Goal: Task Accomplishment & Management: Use online tool/utility

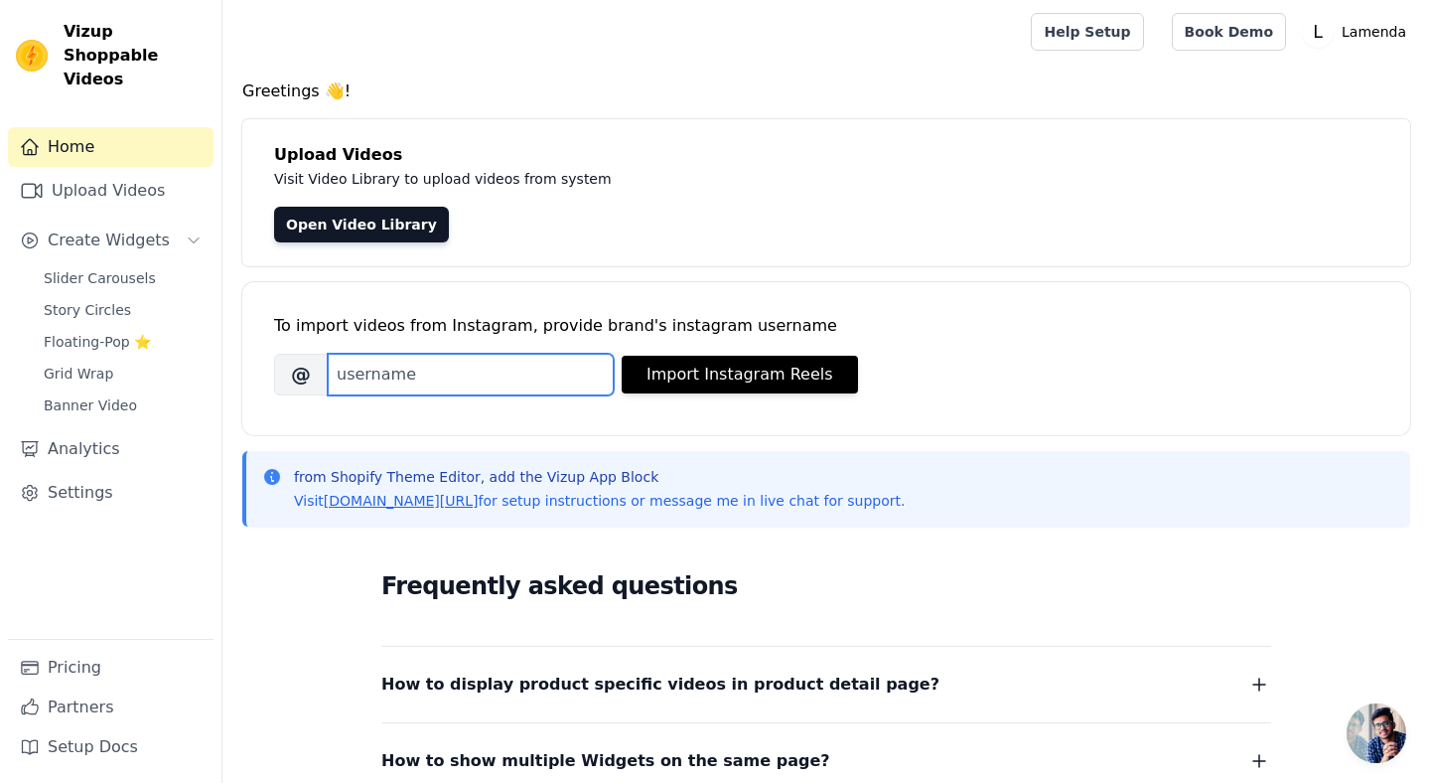
click at [554, 367] on input "Brand's Instagram Username" at bounding box center [471, 375] width 286 height 42
type input "lamenda.in"
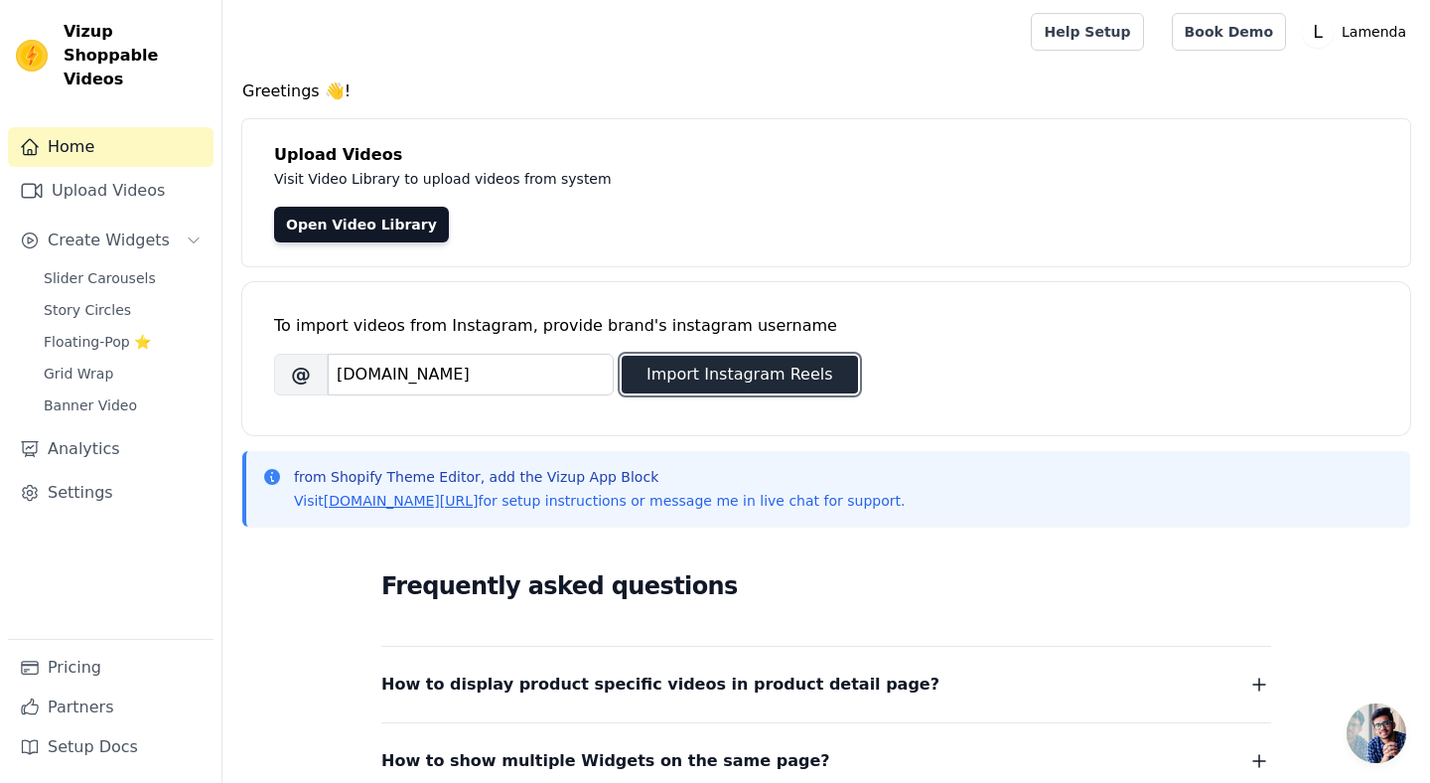
click at [755, 370] on button "Import Instagram Reels" at bounding box center [740, 375] width 236 height 38
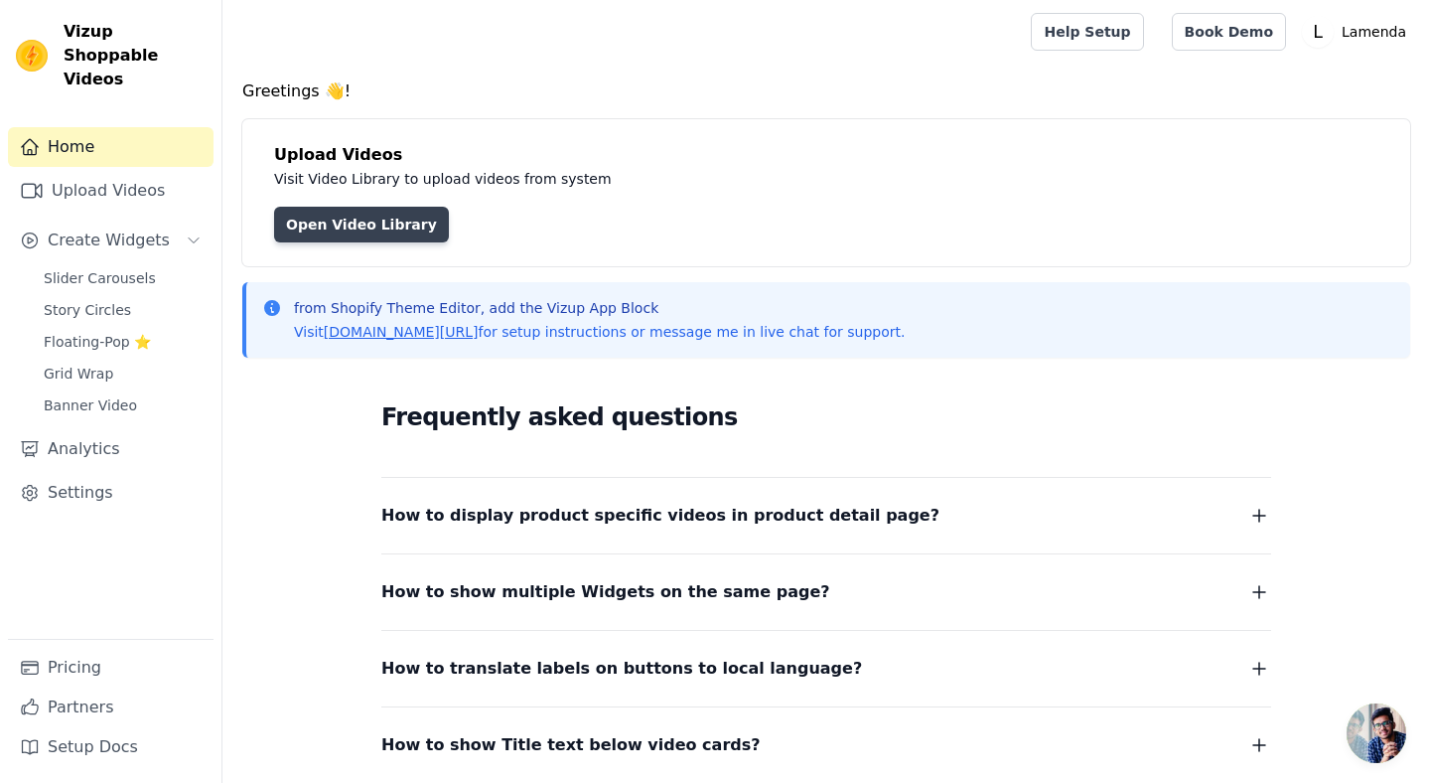
click at [370, 232] on link "Open Video Library" at bounding box center [361, 225] width 175 height 36
click at [408, 334] on link "vizupcommerce.com/docs" at bounding box center [401, 332] width 155 height 16
click at [106, 228] on span "Create Widgets" at bounding box center [109, 240] width 122 height 24
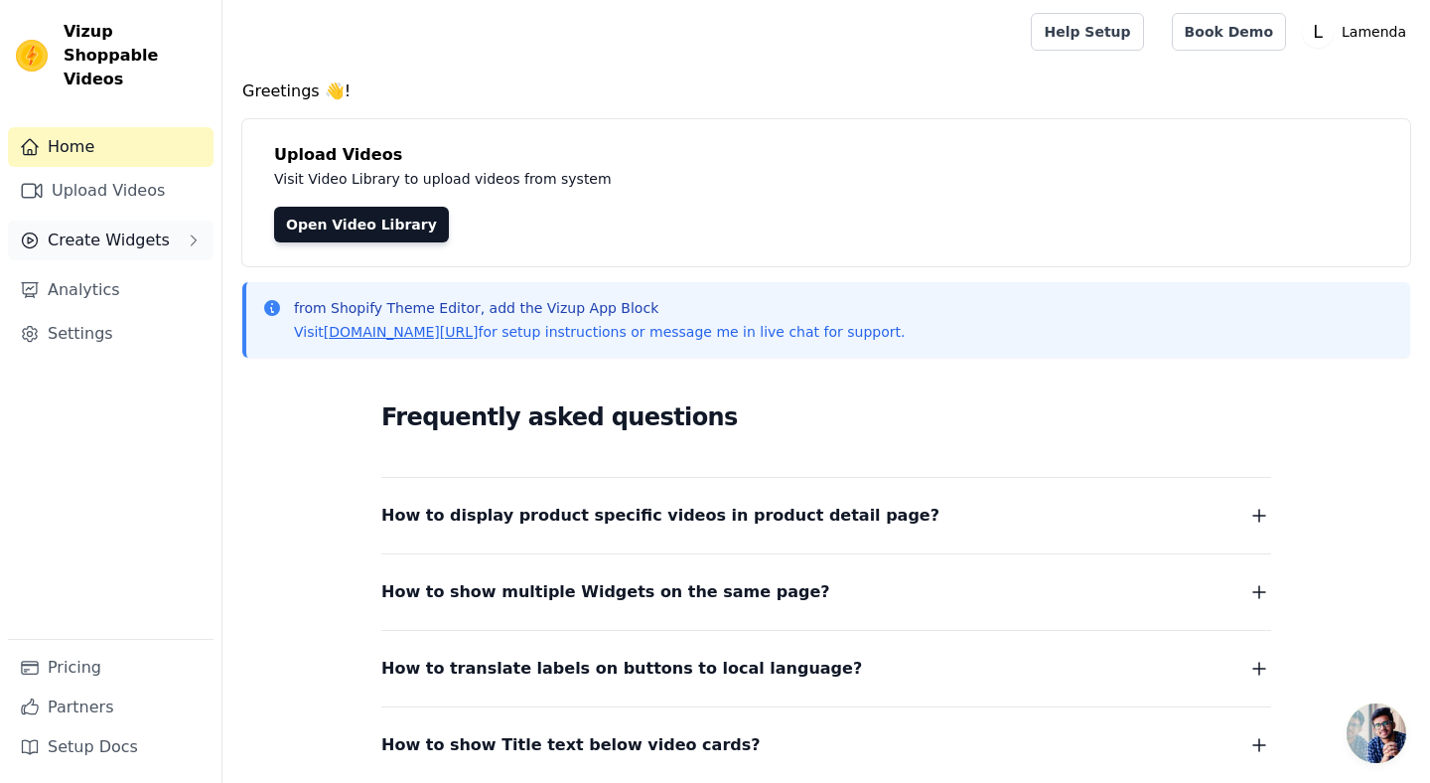
click at [106, 228] on span "Create Widgets" at bounding box center [109, 240] width 122 height 24
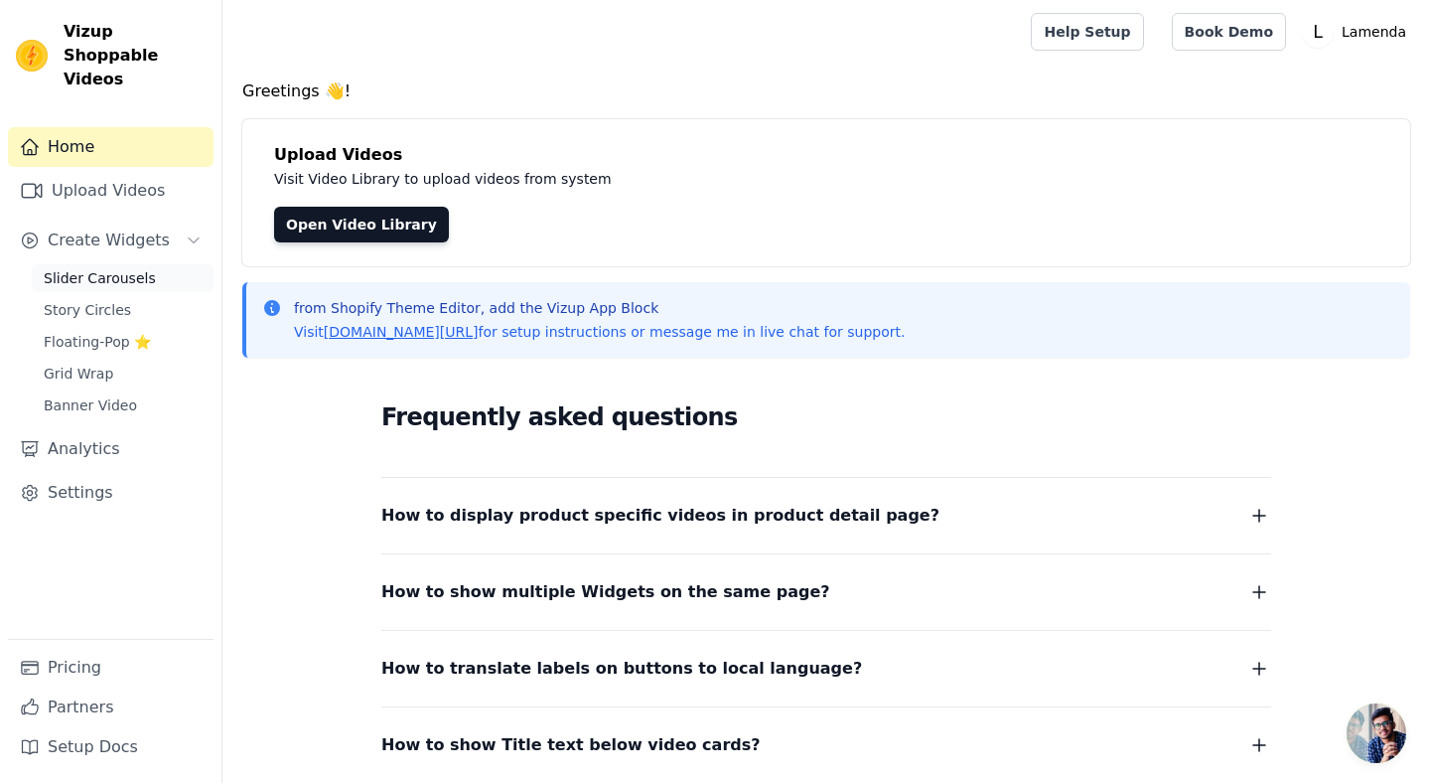
click at [92, 268] on span "Slider Carousels" at bounding box center [100, 278] width 112 height 20
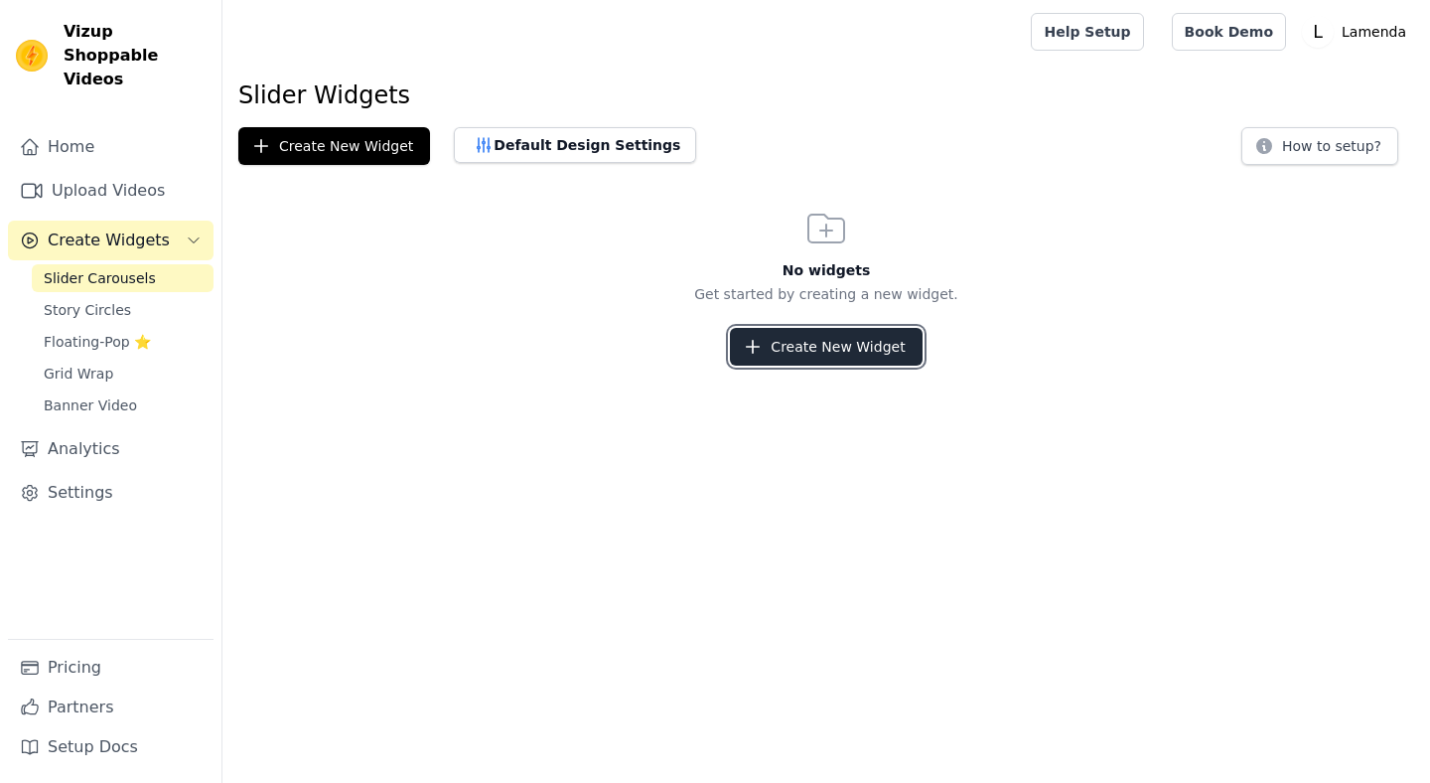
click at [814, 345] on button "Create New Widget" at bounding box center [826, 347] width 192 height 38
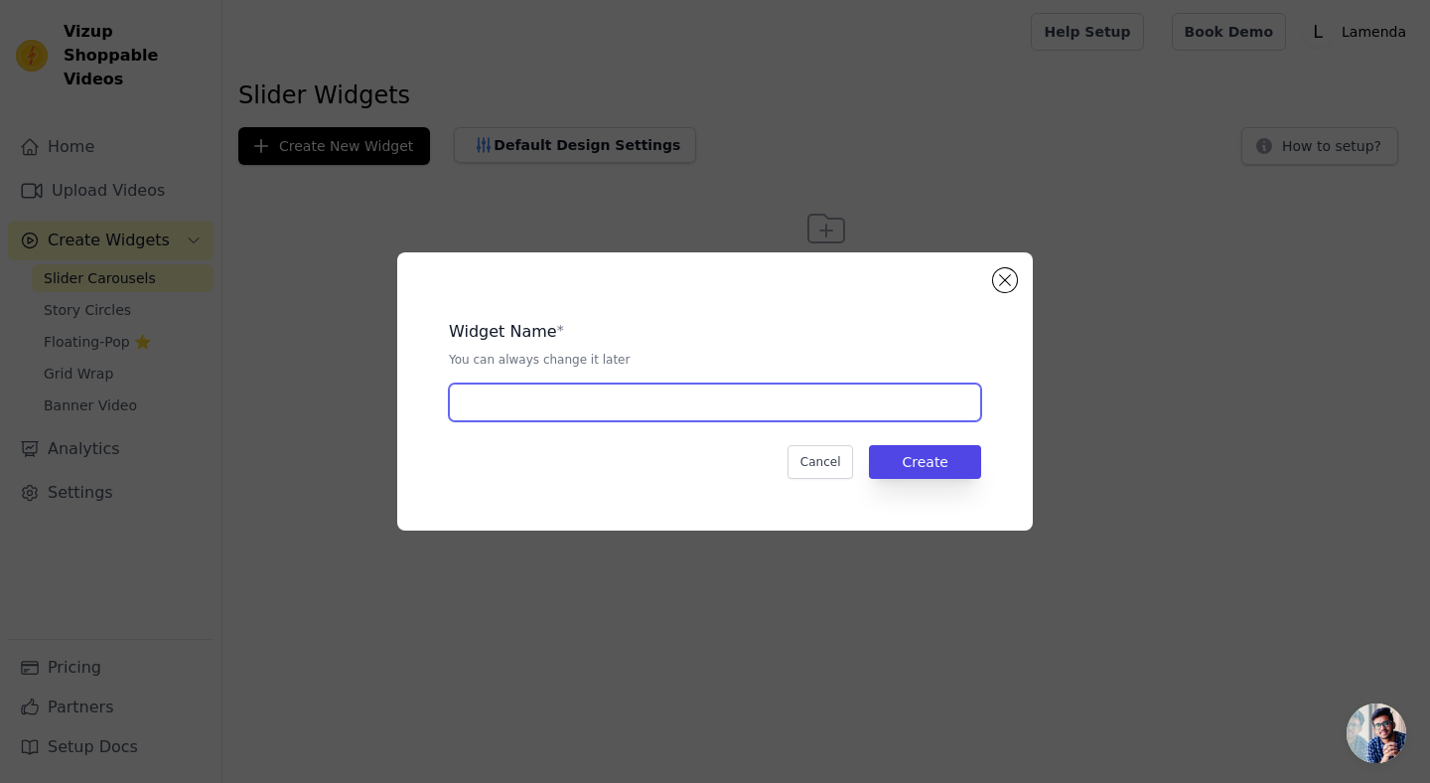
click at [571, 410] on input "text" at bounding box center [715, 402] width 532 height 38
type input "Video Buy"
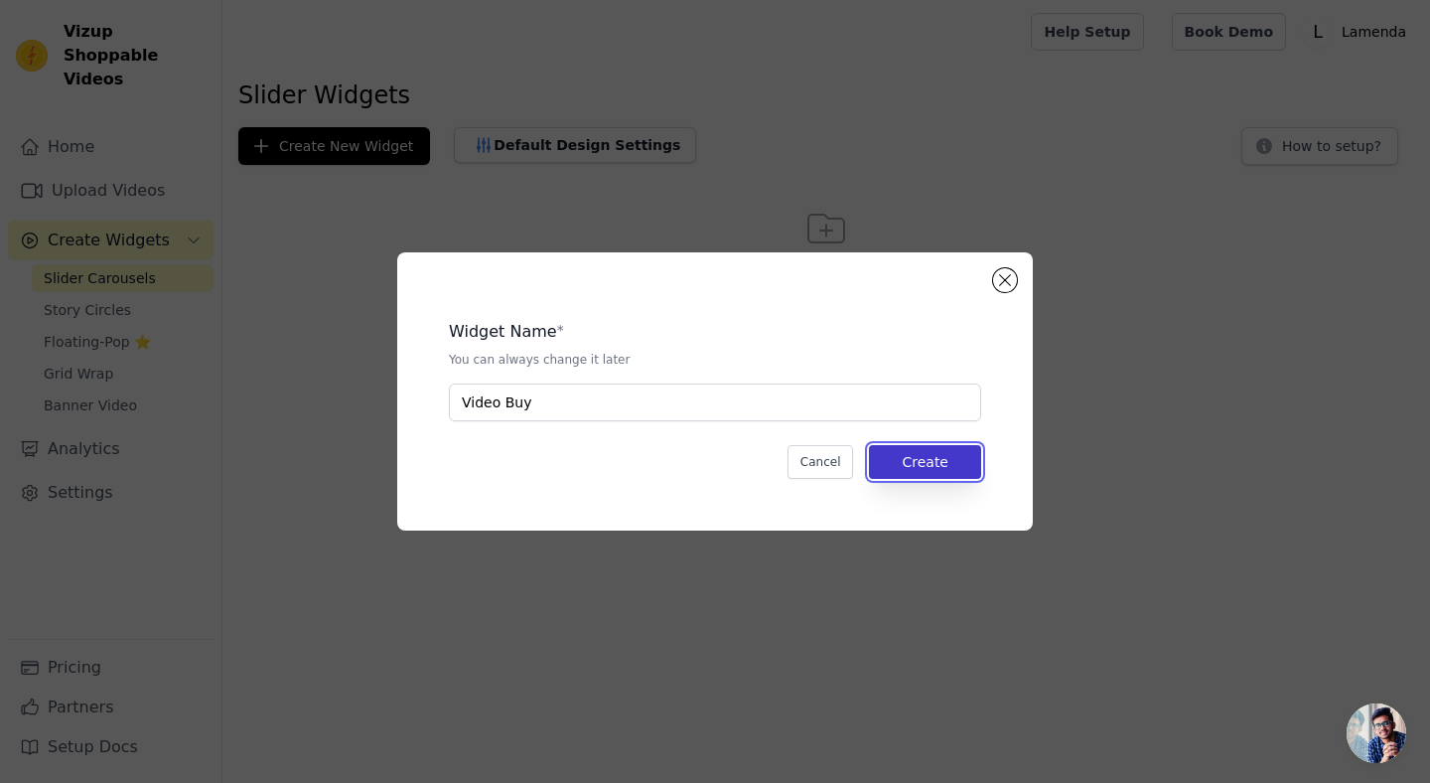
click at [920, 464] on button "Create" at bounding box center [925, 462] width 112 height 34
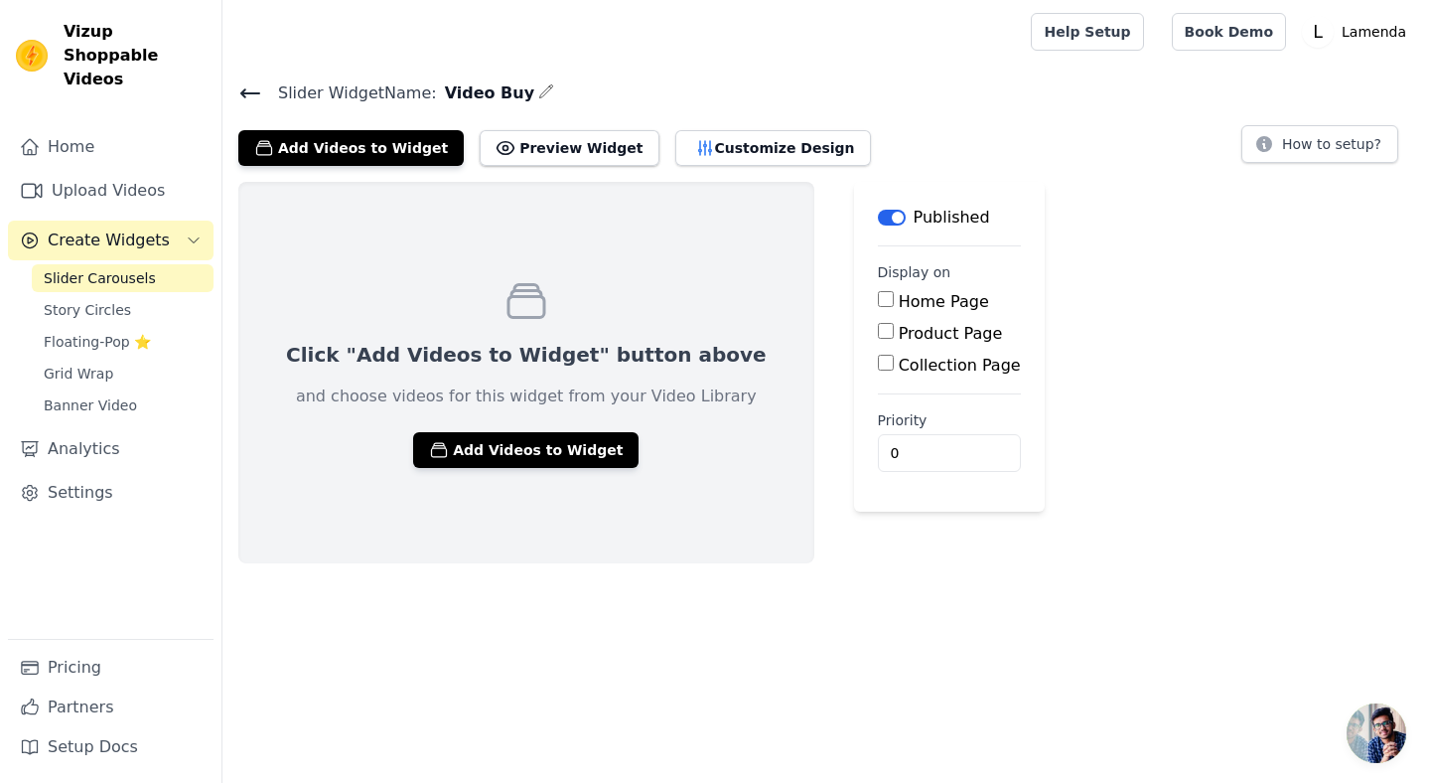
click at [899, 300] on label "Home Page" at bounding box center [944, 301] width 90 height 19
click at [878, 300] on input "Home Page" at bounding box center [886, 299] width 16 height 16
checkbox input "true"
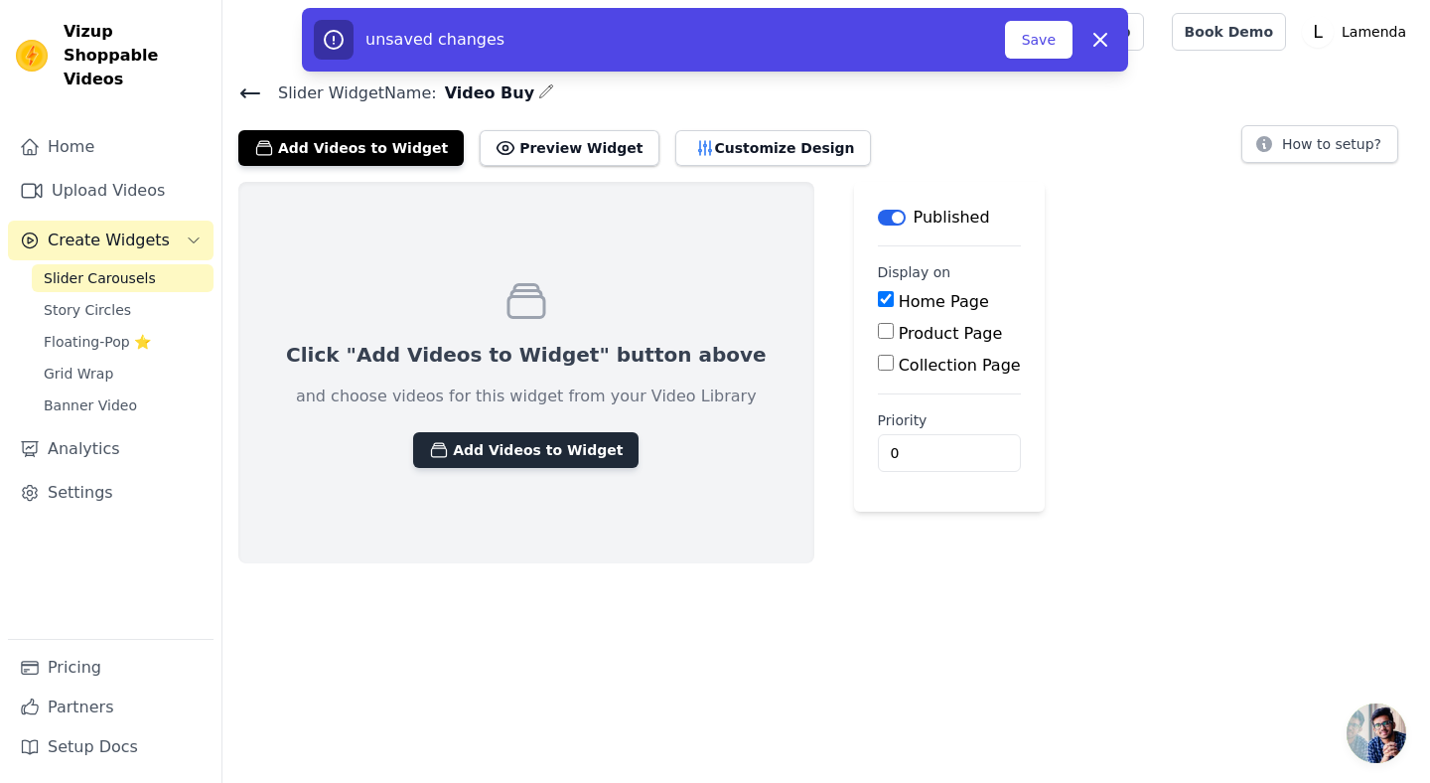
click at [516, 448] on button "Add Videos to Widget" at bounding box center [525, 450] width 225 height 36
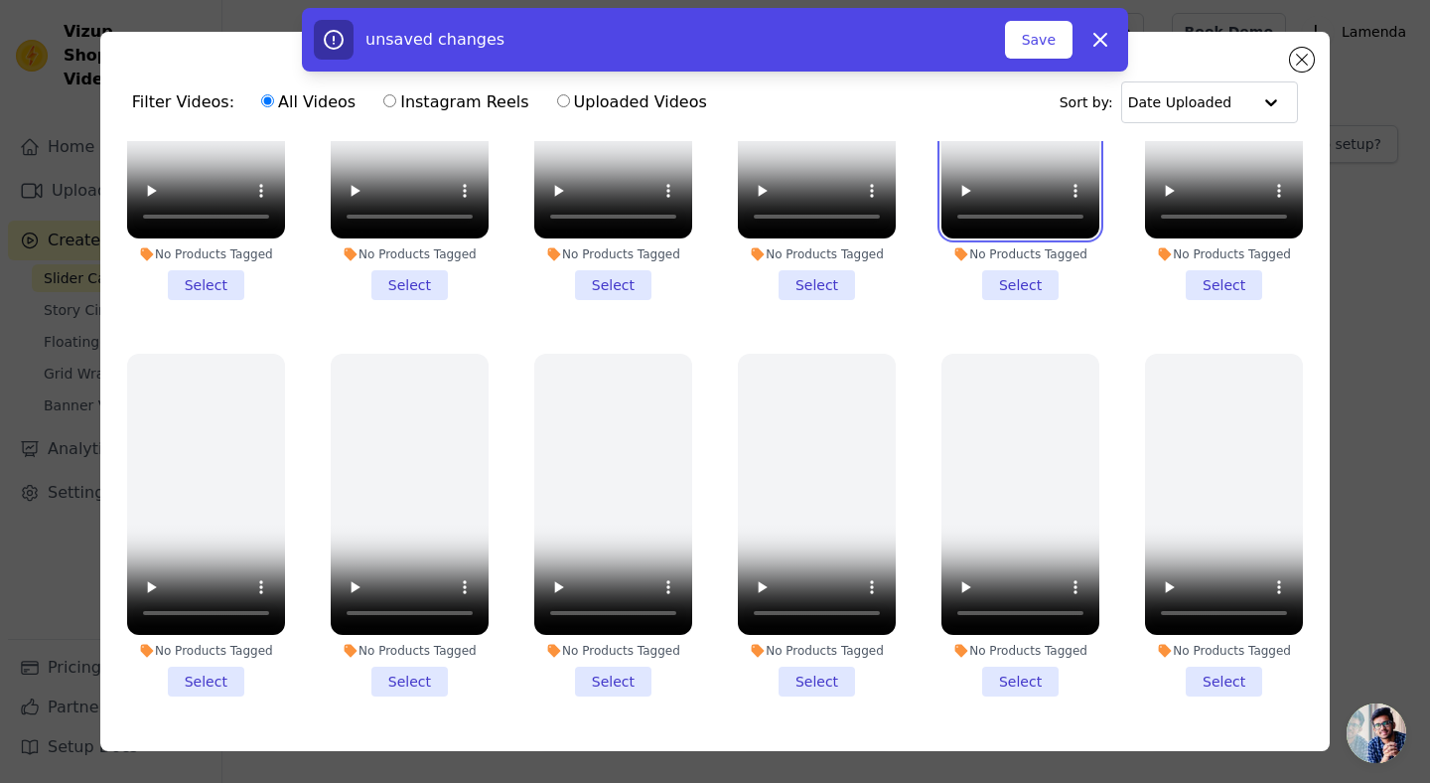
scroll to position [288, 0]
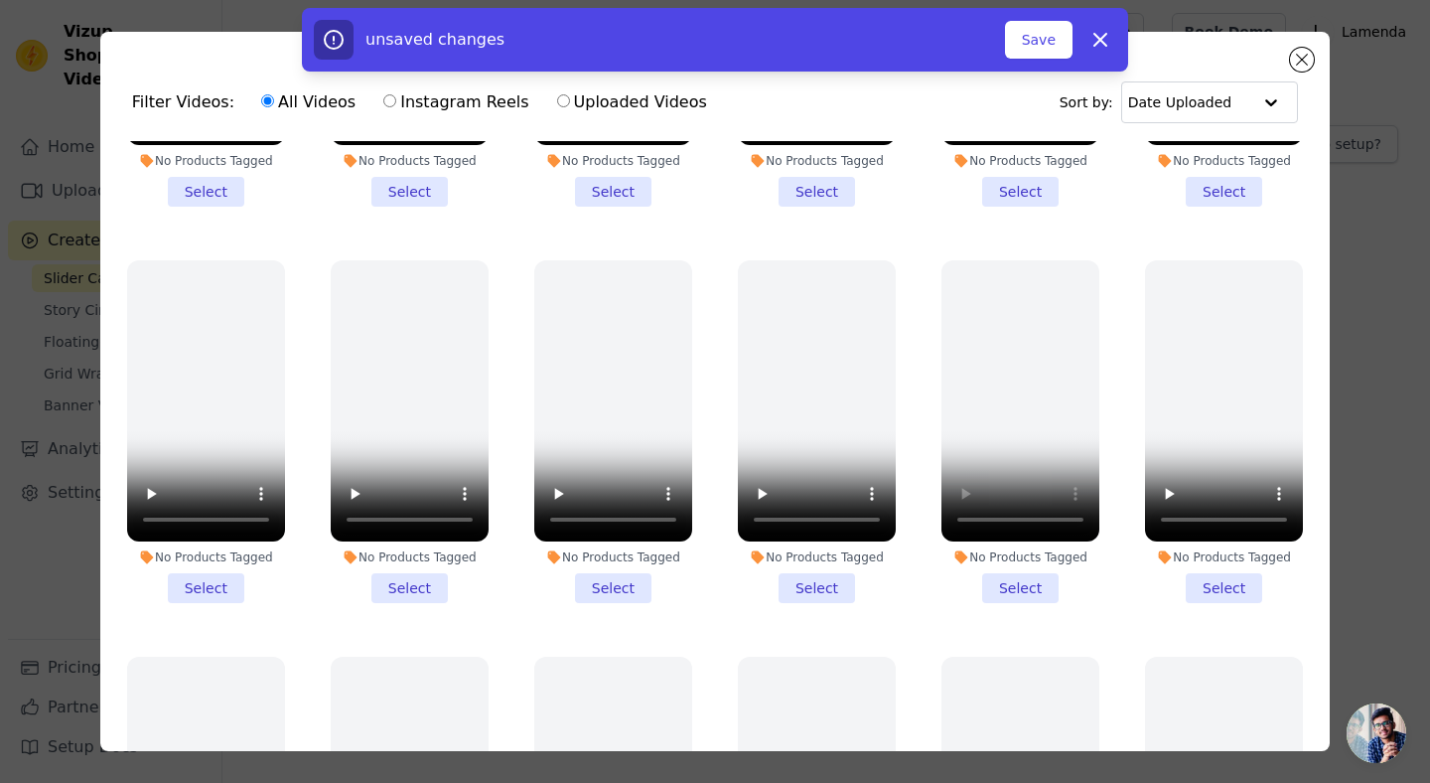
click at [1006, 588] on li "No Products Tagged Select" at bounding box center [1020, 431] width 158 height 343
click at [0, 0] on input "No Products Tagged Select" at bounding box center [0, 0] width 0 height 0
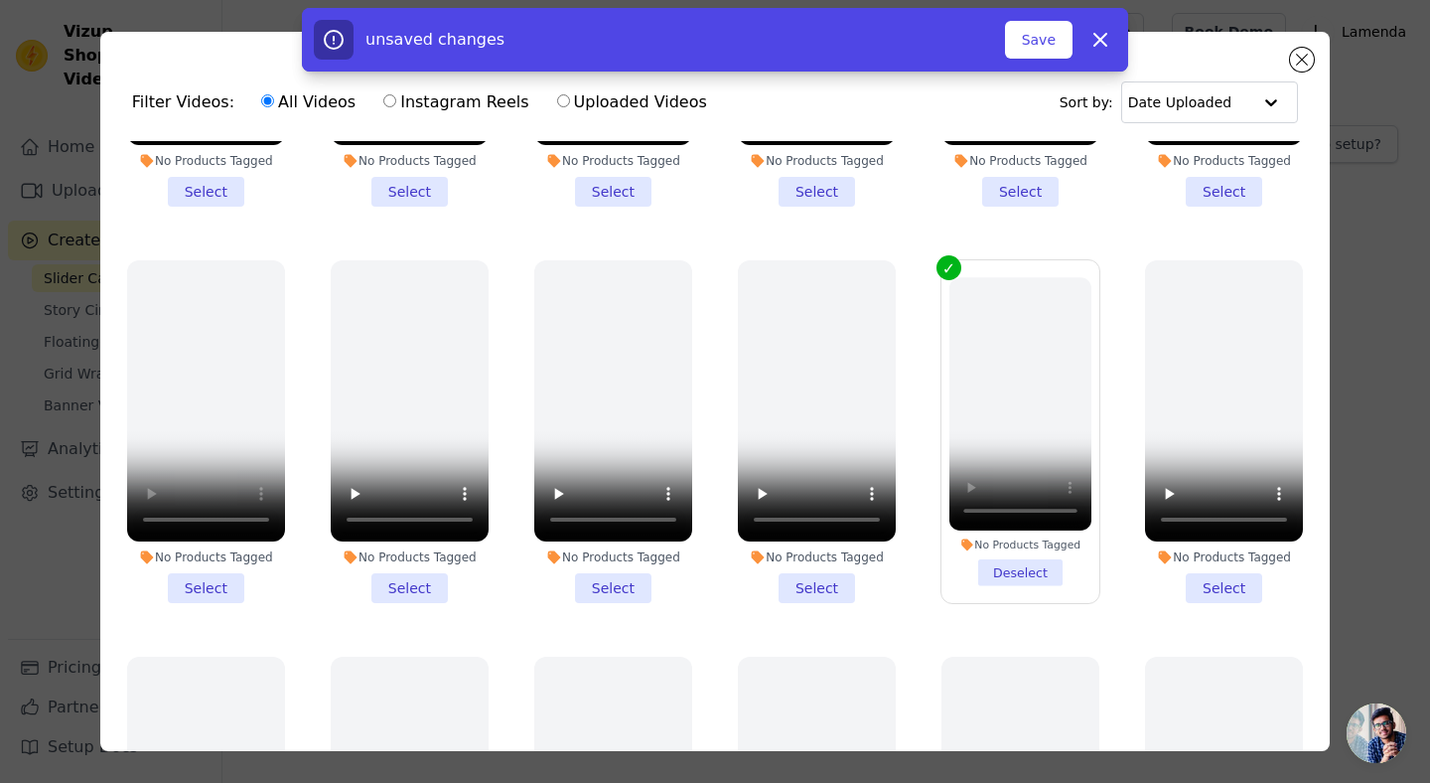
click at [204, 581] on li "No Products Tagged Select" at bounding box center [206, 431] width 158 height 343
click at [0, 0] on input "No Products Tagged Select" at bounding box center [0, 0] width 0 height 0
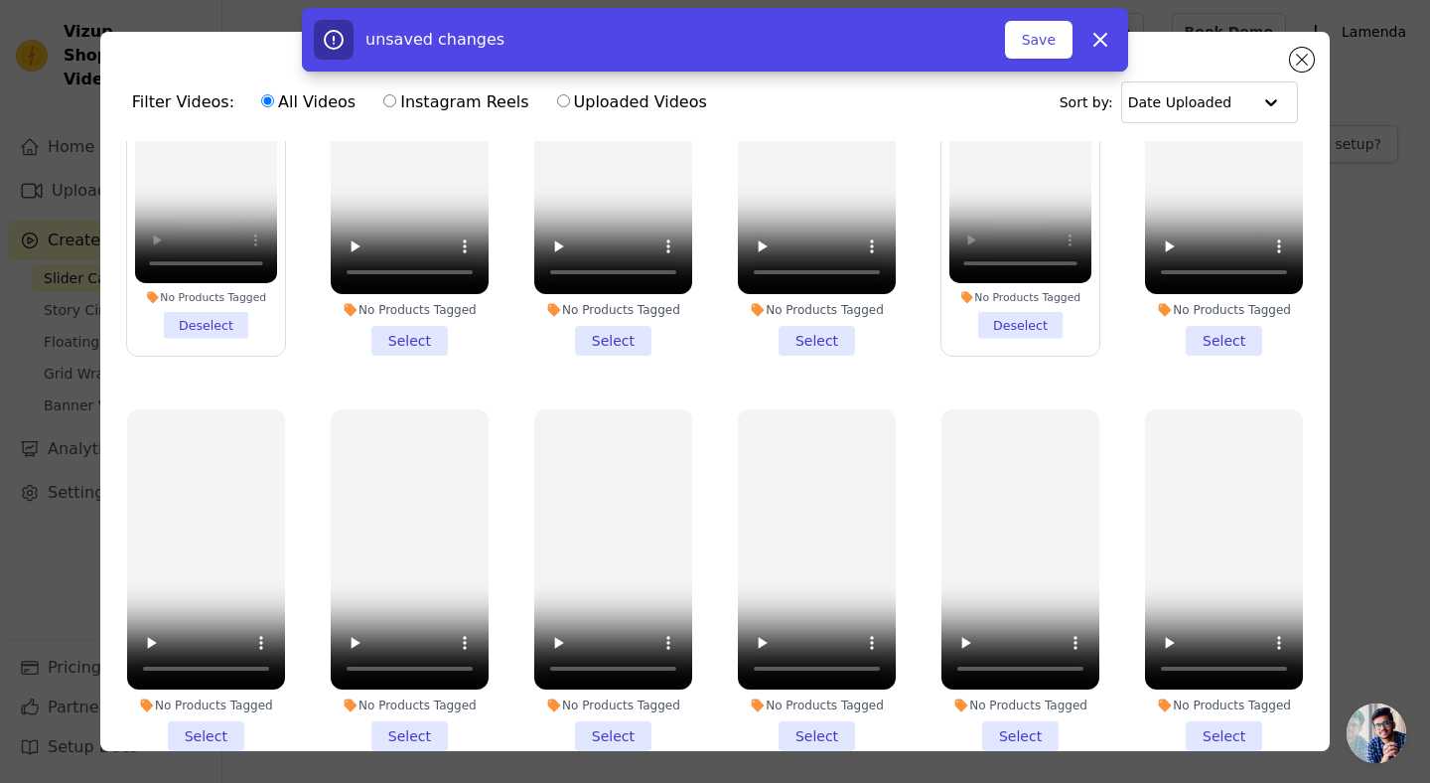
scroll to position [538, 0]
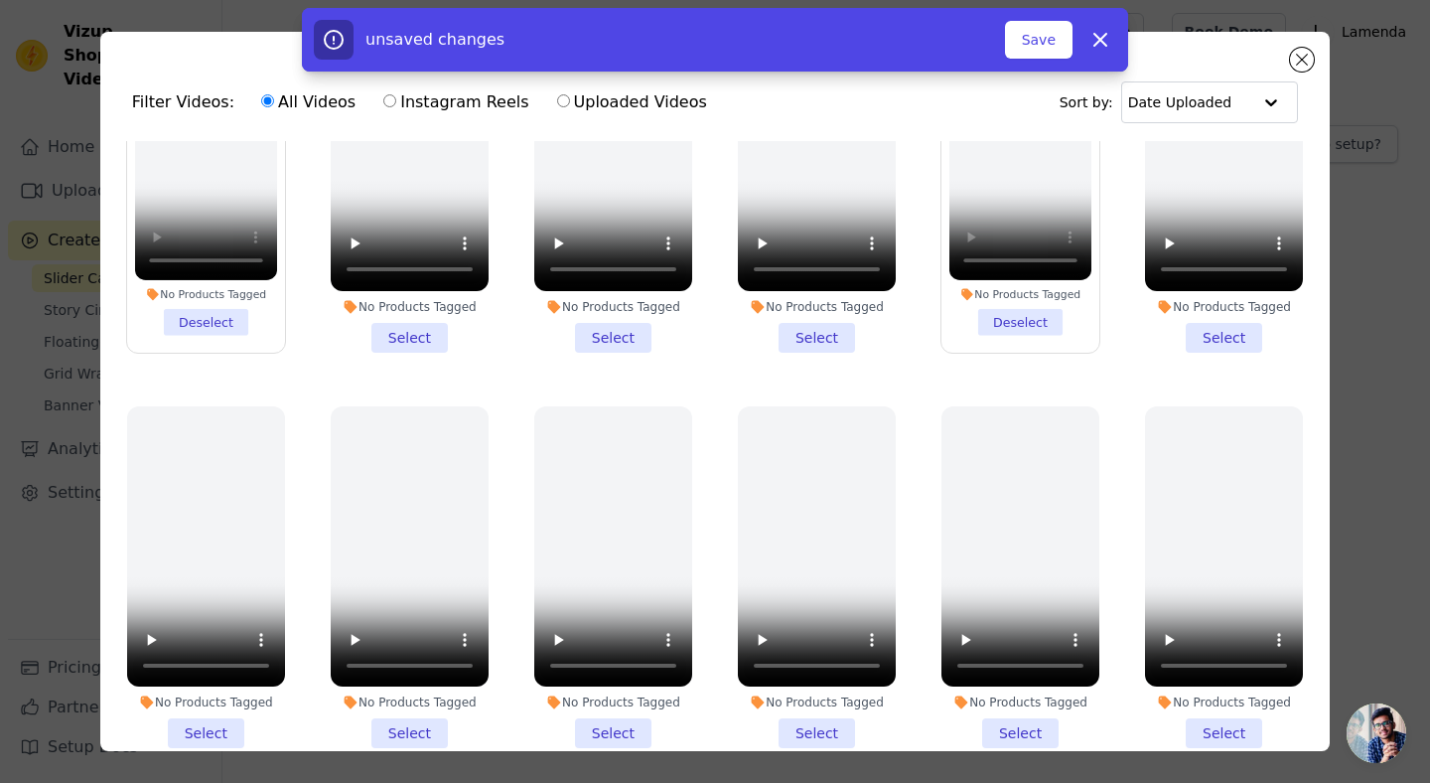
click at [602, 736] on li "No Products Tagged Select" at bounding box center [613, 577] width 158 height 343
click at [0, 0] on input "No Products Tagged Select" at bounding box center [0, 0] width 0 height 0
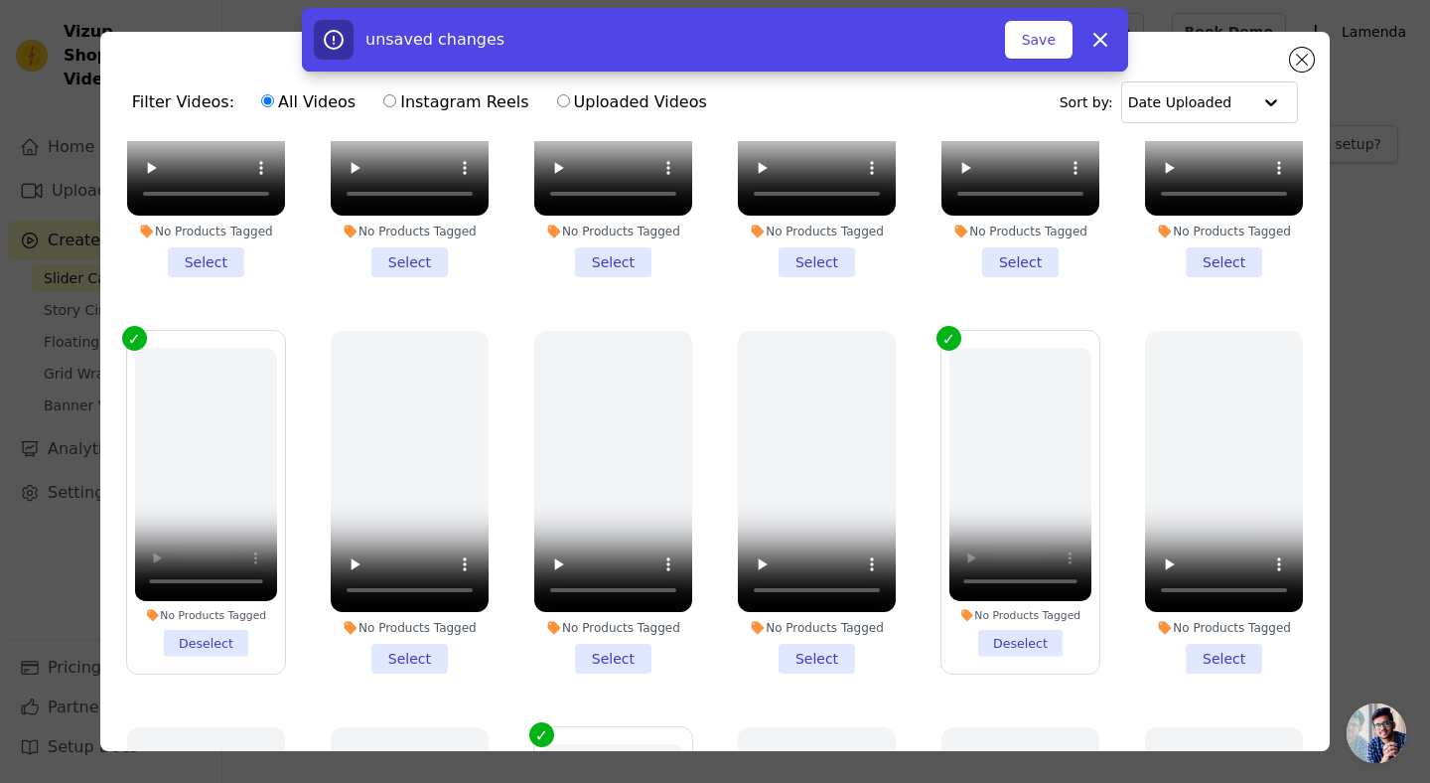
scroll to position [205, 0]
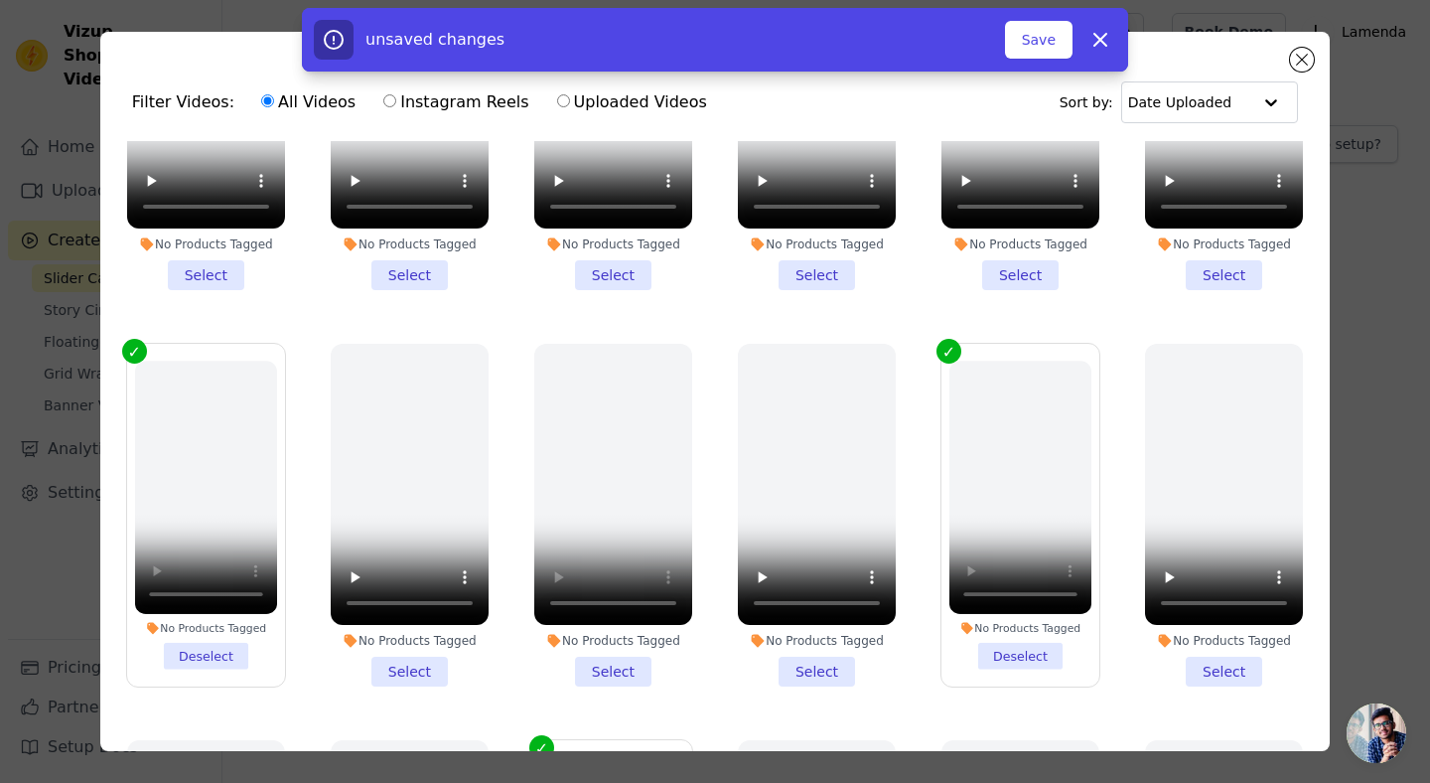
click at [614, 667] on li "No Products Tagged Select" at bounding box center [613, 515] width 158 height 343
click at [0, 0] on input "No Products Tagged Select" at bounding box center [0, 0] width 0 height 0
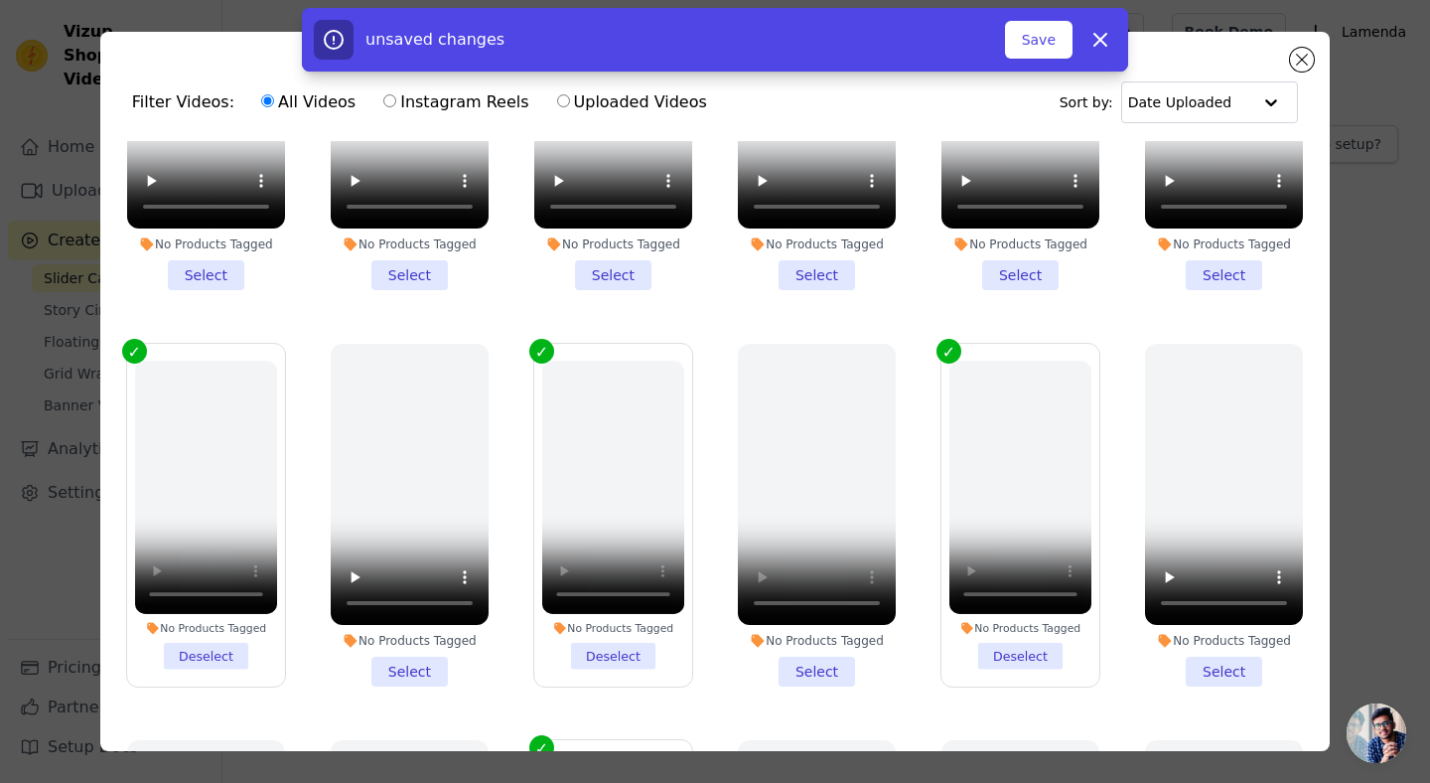
click at [803, 661] on li "No Products Tagged Select" at bounding box center [817, 515] width 158 height 343
click at [0, 0] on input "No Products Tagged Select" at bounding box center [0, 0] width 0 height 0
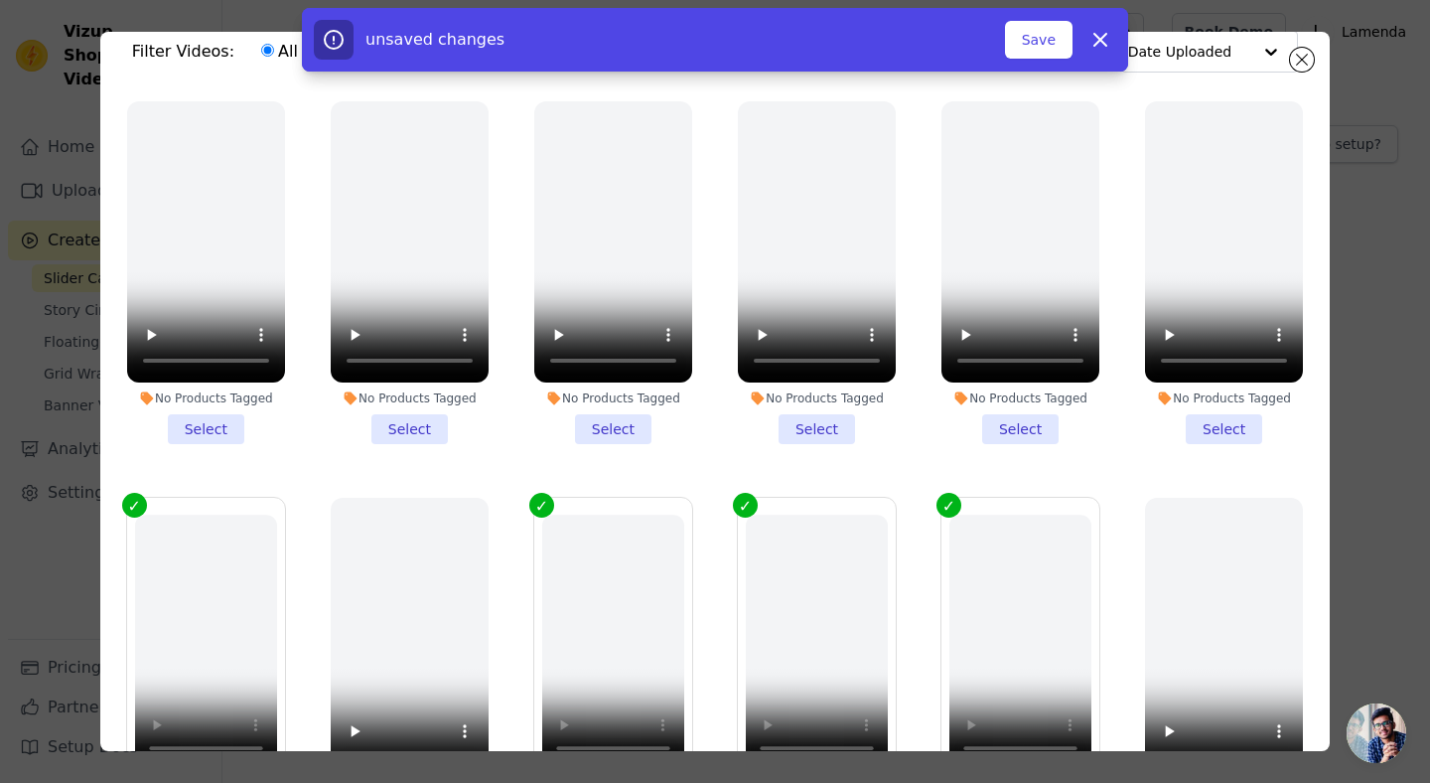
scroll to position [0, 0]
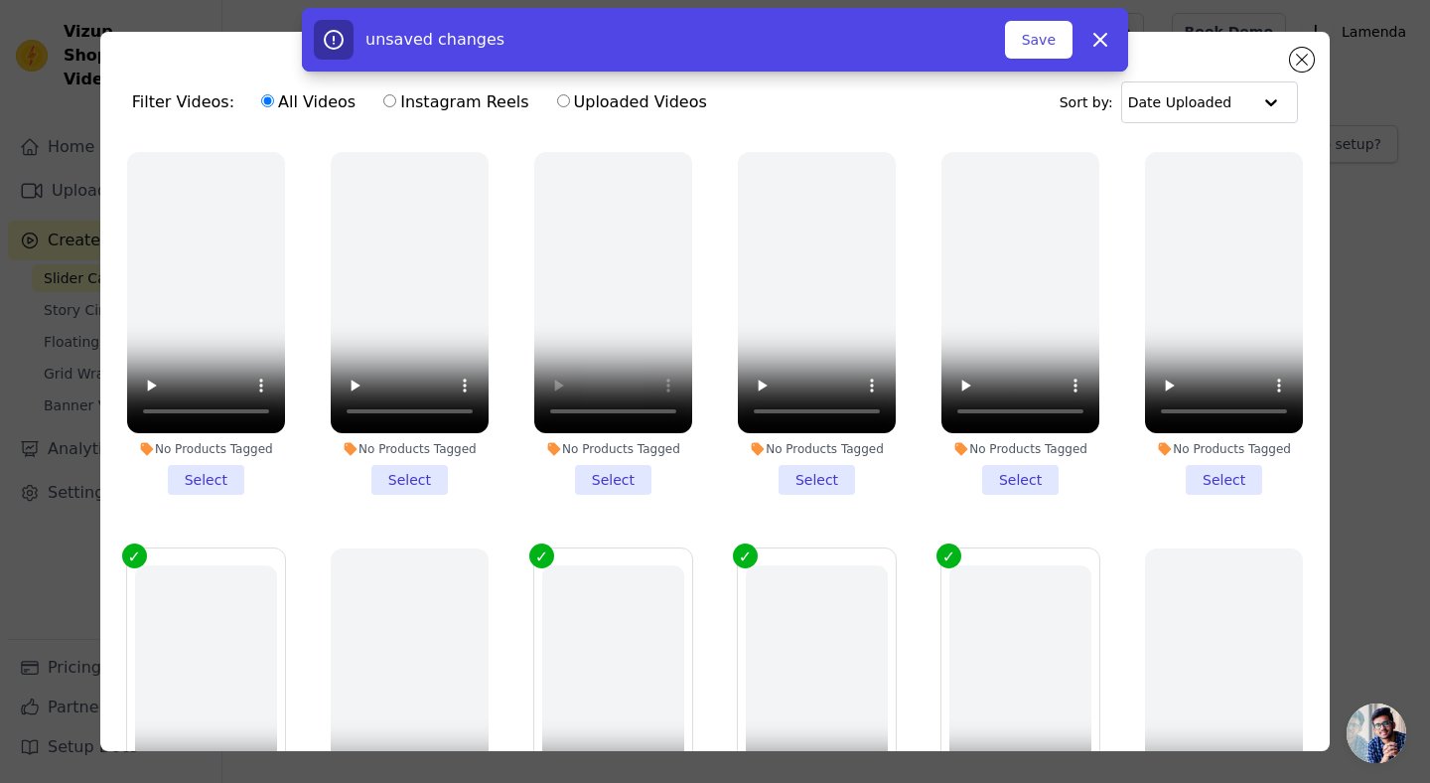
click at [606, 477] on li "No Products Tagged Select" at bounding box center [613, 323] width 158 height 343
click at [0, 0] on input "No Products Tagged Select" at bounding box center [0, 0] width 0 height 0
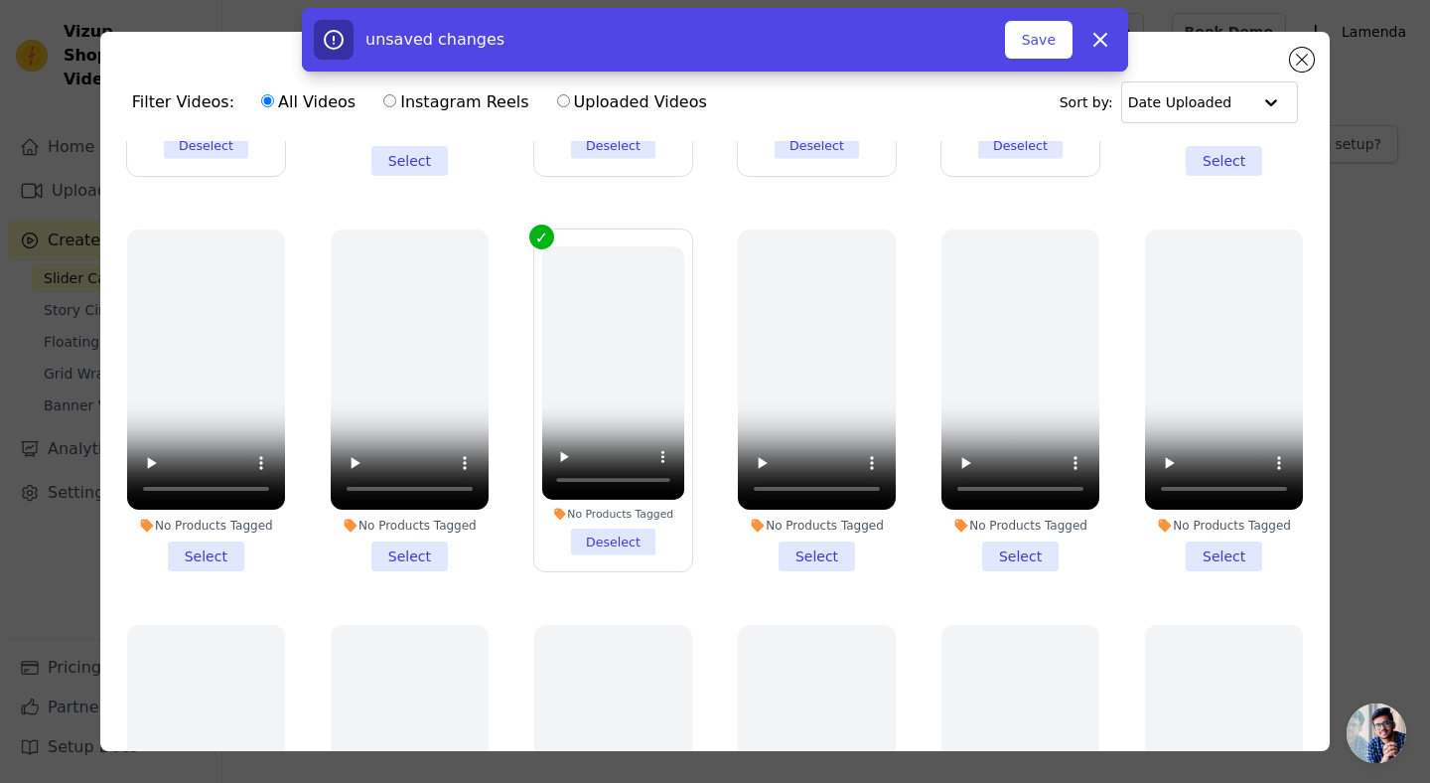
scroll to position [765, 0]
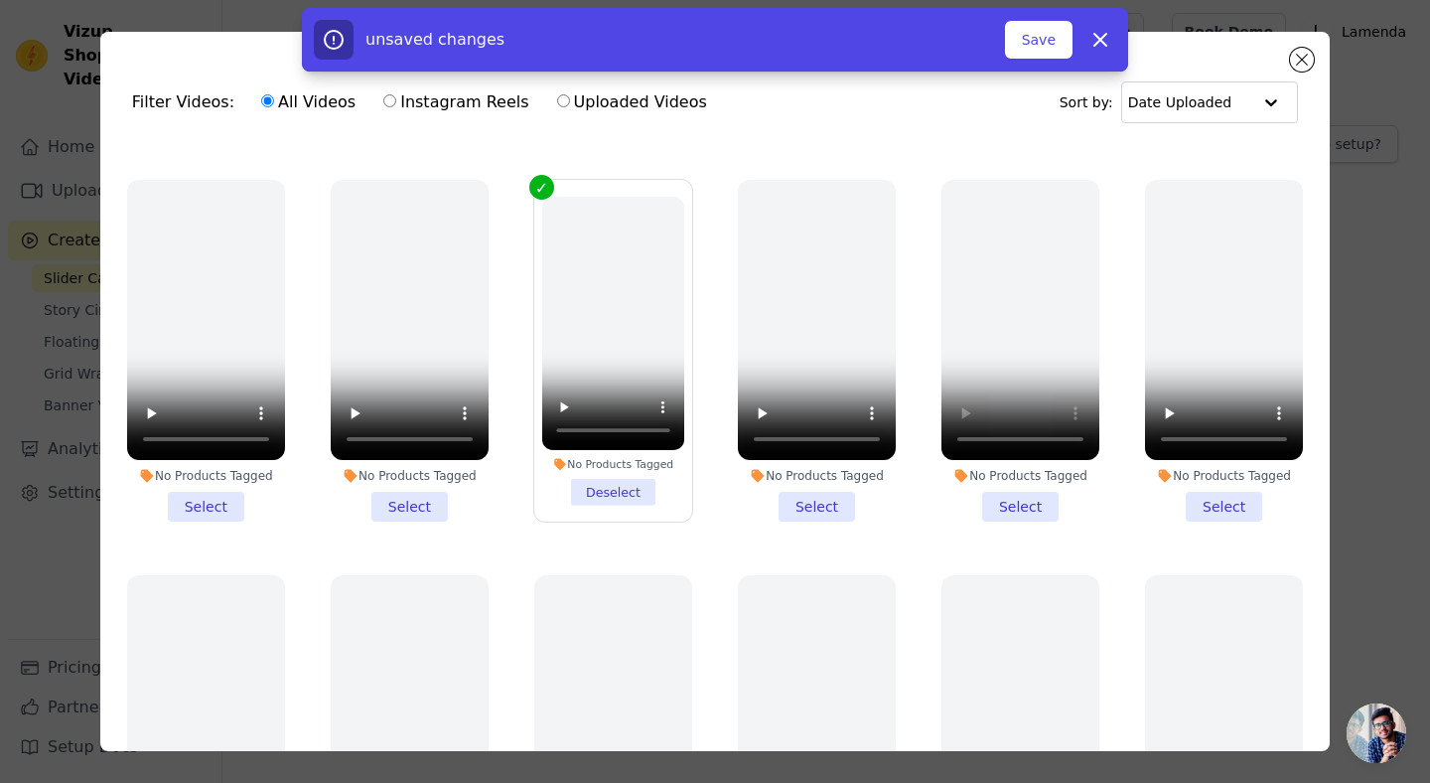
click at [1017, 500] on li "No Products Tagged Select" at bounding box center [1020, 351] width 158 height 343
click at [0, 0] on input "No Products Tagged Select" at bounding box center [0, 0] width 0 height 0
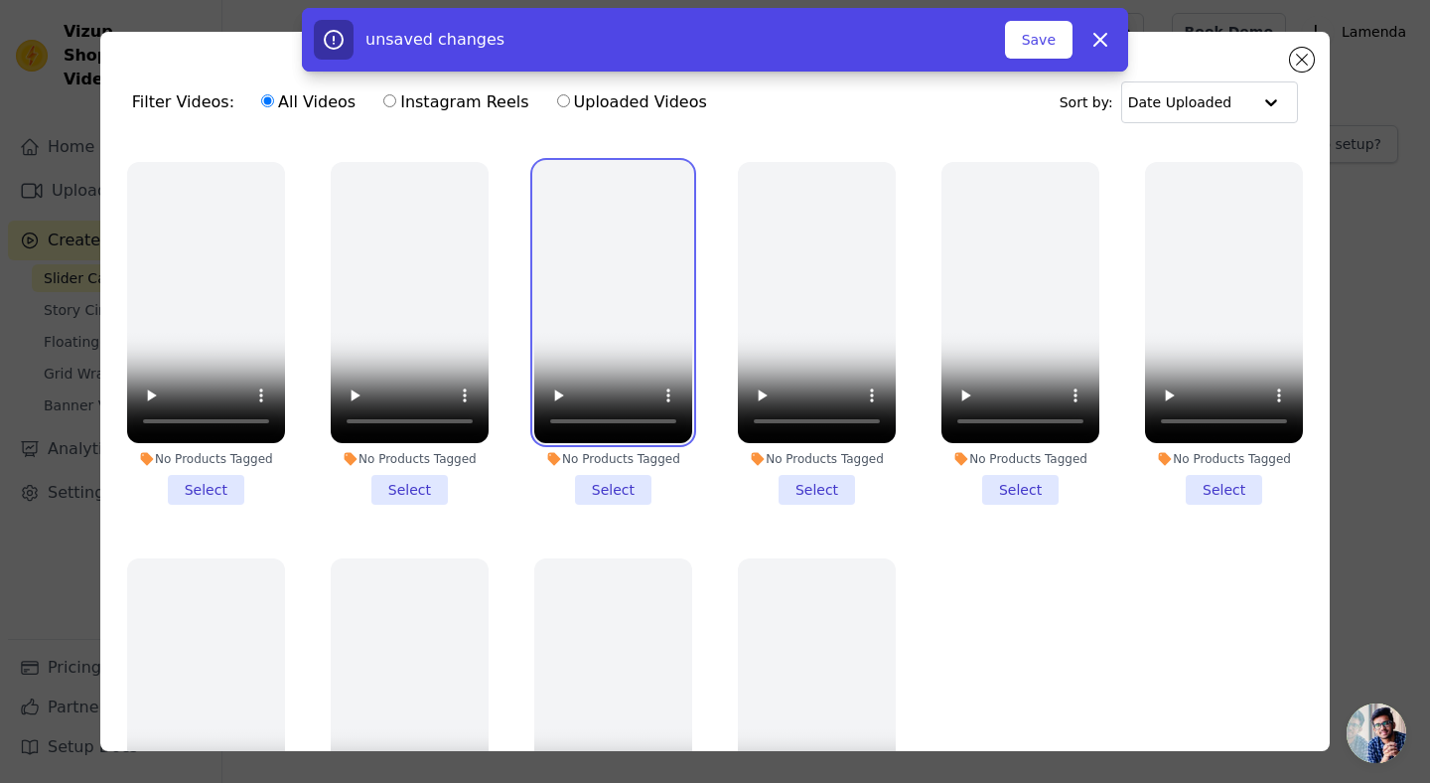
scroll to position [1261, 0]
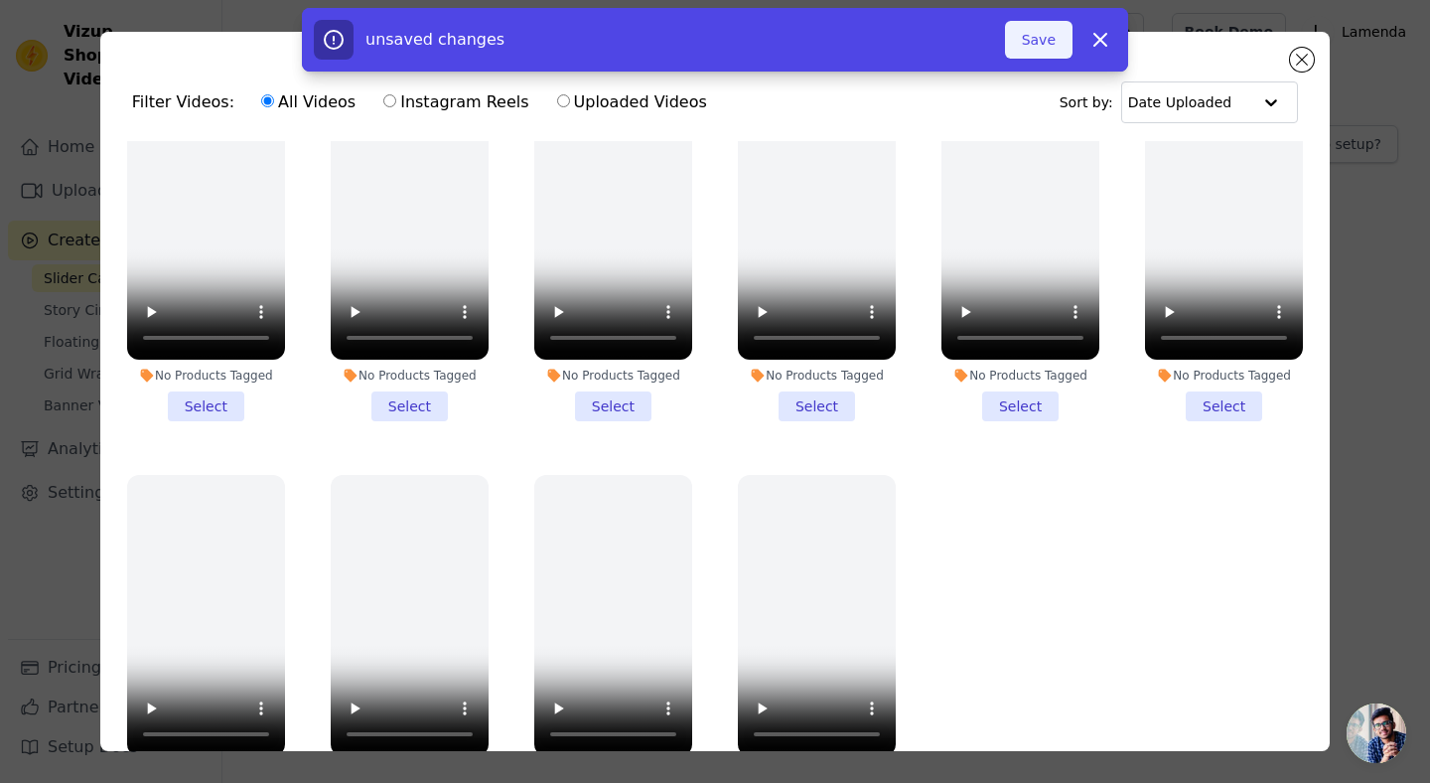
click at [1038, 34] on button "Save" at bounding box center [1039, 40] width 68 height 38
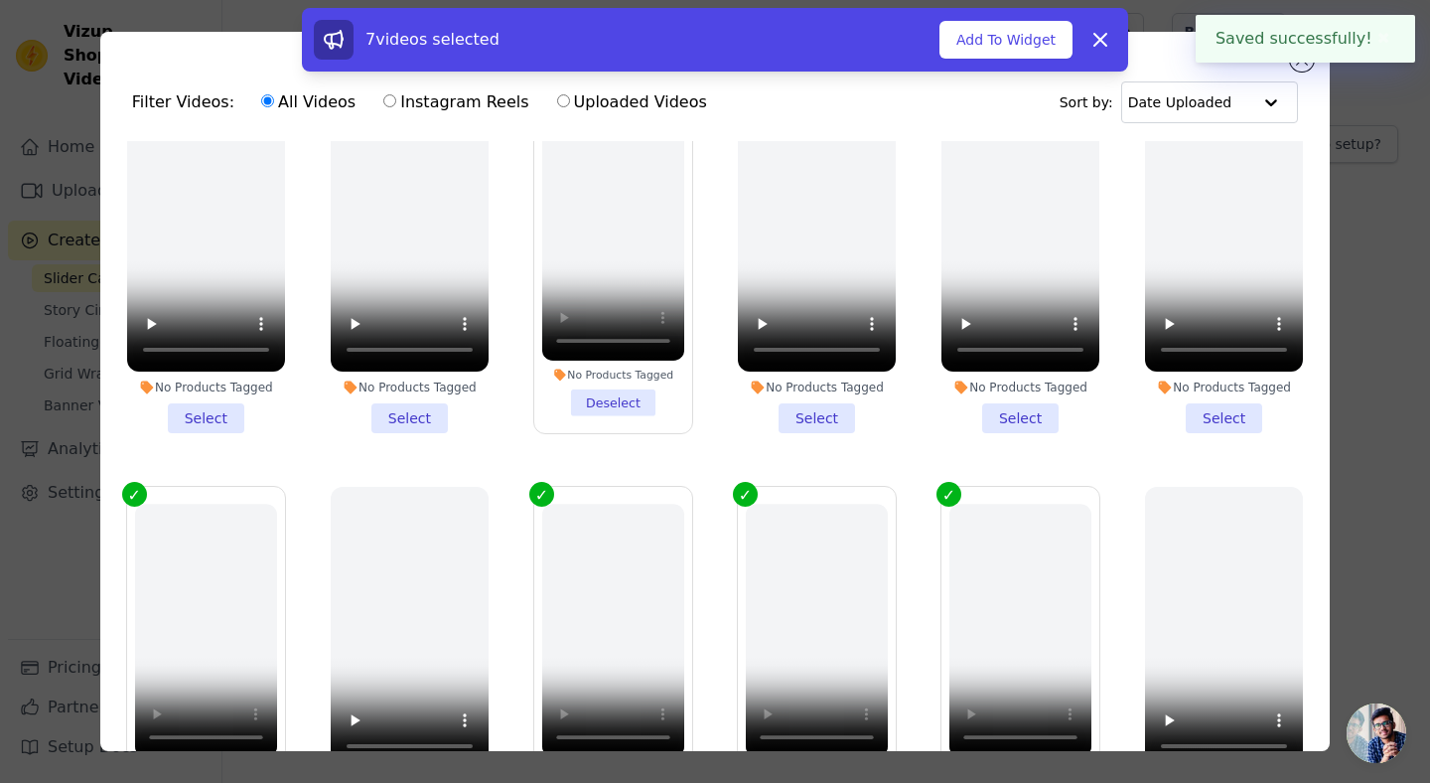
scroll to position [0, 0]
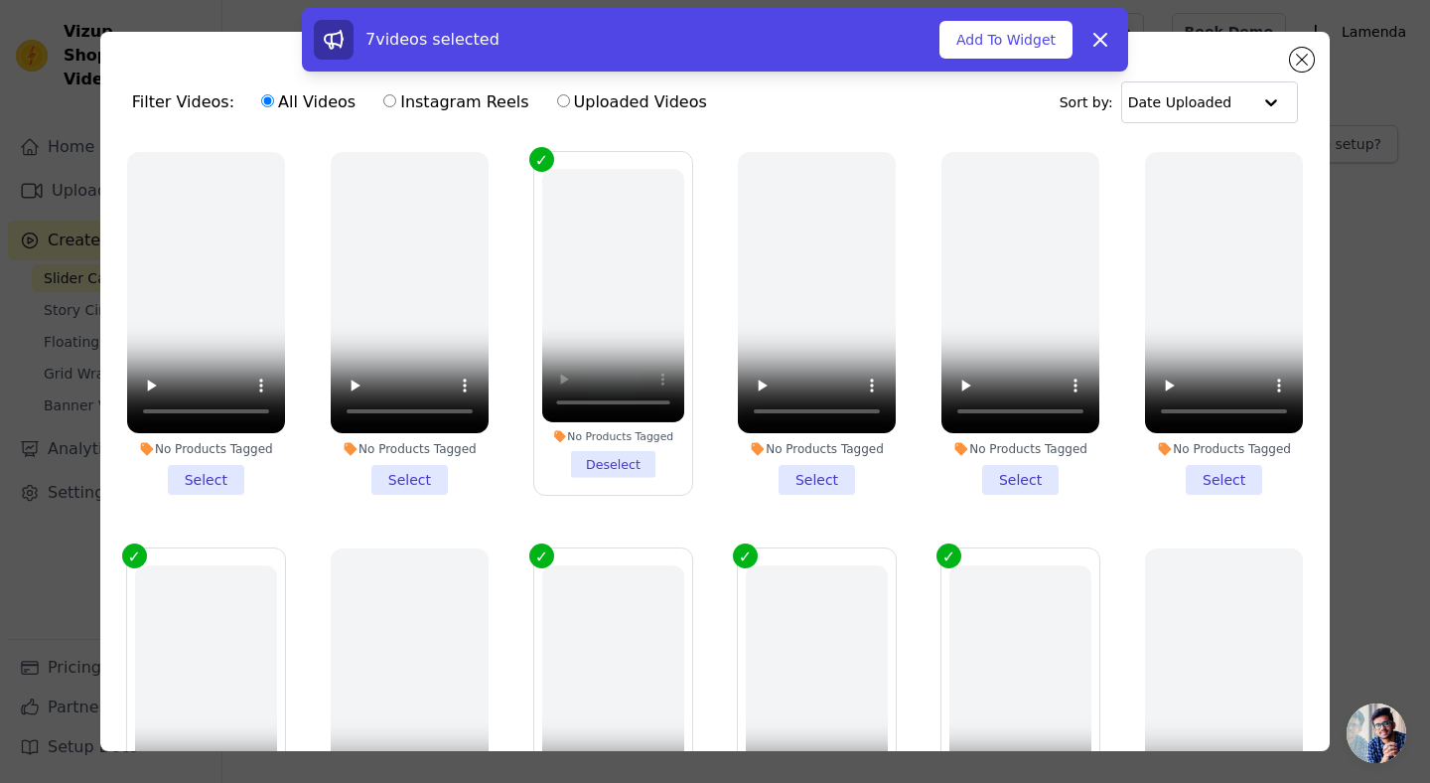
click at [1304, 63] on div "7 videos selected Add To Widget Dismiss" at bounding box center [715, 43] width 1430 height 71
click at [1105, 30] on icon at bounding box center [1100, 40] width 24 height 24
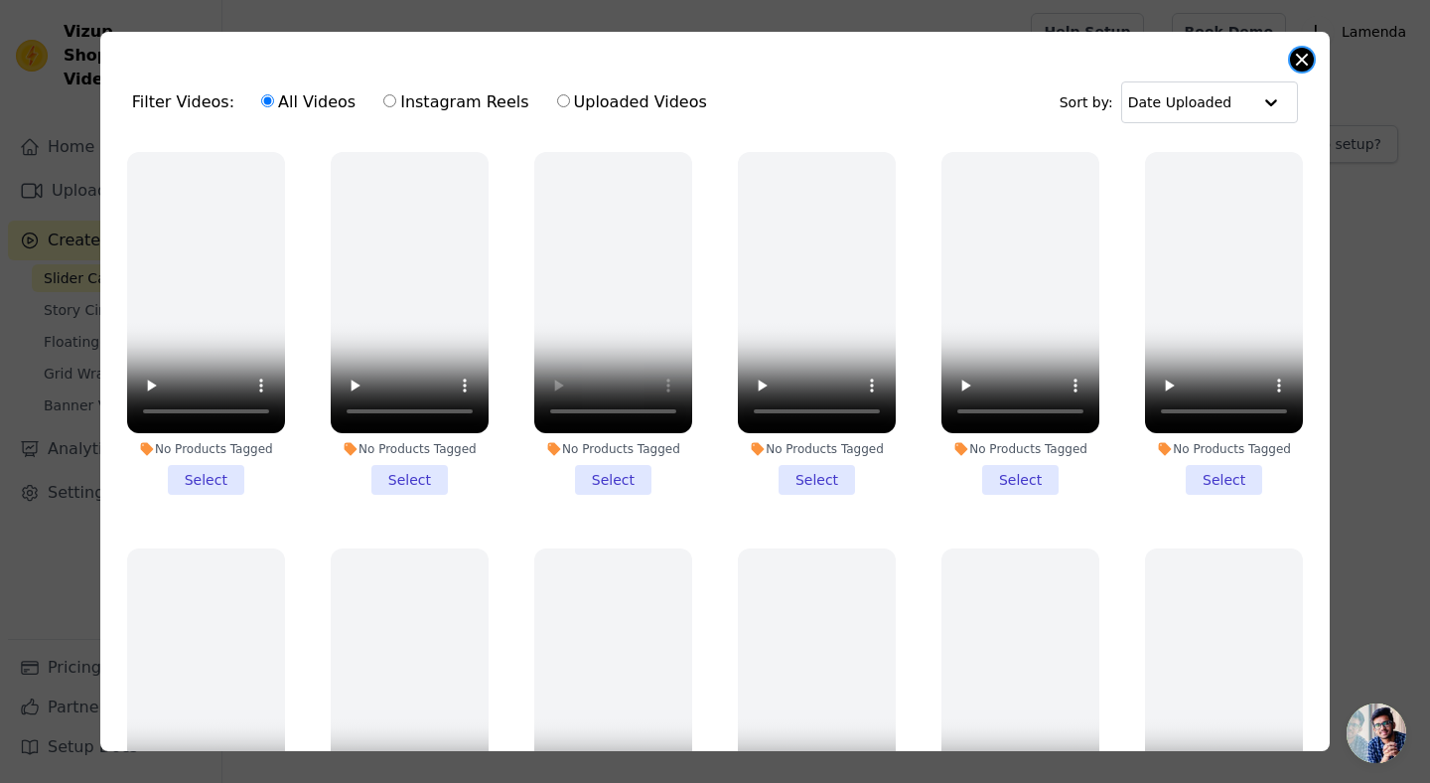
click at [1301, 64] on button "Close modal" at bounding box center [1302, 60] width 24 height 24
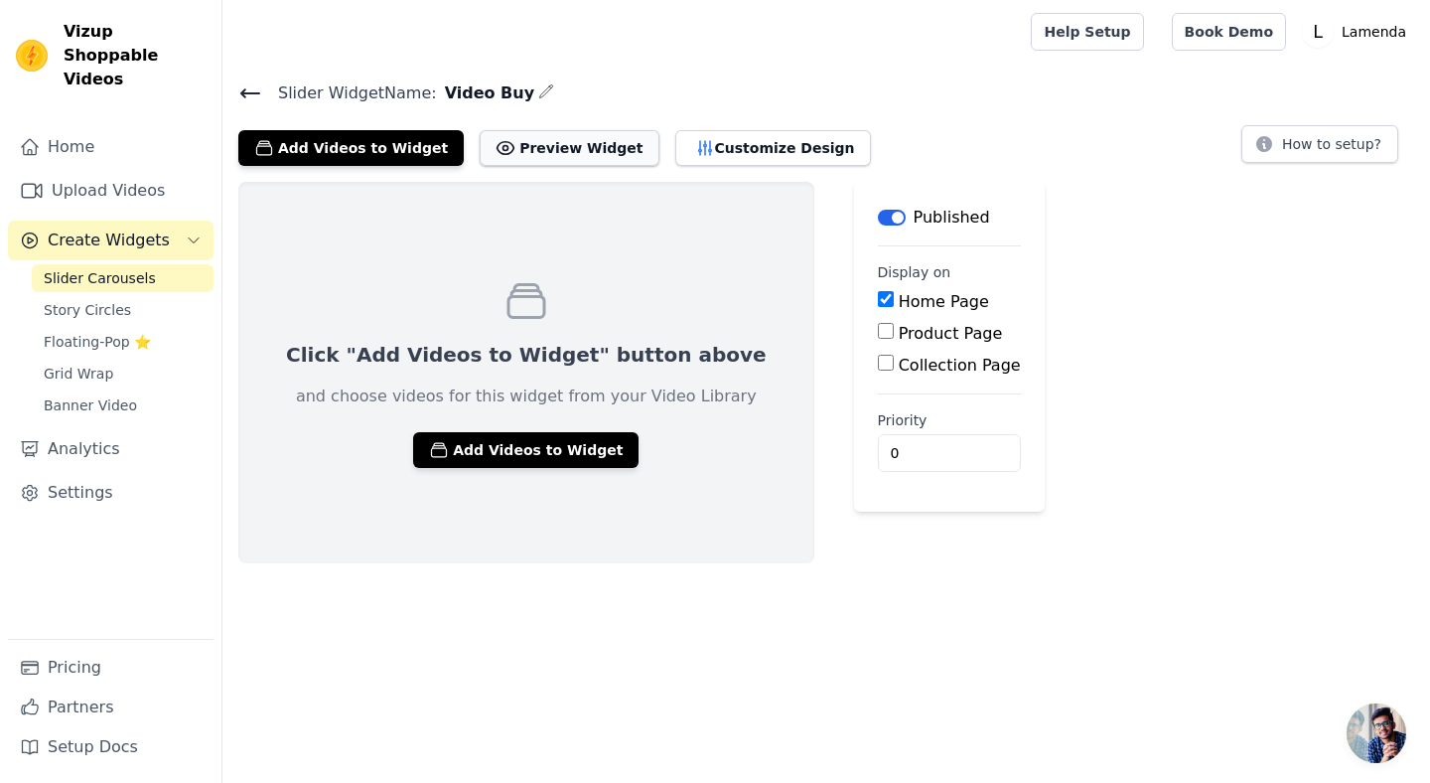
click at [537, 146] on button "Preview Widget" at bounding box center [569, 148] width 179 height 36
click at [89, 296] on link "Story Circles" at bounding box center [123, 310] width 182 height 28
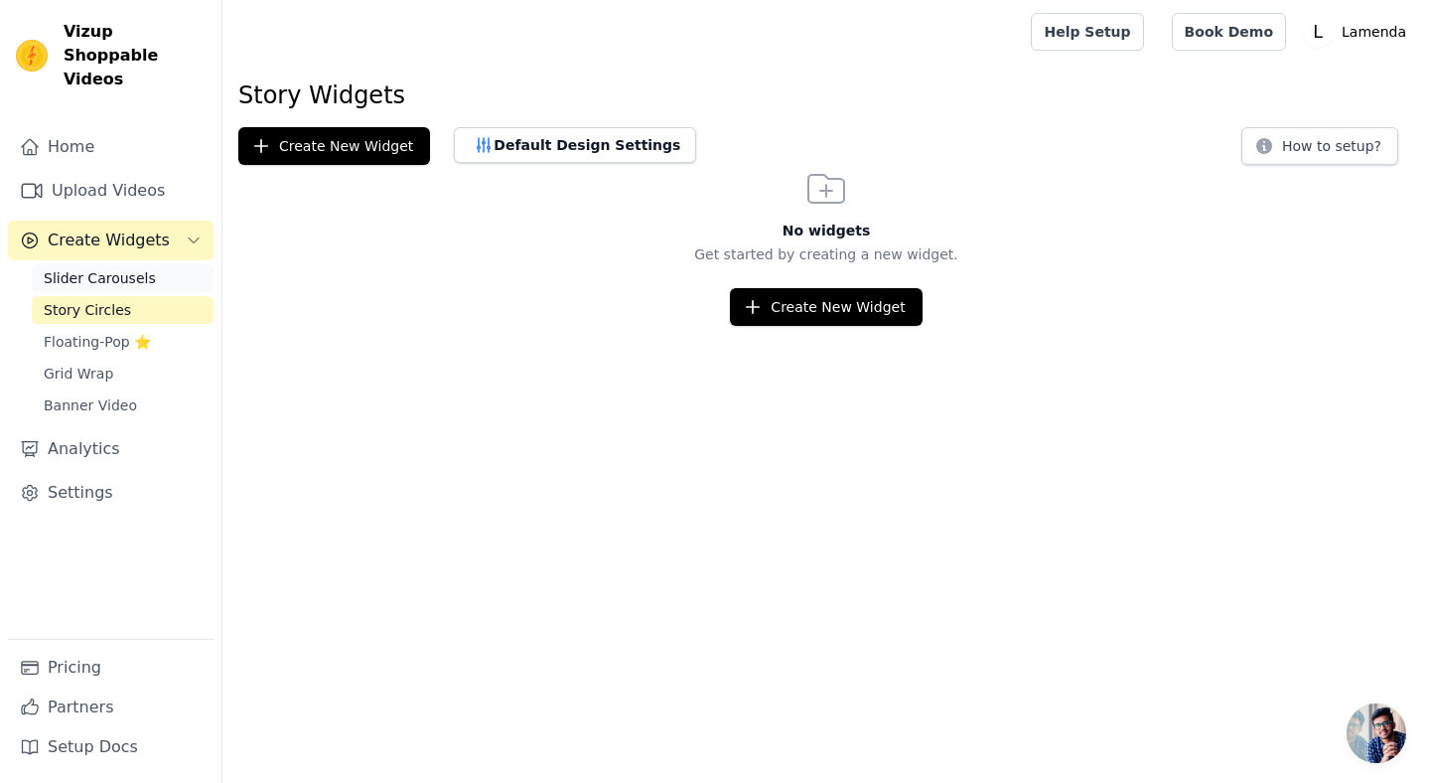
click at [93, 268] on span "Slider Carousels" at bounding box center [100, 278] width 112 height 20
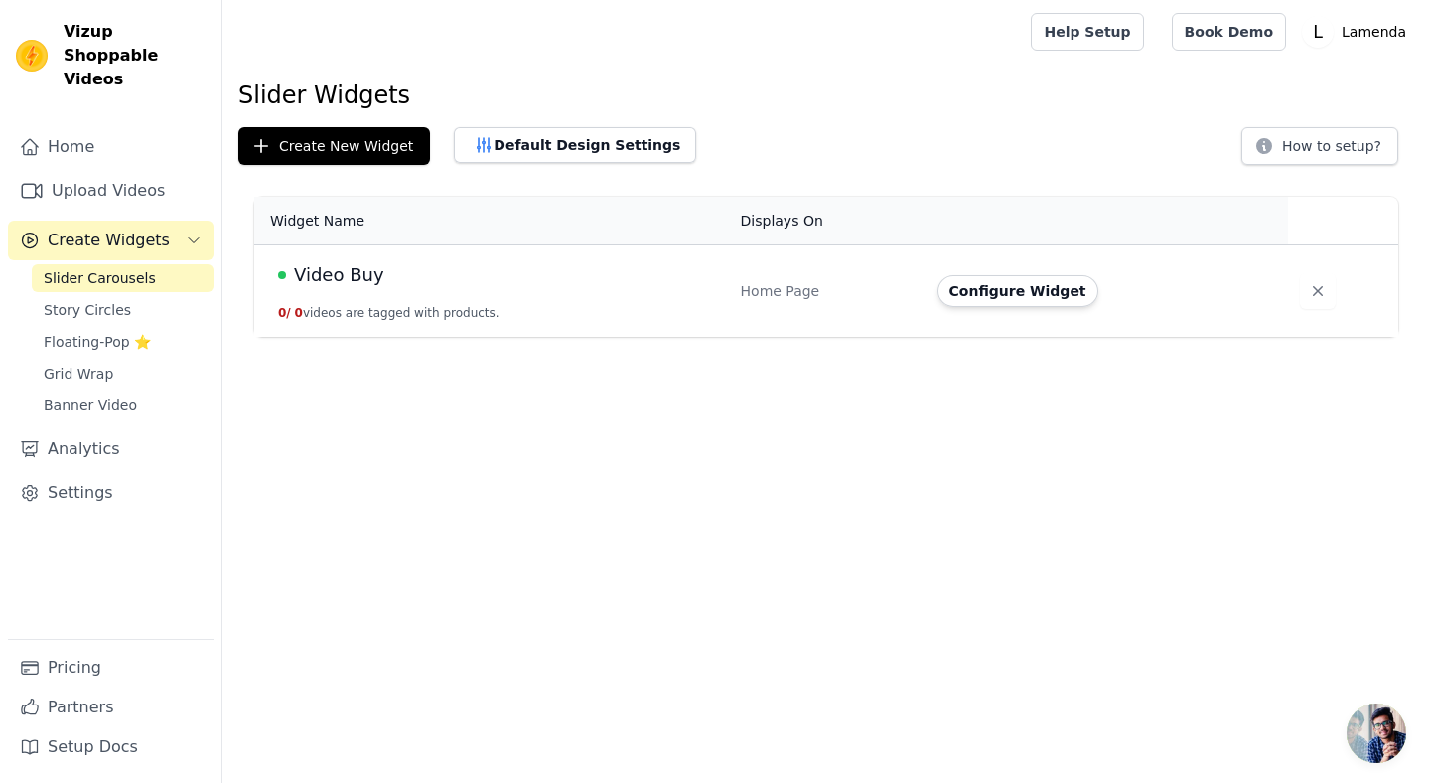
click at [357, 310] on button "0 / 0 videos are tagged with products." at bounding box center [388, 313] width 221 height 16
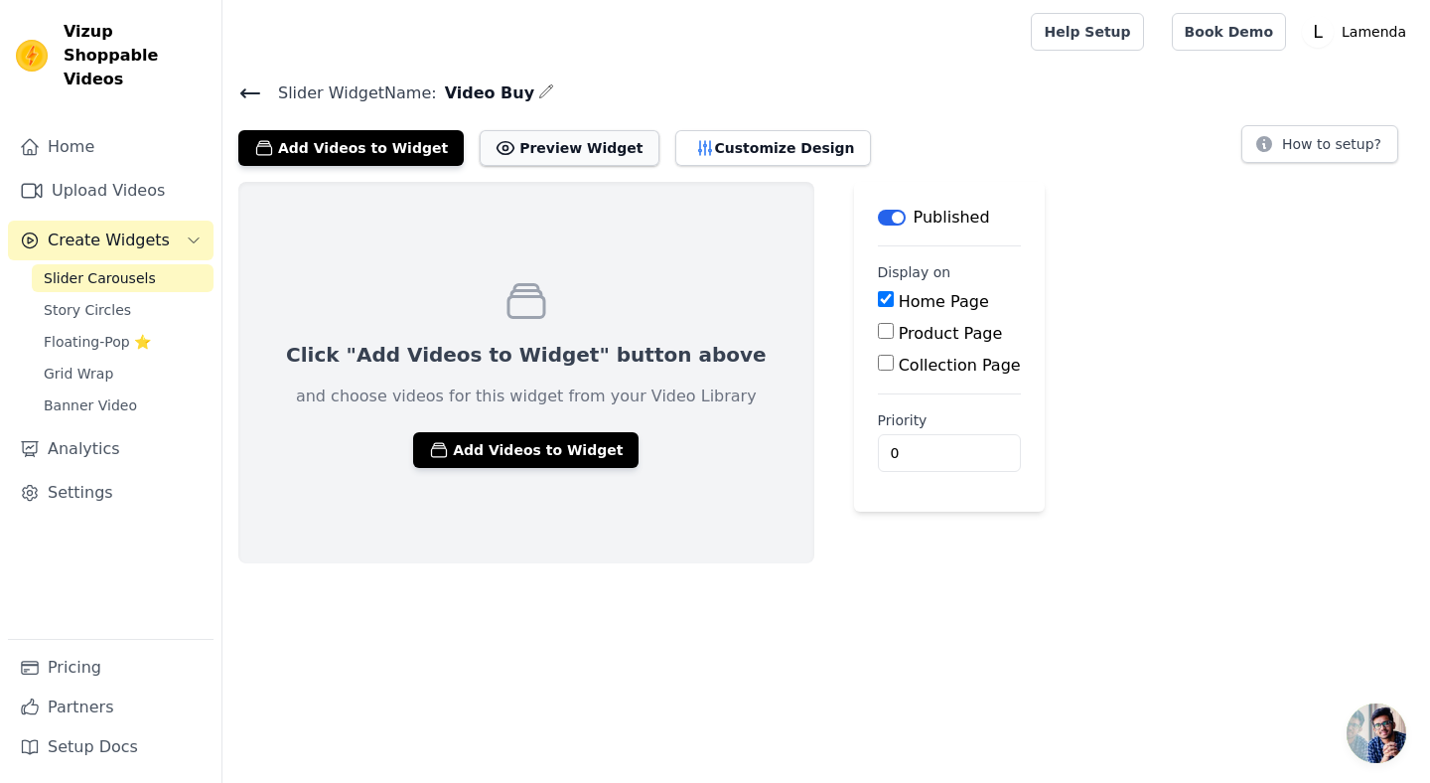
click at [563, 148] on button "Preview Widget" at bounding box center [569, 148] width 179 height 36
click at [744, 154] on button "Customize Design" at bounding box center [773, 148] width 196 height 36
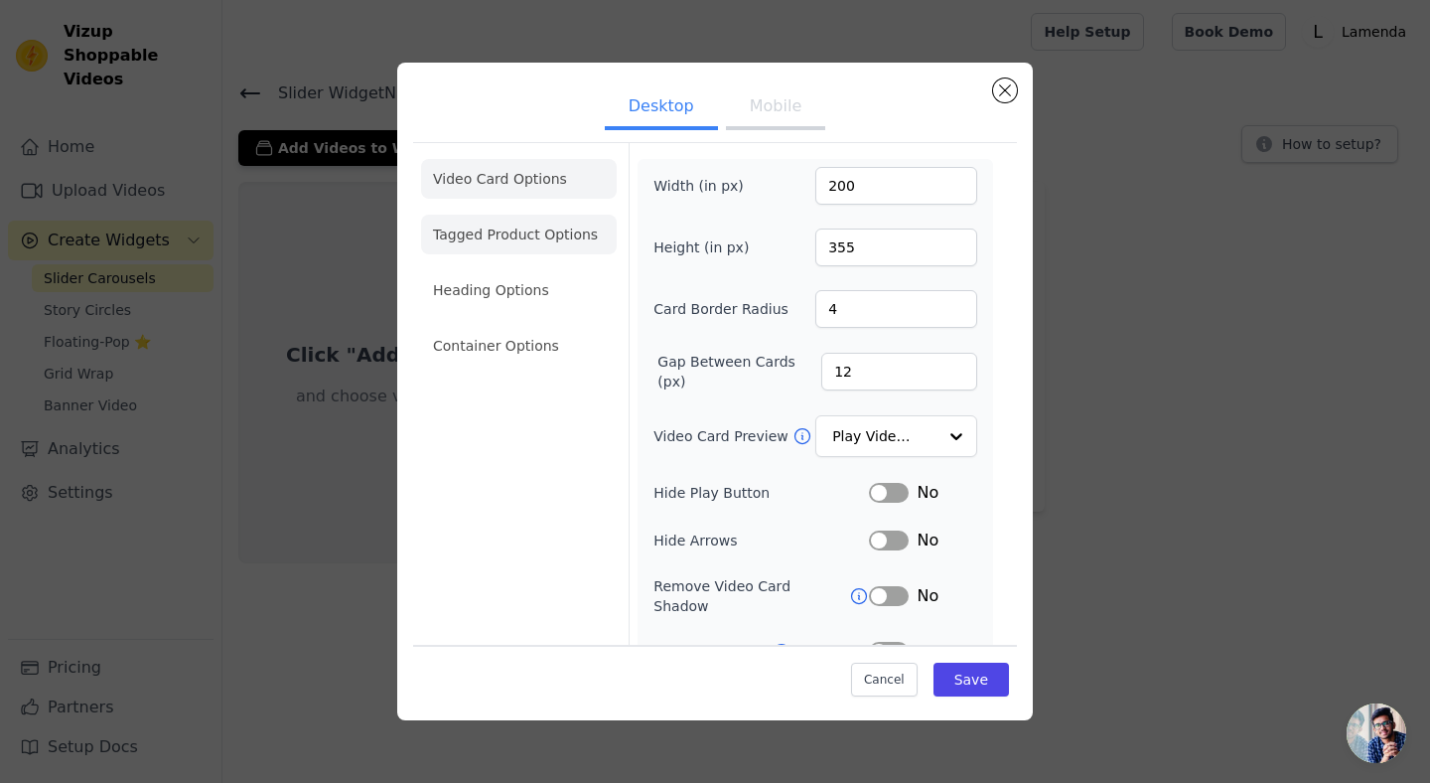
click at [494, 233] on li "Tagged Product Options" at bounding box center [519, 234] width 196 height 40
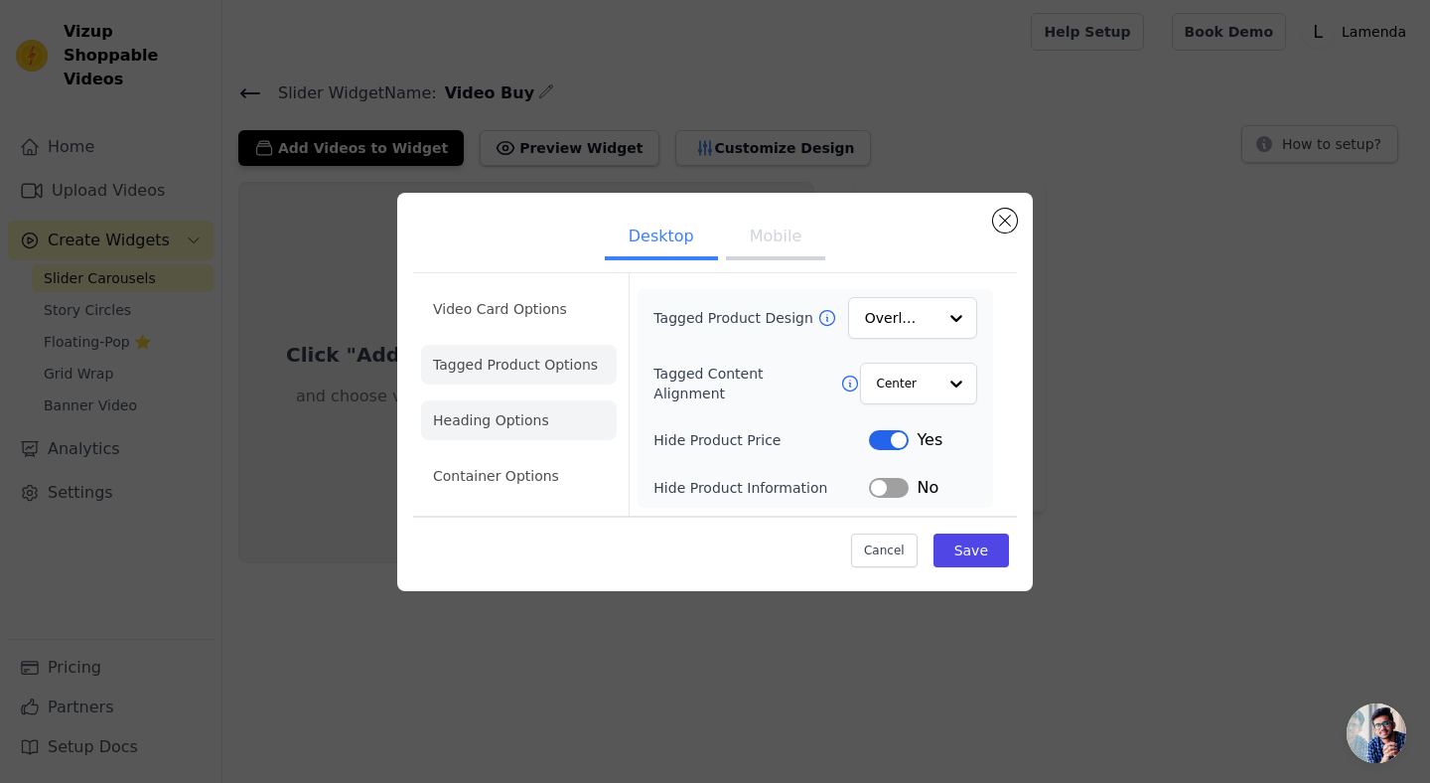
click at [504, 426] on li "Heading Options" at bounding box center [519, 420] width 196 height 40
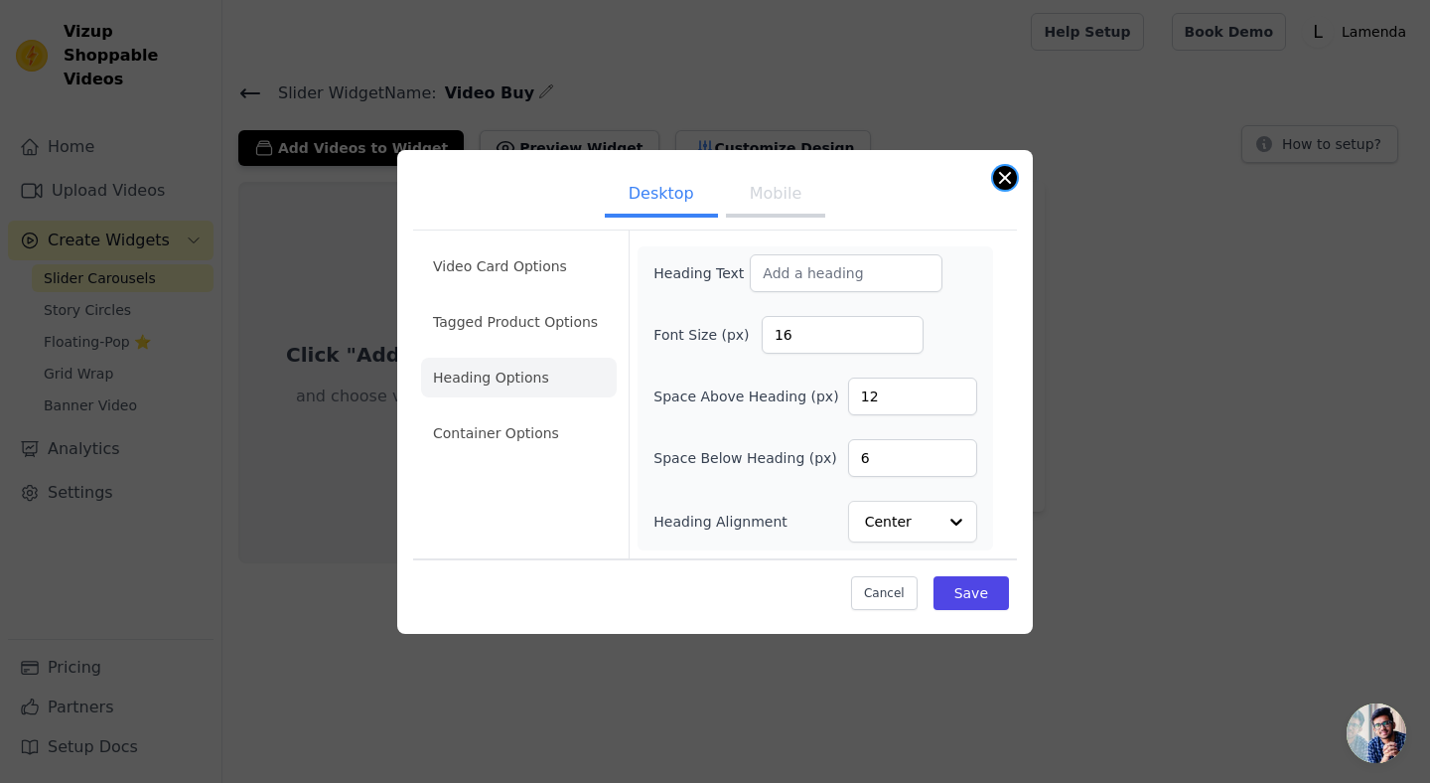
click at [1007, 178] on button "Close modal" at bounding box center [1005, 178] width 24 height 24
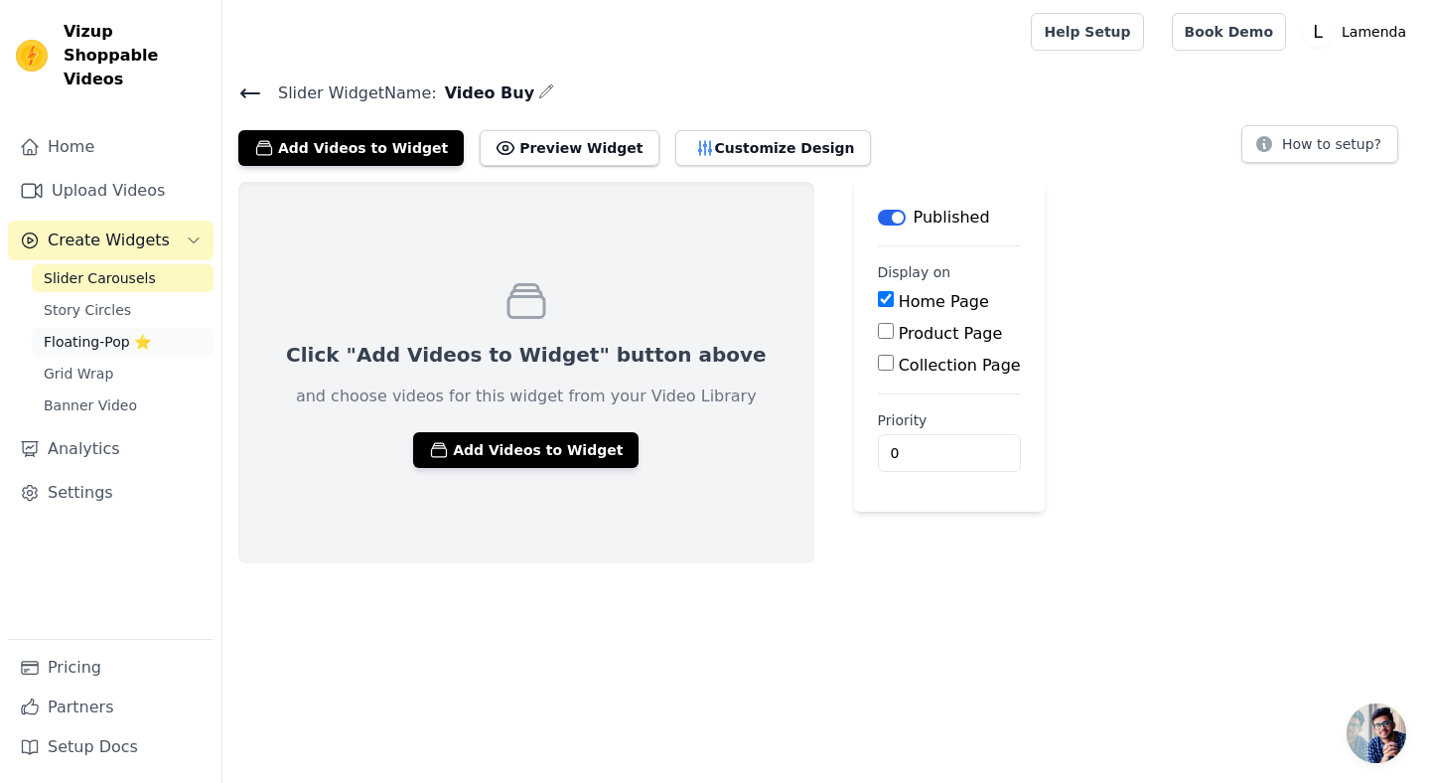
click at [78, 332] on span "Floating-Pop ⭐" at bounding box center [97, 342] width 107 height 20
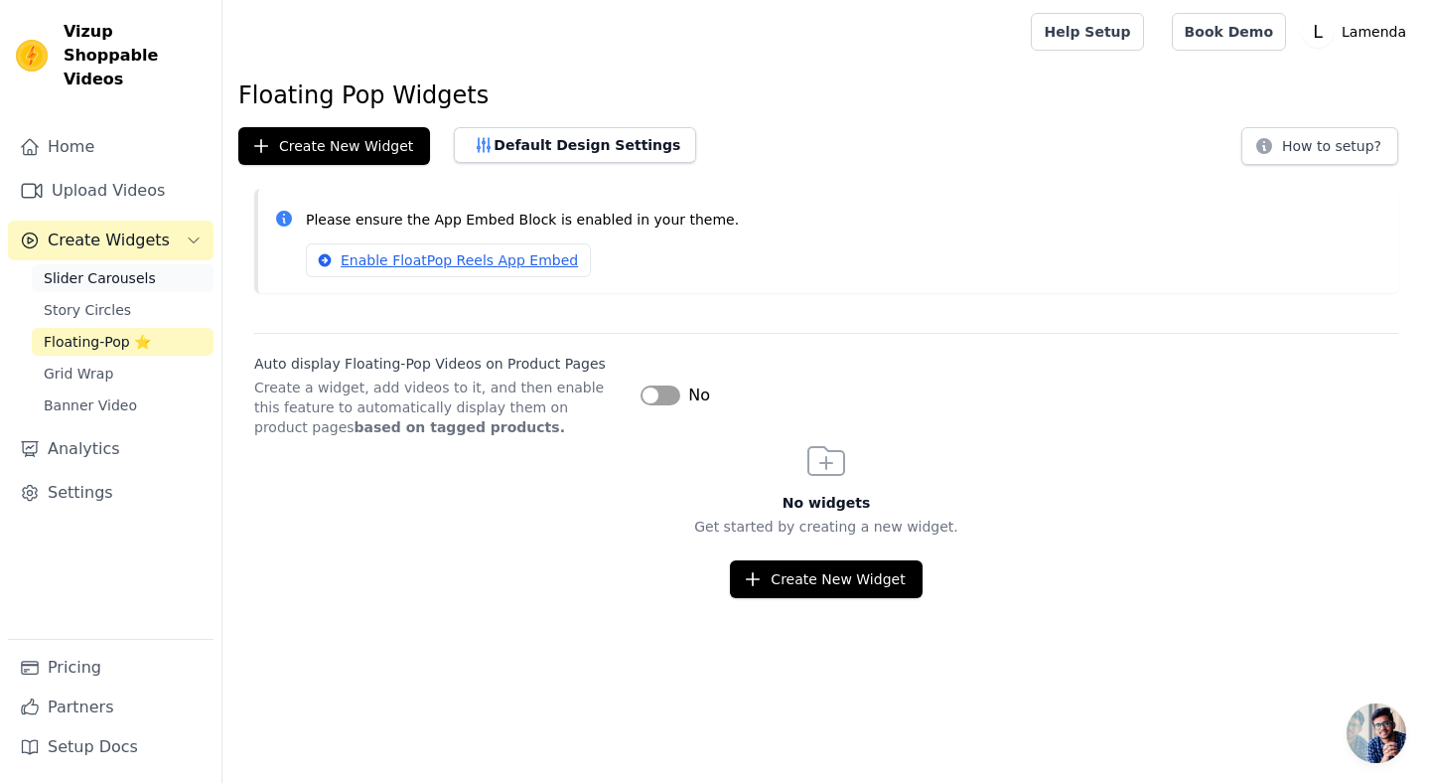
click at [90, 268] on span "Slider Carousels" at bounding box center [100, 278] width 112 height 20
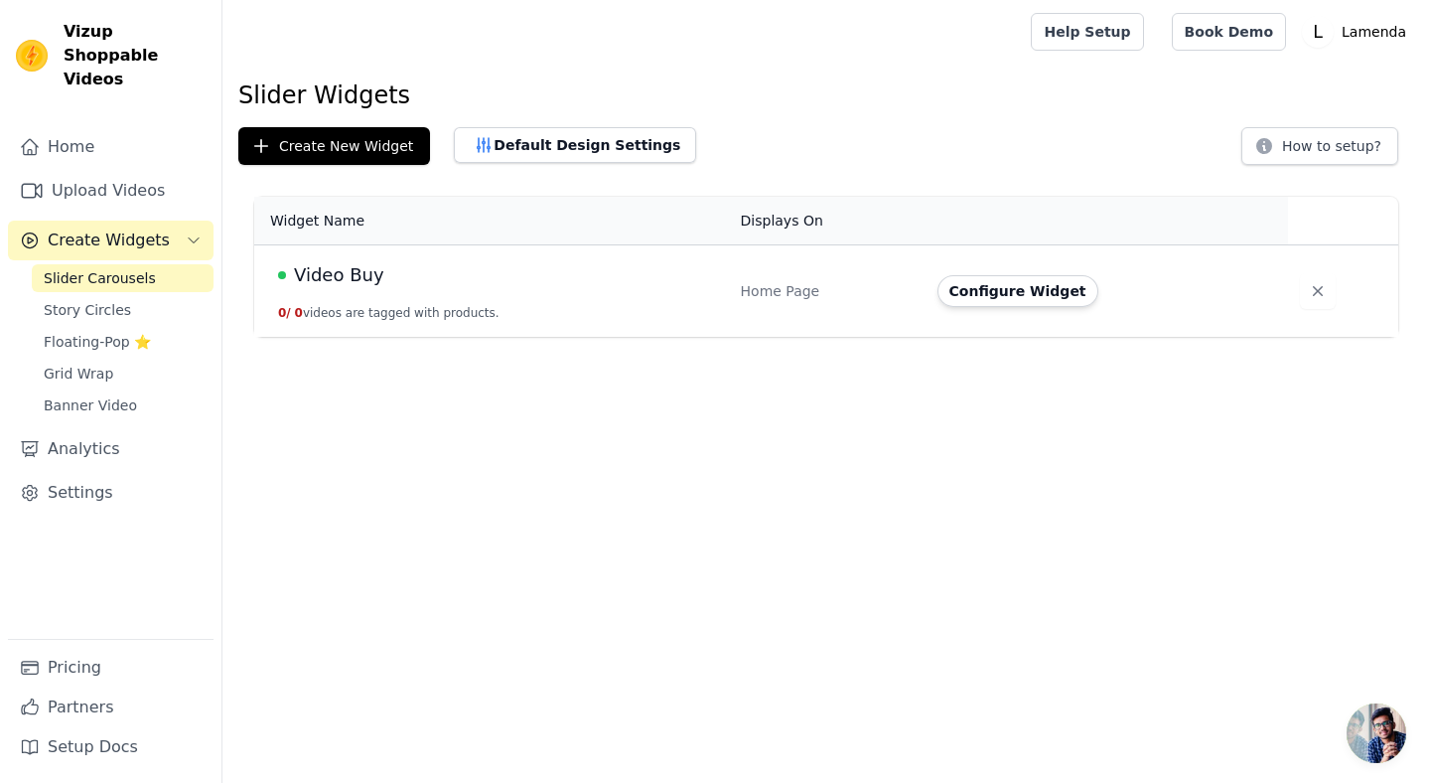
click at [98, 228] on span "Create Widgets" at bounding box center [109, 240] width 122 height 24
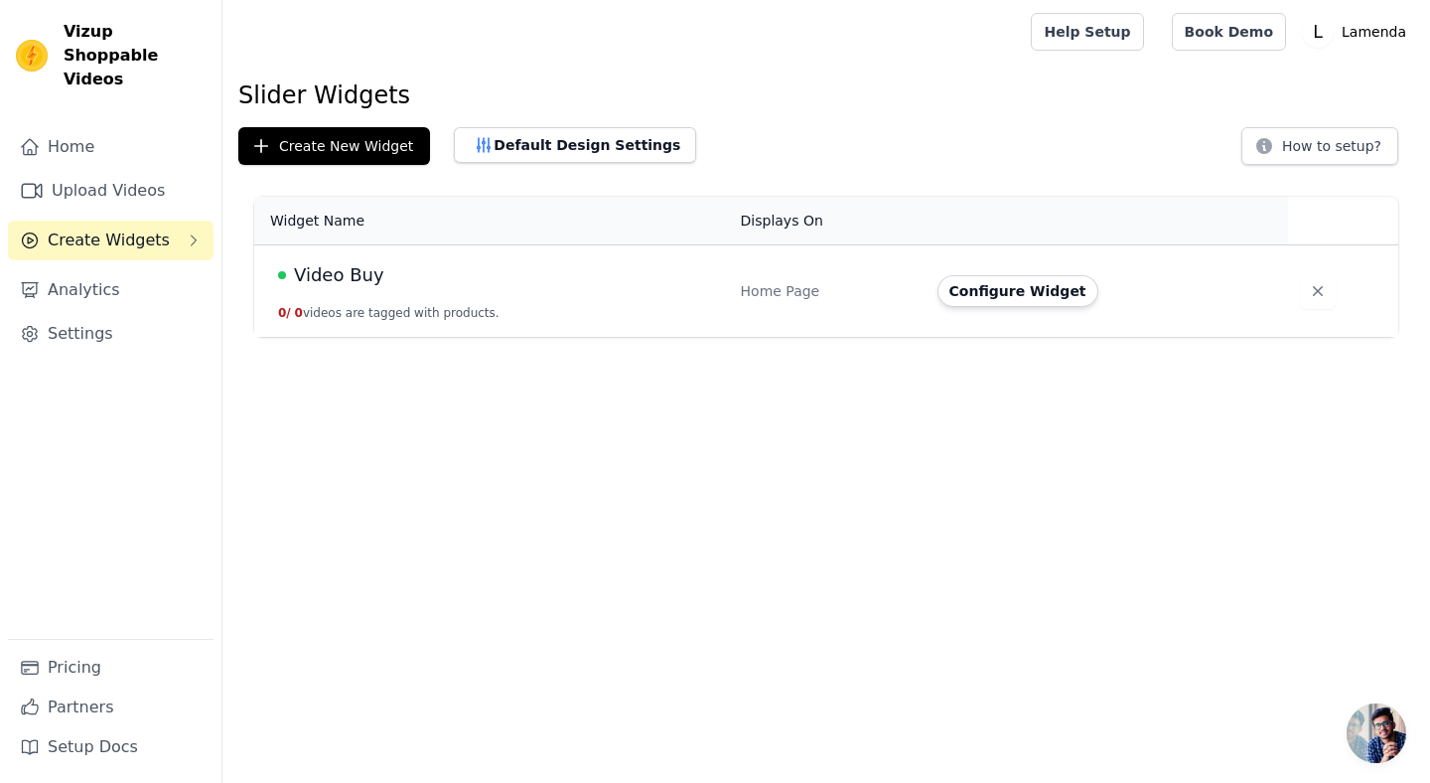
click at [324, 268] on span "Video Buy" at bounding box center [339, 275] width 90 height 28
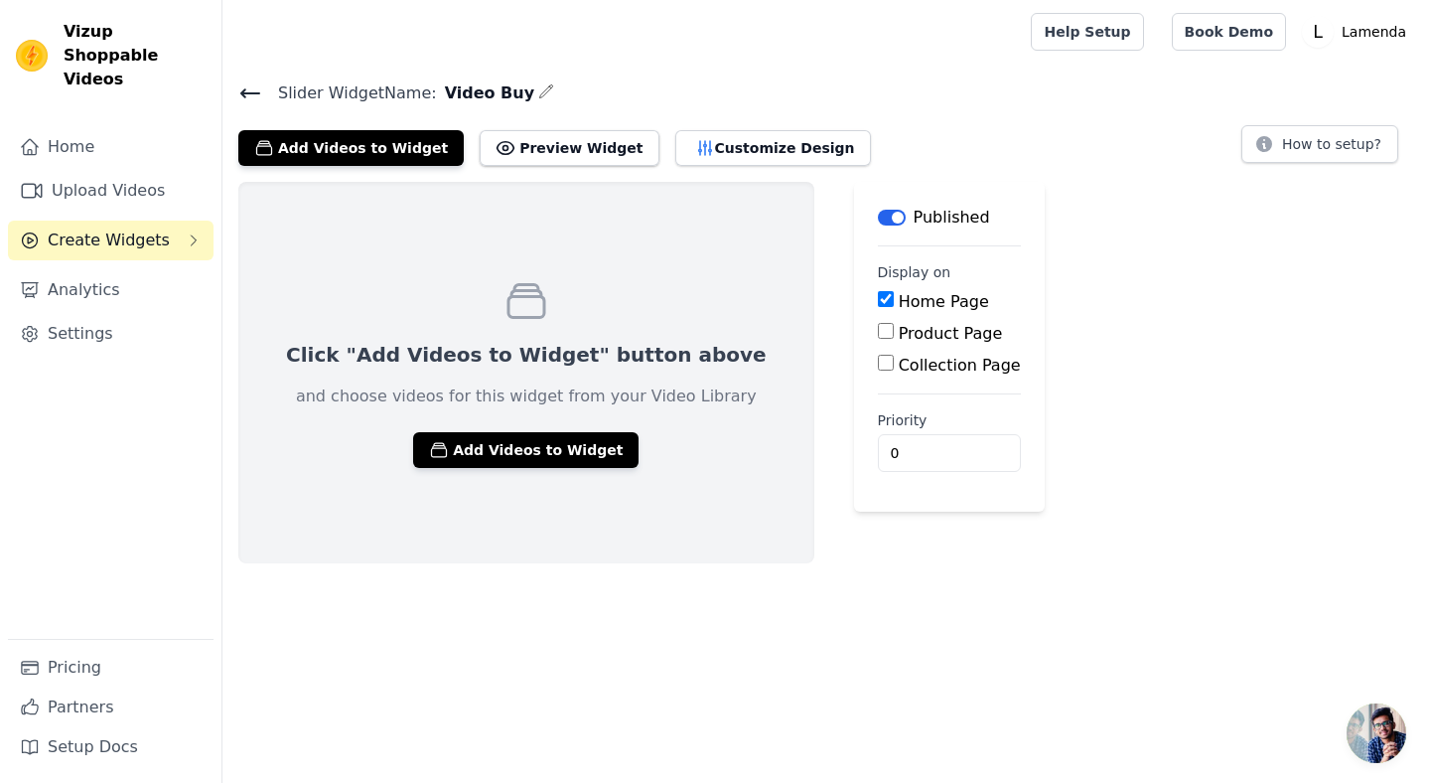
click at [899, 296] on label "Home Page" at bounding box center [944, 301] width 90 height 19
click at [884, 296] on input "Home Page" at bounding box center [886, 299] width 16 height 16
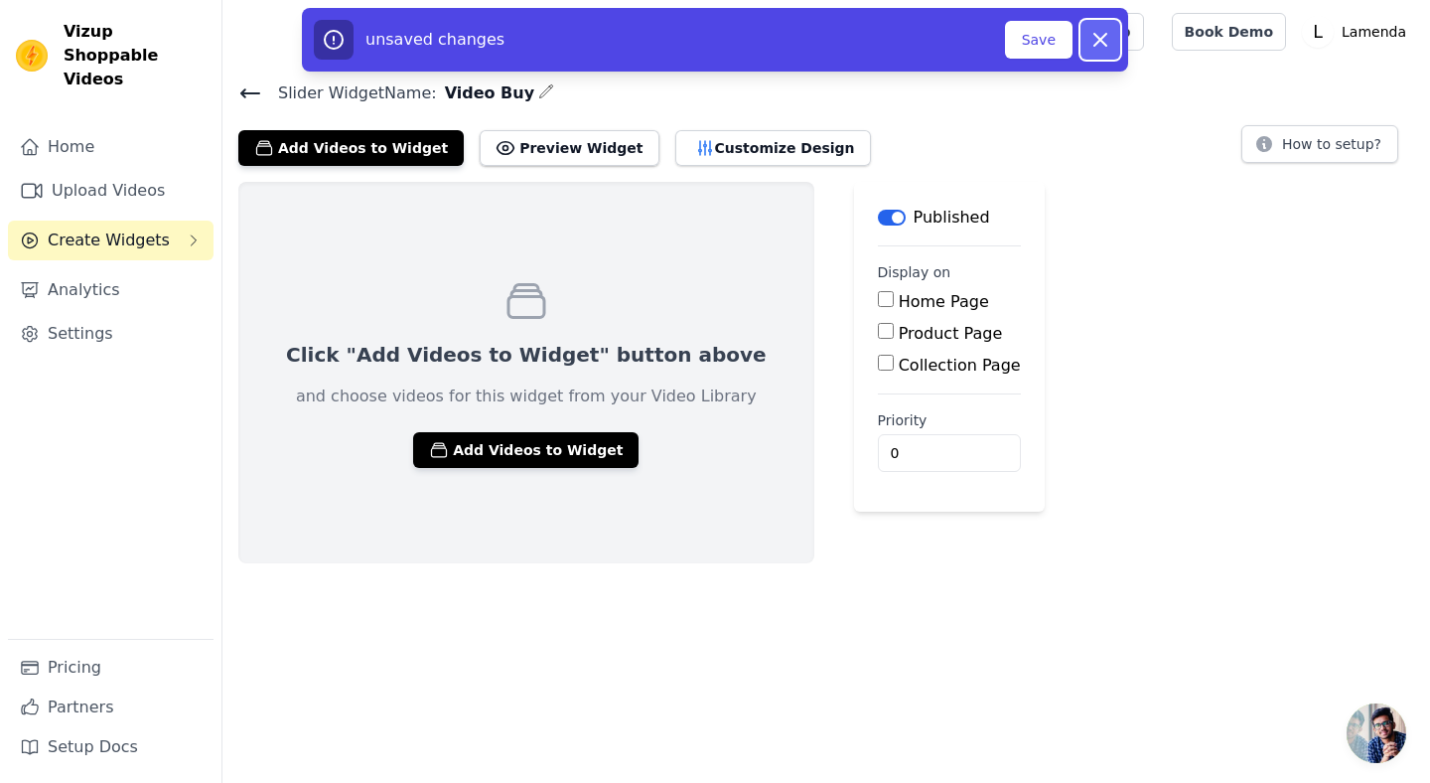
click at [1094, 46] on icon "button" at bounding box center [1100, 40] width 12 height 12
checkbox input "true"
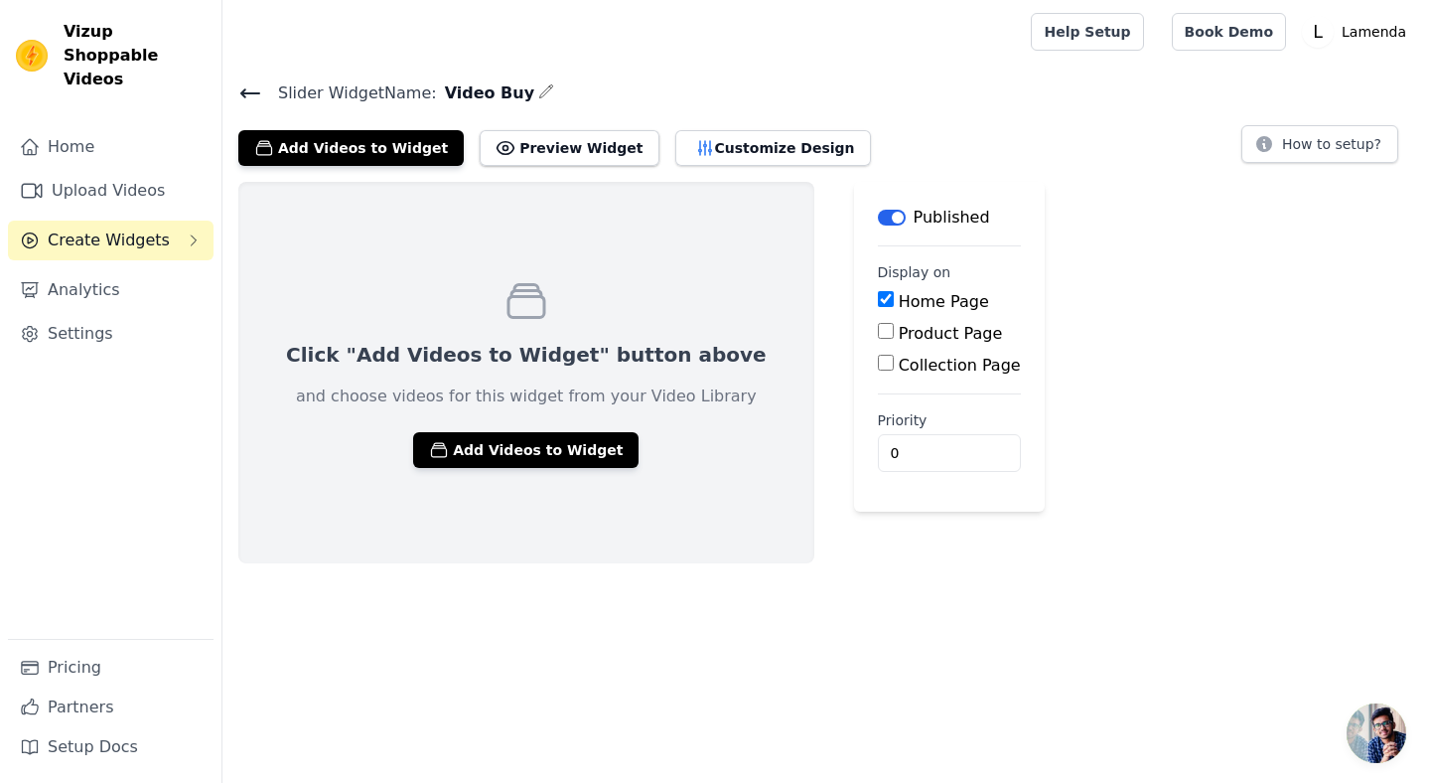
click at [538, 94] on icon "button" at bounding box center [546, 91] width 16 height 16
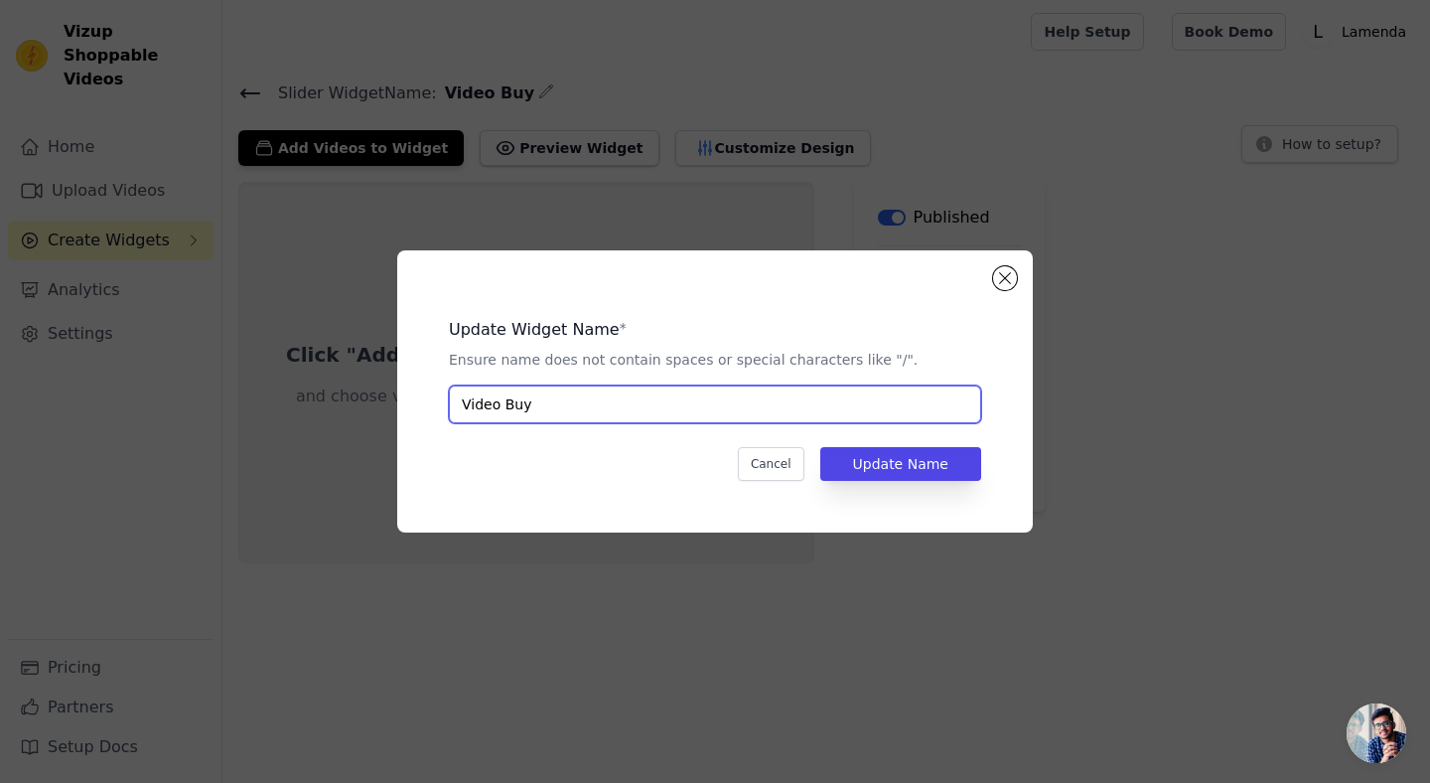
click at [503, 402] on input "Video Buy" at bounding box center [715, 404] width 532 height 38
type input "VideoBuy"
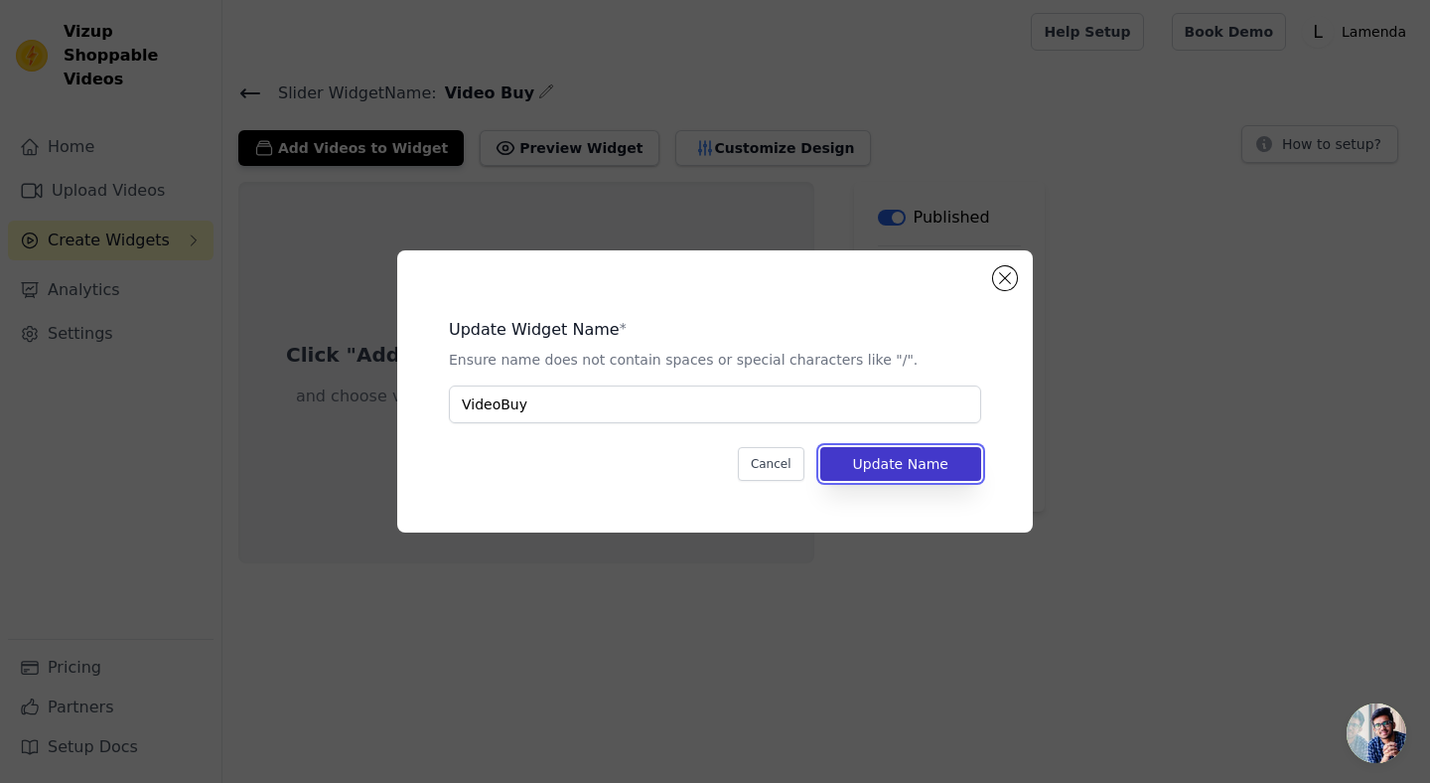
click at [911, 459] on button "Update Name" at bounding box center [900, 464] width 161 height 34
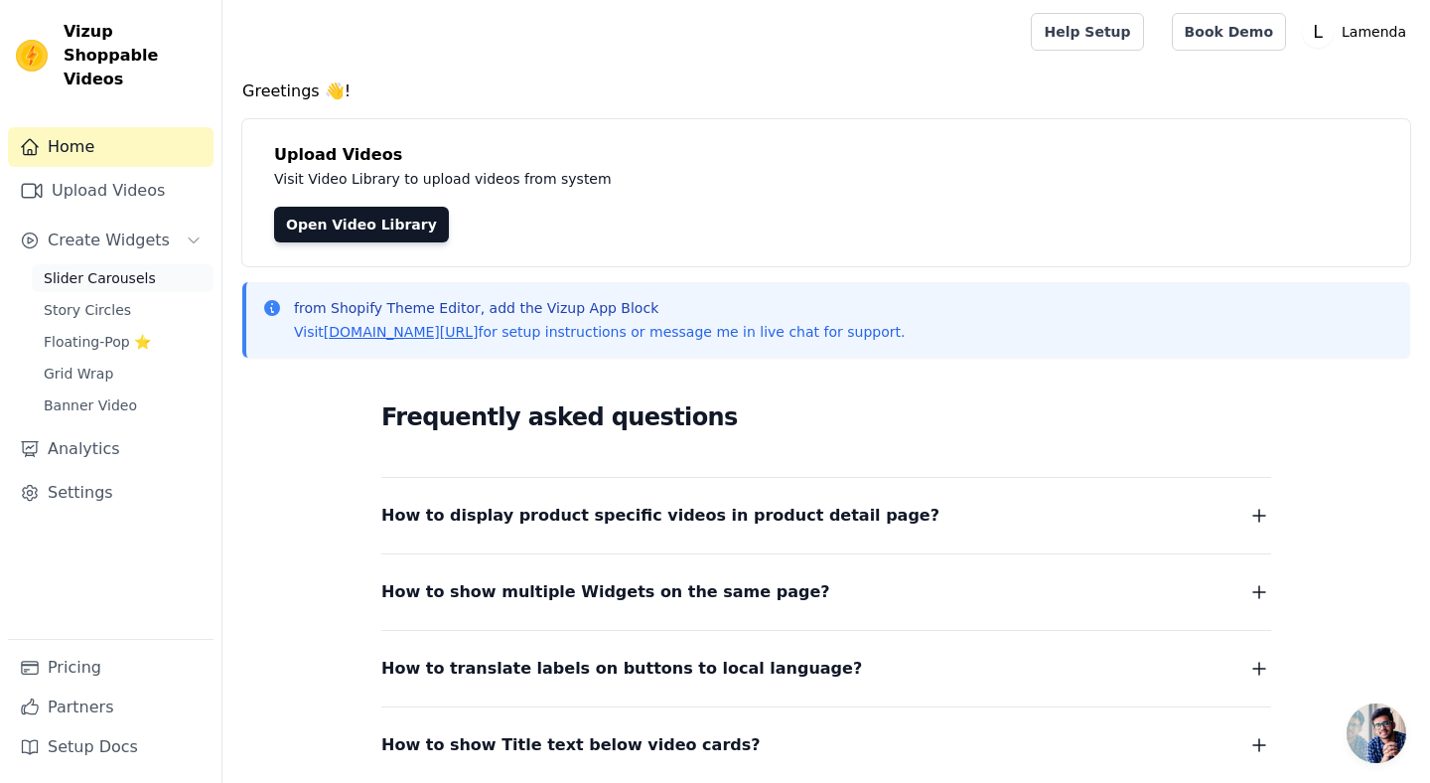
click at [94, 268] on span "Slider Carousels" at bounding box center [100, 278] width 112 height 20
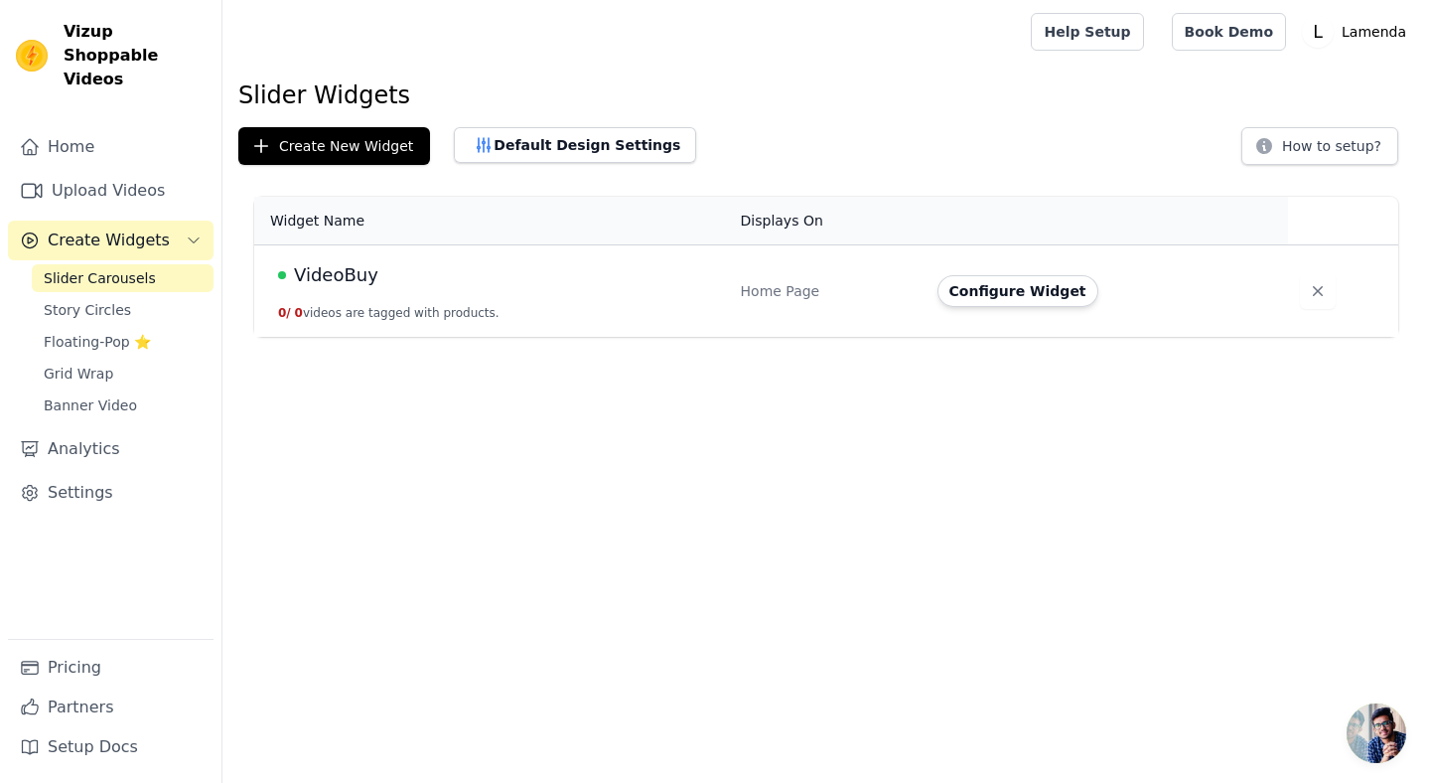
click at [354, 309] on button "0 / 0 videos are tagged with products." at bounding box center [388, 313] width 221 height 16
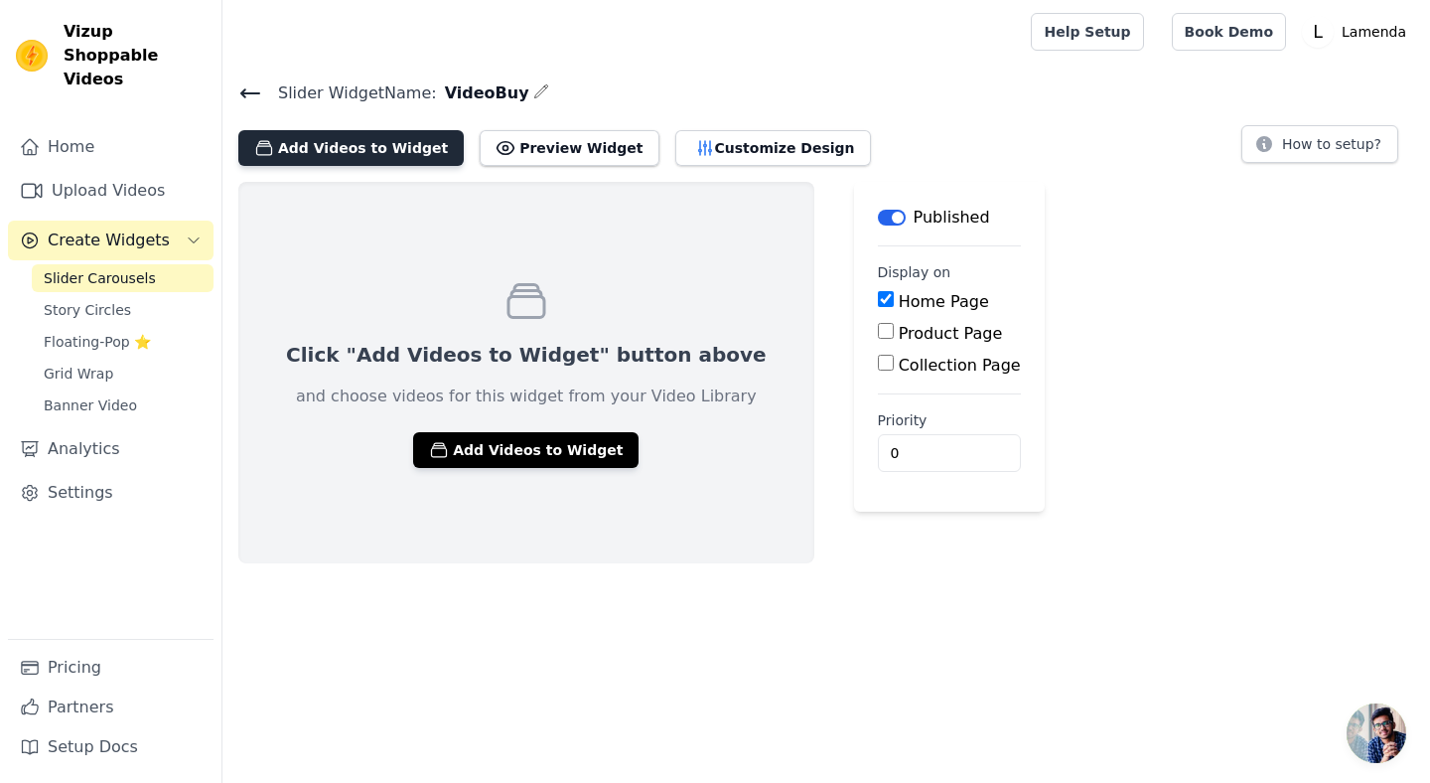
click at [388, 149] on button "Add Videos to Widget" at bounding box center [350, 148] width 225 height 36
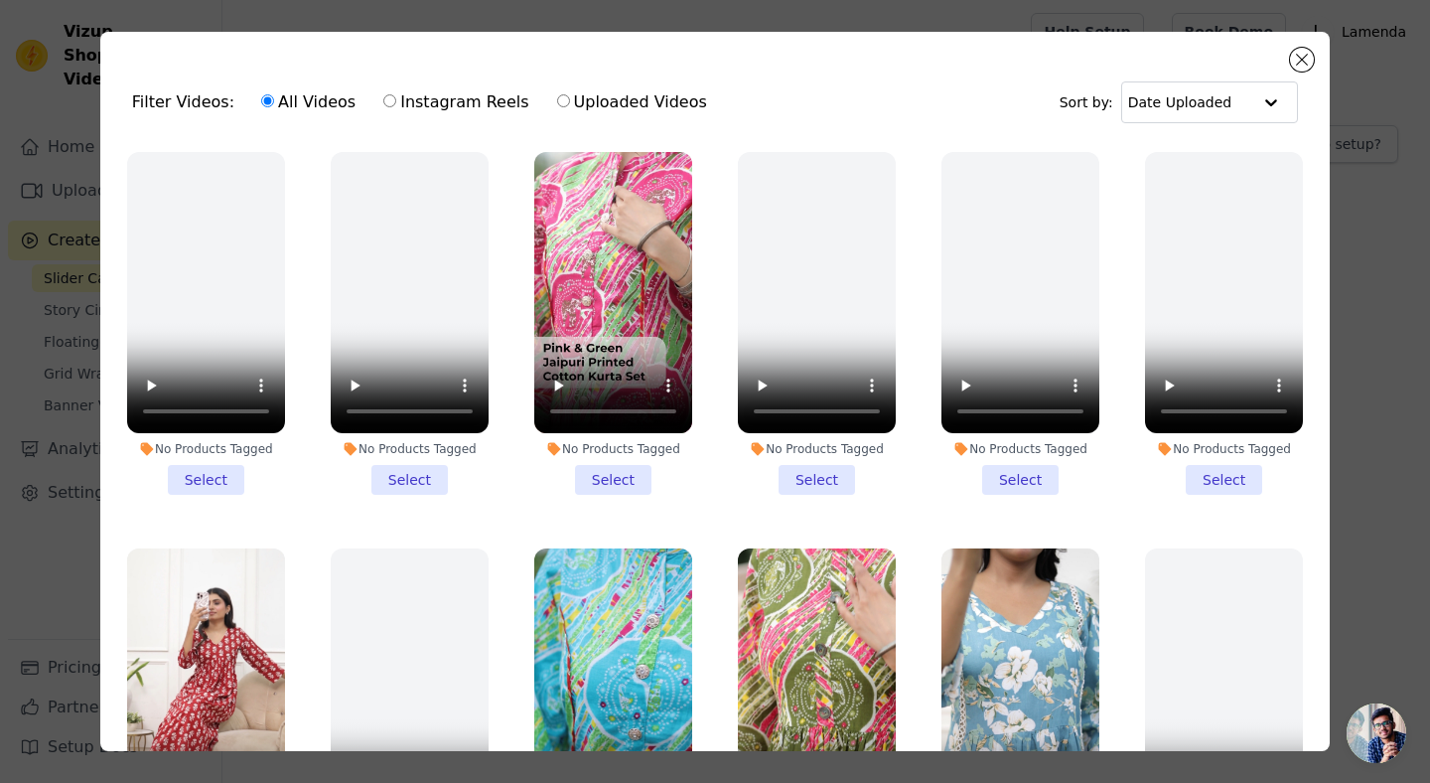
click at [577, 448] on div "No Products Tagged" at bounding box center [613, 449] width 158 height 16
click at [0, 0] on input "No Products Tagged Select" at bounding box center [0, 0] width 0 height 0
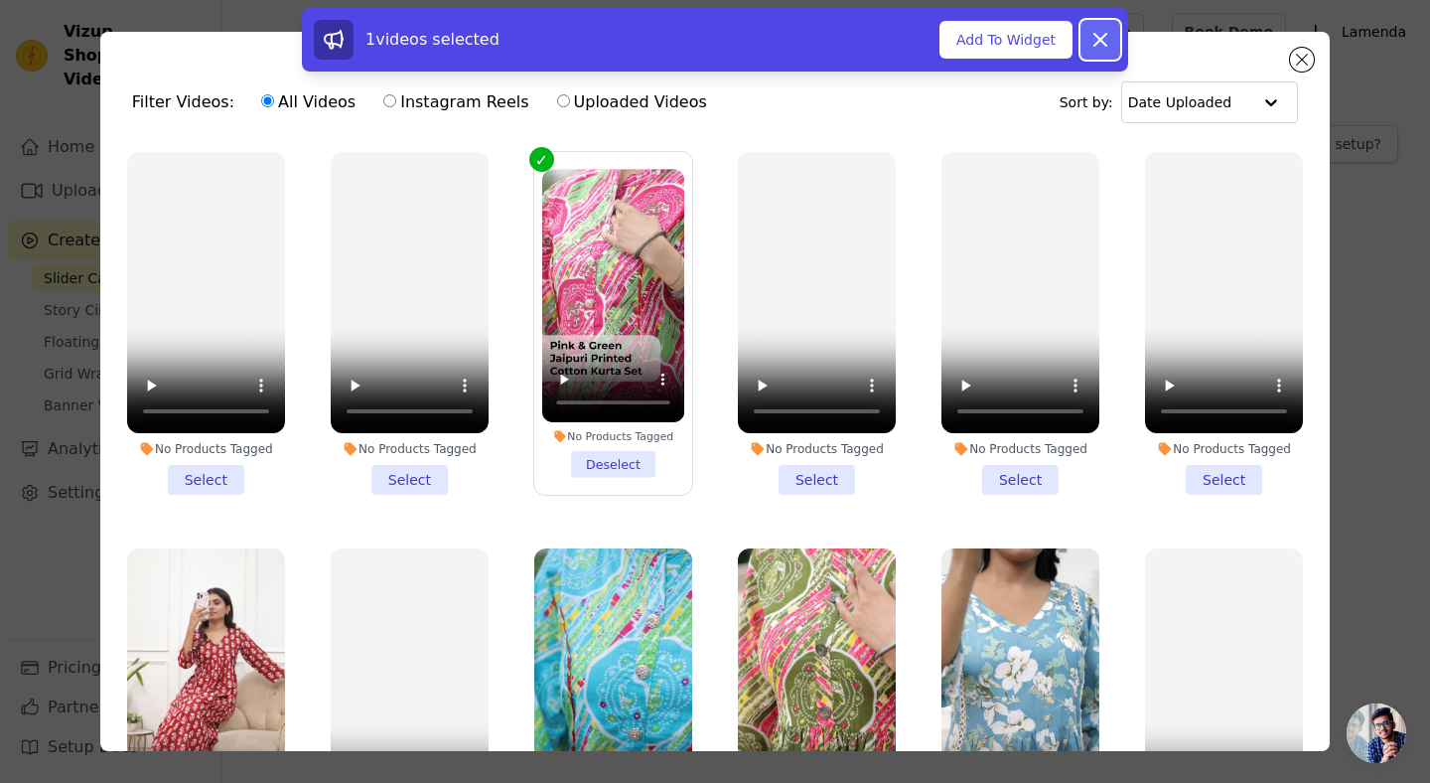
click at [1104, 38] on icon at bounding box center [1100, 40] width 24 height 24
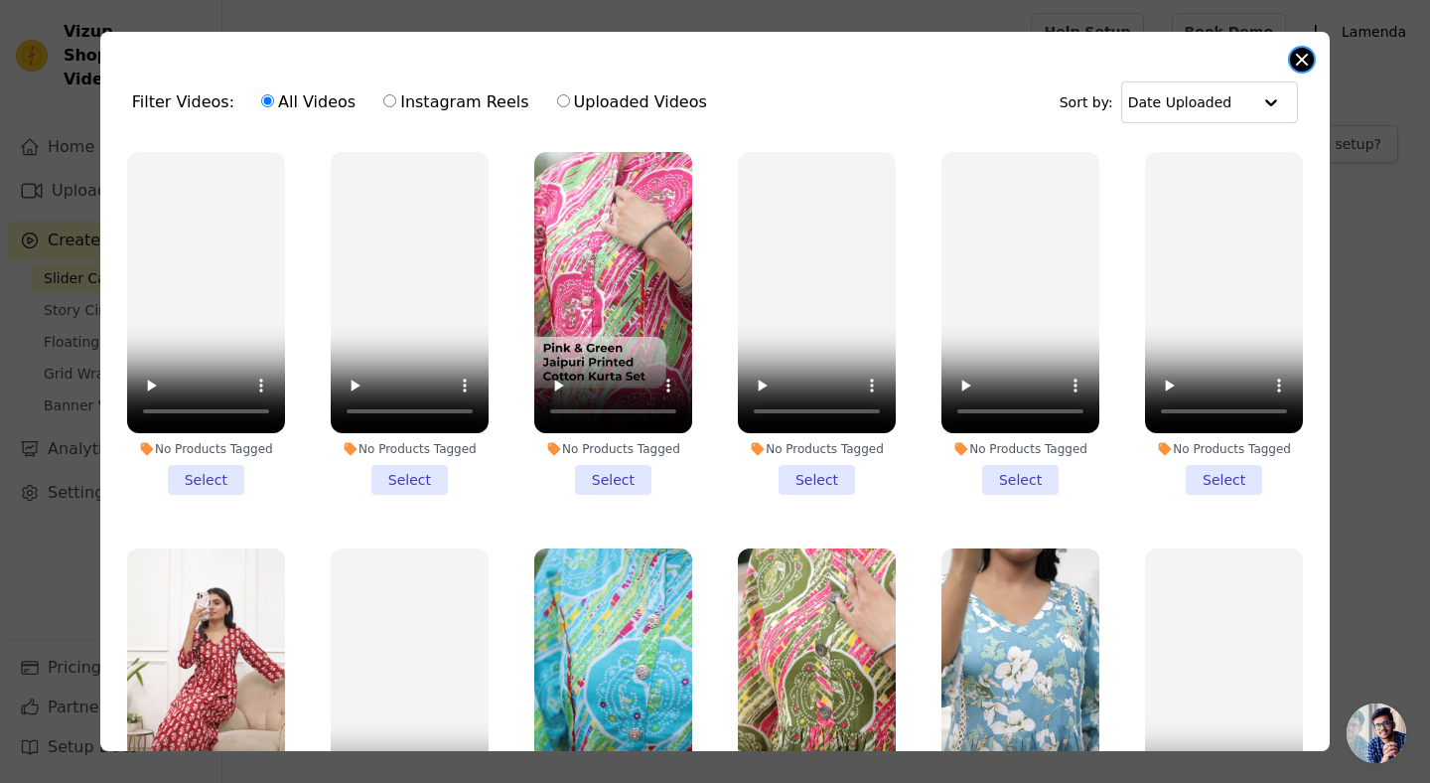
click at [1300, 57] on button "Close modal" at bounding box center [1302, 60] width 24 height 24
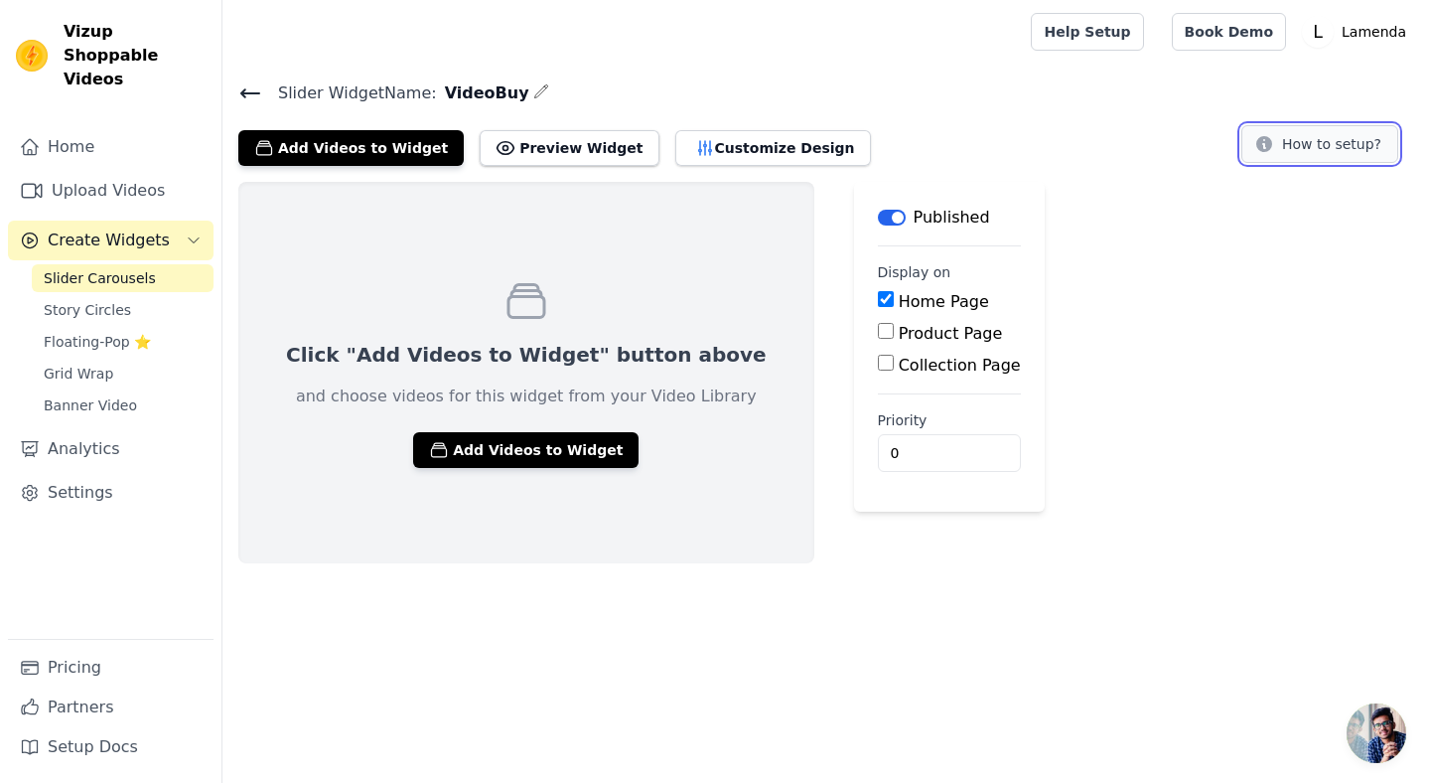
click at [1335, 134] on button "How to setup?" at bounding box center [1319, 144] width 157 height 38
click at [248, 86] on icon at bounding box center [250, 93] width 24 height 24
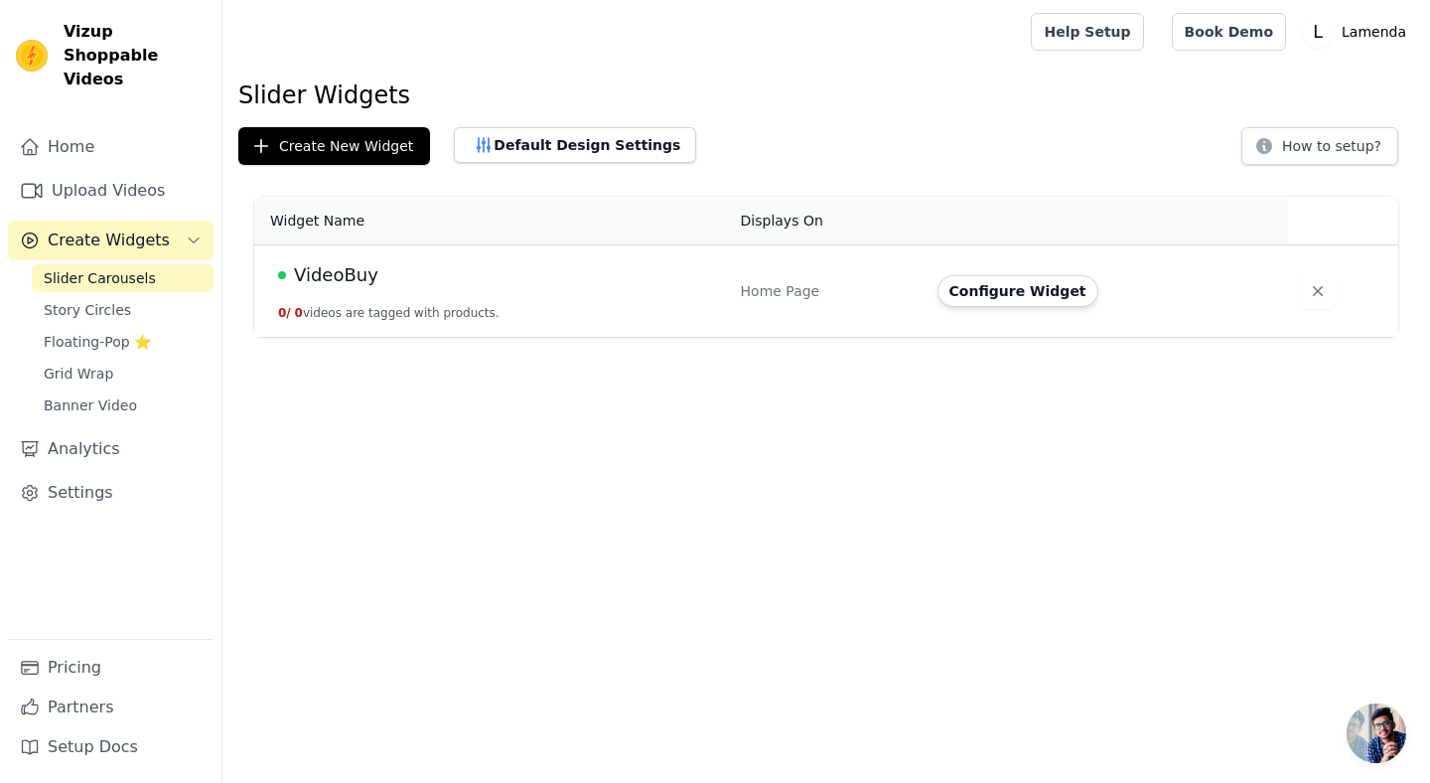
click at [352, 275] on span "VideoBuy" at bounding box center [336, 275] width 84 height 28
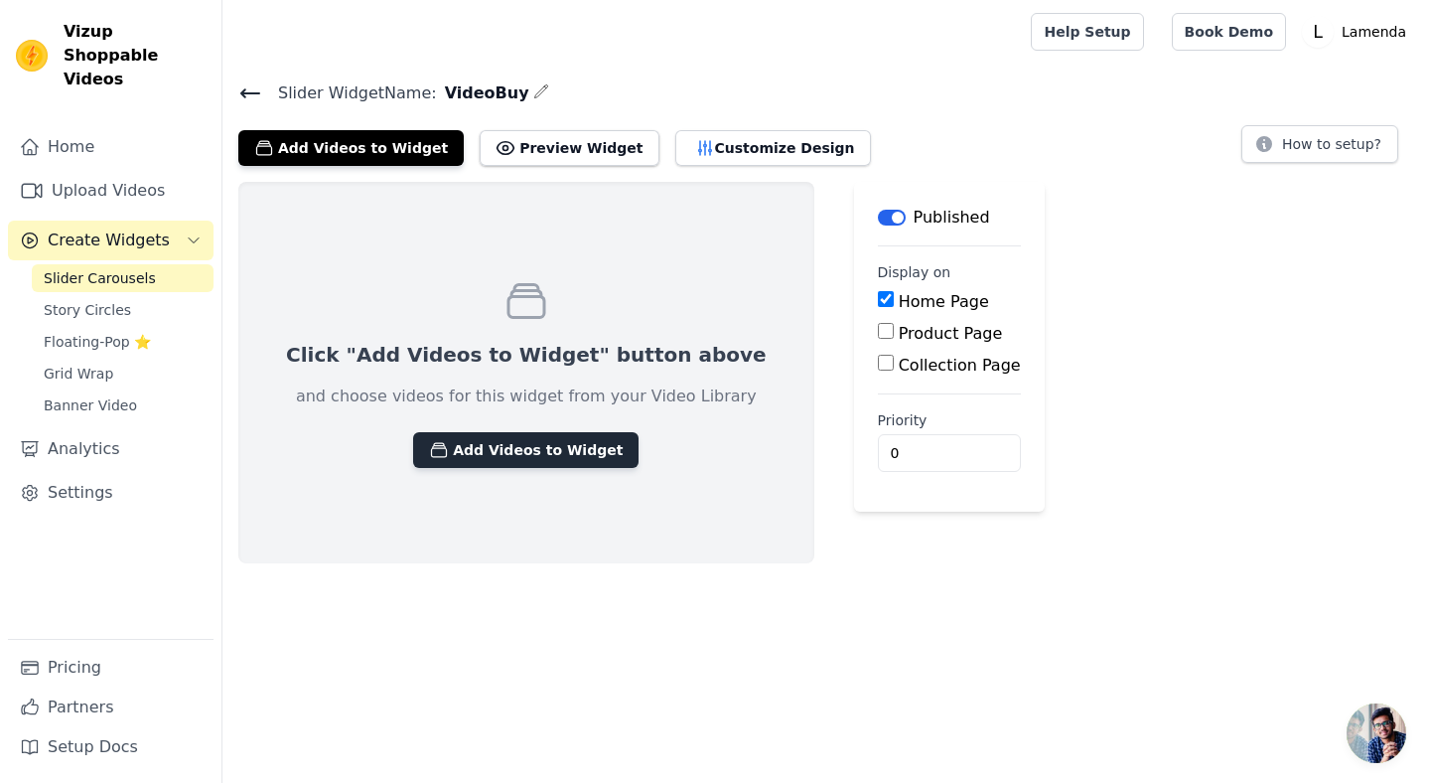
click at [498, 446] on button "Add Videos to Widget" at bounding box center [525, 450] width 225 height 36
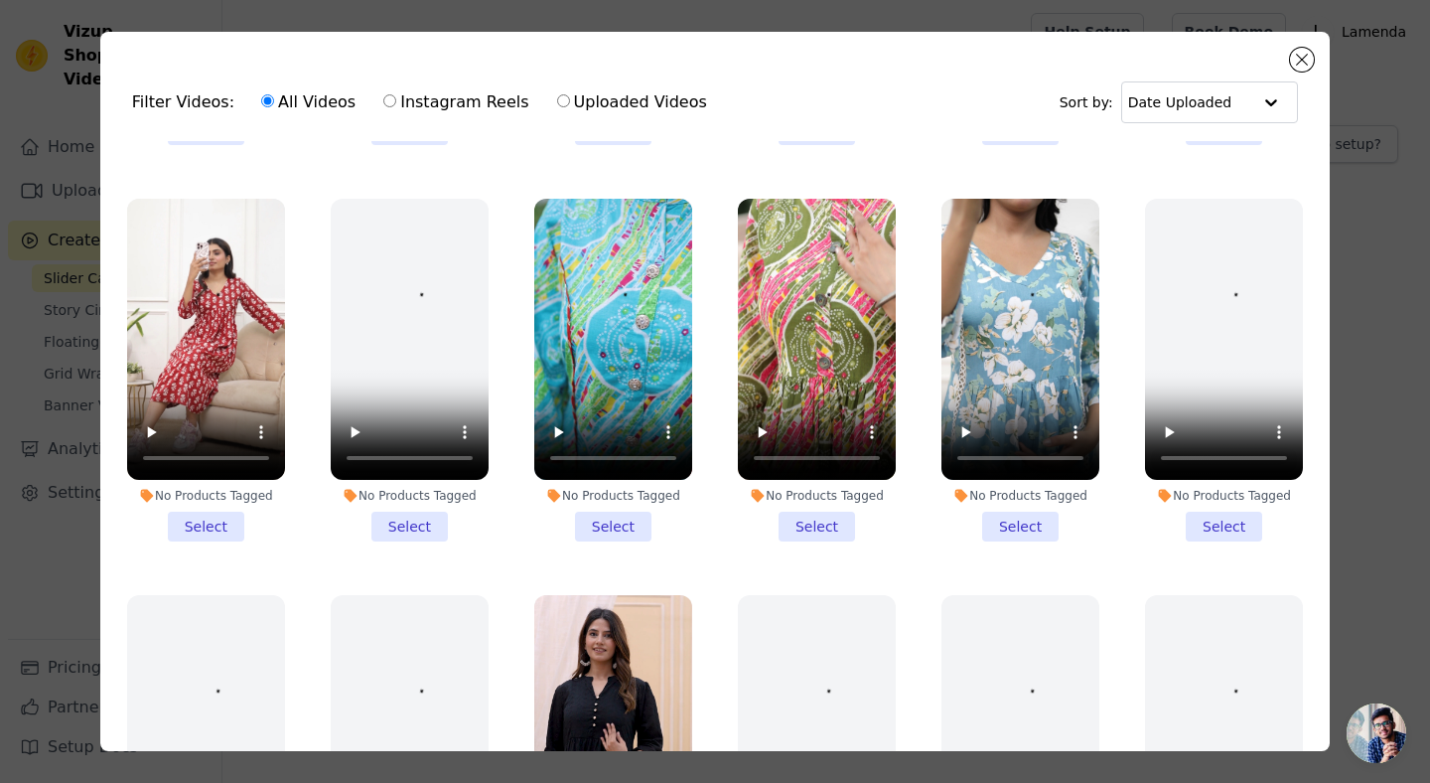
scroll to position [388, 0]
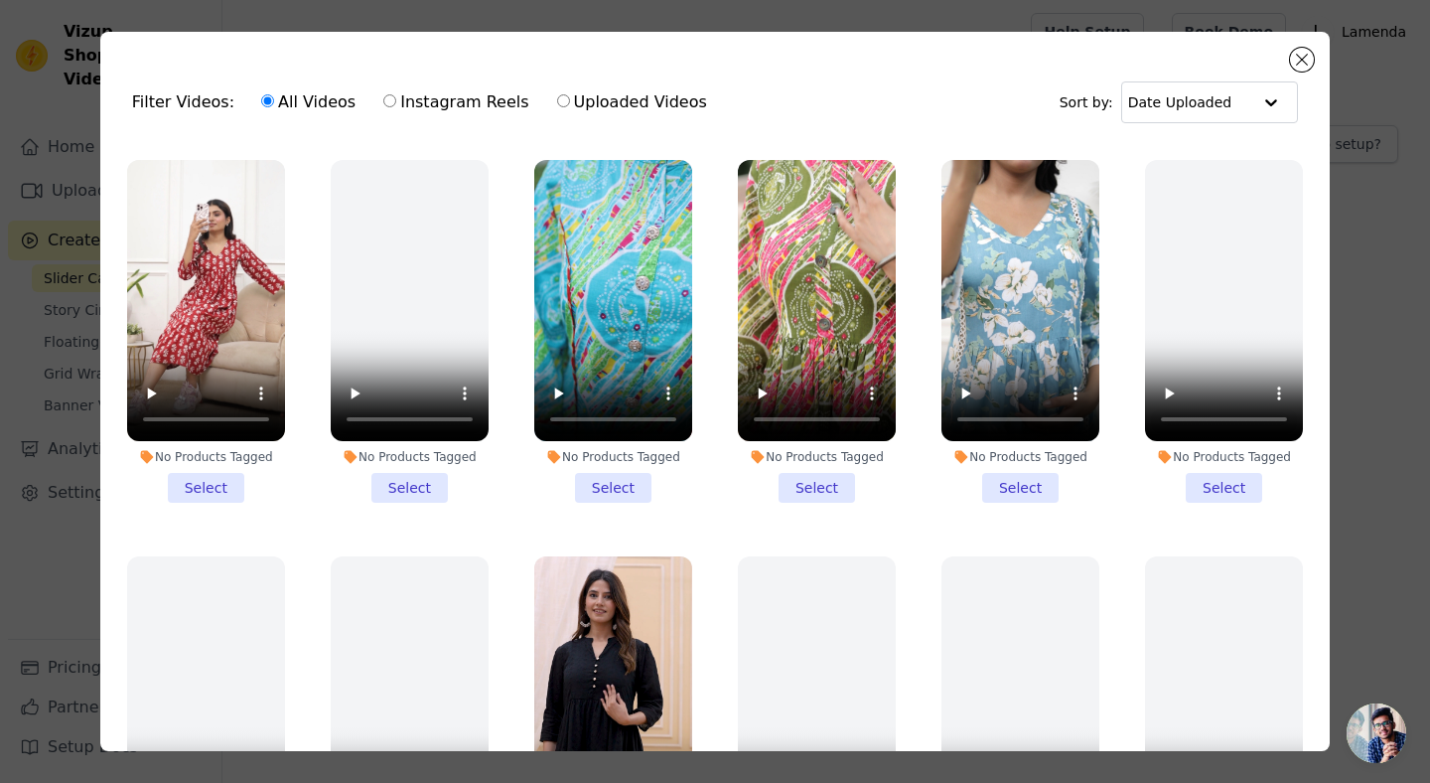
click at [194, 493] on li "No Products Tagged Select" at bounding box center [206, 331] width 158 height 343
click at [0, 0] on input "No Products Tagged Select" at bounding box center [0, 0] width 0 height 0
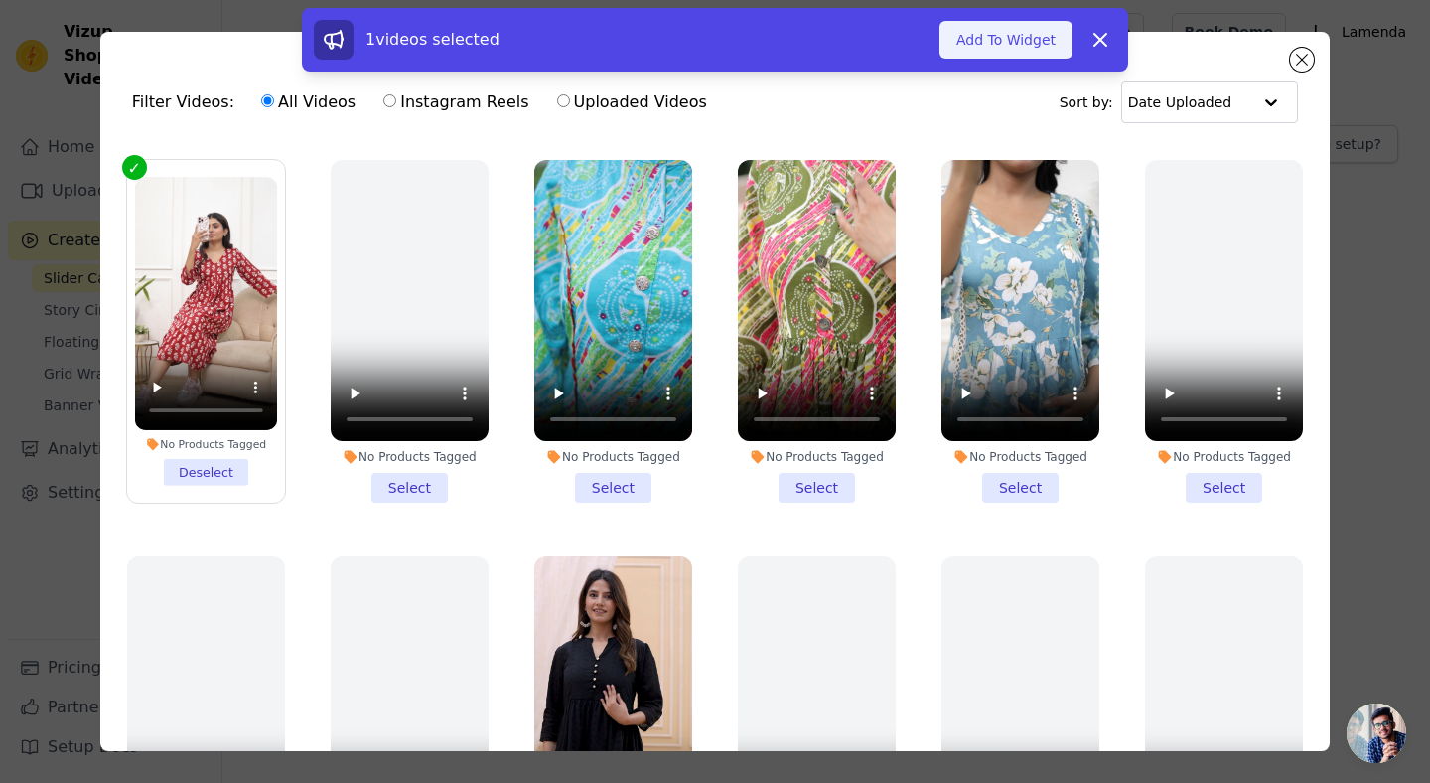
click at [1002, 48] on button "Add To Widget" at bounding box center [1005, 40] width 133 height 38
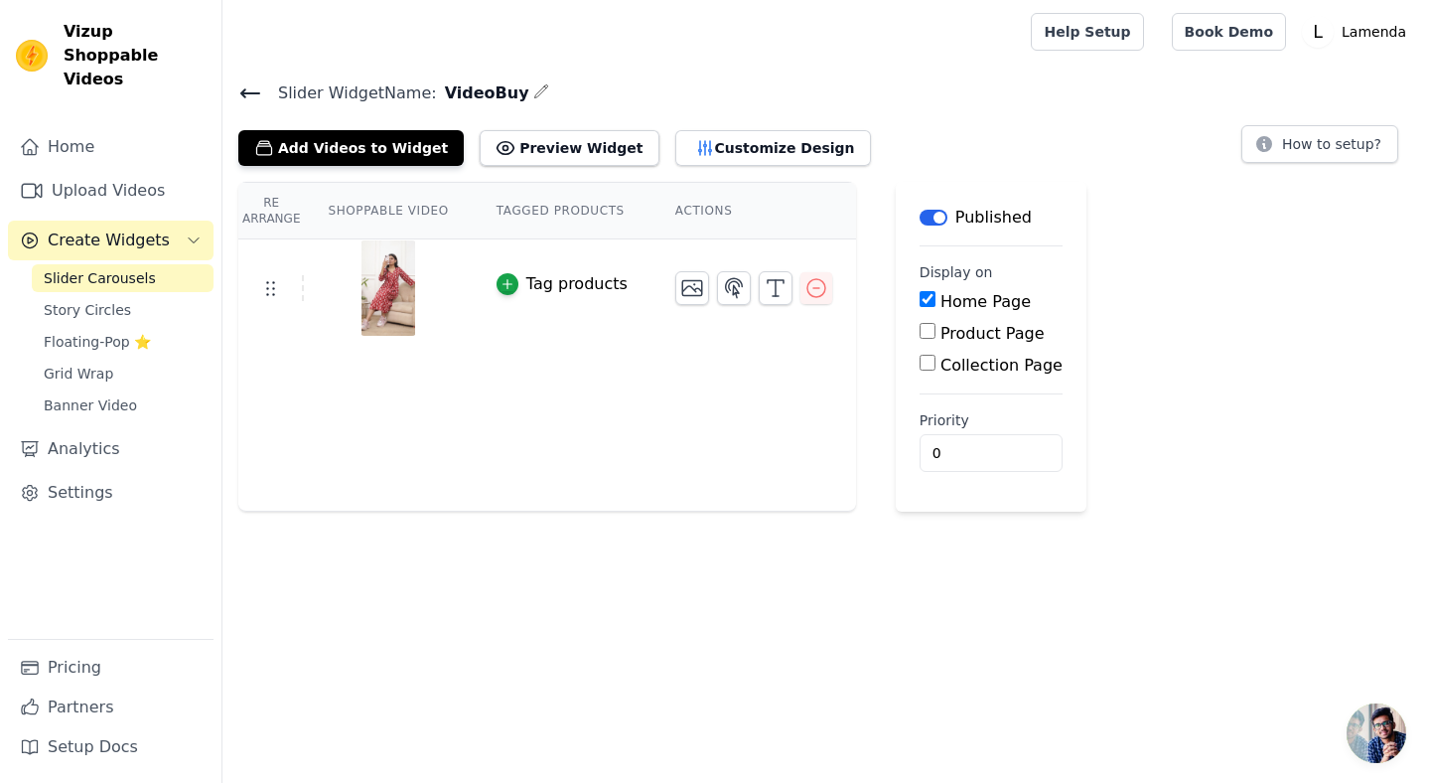
click at [557, 280] on div "Tag products" at bounding box center [576, 284] width 101 height 24
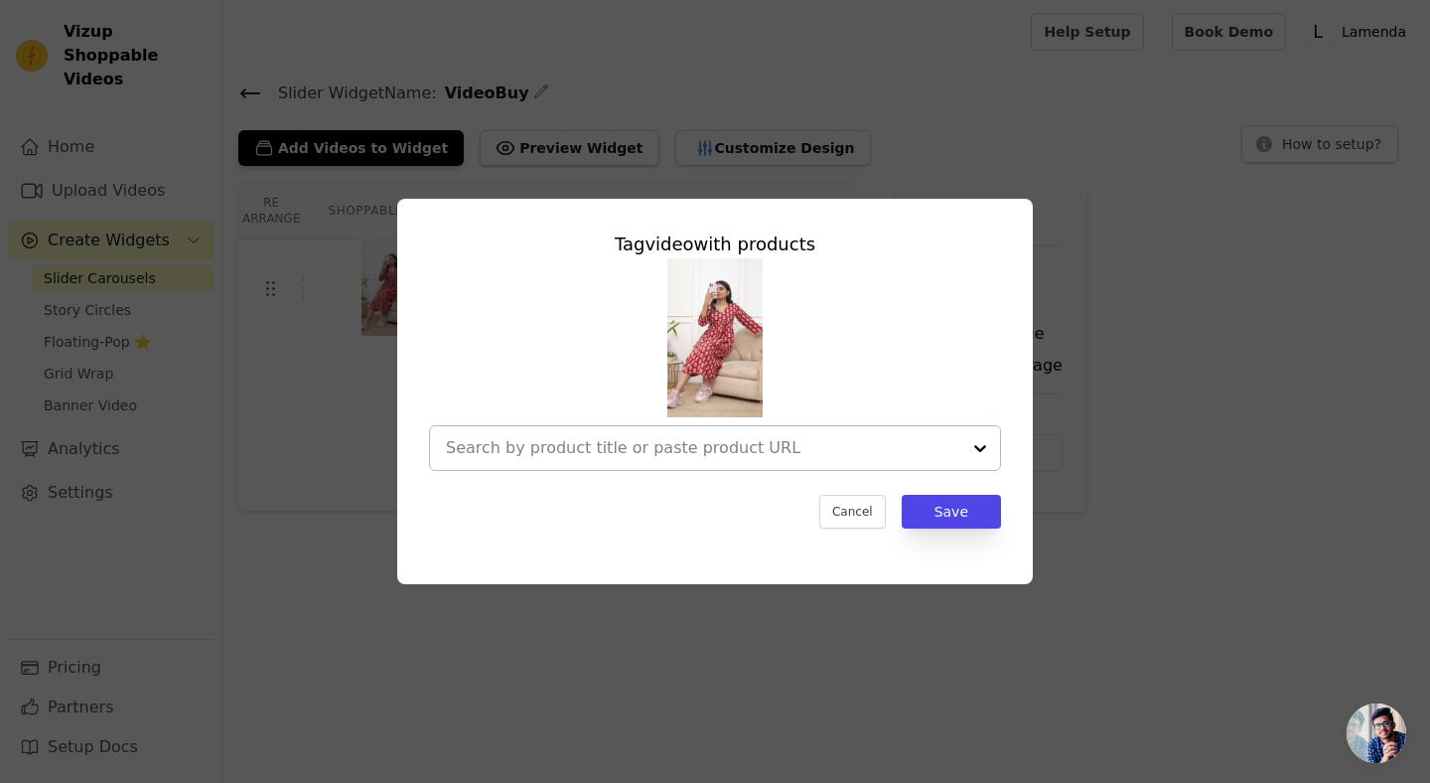
click at [600, 446] on input "text" at bounding box center [703, 448] width 514 height 24
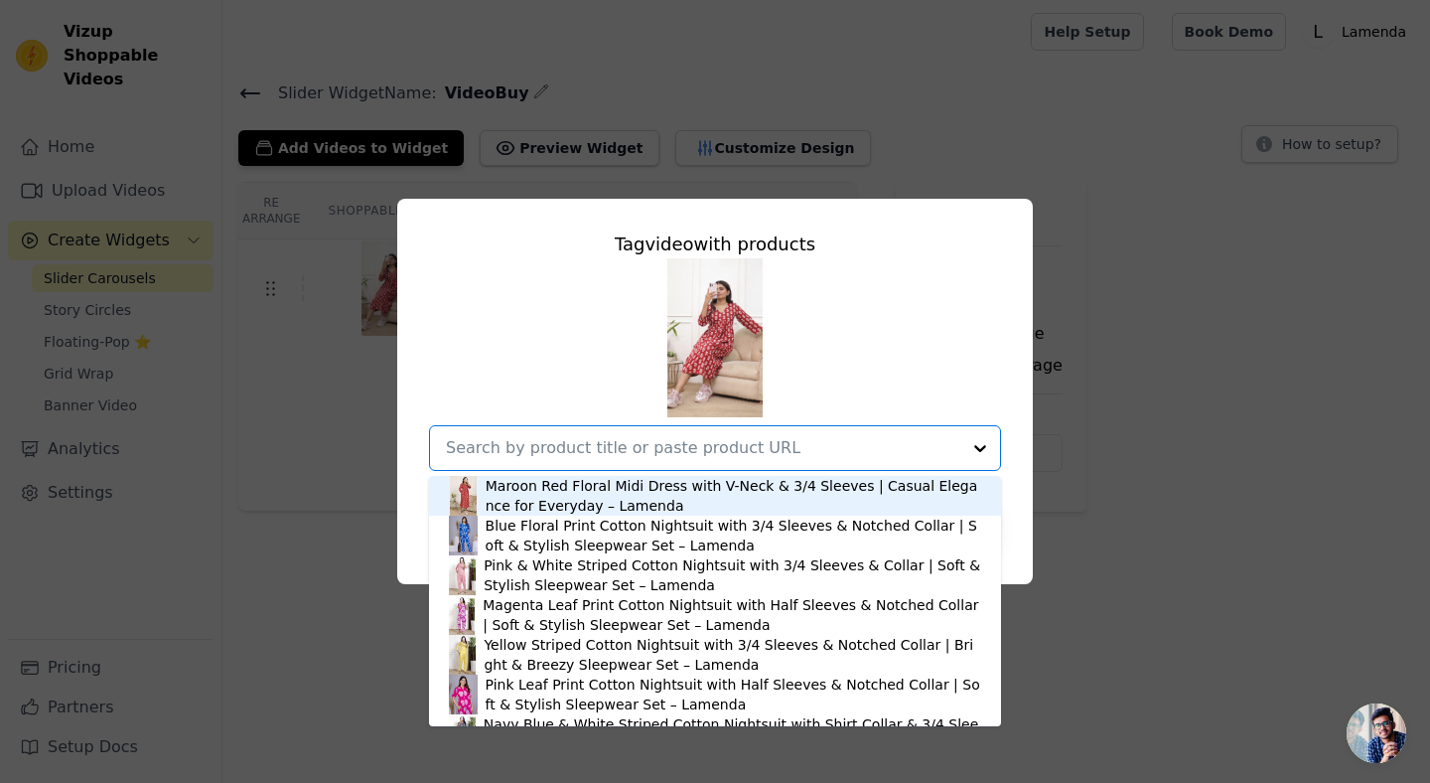
click at [596, 487] on div "Maroon Red Floral Midi Dress with V-Neck & 3/4 Sleeves | Casual Elegance for Ev…" at bounding box center [734, 496] width 496 height 40
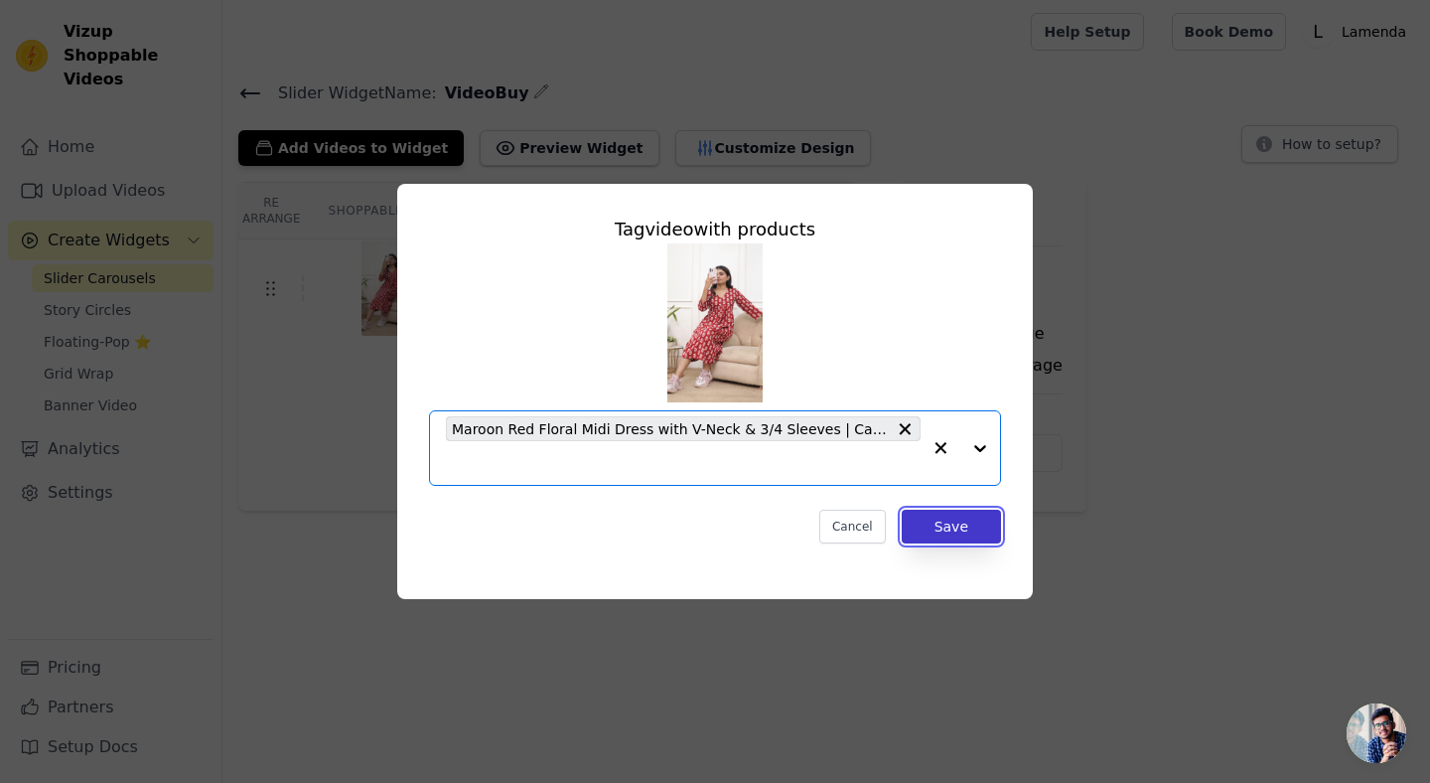
click at [977, 518] on button "Save" at bounding box center [951, 526] width 99 height 34
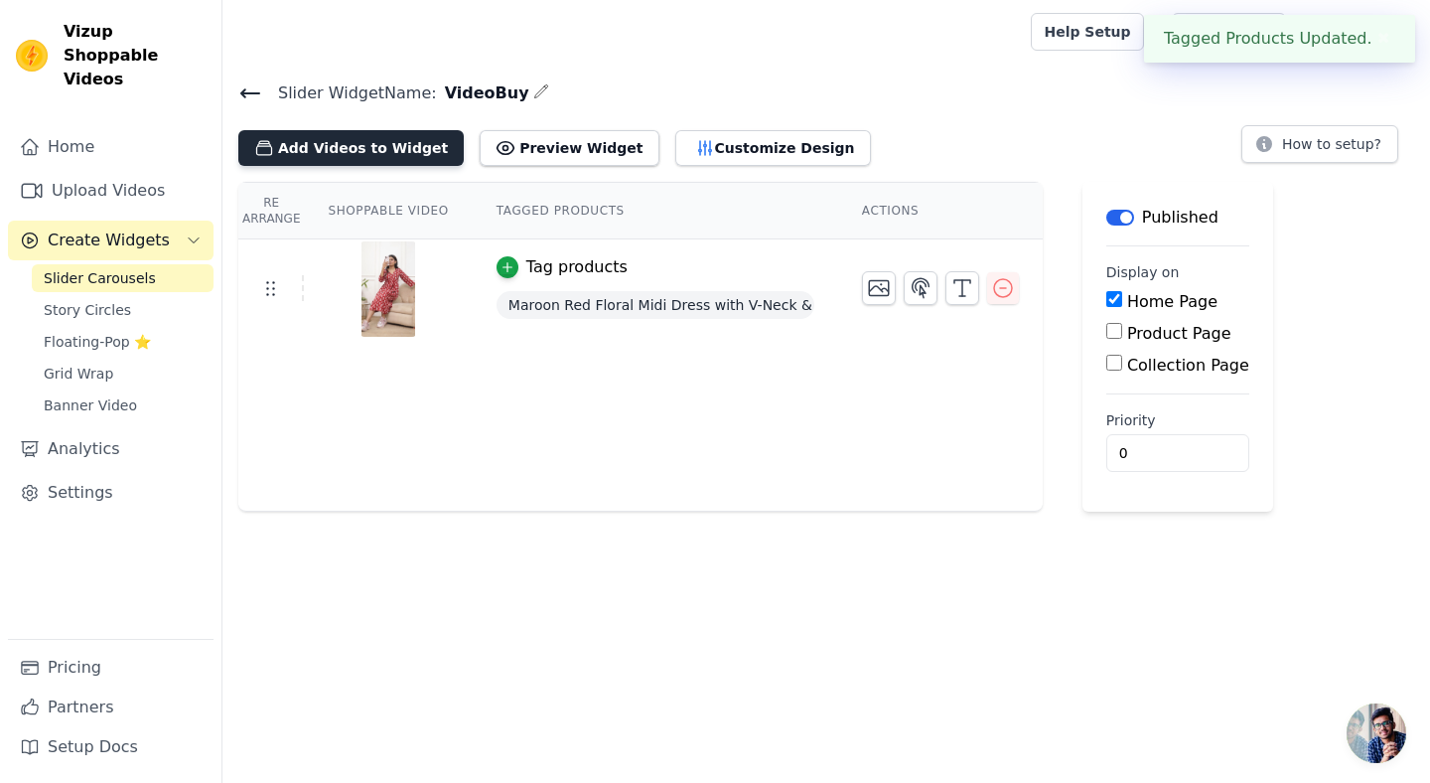
click at [348, 151] on button "Add Videos to Widget" at bounding box center [350, 148] width 225 height 36
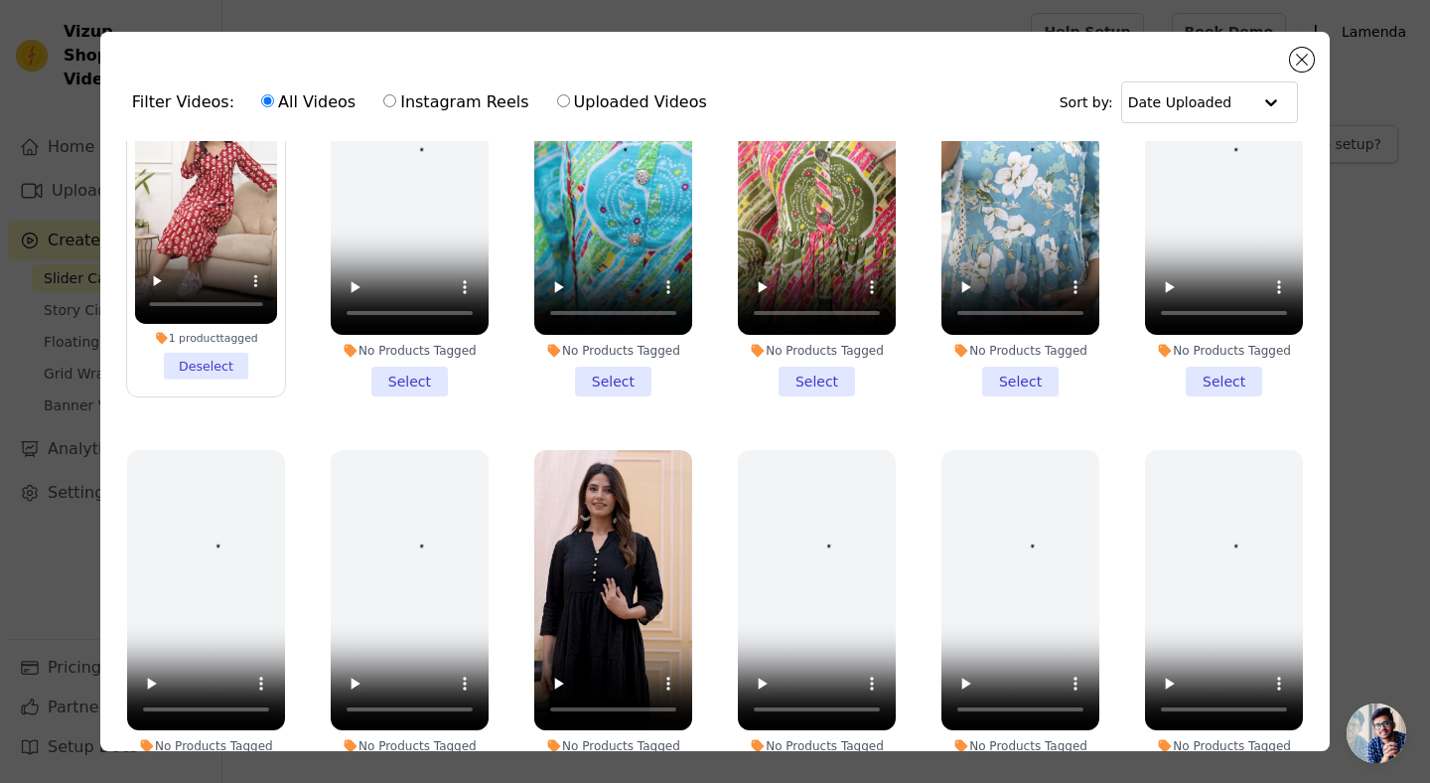
scroll to position [552, 0]
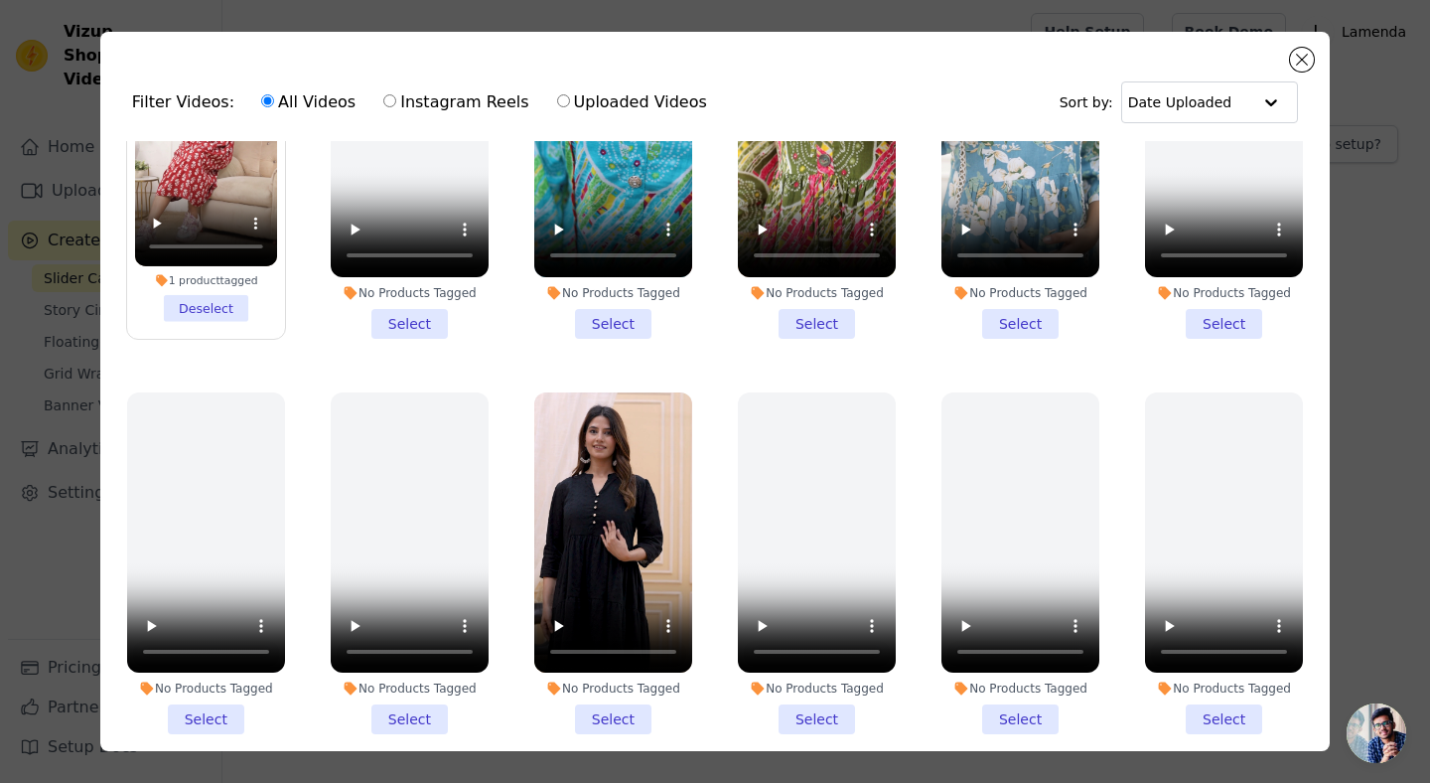
click at [608, 717] on li "No Products Tagged Select" at bounding box center [613, 563] width 158 height 343
click at [0, 0] on input "No Products Tagged Select" at bounding box center [0, 0] width 0 height 0
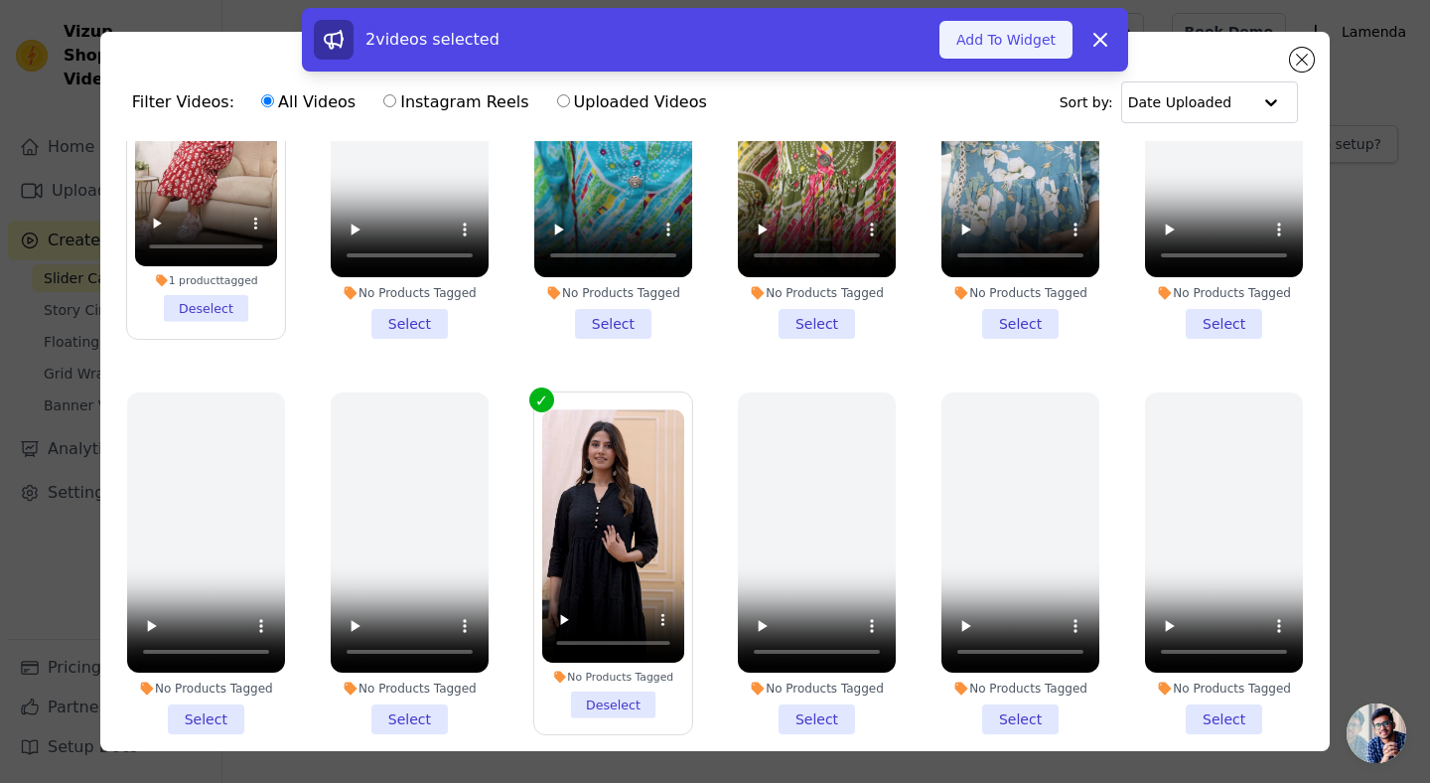
click at [1023, 31] on button "Add To Widget" at bounding box center [1005, 40] width 133 height 38
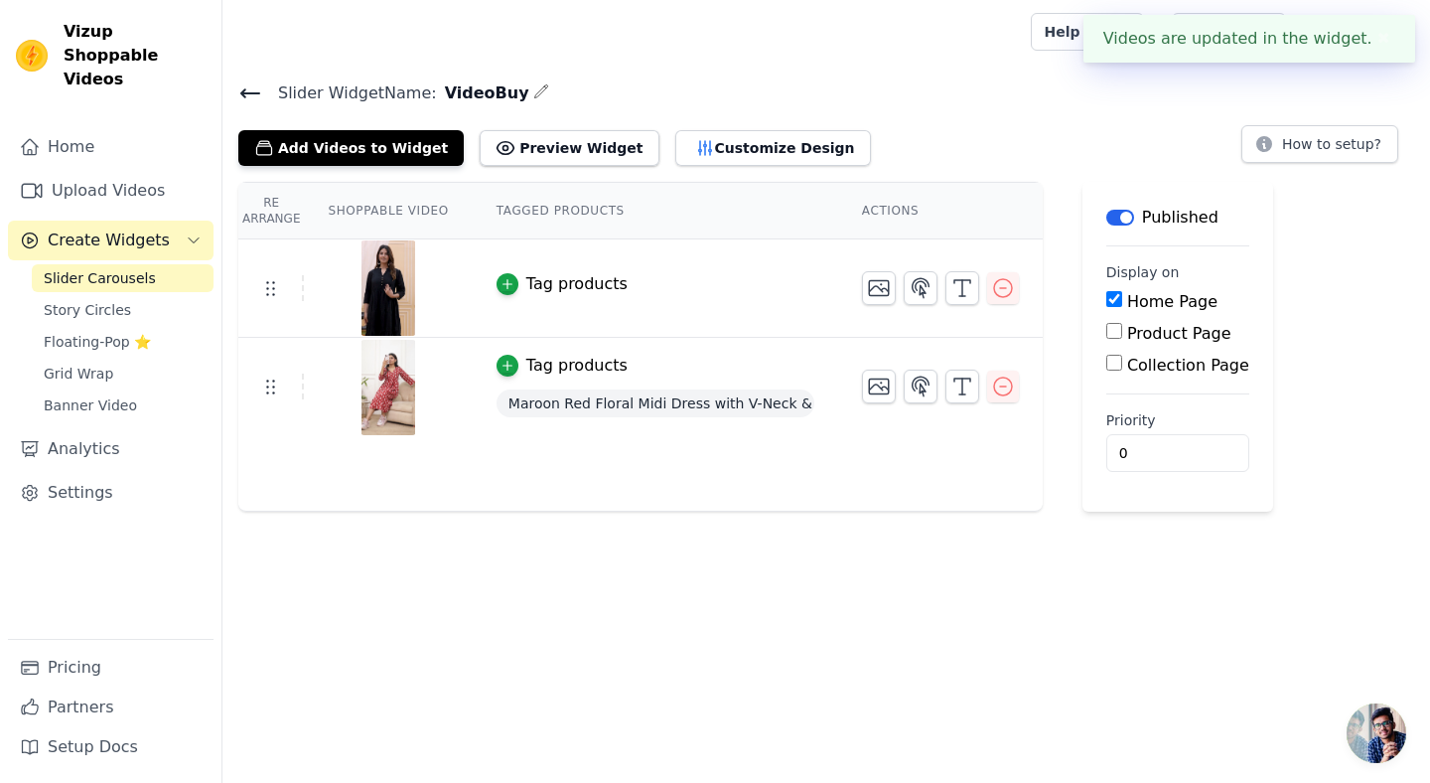
click at [556, 276] on div "Tag products" at bounding box center [576, 284] width 101 height 24
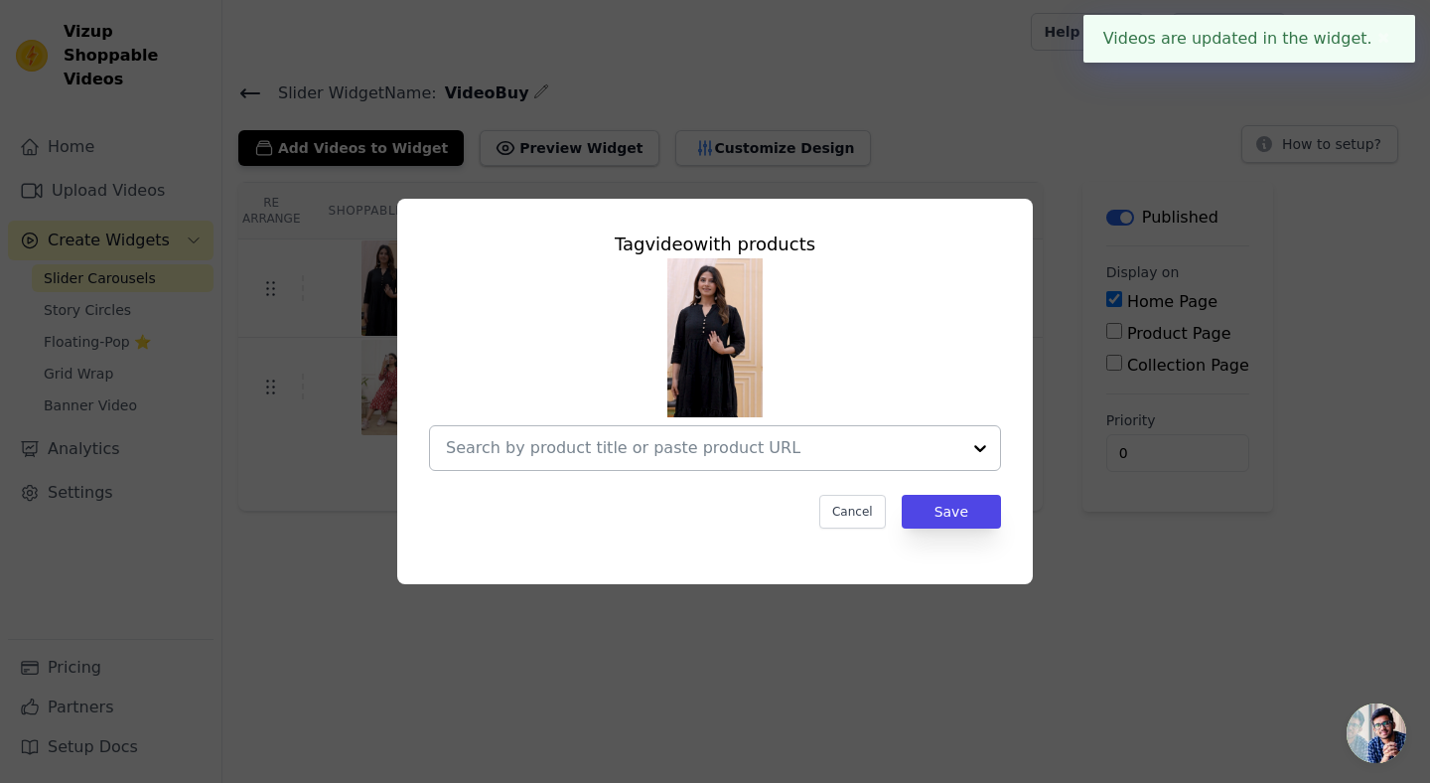
click at [531, 441] on input "text" at bounding box center [703, 448] width 514 height 24
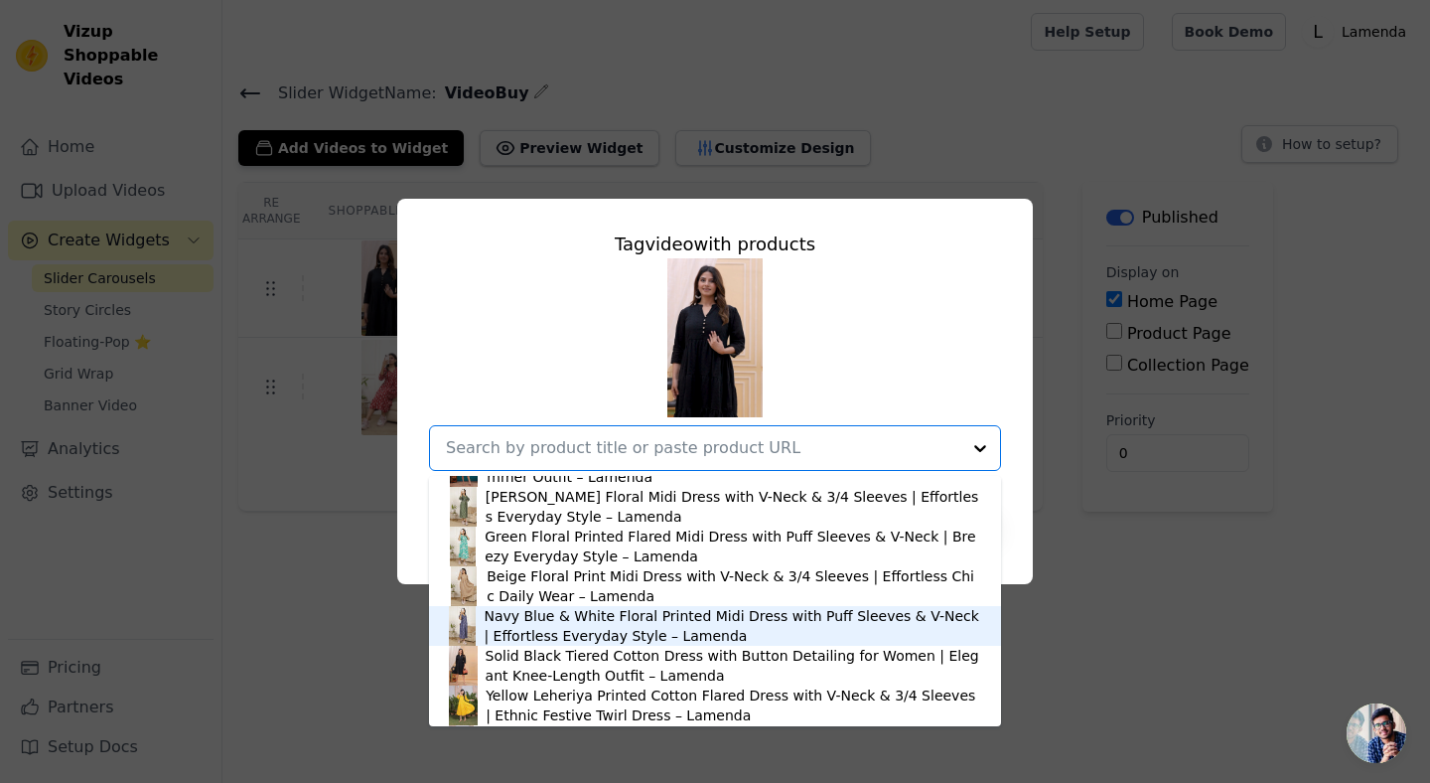
scroll to position [603, 0]
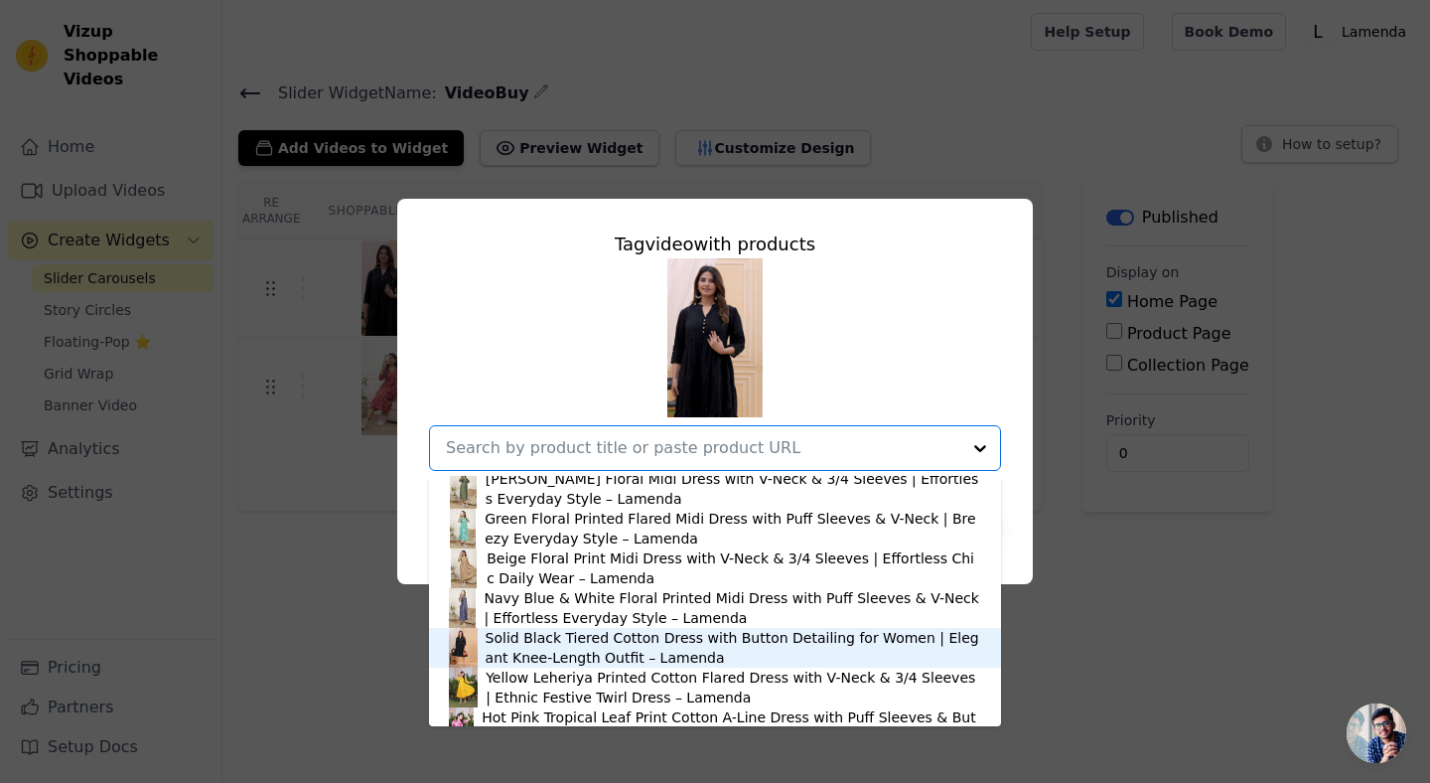
click at [523, 653] on div "Solid Black Tiered Cotton Dress with Button Detailing for Women | Elegant Knee-…" at bounding box center [734, 648] width 496 height 40
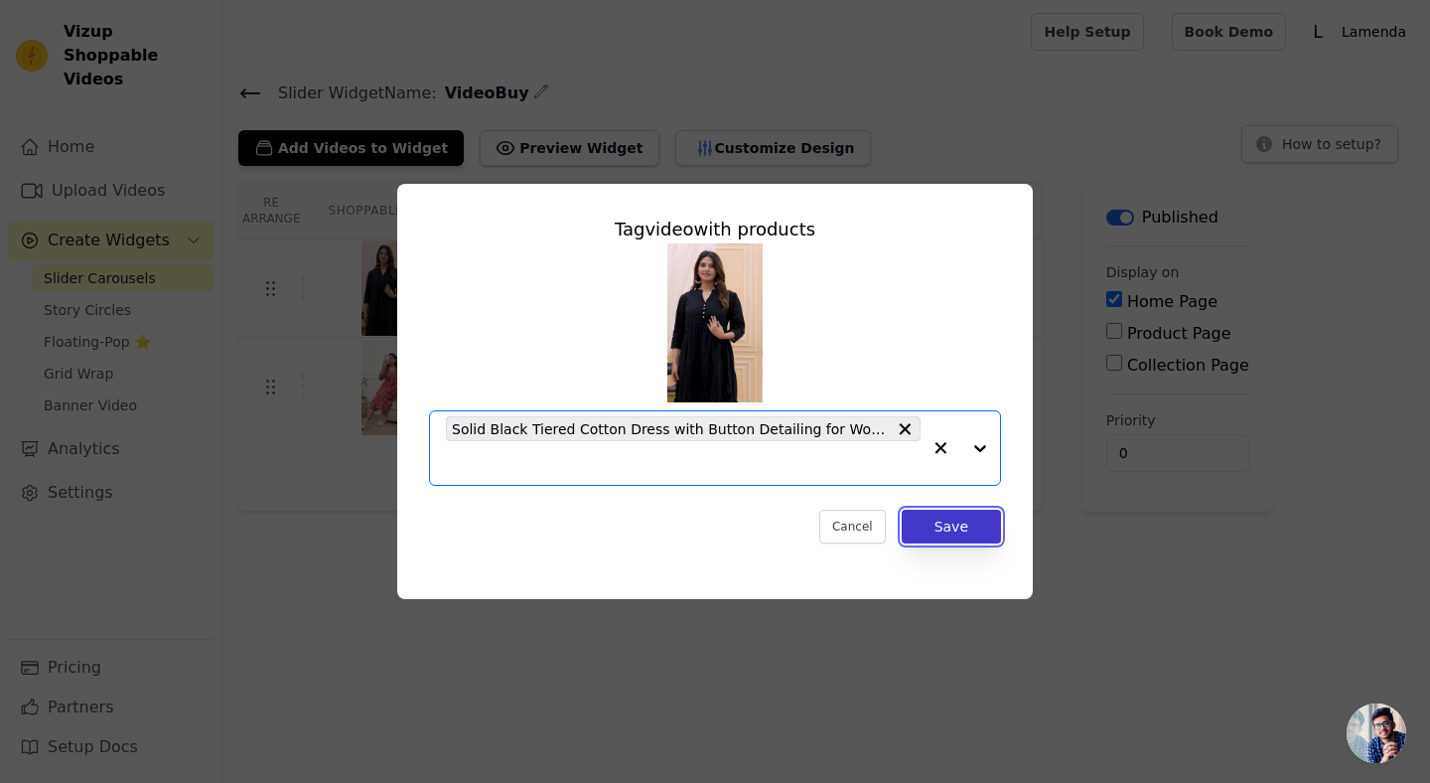
click at [954, 529] on button "Save" at bounding box center [951, 526] width 99 height 34
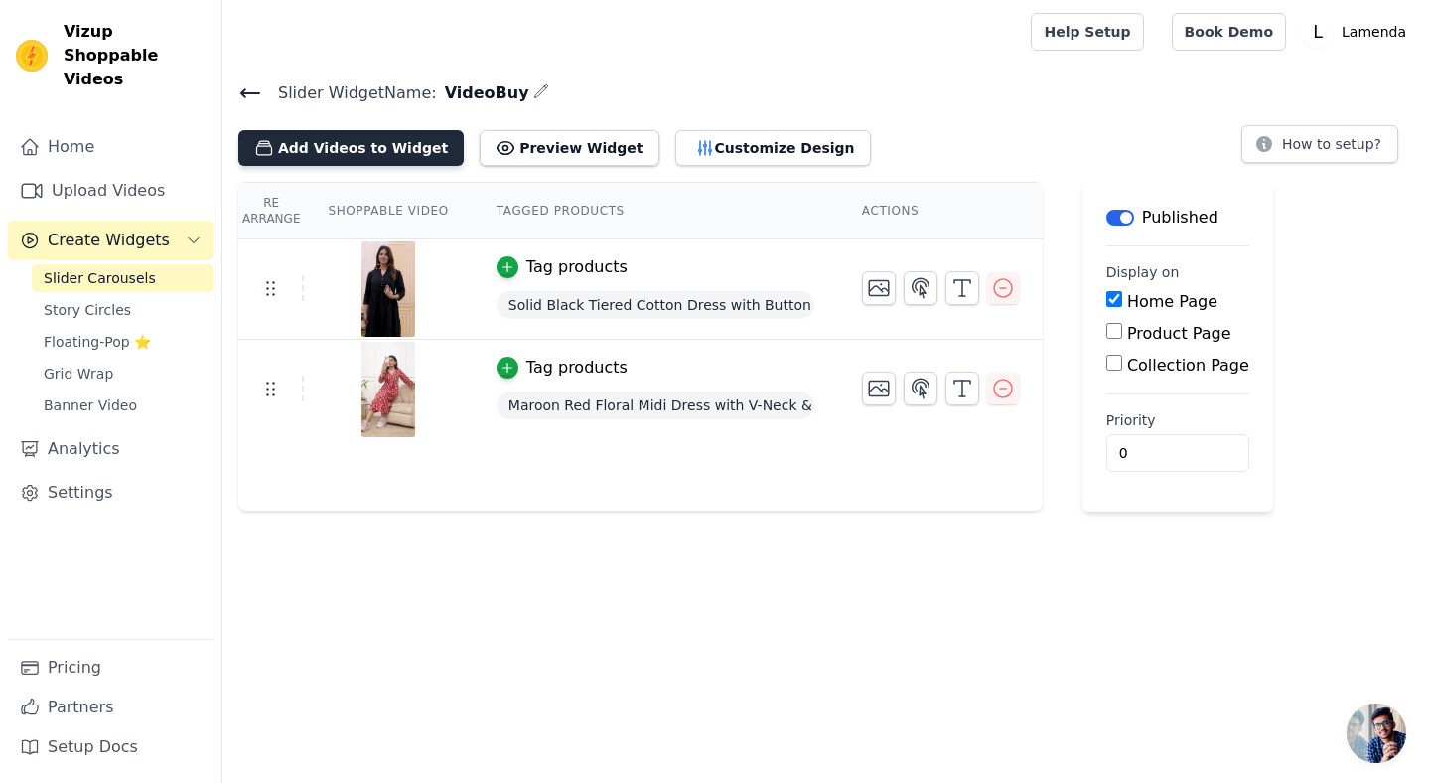
click at [316, 153] on button "Add Videos to Widget" at bounding box center [350, 148] width 225 height 36
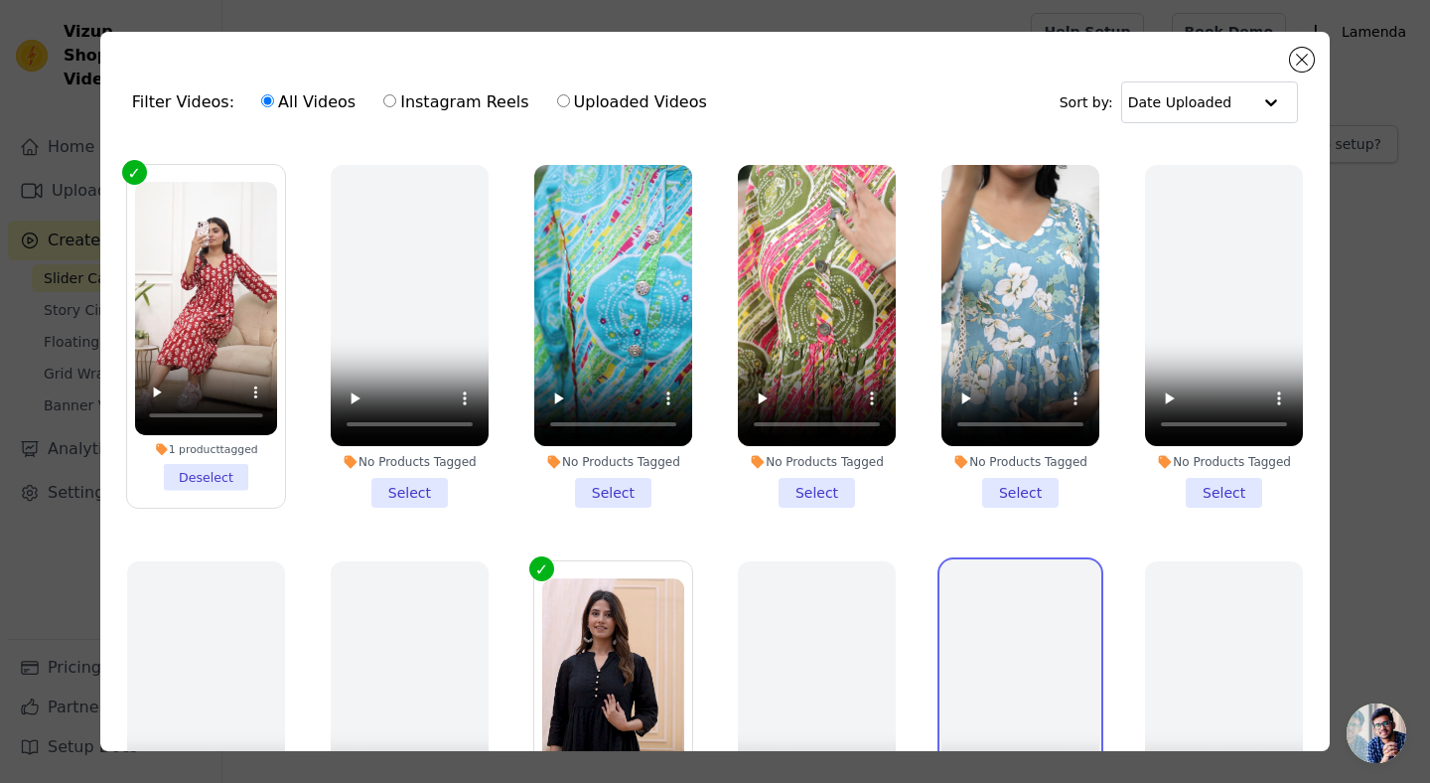
scroll to position [341, 0]
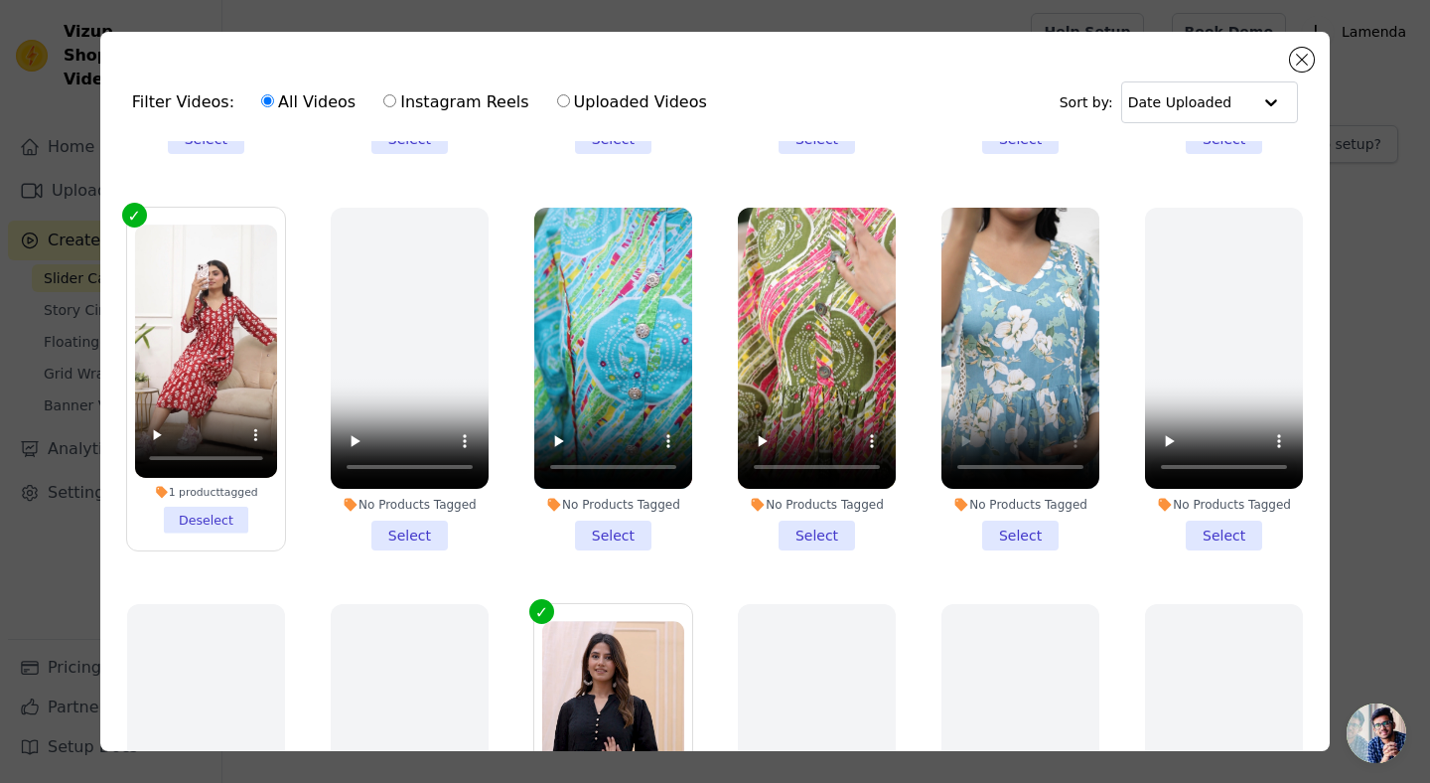
click at [1015, 529] on li "No Products Tagged Select" at bounding box center [1020, 379] width 158 height 343
click at [0, 0] on input "No Products Tagged Select" at bounding box center [0, 0] width 0 height 0
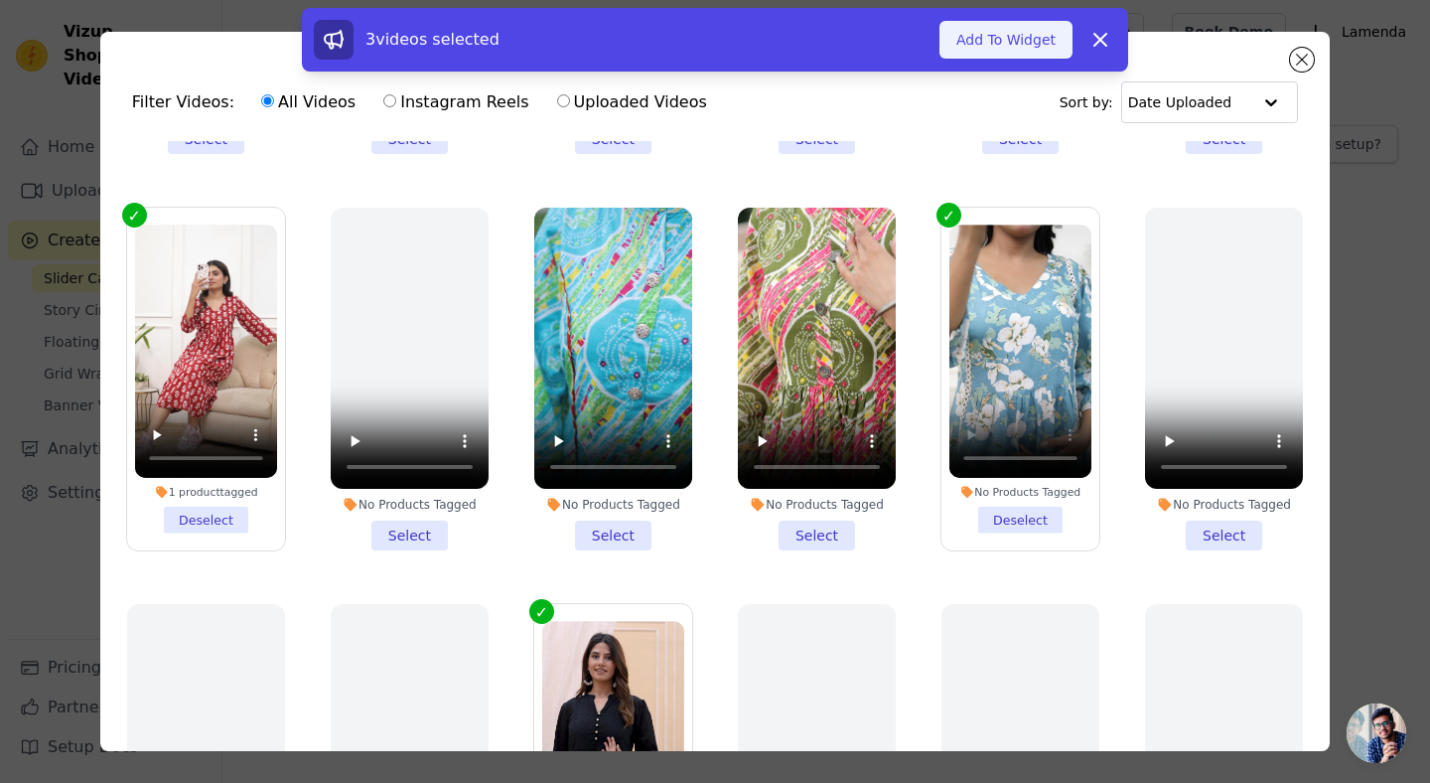
click at [1011, 39] on button "Add To Widget" at bounding box center [1005, 40] width 133 height 38
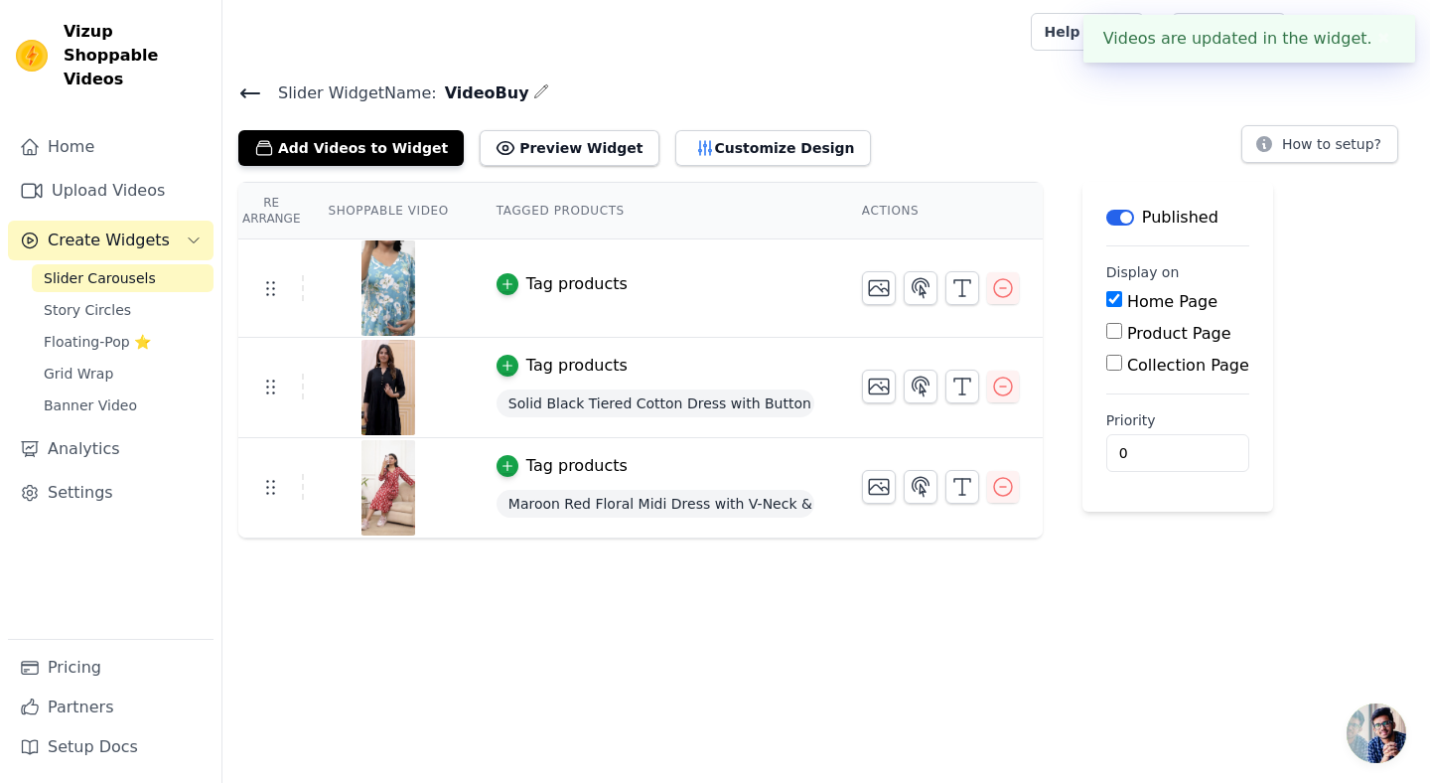
click at [566, 279] on div "Tag products" at bounding box center [576, 284] width 101 height 24
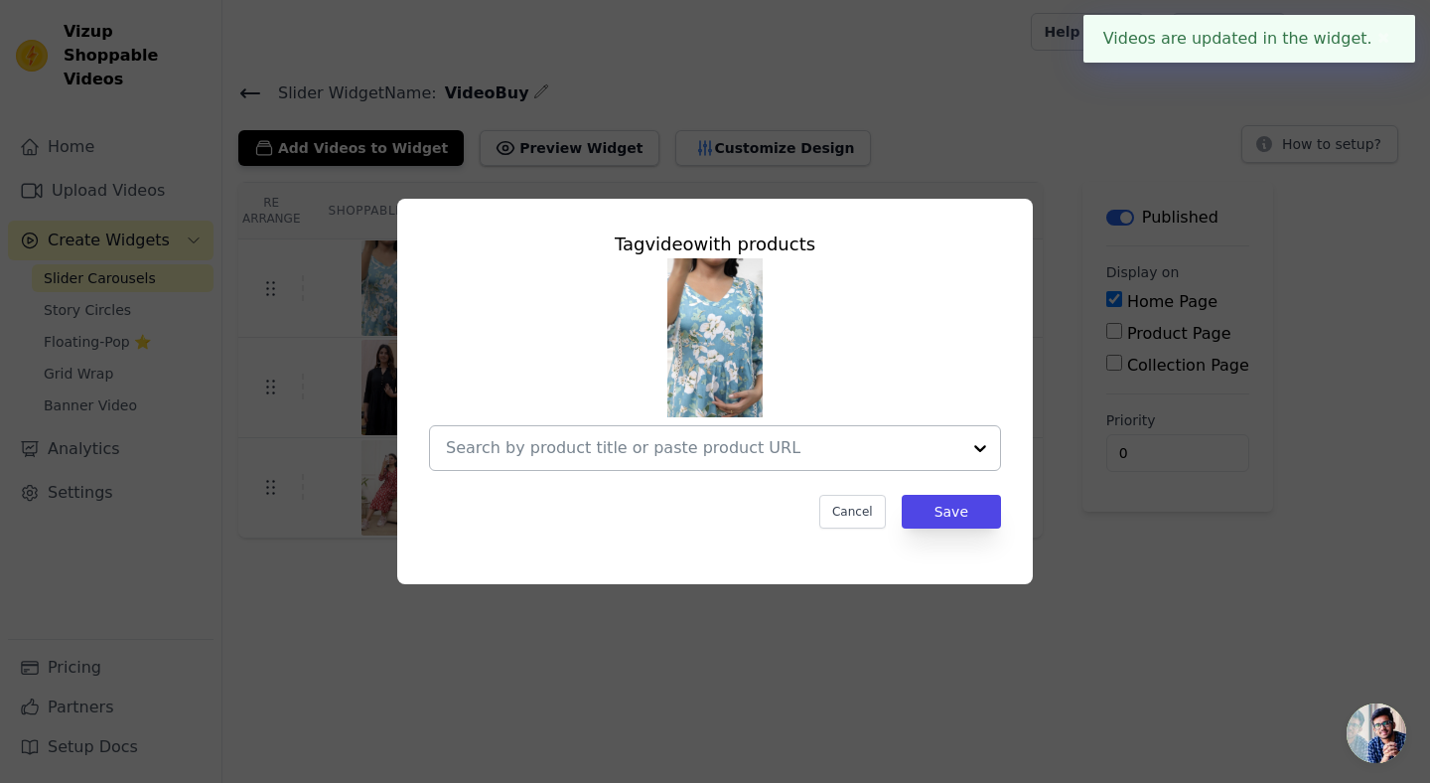
click at [528, 449] on input "text" at bounding box center [703, 448] width 514 height 24
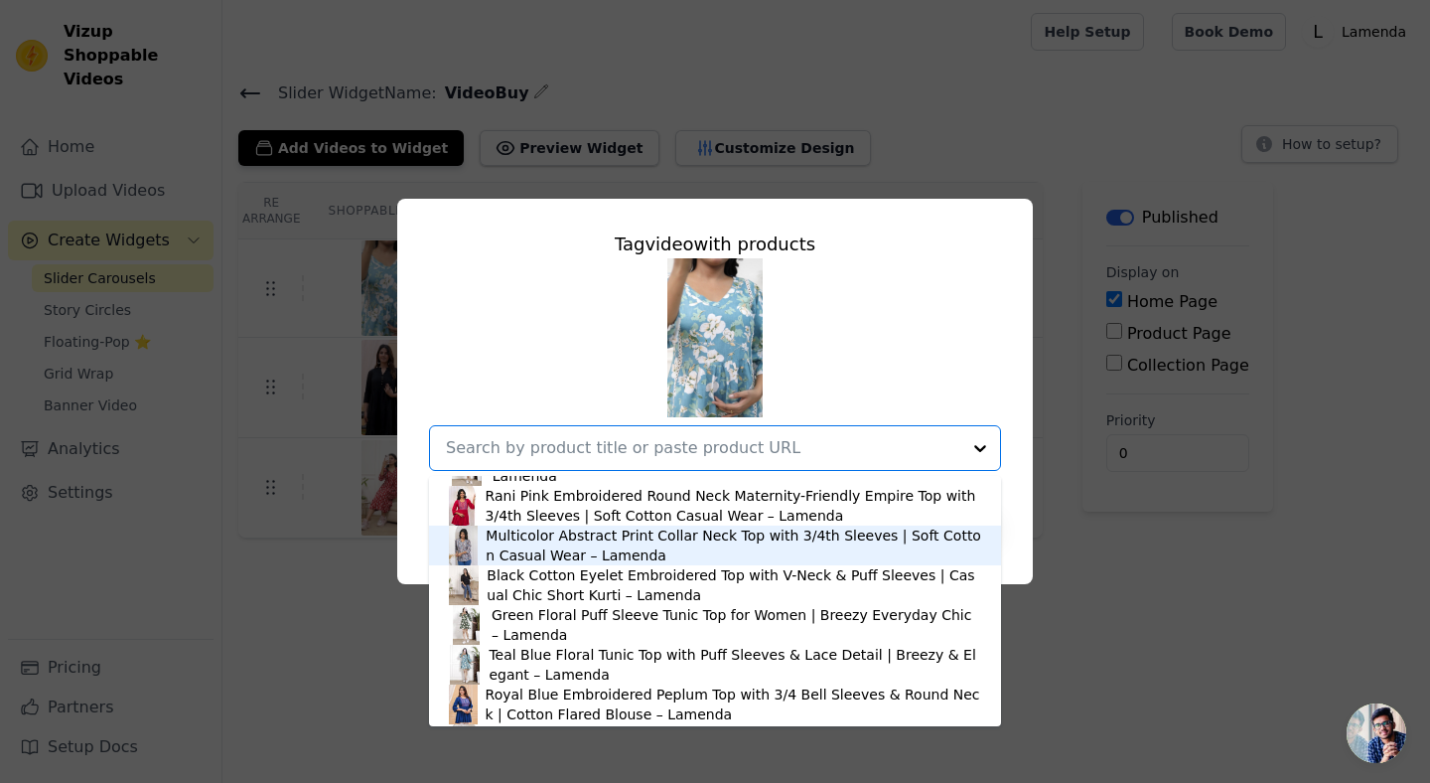
scroll to position [1915, 0]
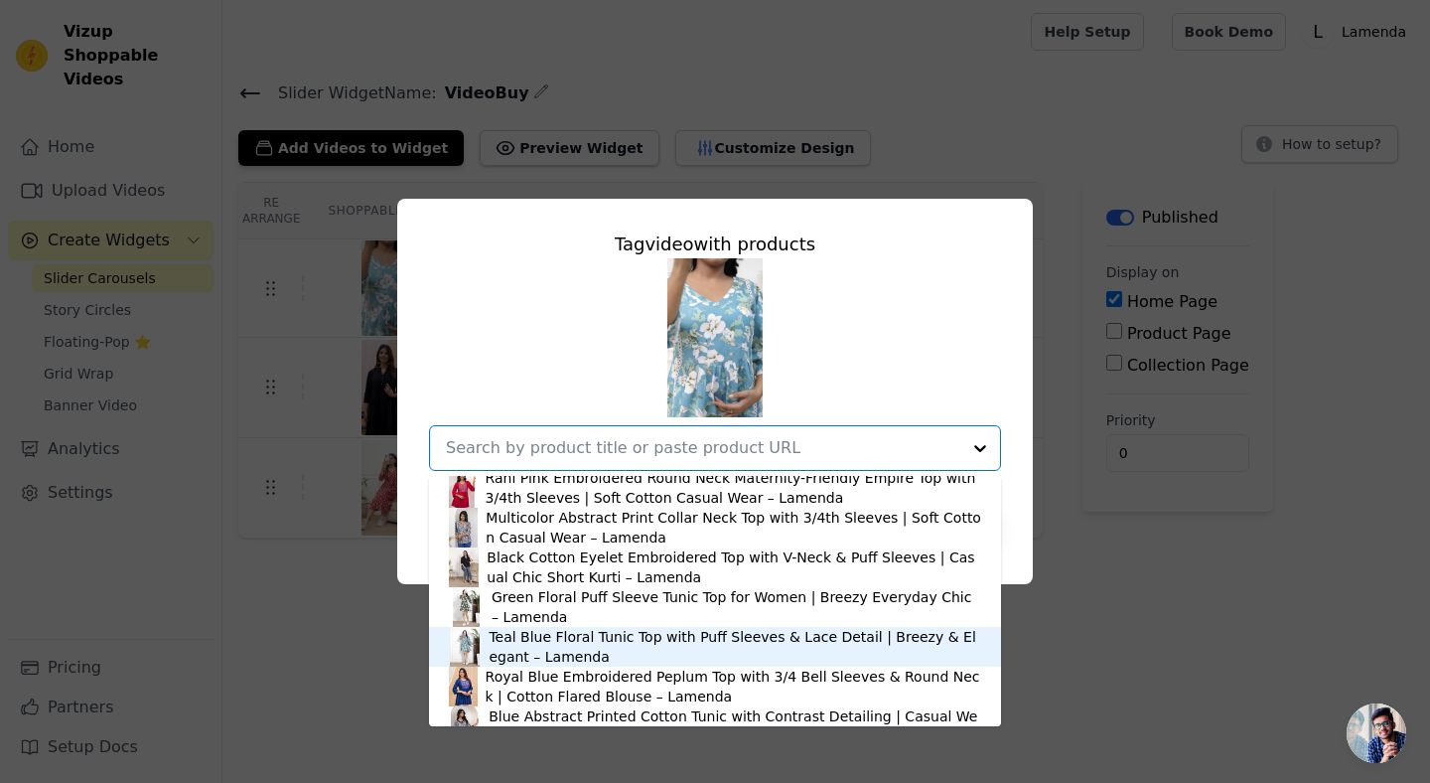
click at [529, 635] on div "Teal Blue Floral Tunic Top with Puff Sleeves & Lace Detail | Breezy & Elegant –…" at bounding box center [735, 647] width 493 height 40
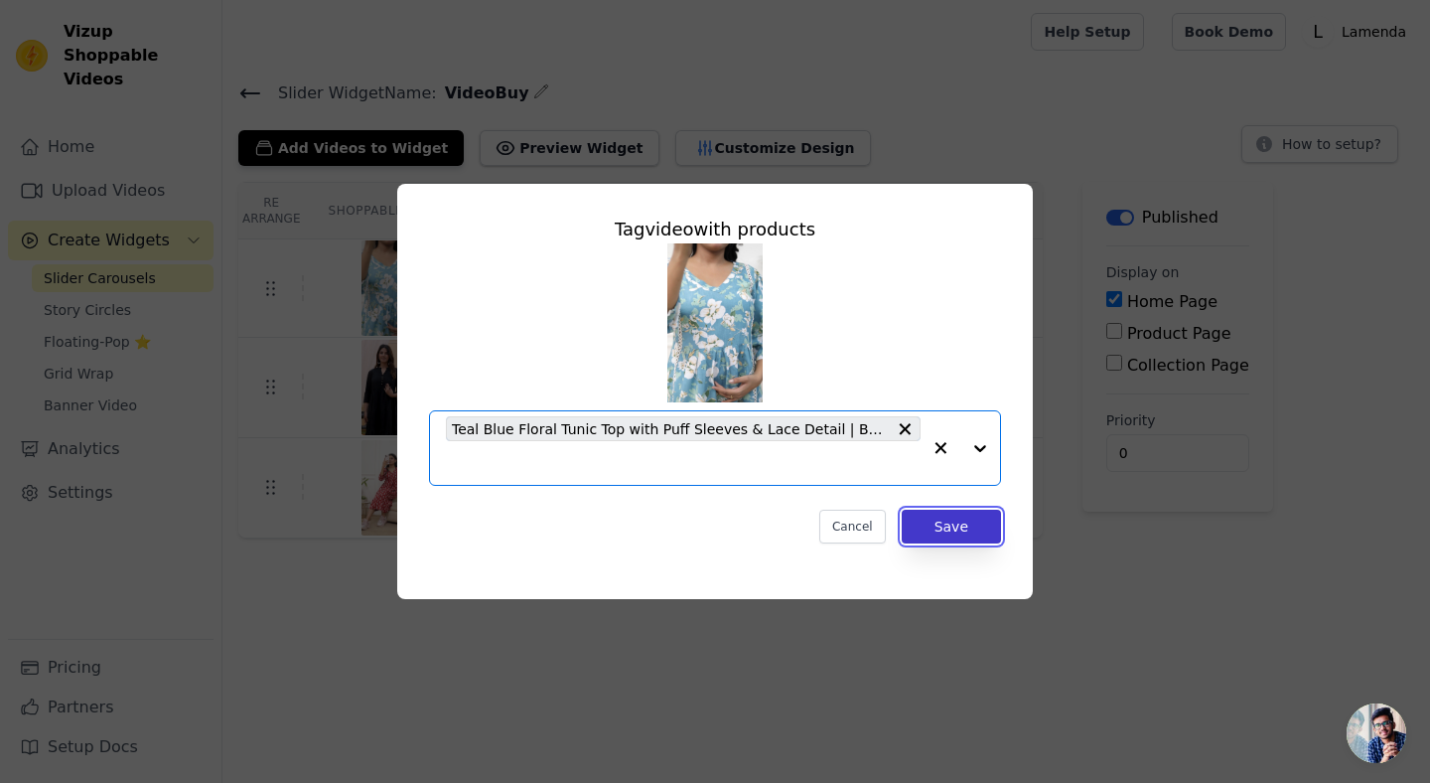
click at [952, 535] on button "Save" at bounding box center [951, 526] width 99 height 34
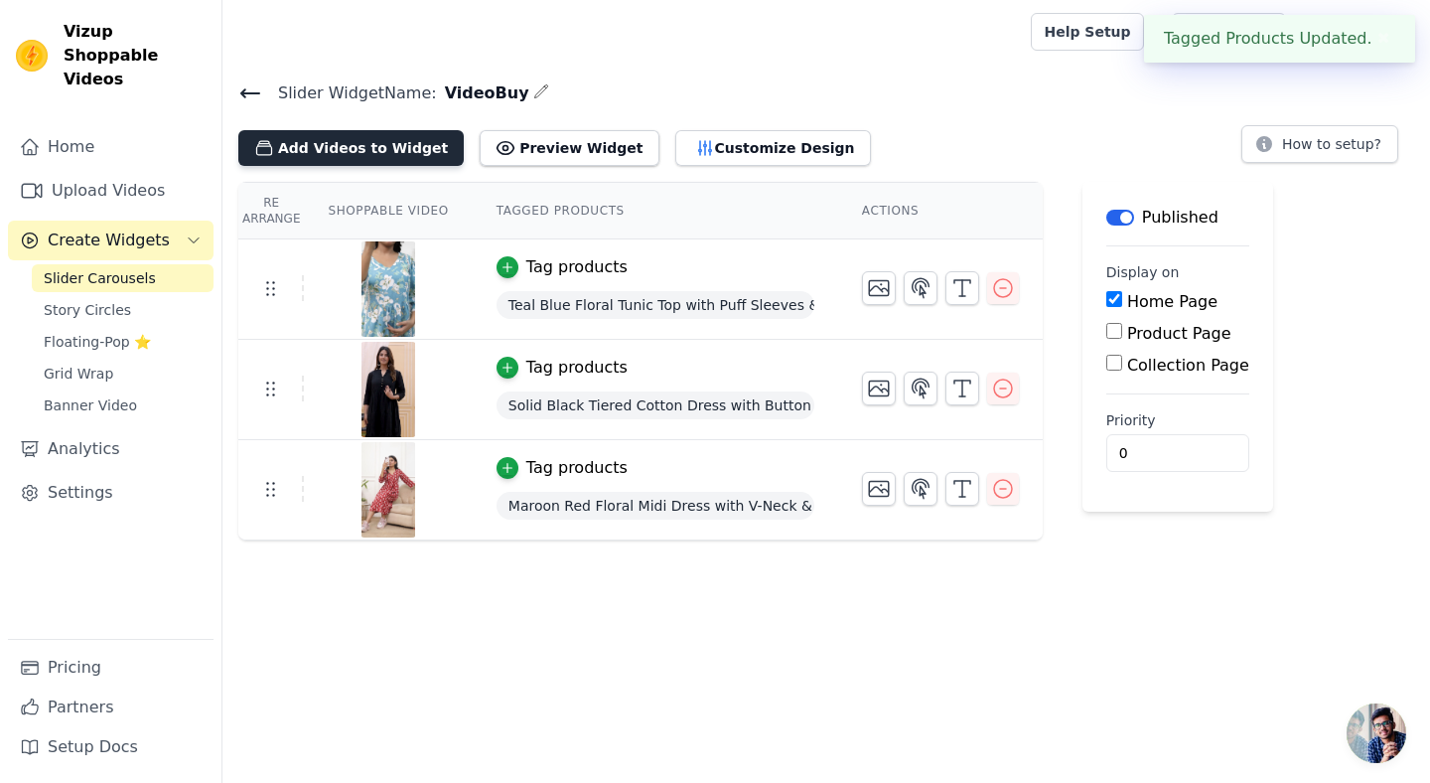
click at [391, 146] on button "Add Videos to Widget" at bounding box center [350, 148] width 225 height 36
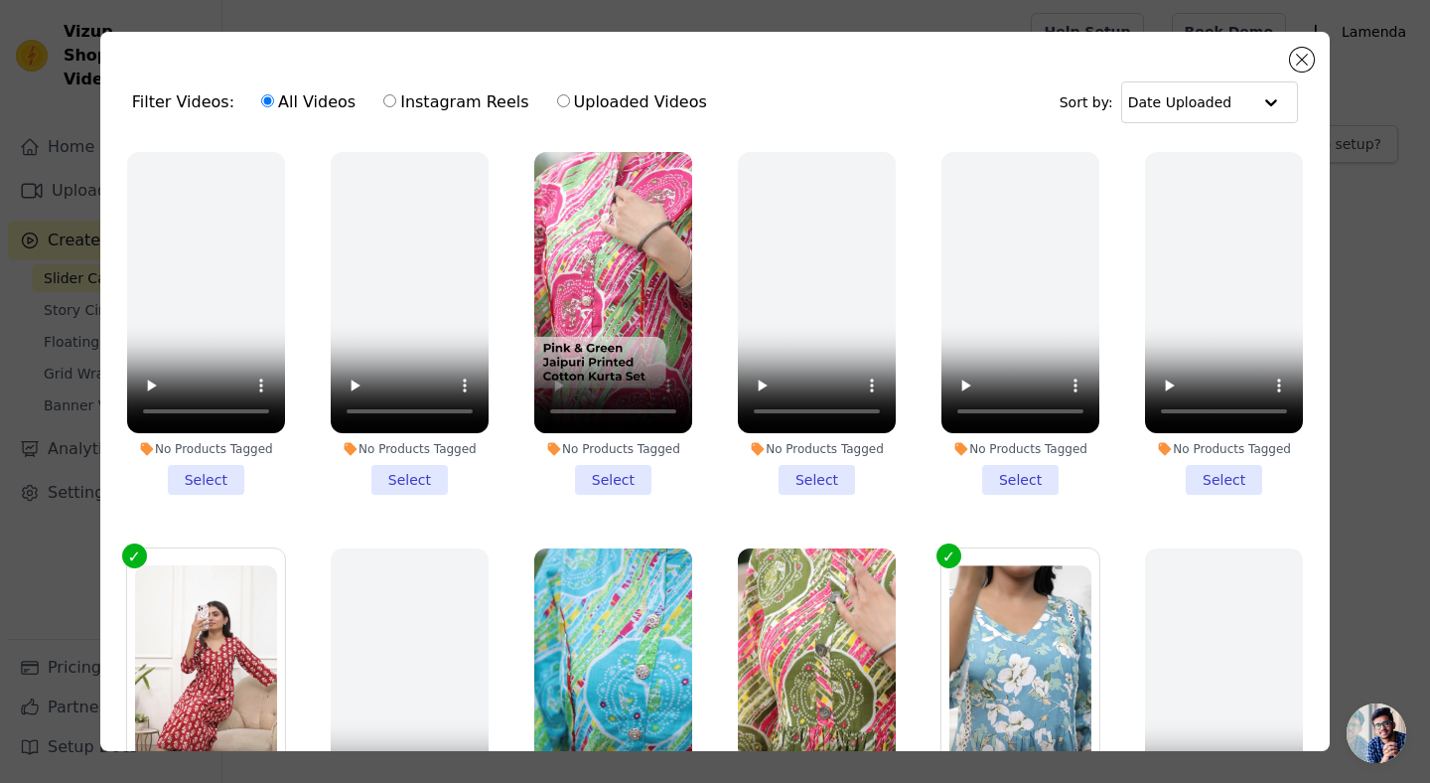
click at [608, 477] on li "No Products Tagged Select" at bounding box center [613, 323] width 158 height 343
click at [0, 0] on input "No Products Tagged Select" at bounding box center [0, 0] width 0 height 0
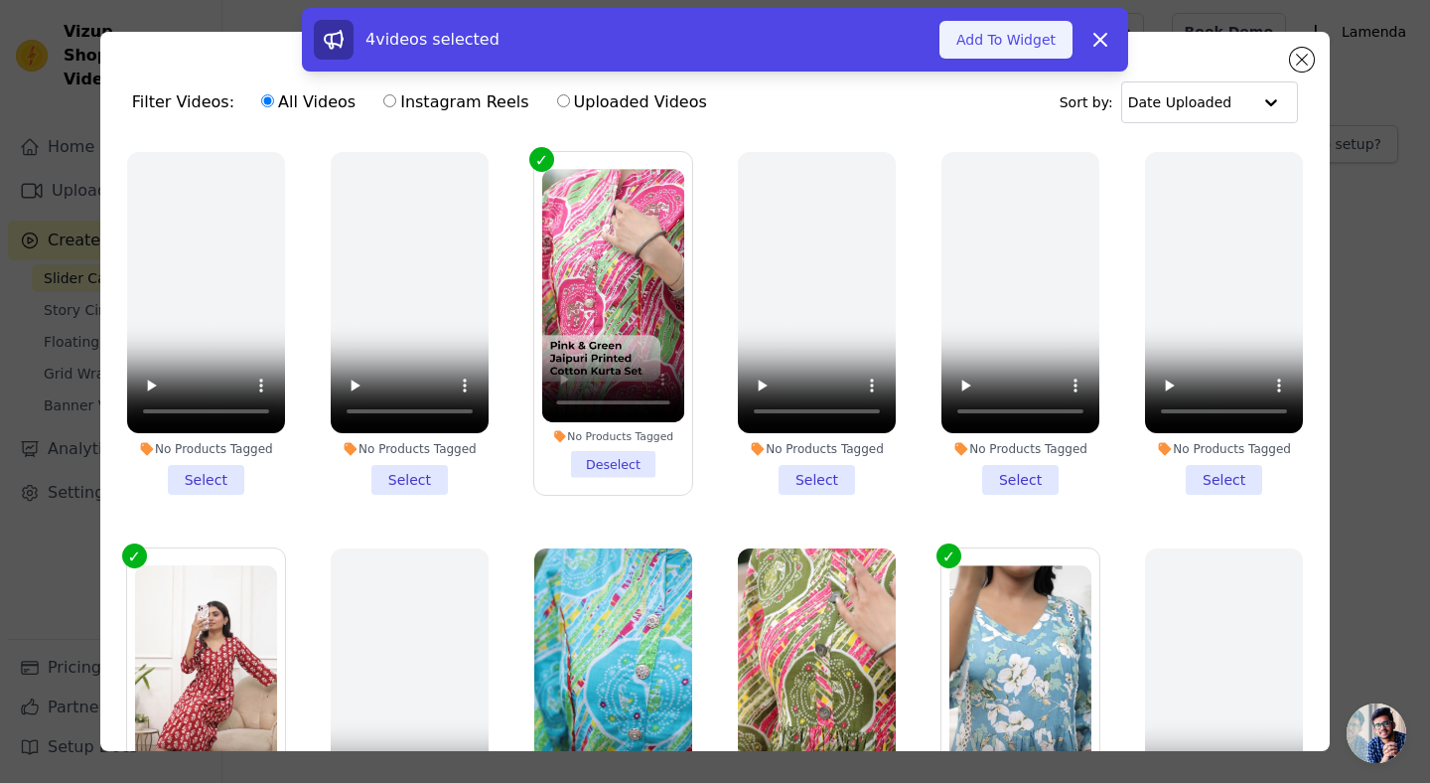
click at [1006, 41] on button "Add To Widget" at bounding box center [1005, 40] width 133 height 38
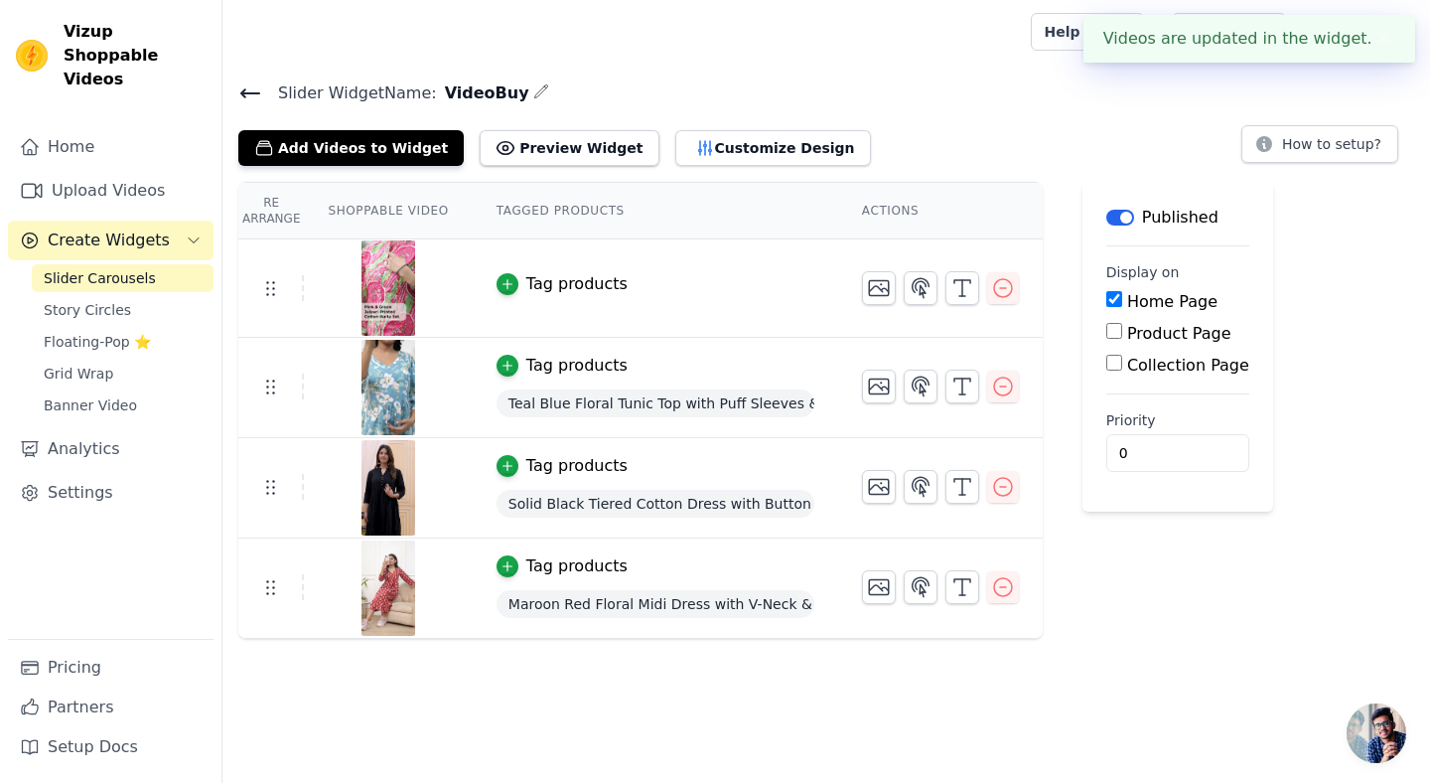
click at [584, 283] on div "Tag products" at bounding box center [576, 284] width 101 height 24
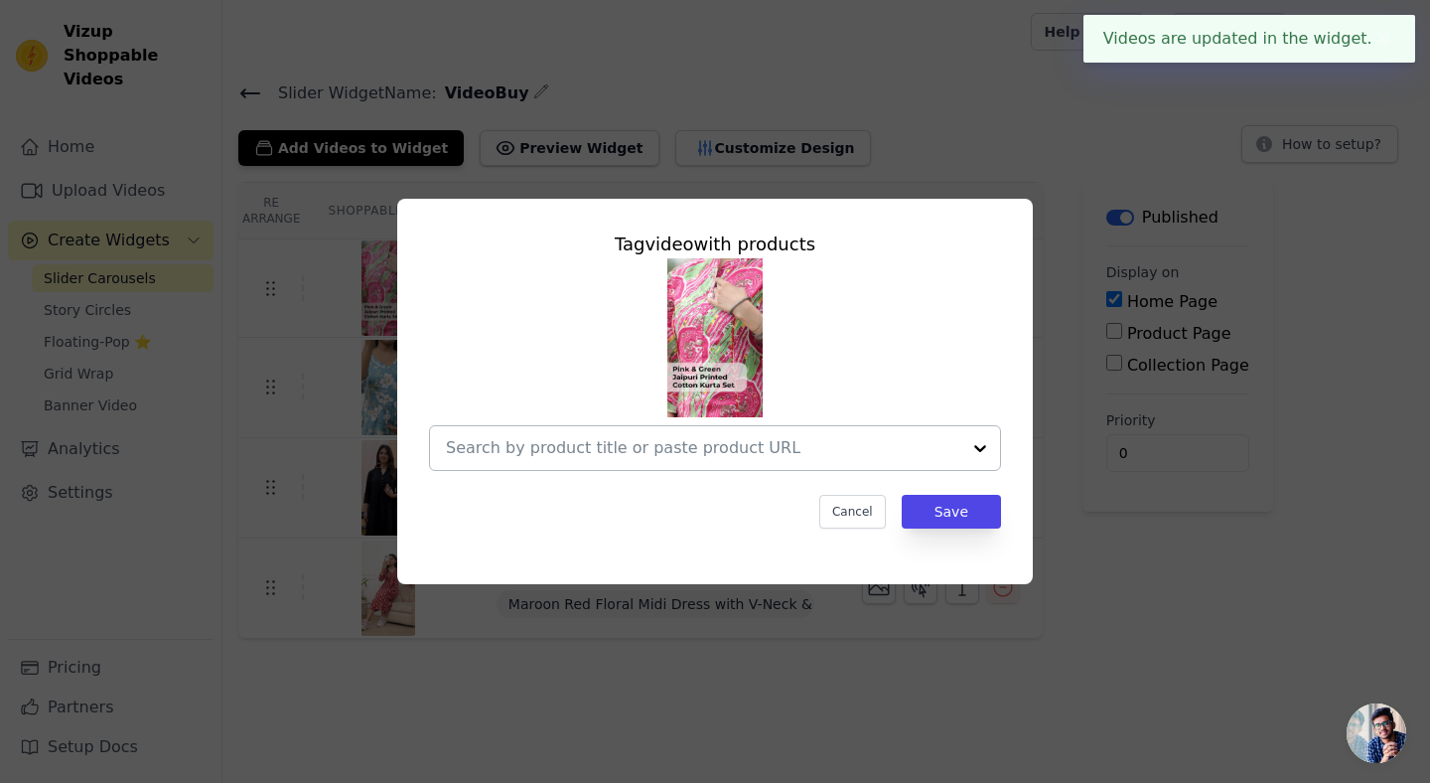
click at [509, 457] on input "text" at bounding box center [703, 448] width 514 height 24
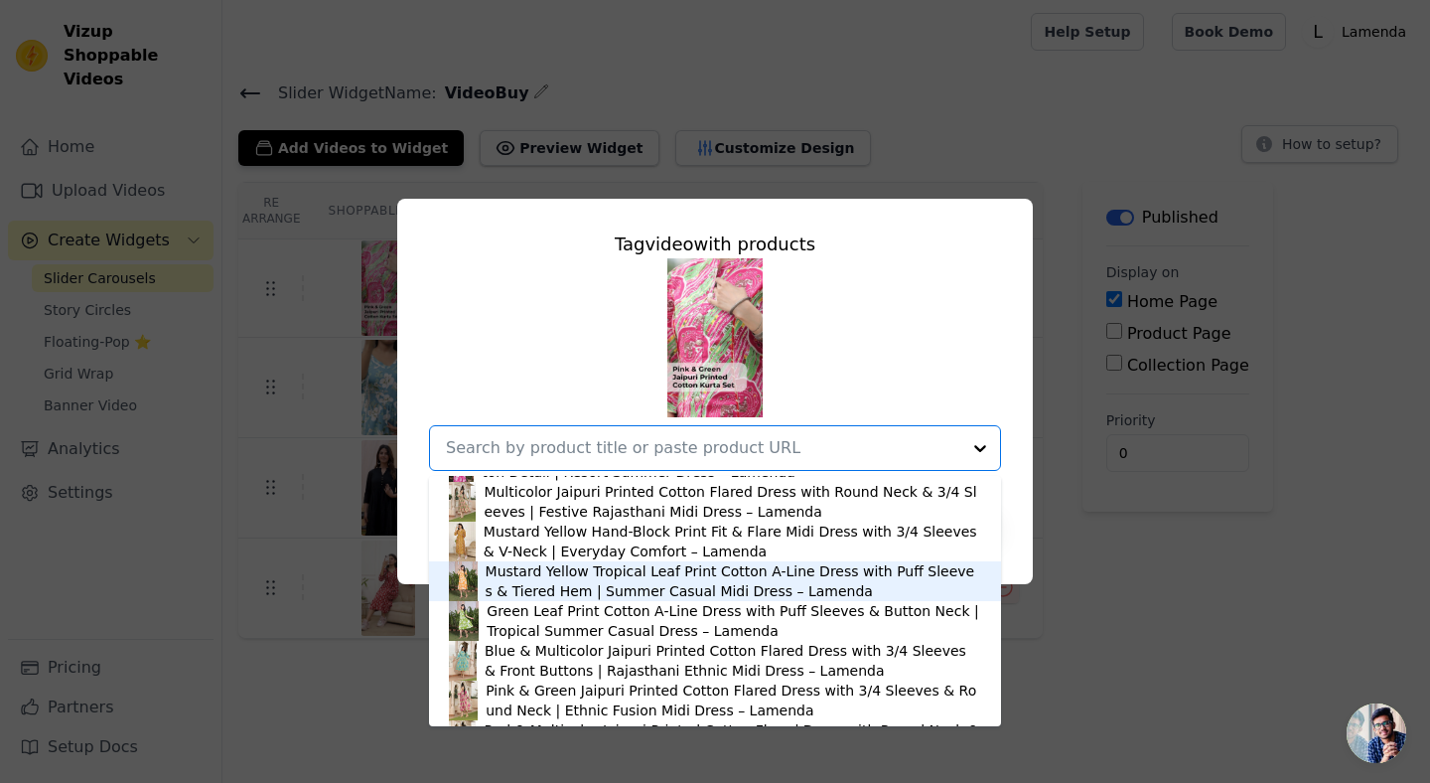
scroll to position [890, 0]
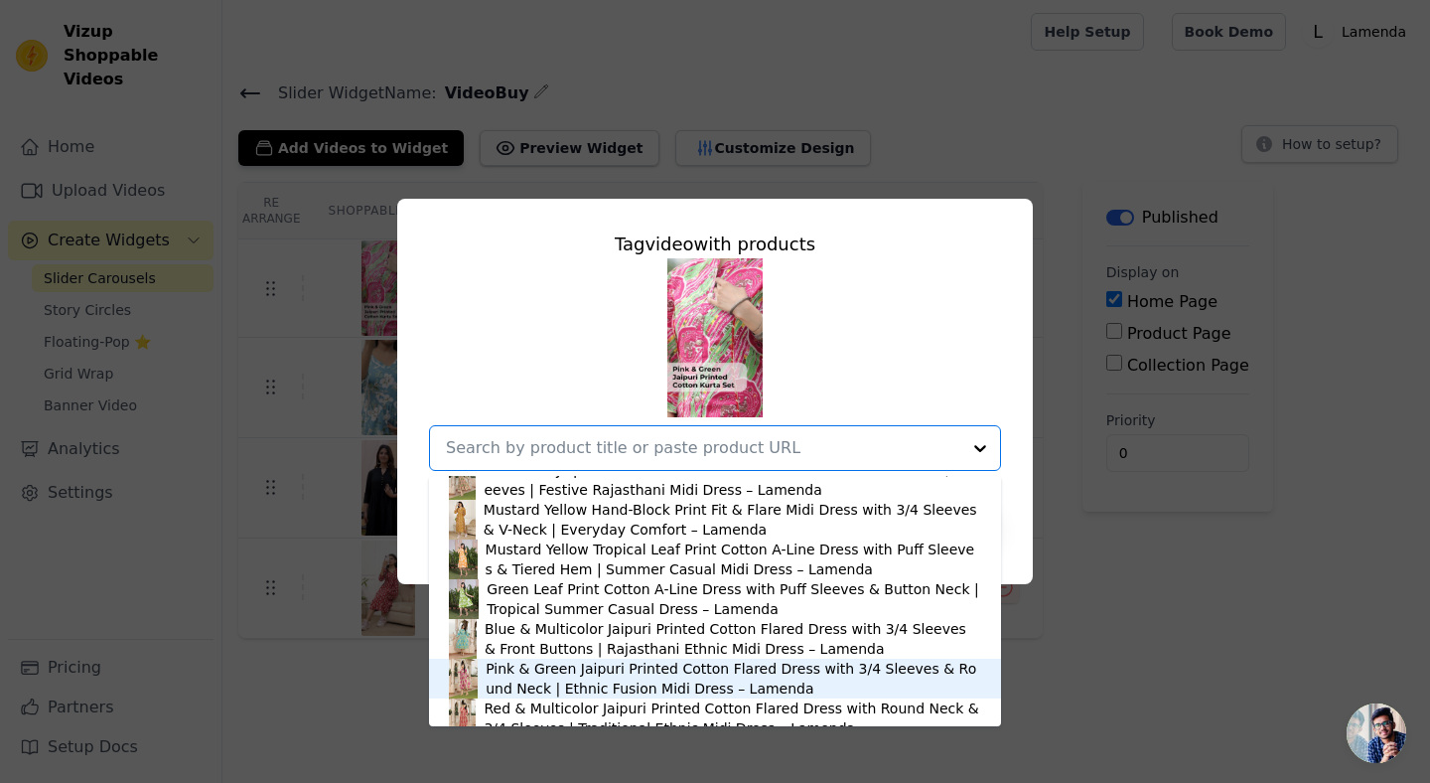
click at [521, 663] on div "Pink & Green Jaipuri Printed Cotton Flared Dress with 3/4 Sleeves & Round Neck …" at bounding box center [734, 678] width 496 height 40
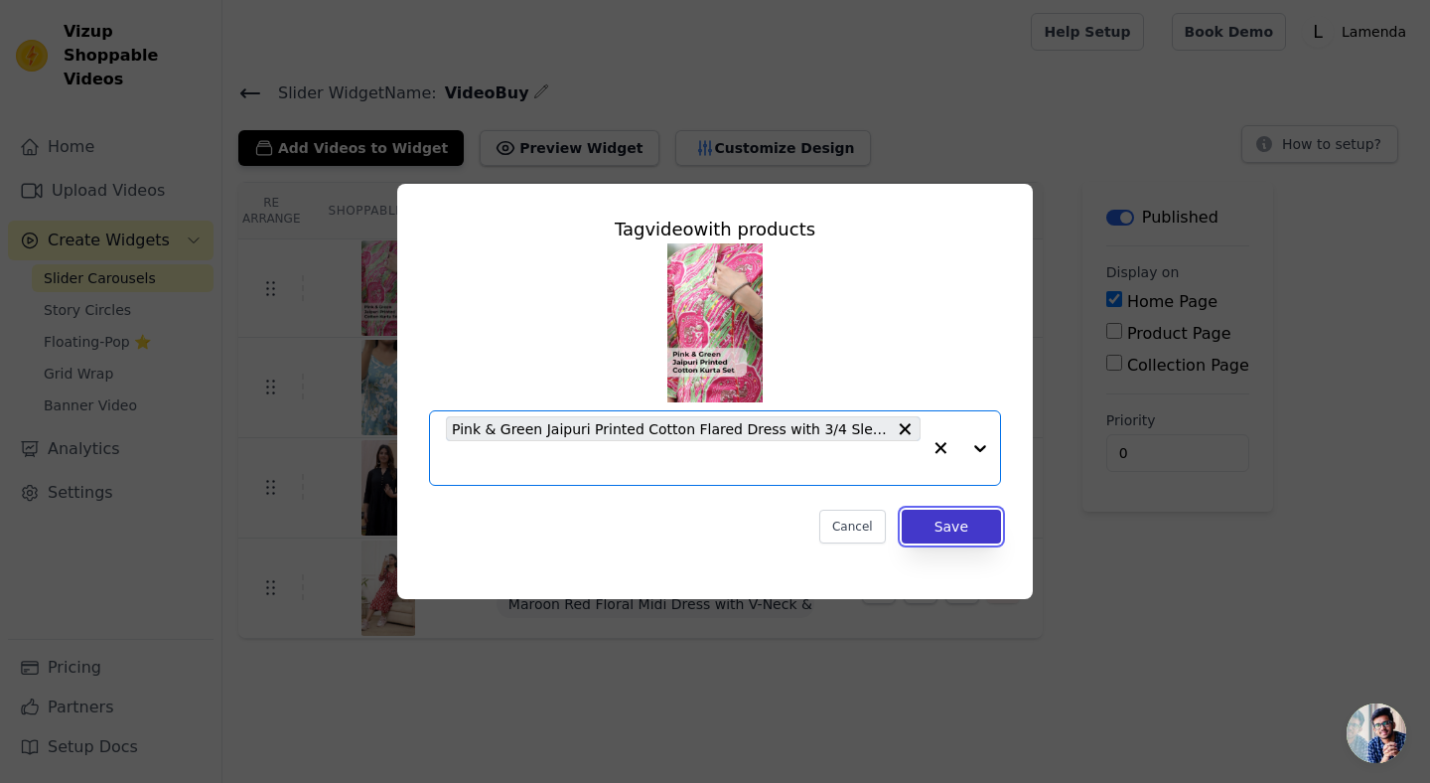
click at [946, 518] on button "Save" at bounding box center [951, 526] width 99 height 34
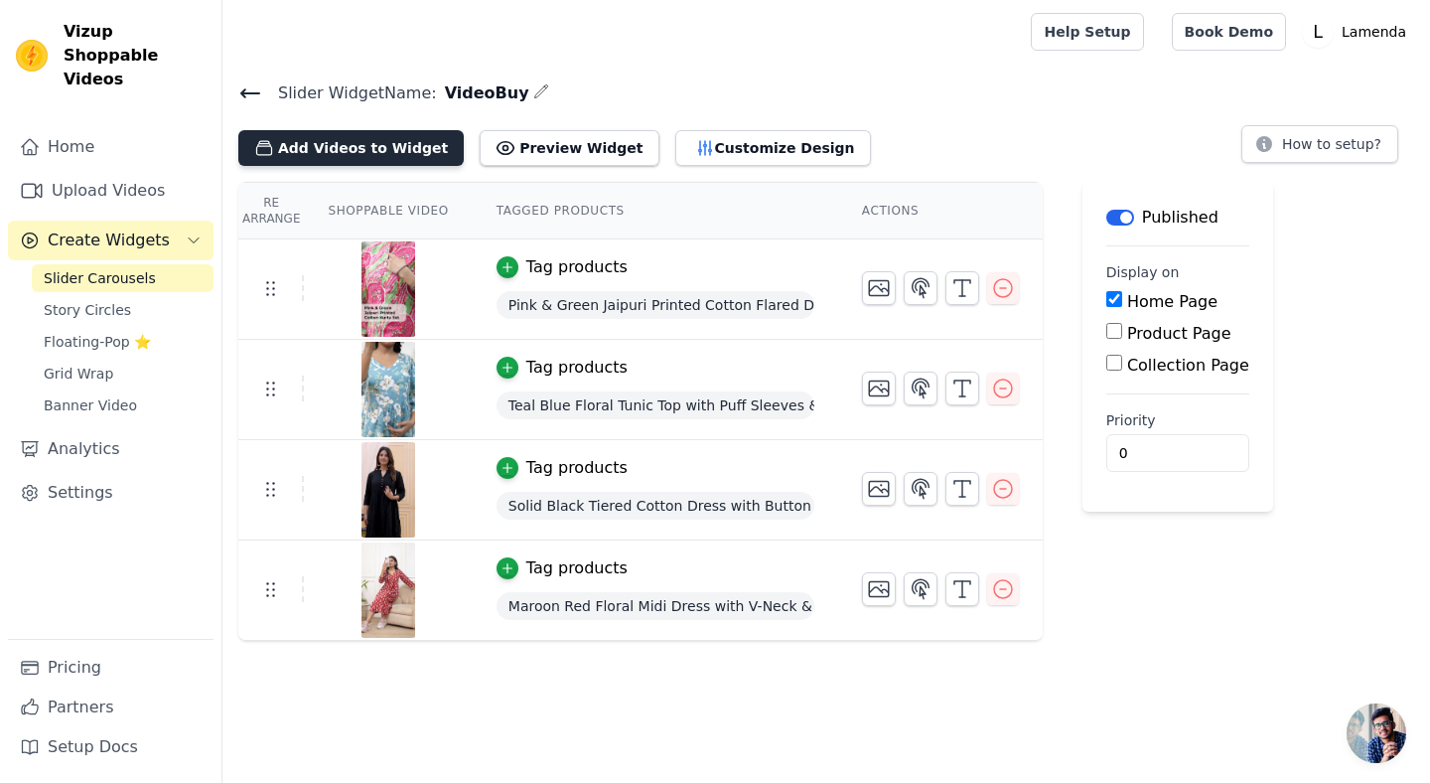
click at [312, 143] on button "Add Videos to Widget" at bounding box center [350, 148] width 225 height 36
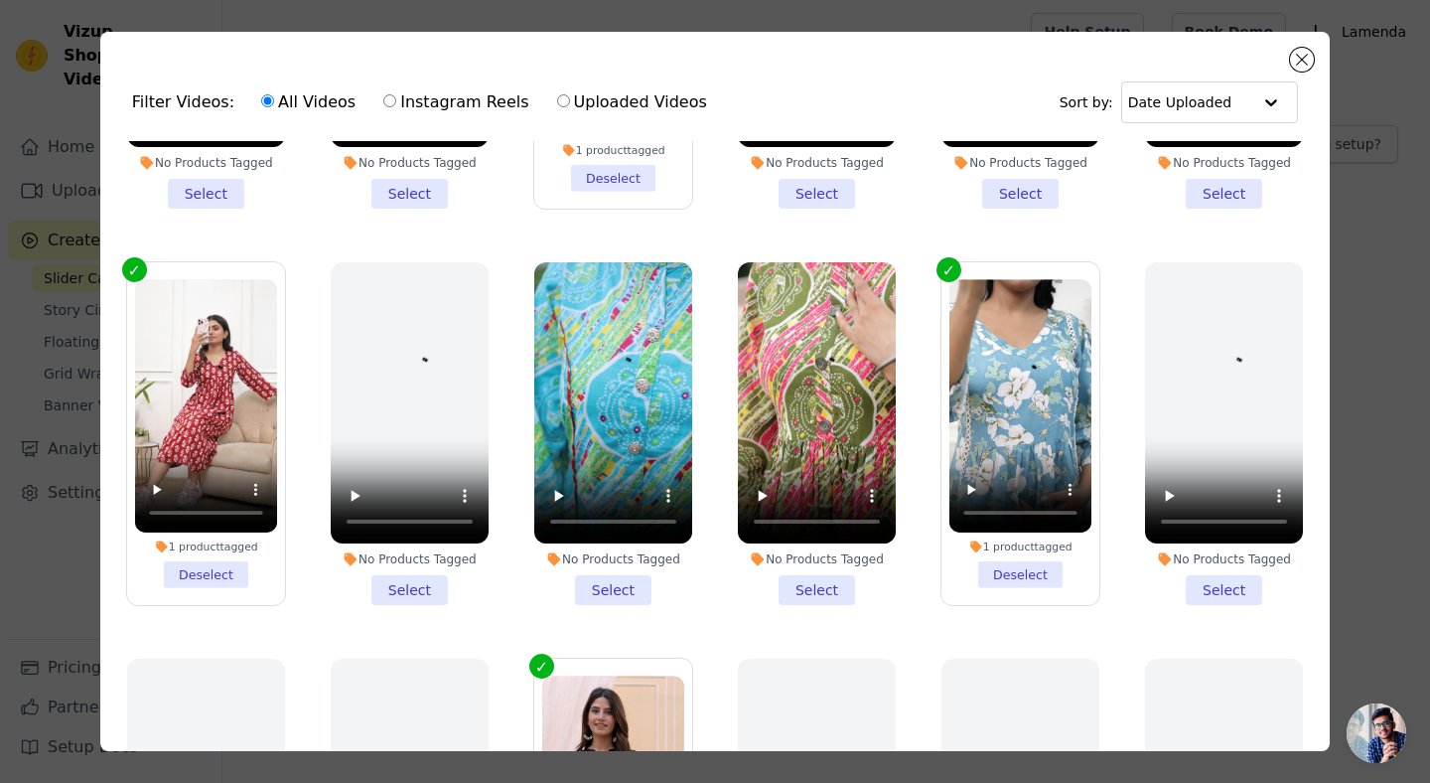
scroll to position [317, 0]
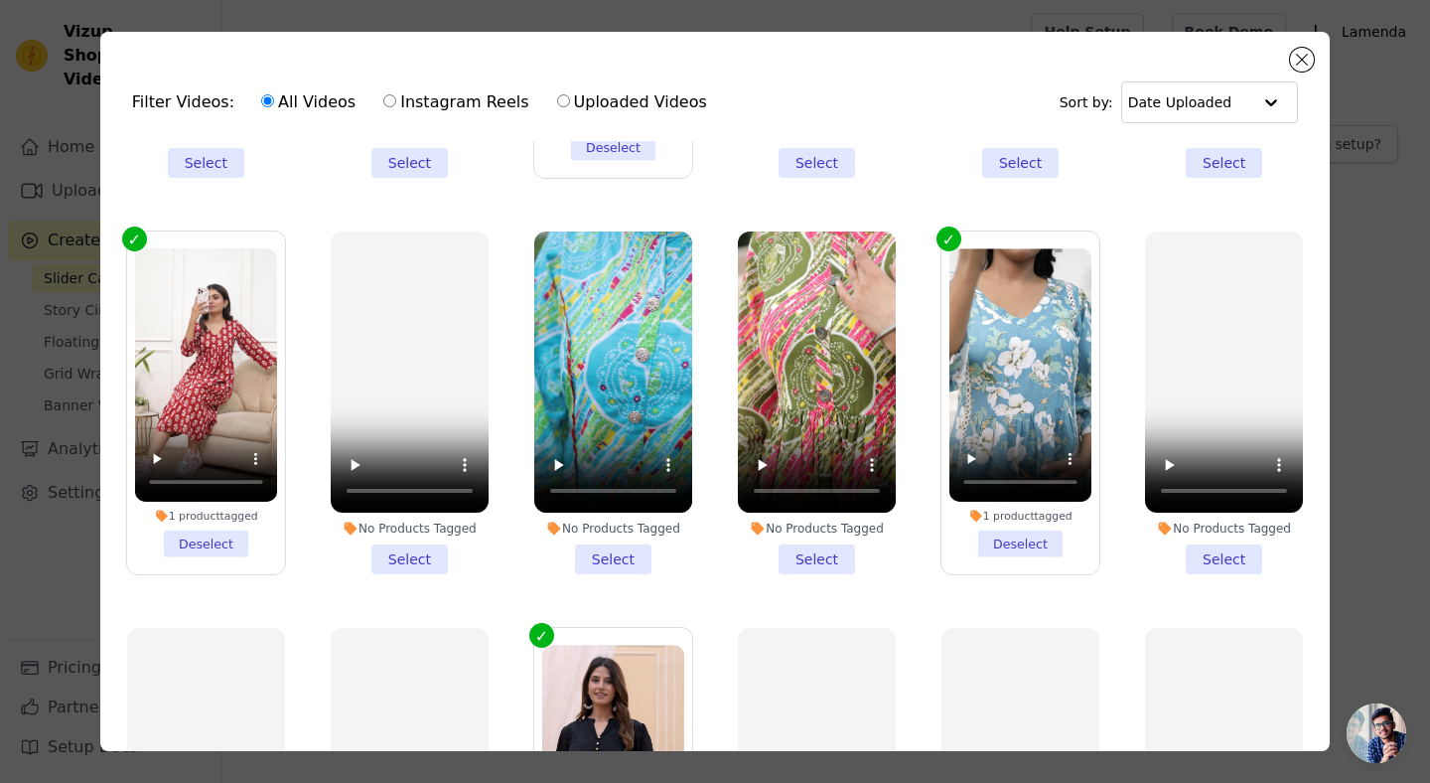
click at [595, 552] on li "No Products Tagged Select" at bounding box center [613, 402] width 158 height 343
click at [0, 0] on input "No Products Tagged Select" at bounding box center [0, 0] width 0 height 0
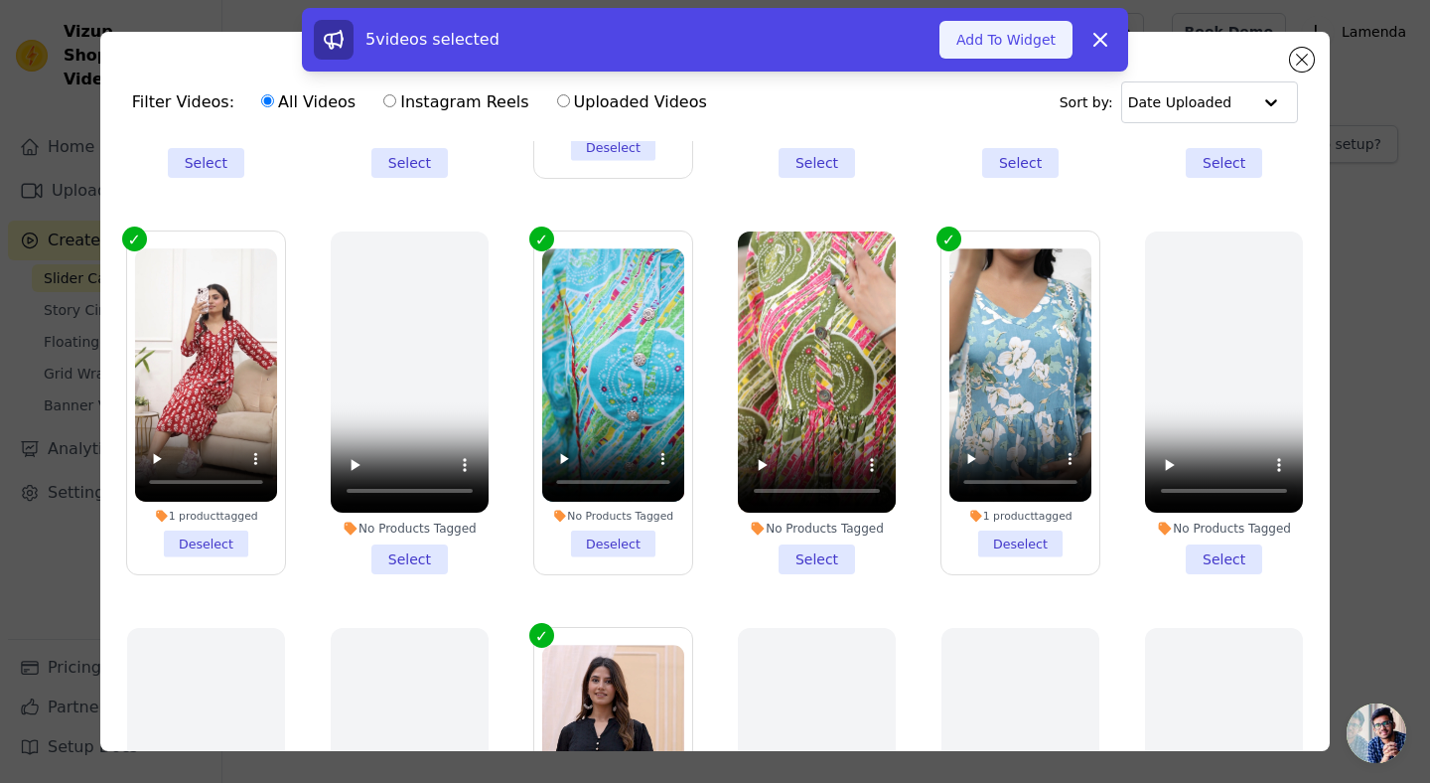
click at [987, 50] on button "Add To Widget" at bounding box center [1005, 40] width 133 height 38
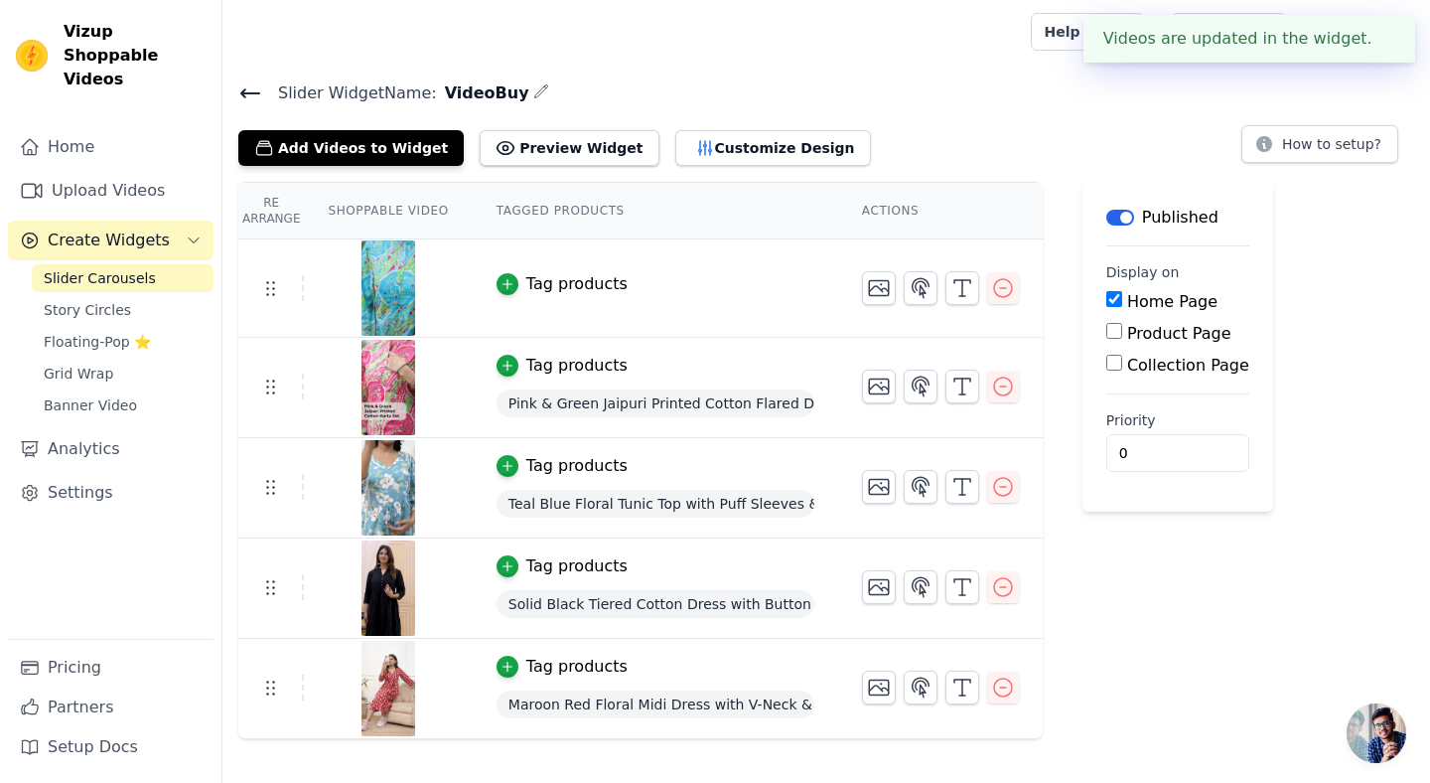
click at [581, 283] on div "Tag products" at bounding box center [576, 284] width 101 height 24
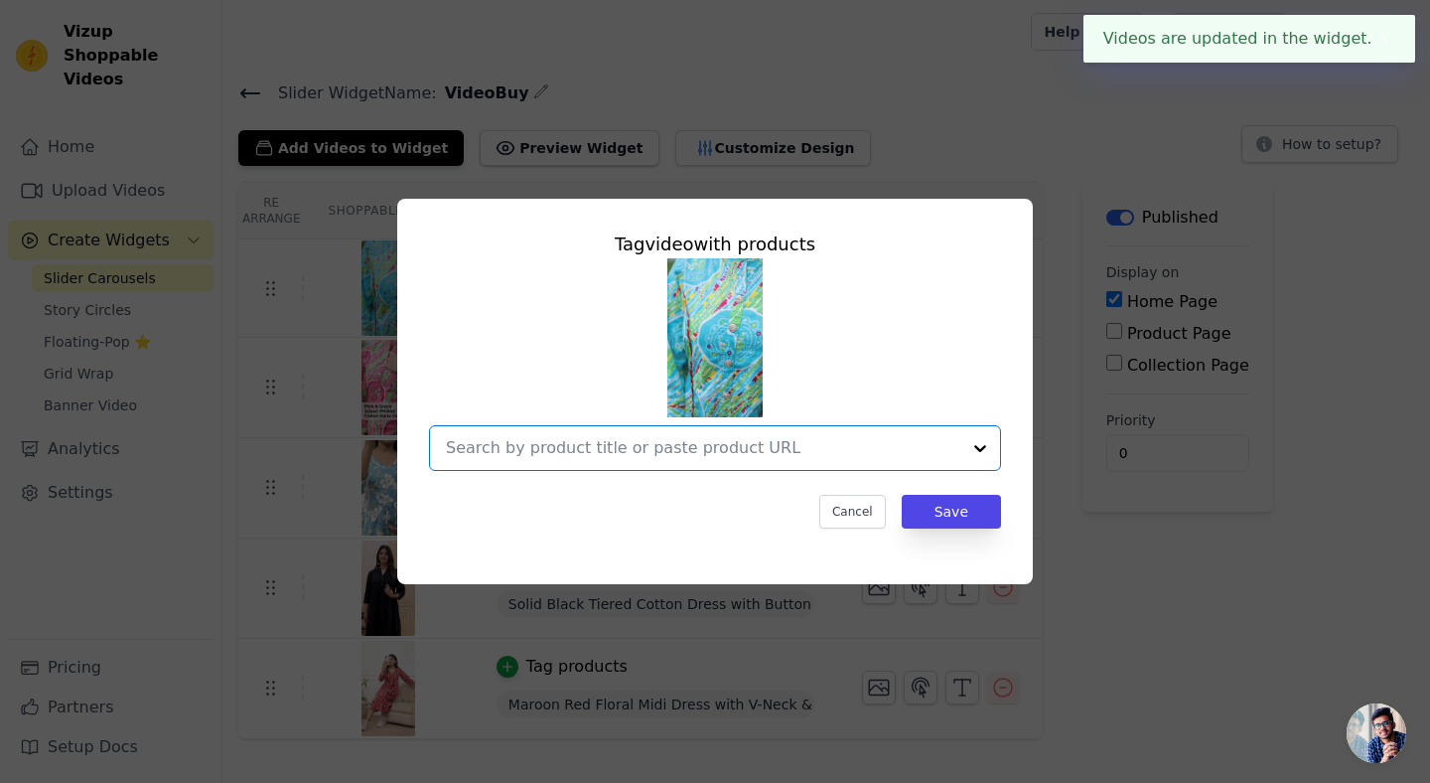
click at [546, 444] on input "text" at bounding box center [703, 448] width 514 height 24
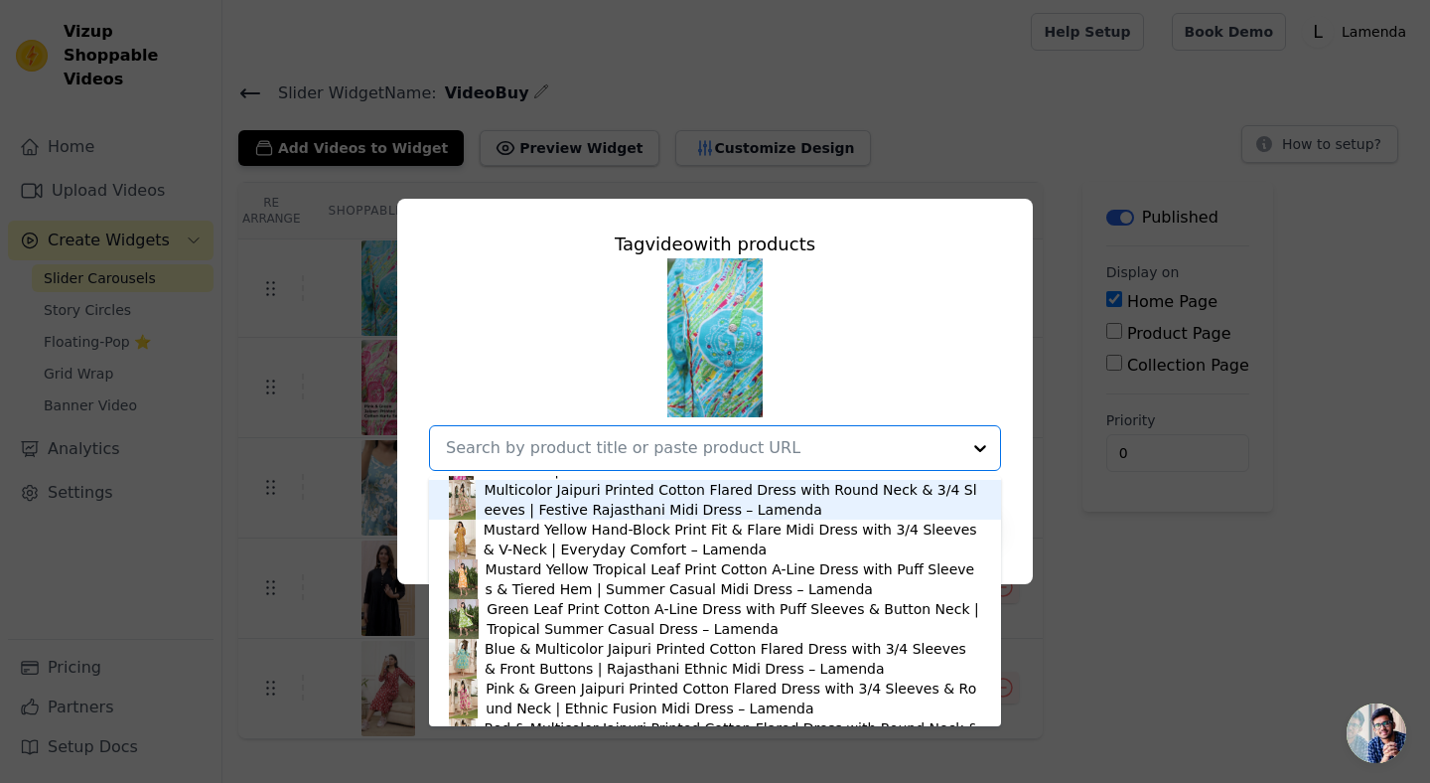
scroll to position [893, 0]
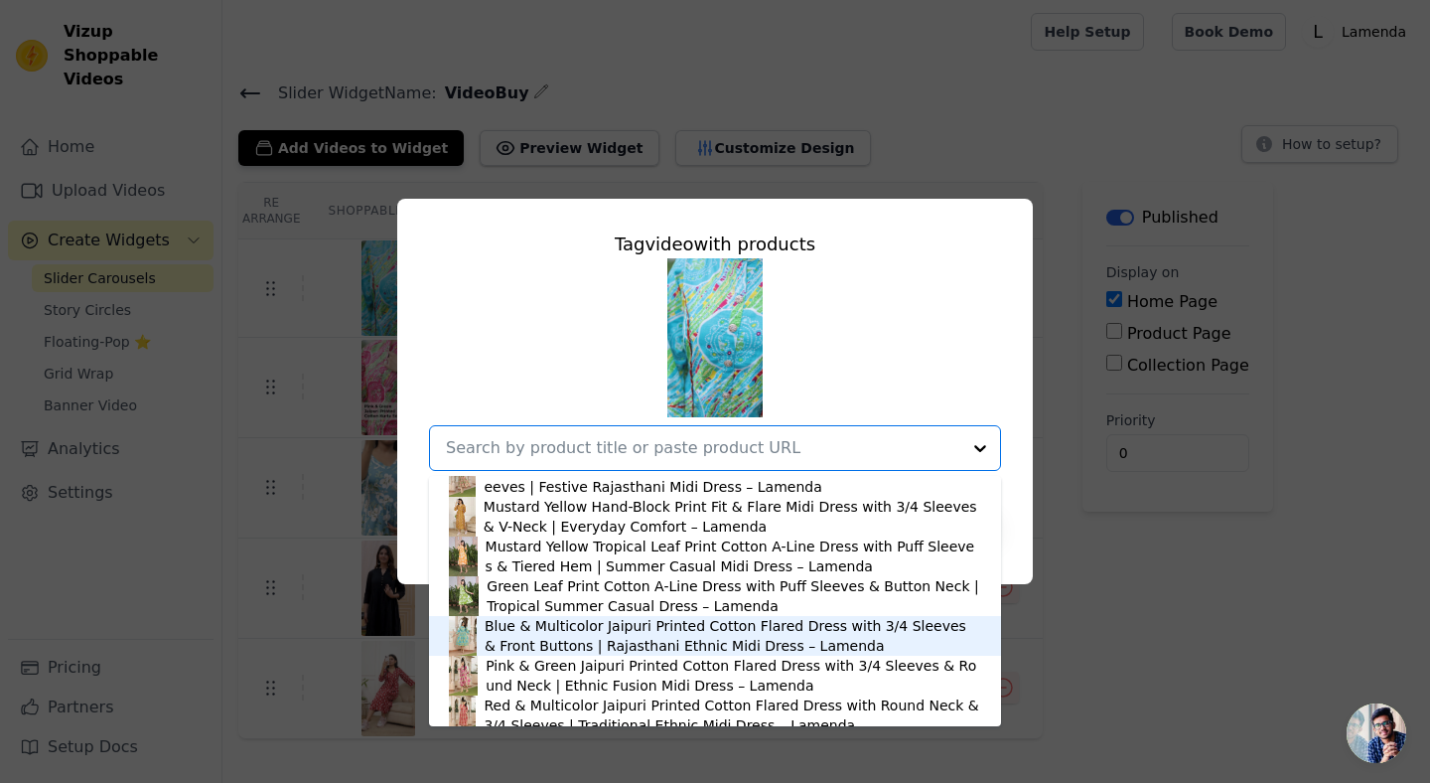
click at [546, 626] on div "Blue & Multicolor Jaipuri Printed Cotton Flared Dress with 3/4 Sleeves & Front …" at bounding box center [733, 636] width 497 height 40
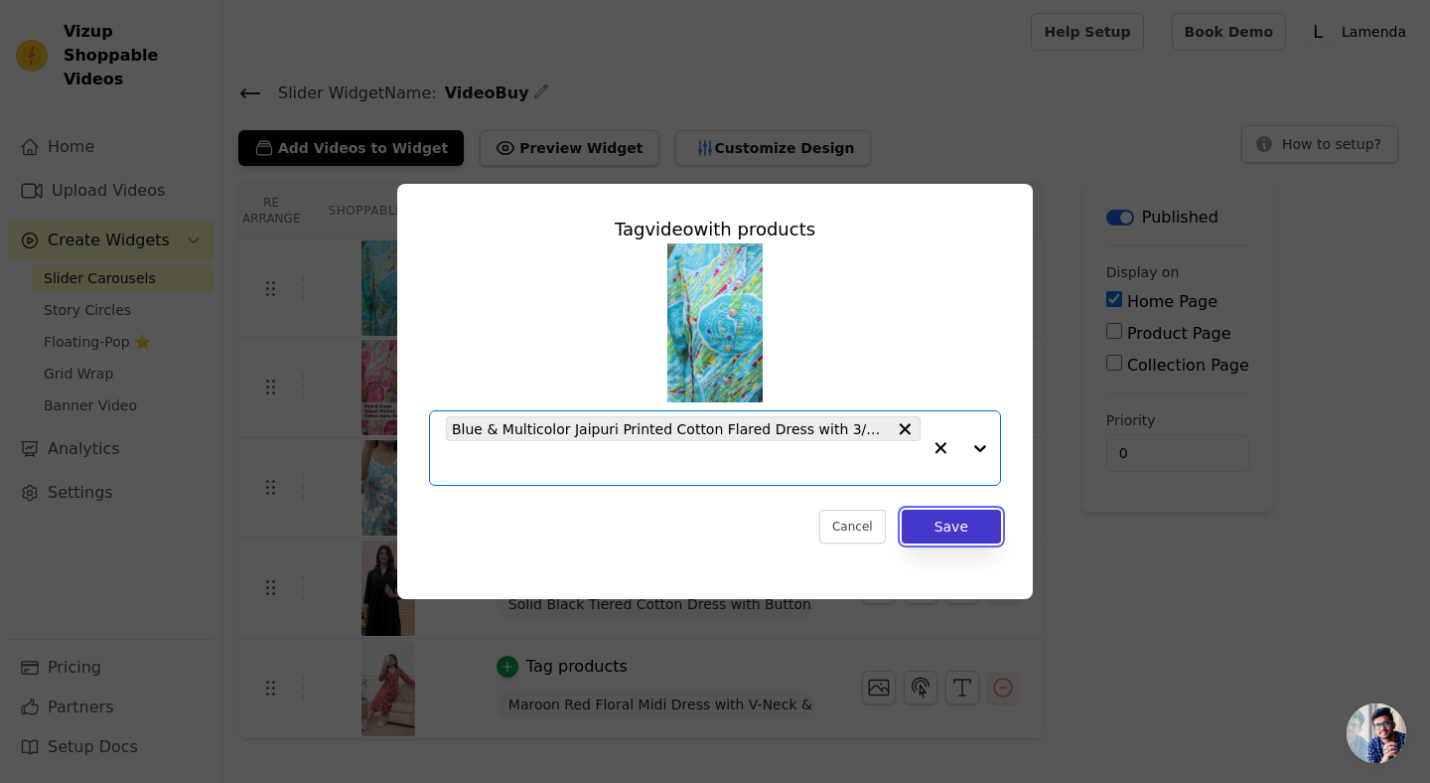
click at [946, 535] on button "Save" at bounding box center [951, 526] width 99 height 34
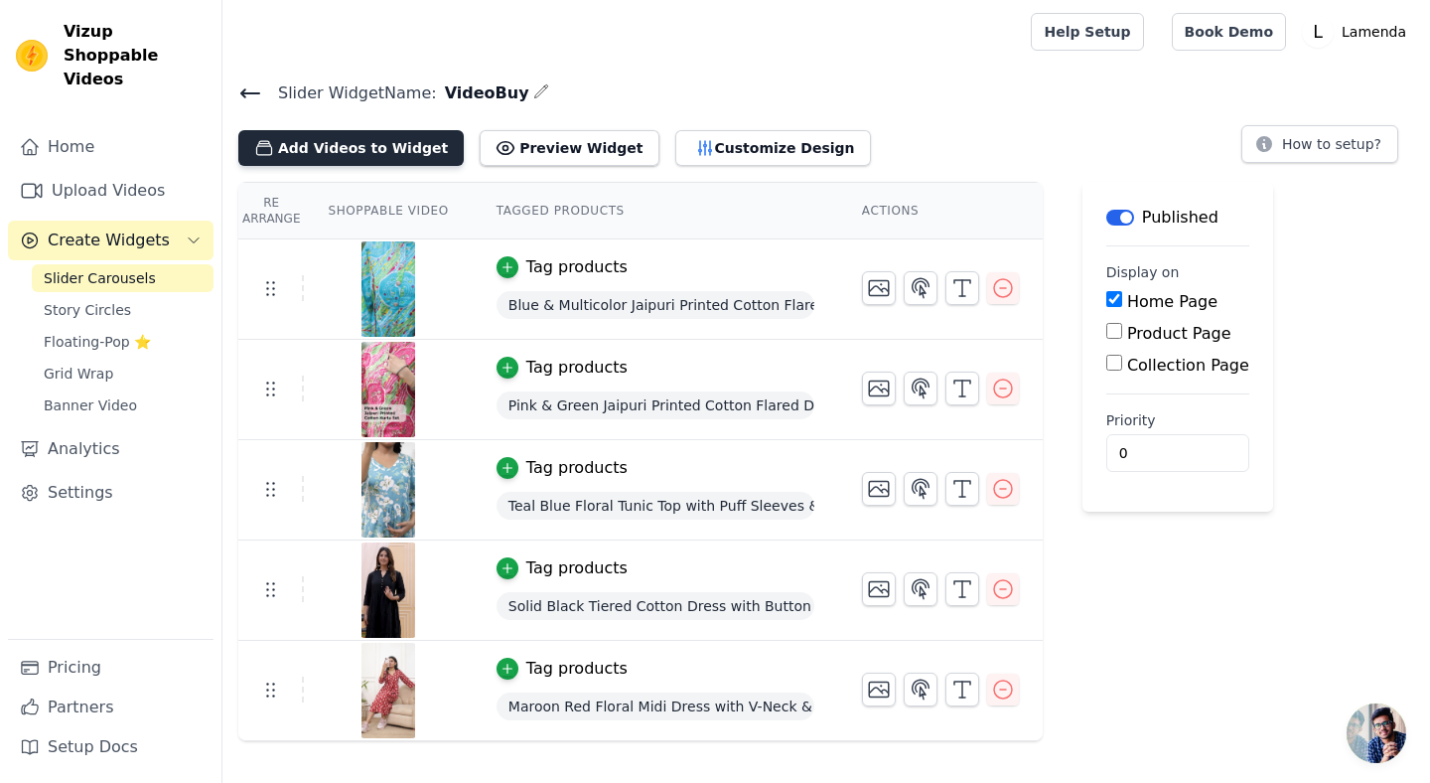
click at [372, 137] on button "Add Videos to Widget" at bounding box center [350, 148] width 225 height 36
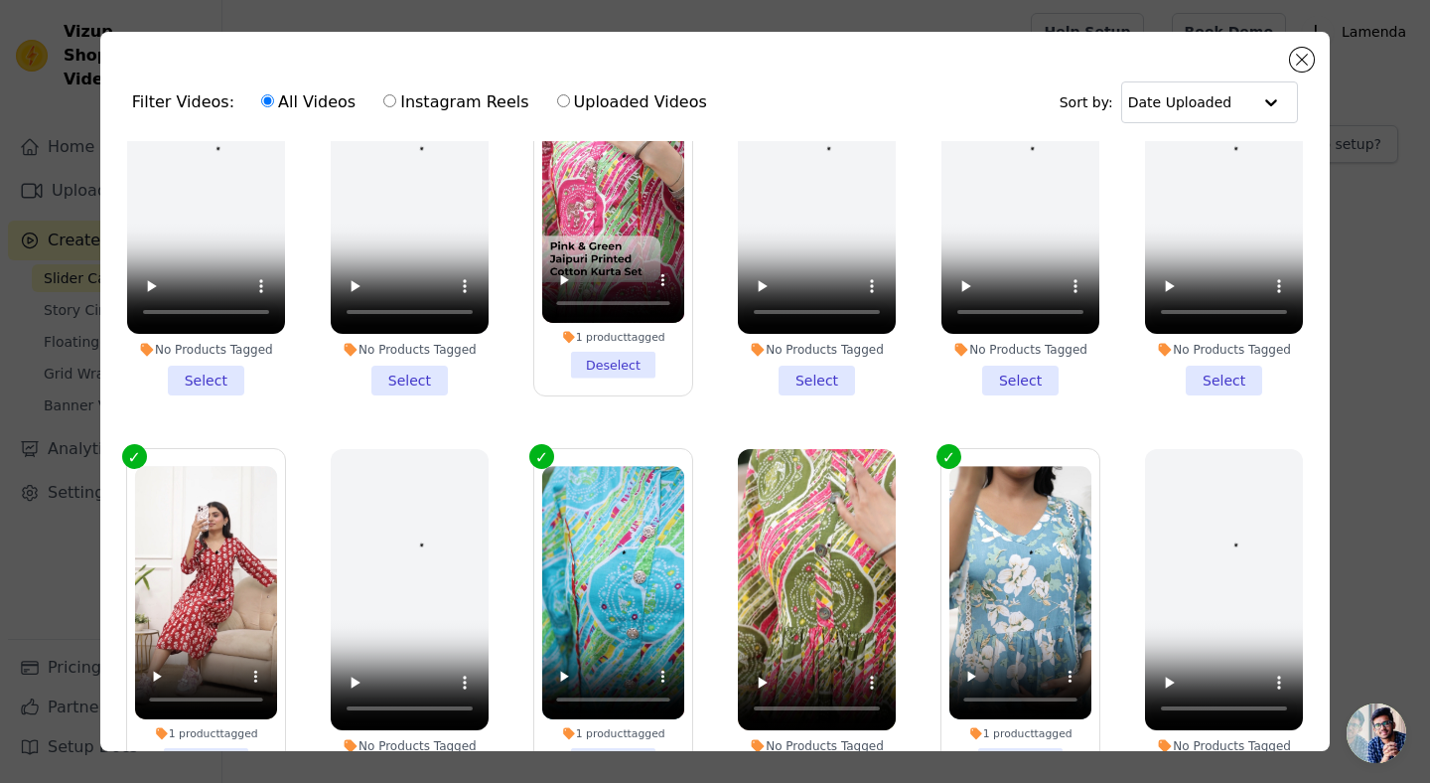
scroll to position [192, 0]
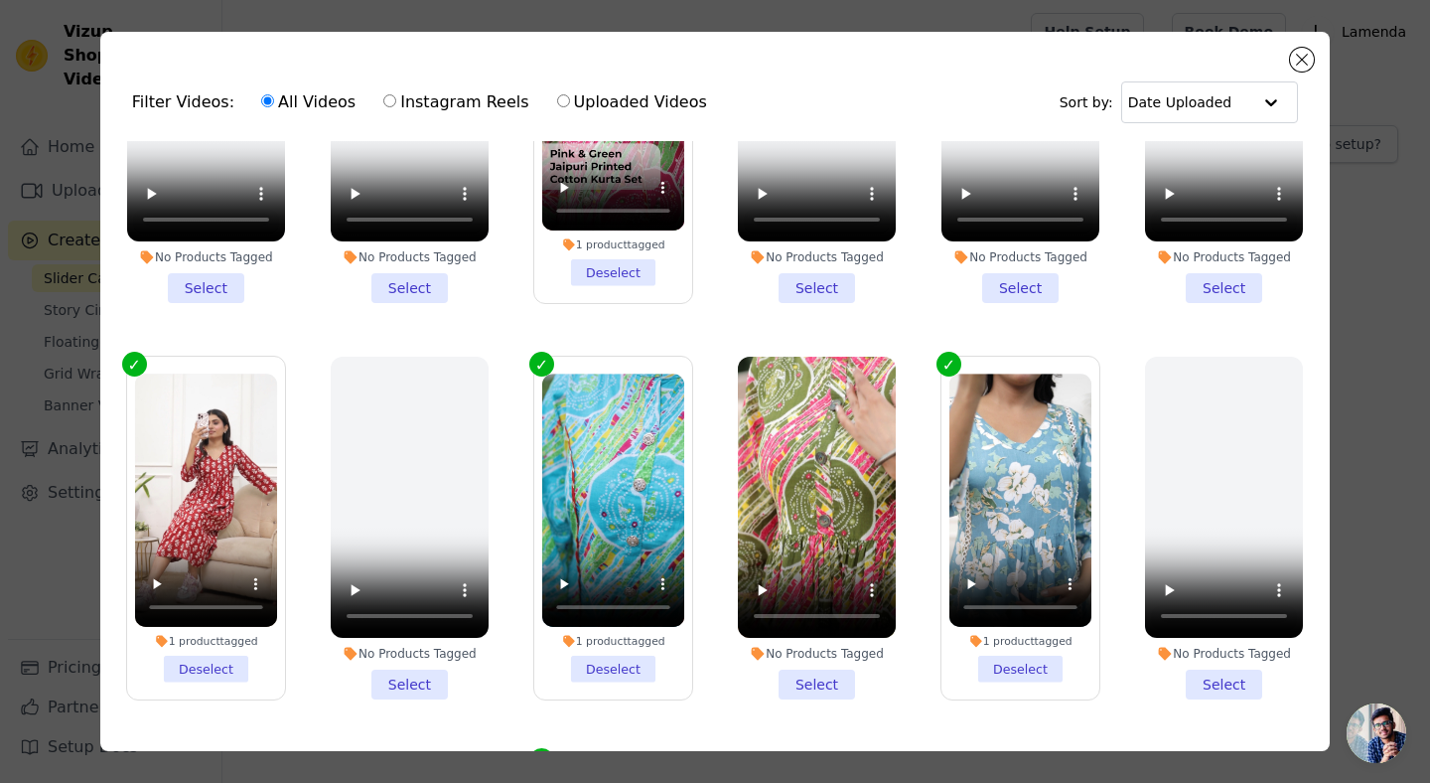
click at [799, 676] on li "No Products Tagged Select" at bounding box center [817, 527] width 158 height 343
click at [0, 0] on input "No Products Tagged Select" at bounding box center [0, 0] width 0 height 0
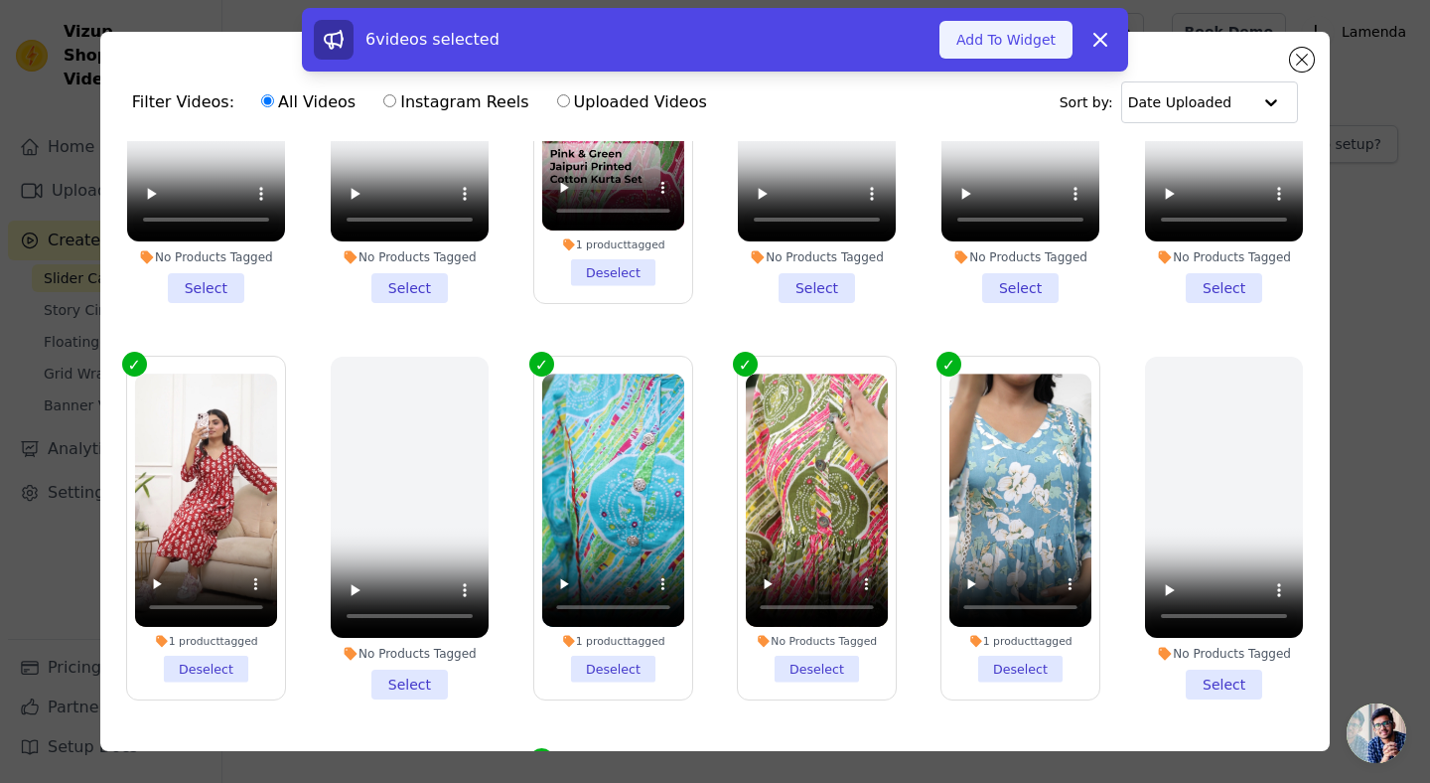
click at [1005, 53] on button "Add To Widget" at bounding box center [1005, 40] width 133 height 38
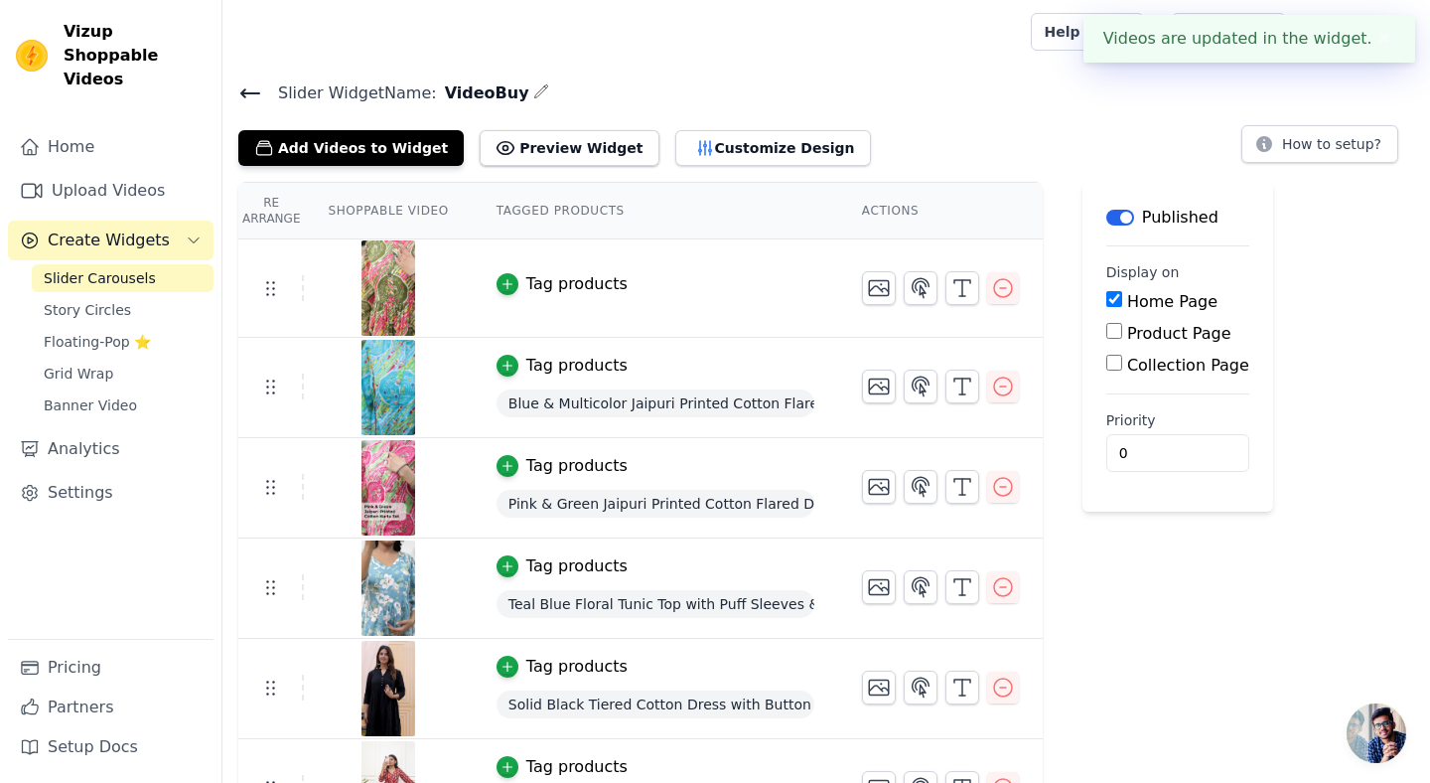
click at [590, 280] on div "Tag products" at bounding box center [576, 284] width 101 height 24
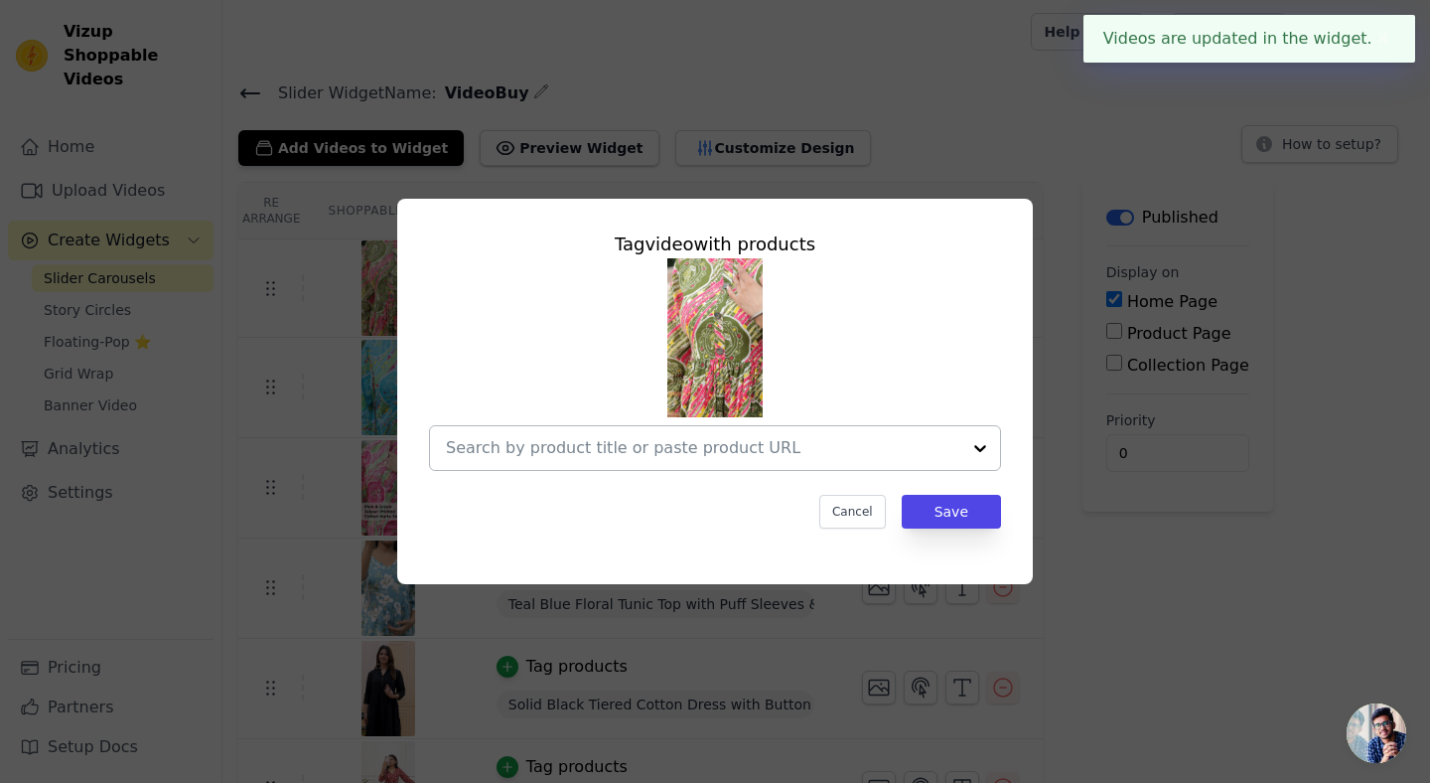
click at [595, 440] on input "text" at bounding box center [703, 448] width 514 height 24
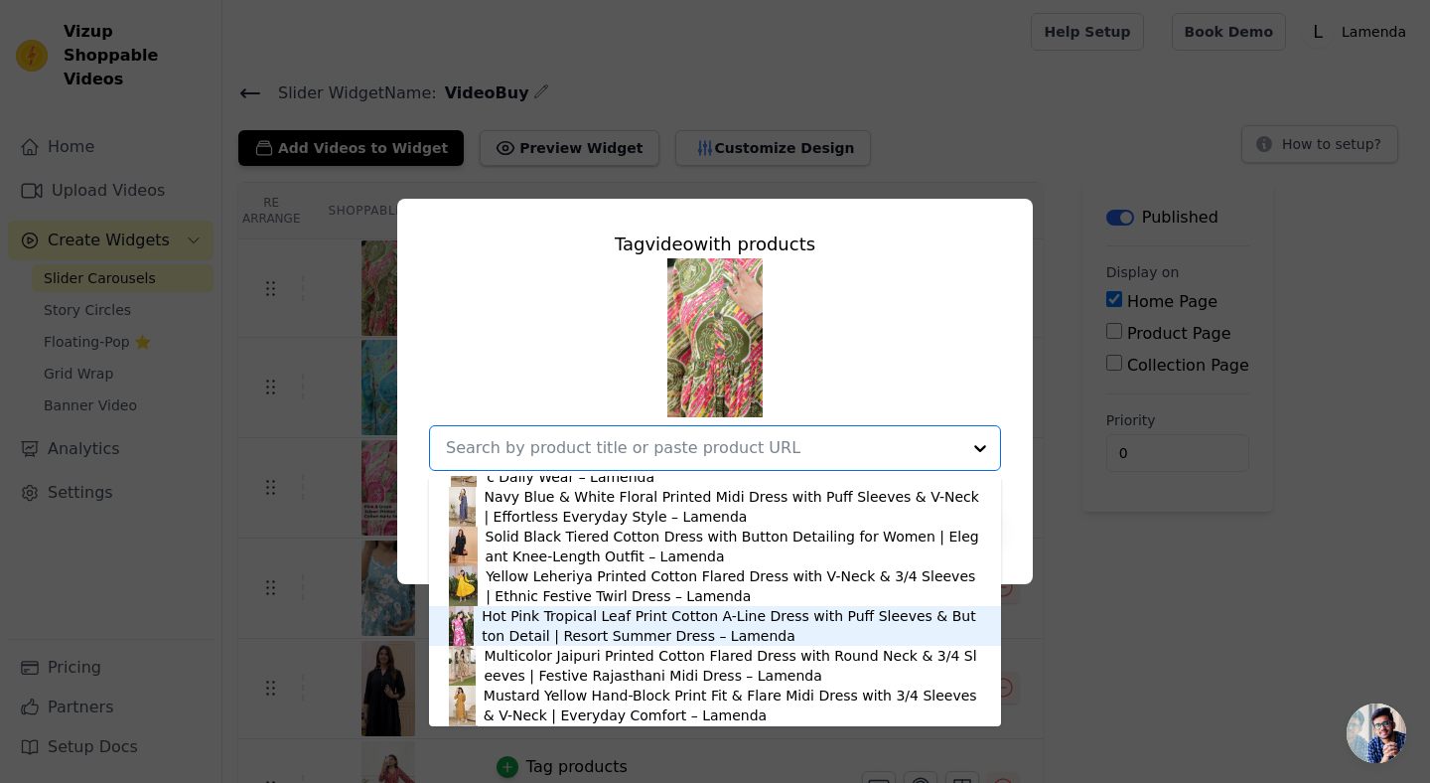
scroll to position [718, 0]
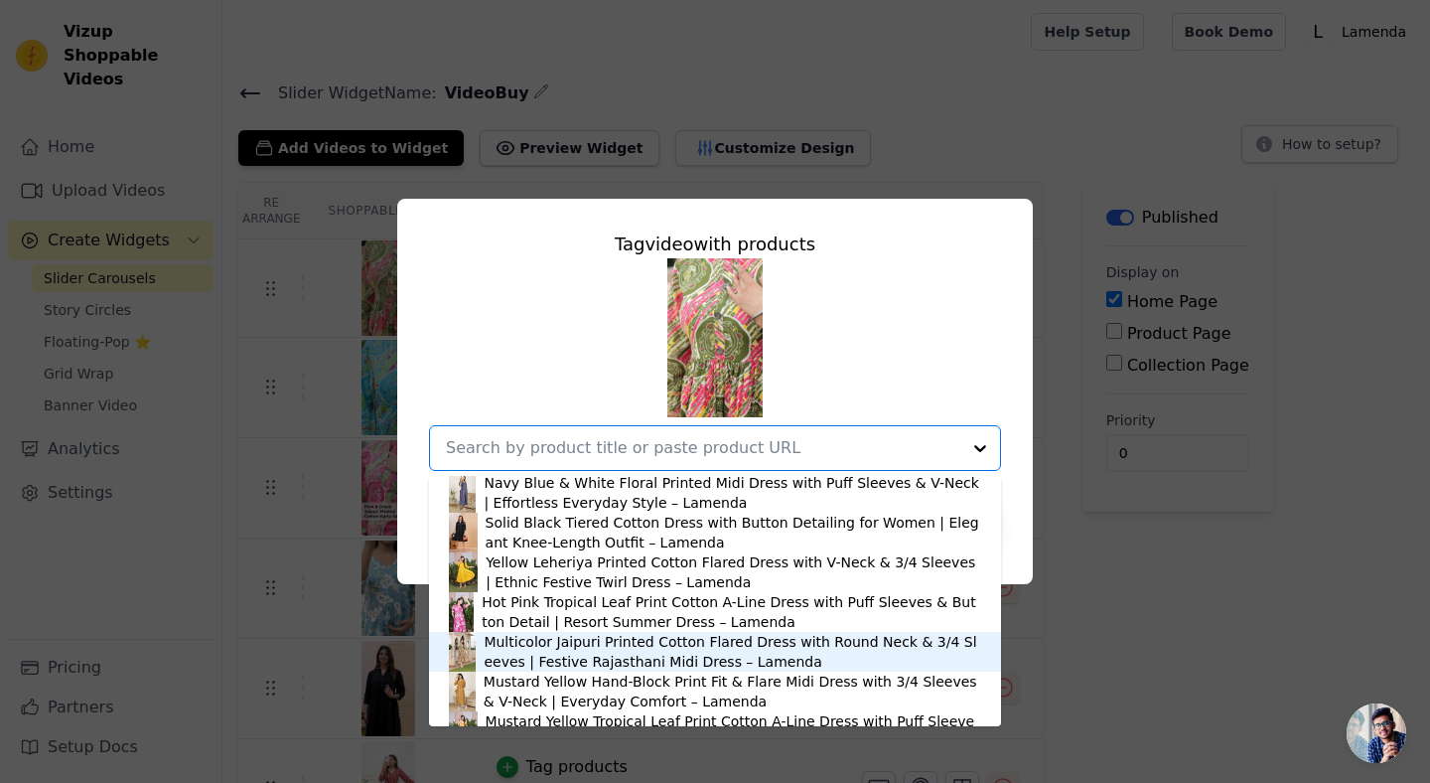
click at [564, 641] on div "Multicolor Jaipuri Printed Cotton Flared Dress with Round Neck & 3/4 Sleeves | …" at bounding box center [733, 652] width 498 height 40
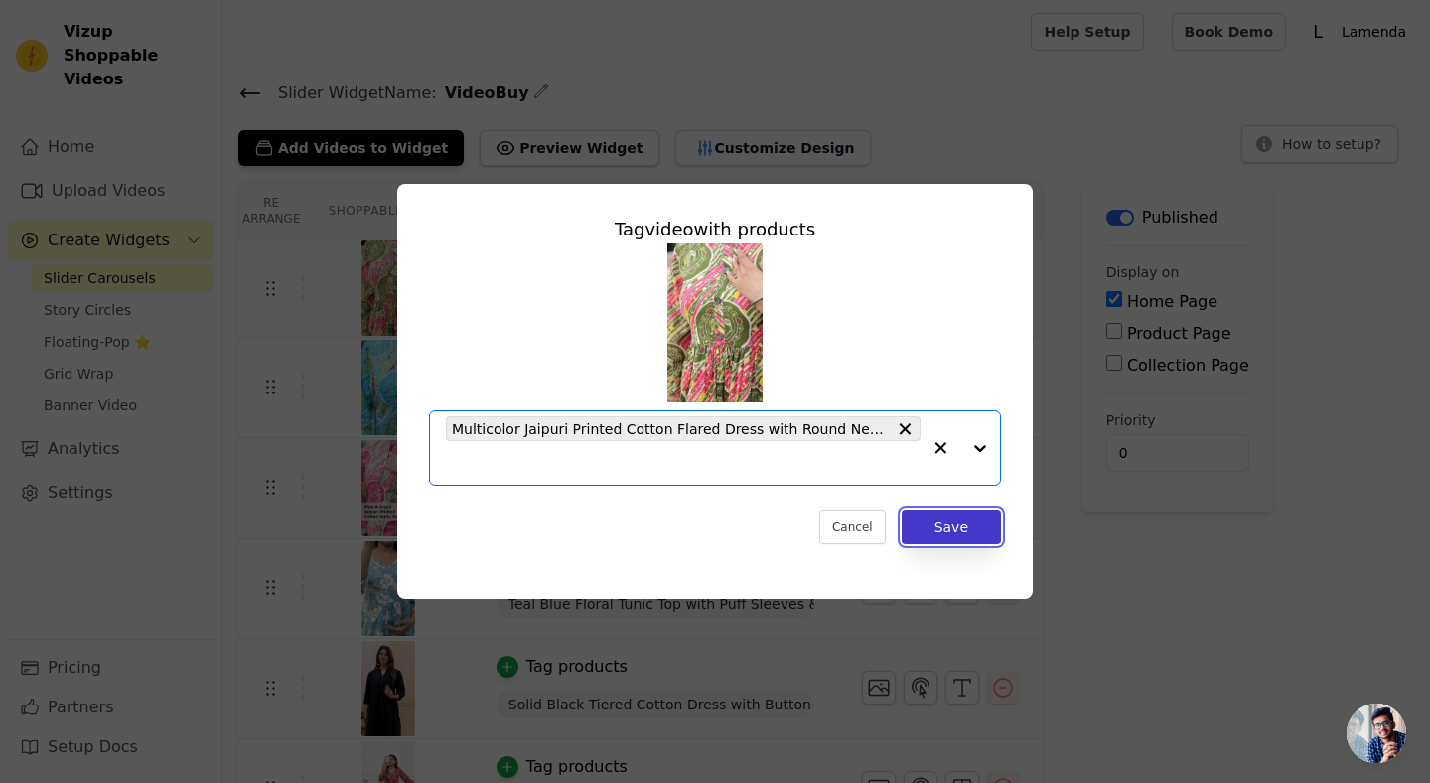
click at [970, 532] on button "Save" at bounding box center [951, 526] width 99 height 34
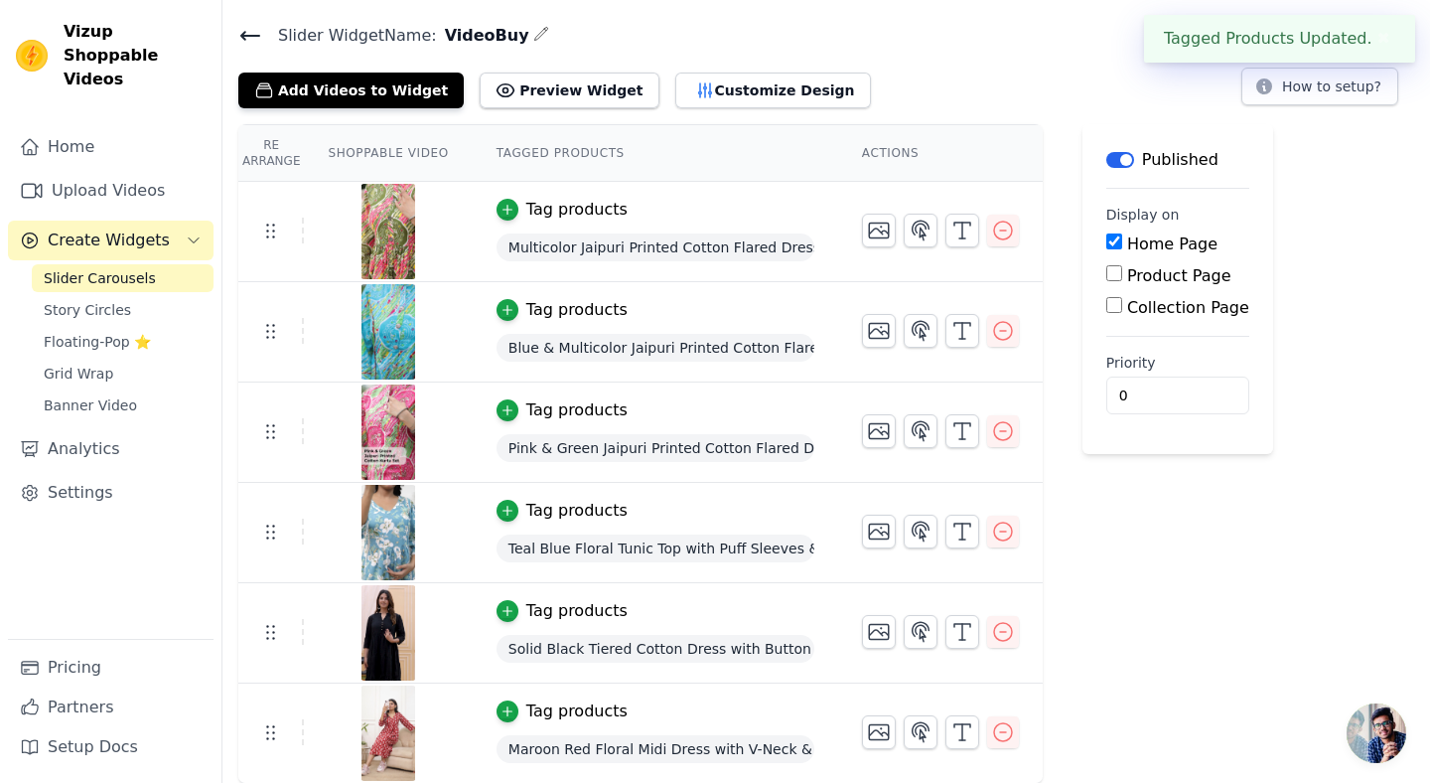
scroll to position [0, 0]
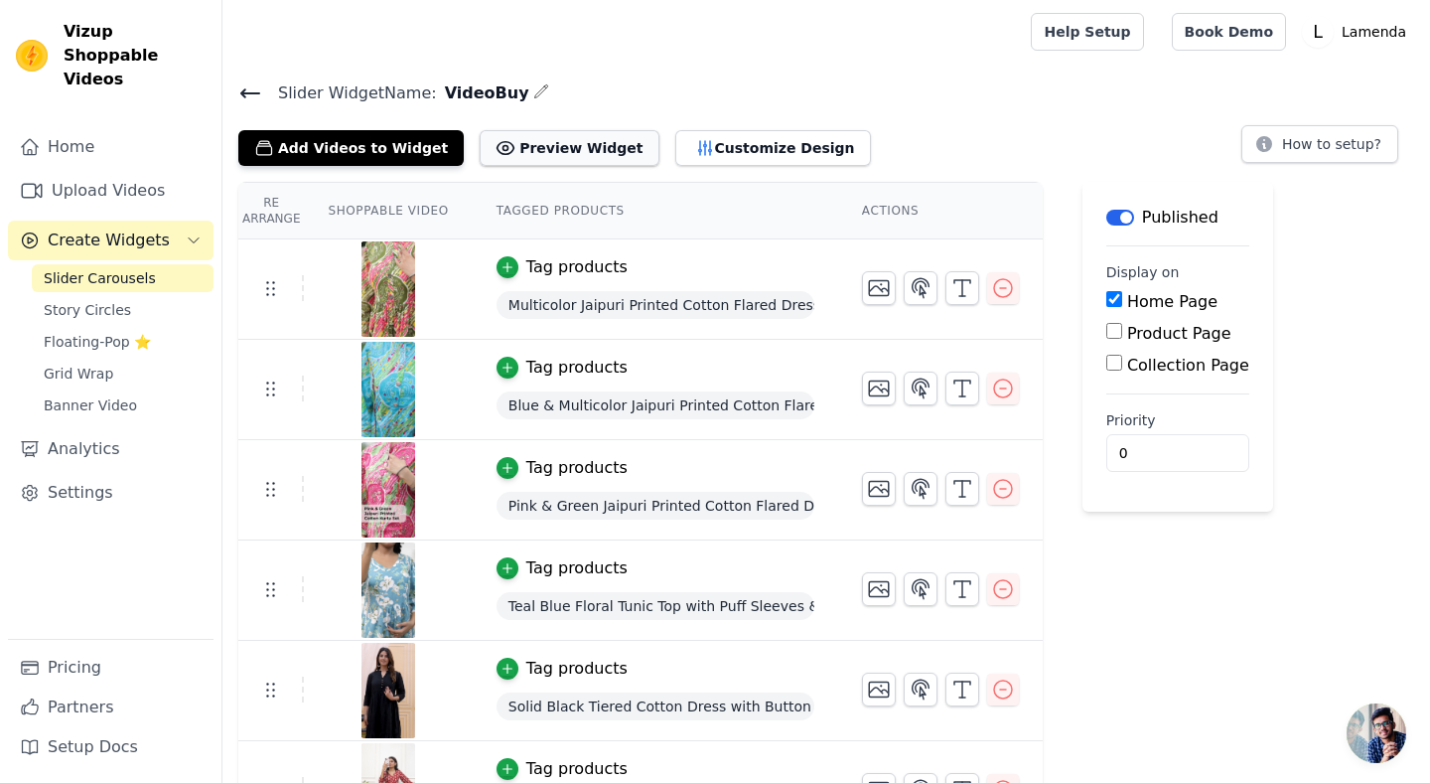
click at [580, 140] on button "Preview Widget" at bounding box center [569, 148] width 179 height 36
click at [715, 144] on button "Customize Design" at bounding box center [773, 148] width 196 height 36
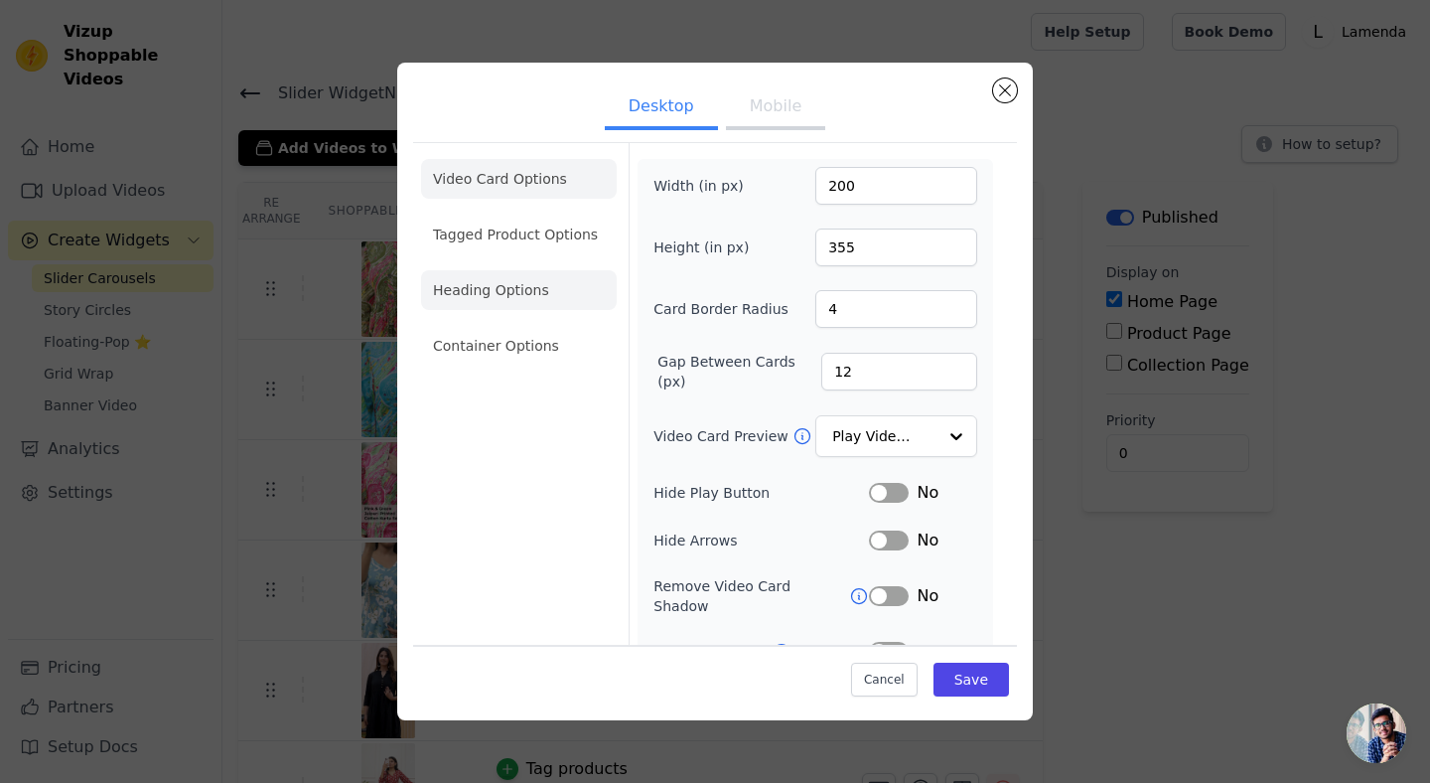
click at [530, 289] on li "Heading Options" at bounding box center [519, 290] width 196 height 40
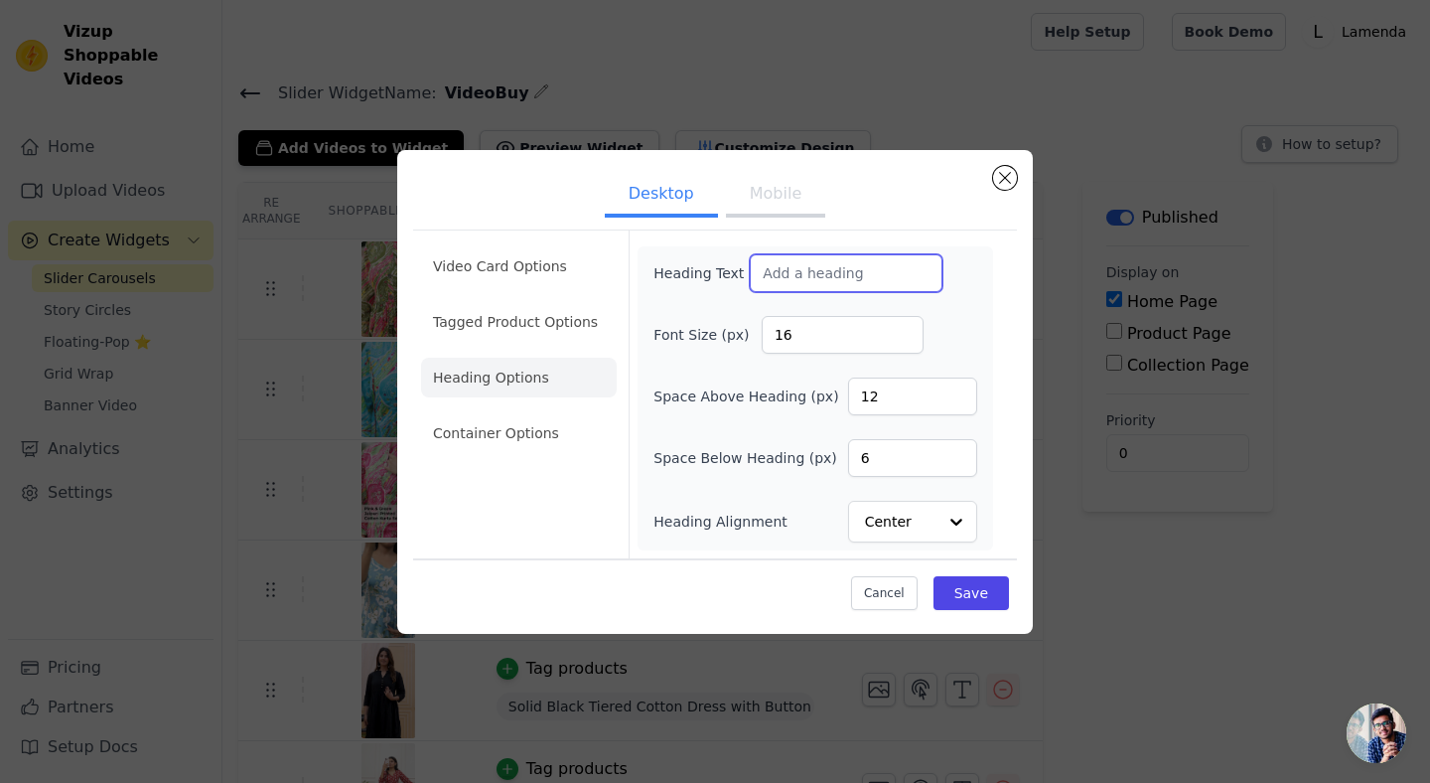
click at [815, 271] on input "Heading Text" at bounding box center [846, 273] width 193 height 38
type input "Watch & Buy"
click at [965, 591] on button "Save" at bounding box center [970, 593] width 75 height 34
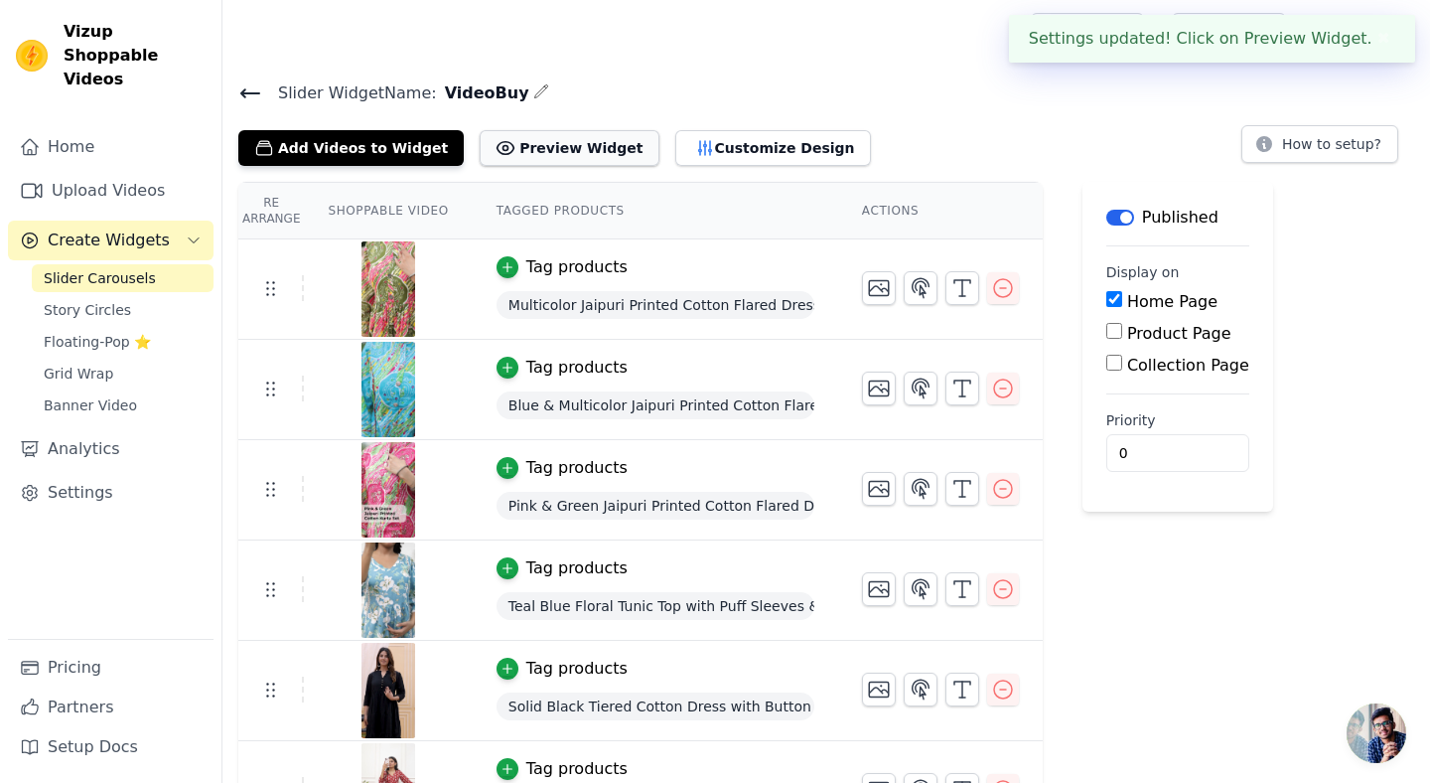
click at [567, 145] on button "Preview Widget" at bounding box center [569, 148] width 179 height 36
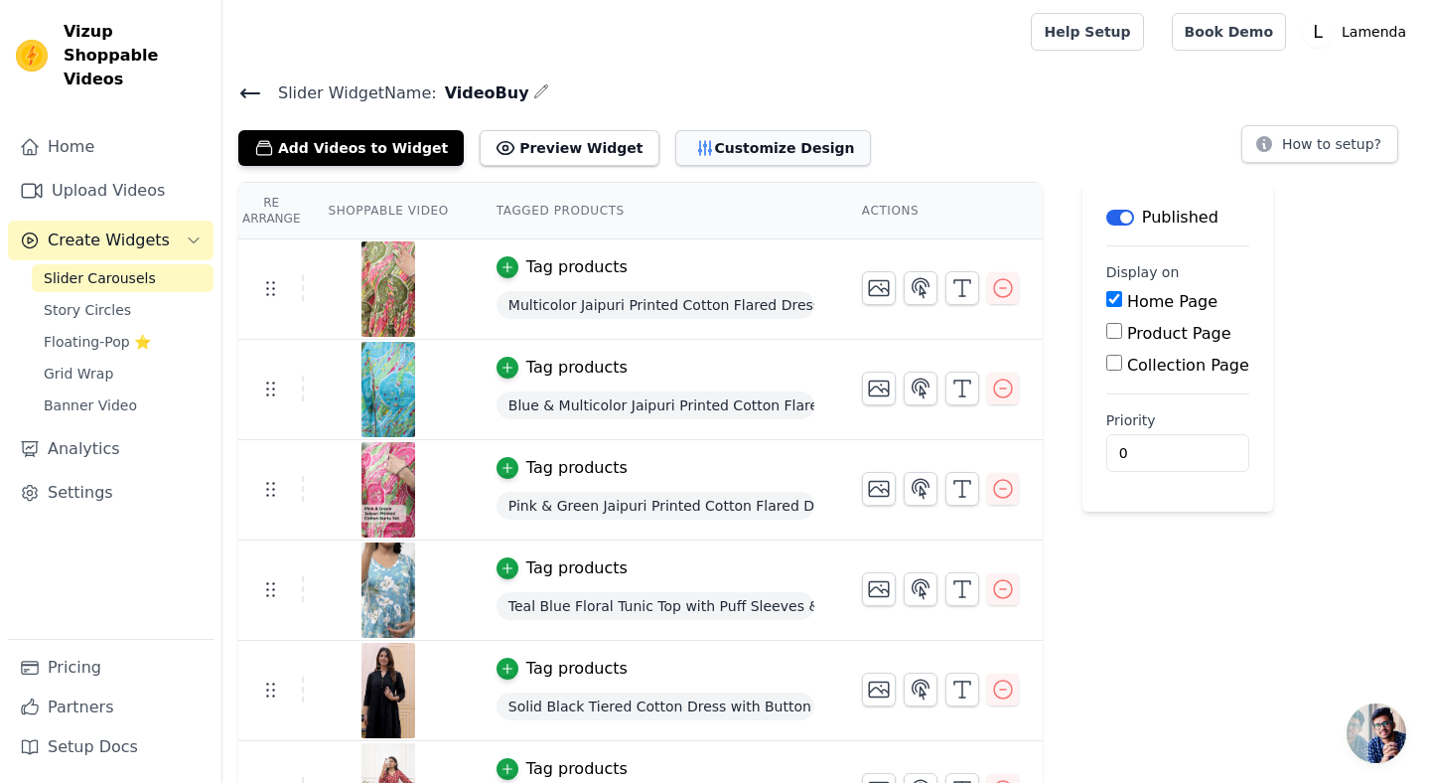
click at [719, 158] on button "Customize Design" at bounding box center [773, 148] width 196 height 36
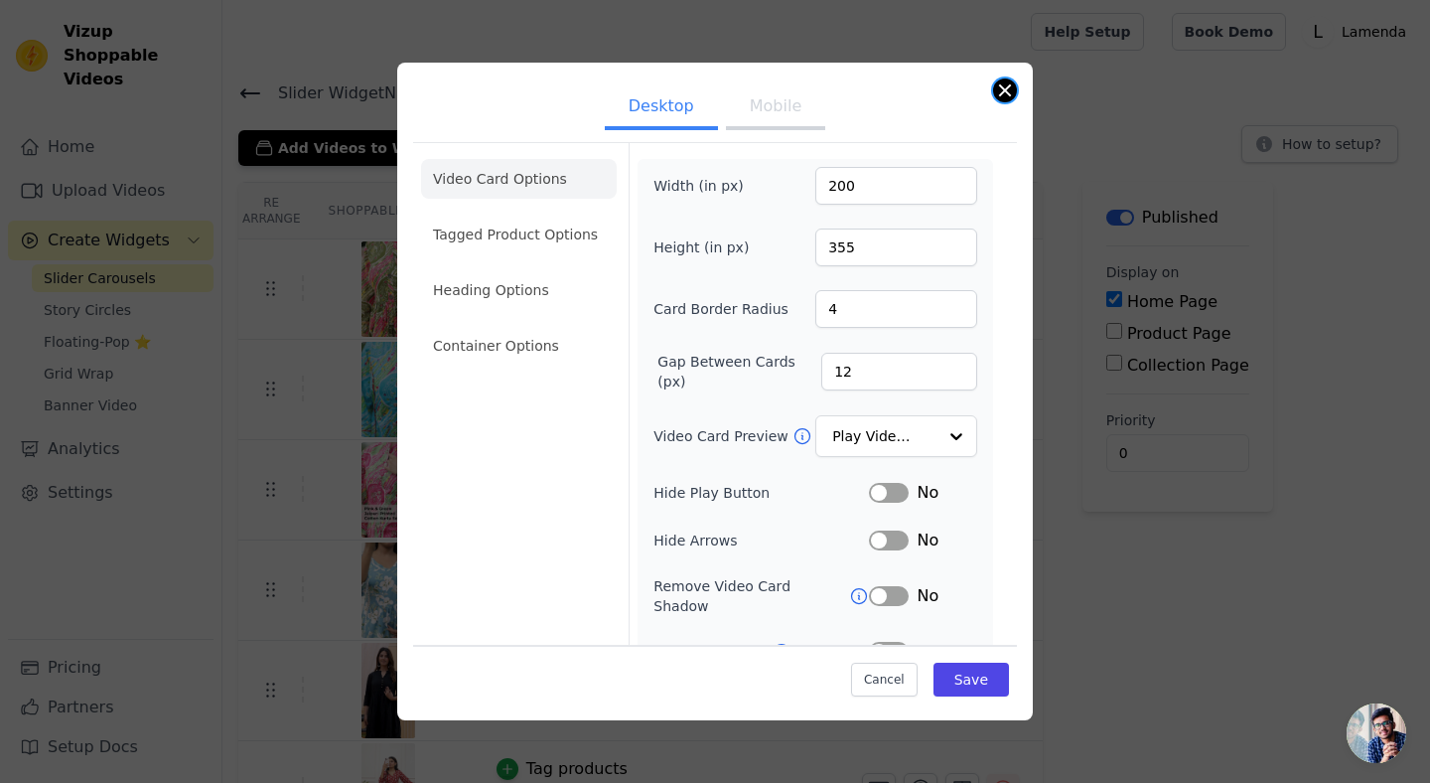
click at [1006, 83] on button "Close modal" at bounding box center [1005, 90] width 24 height 24
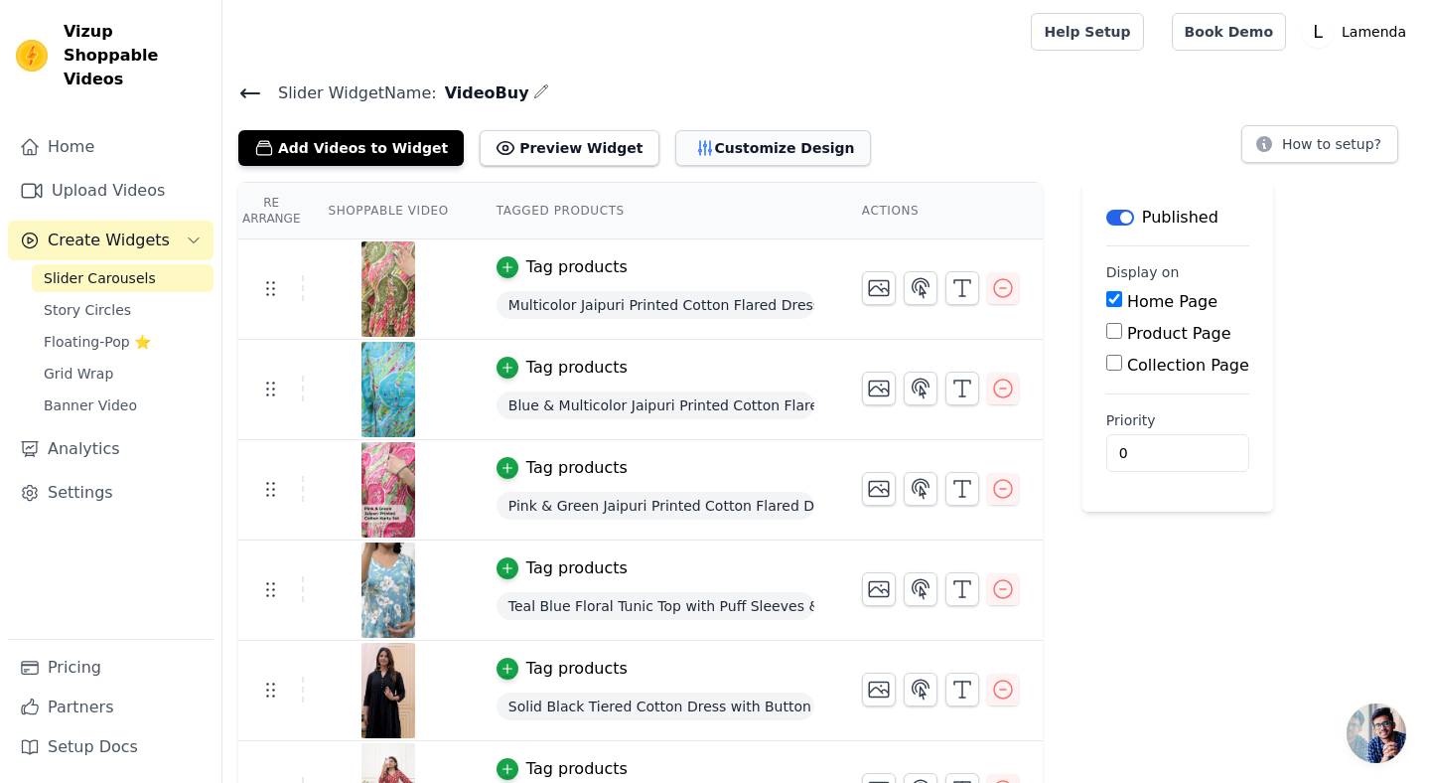
click at [726, 152] on button "Customize Design" at bounding box center [773, 148] width 196 height 36
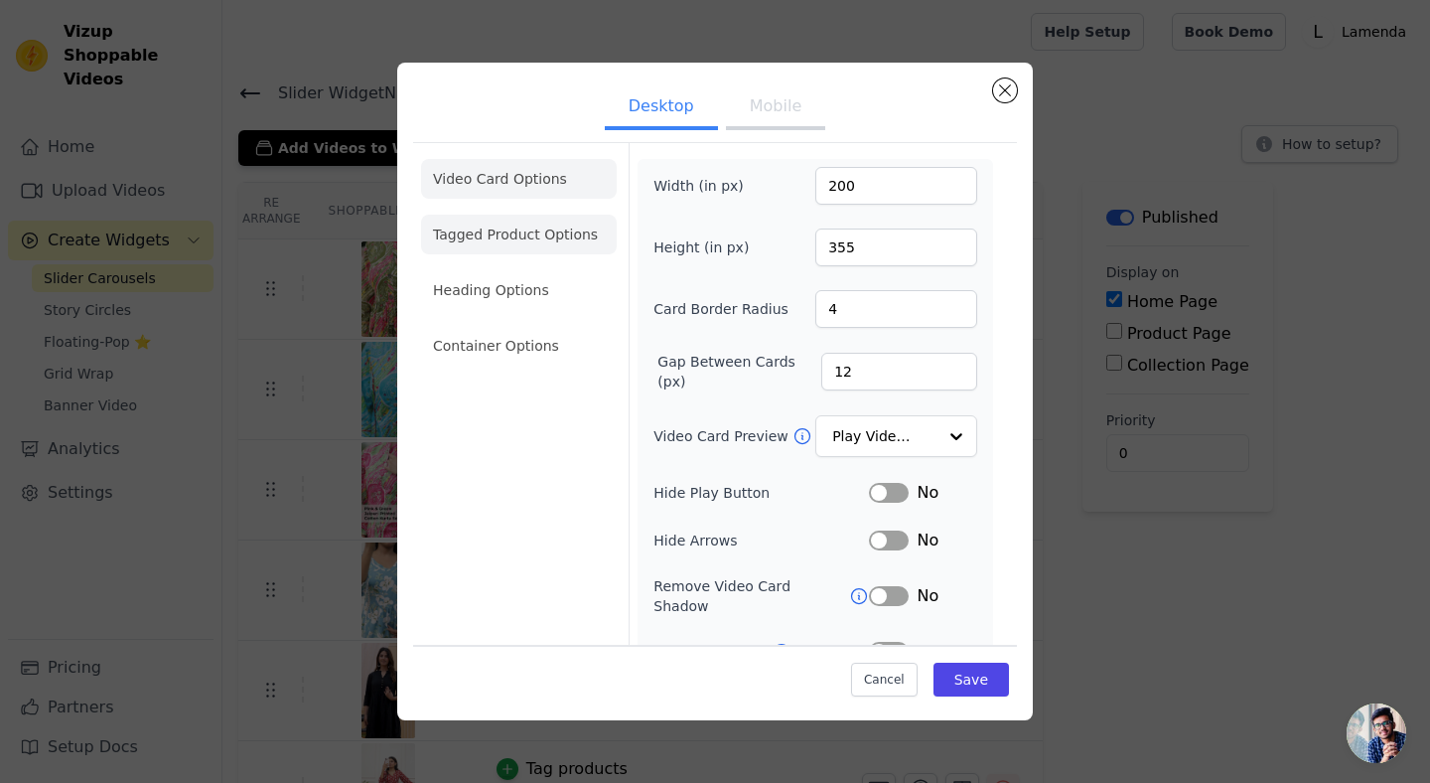
click at [530, 237] on li "Tagged Product Options" at bounding box center [519, 234] width 196 height 40
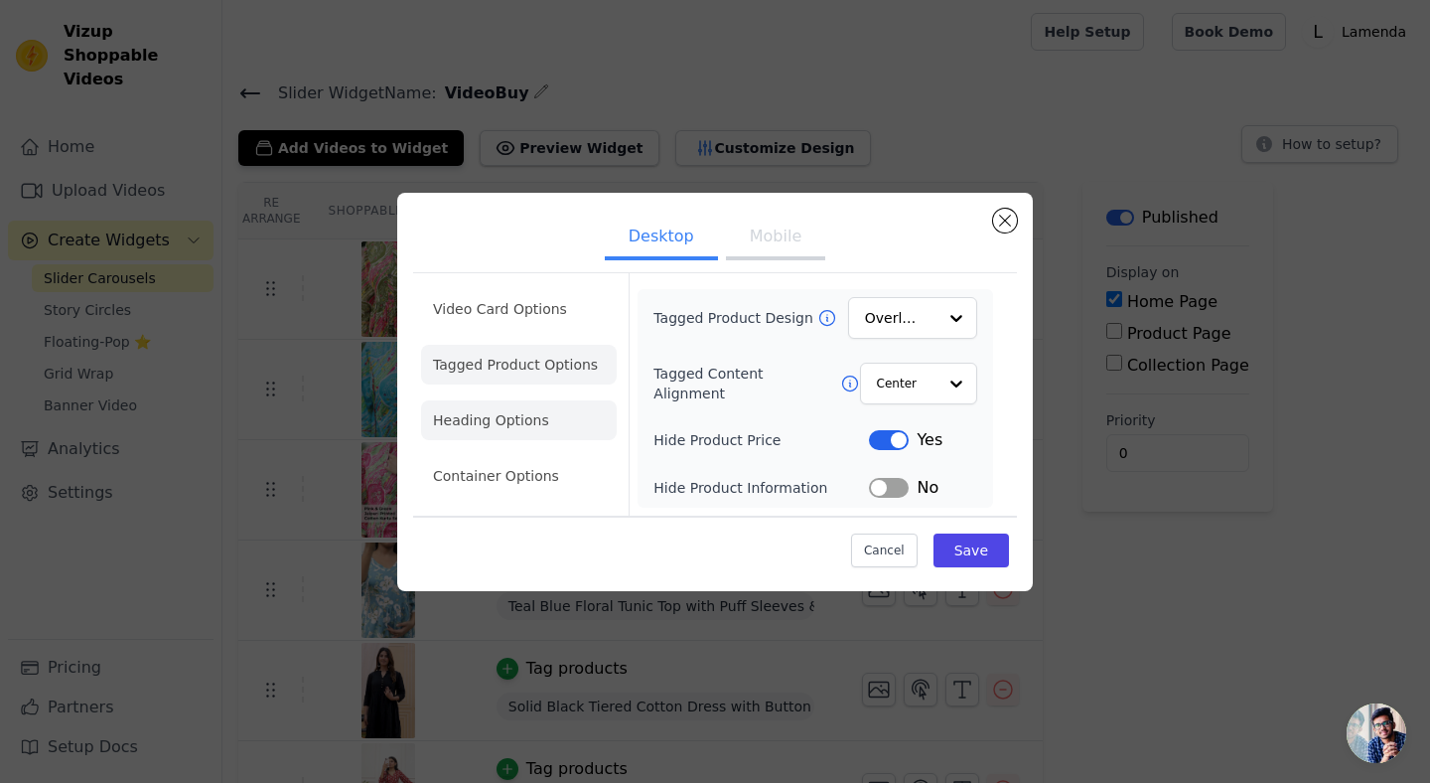
click at [493, 431] on li "Heading Options" at bounding box center [519, 420] width 196 height 40
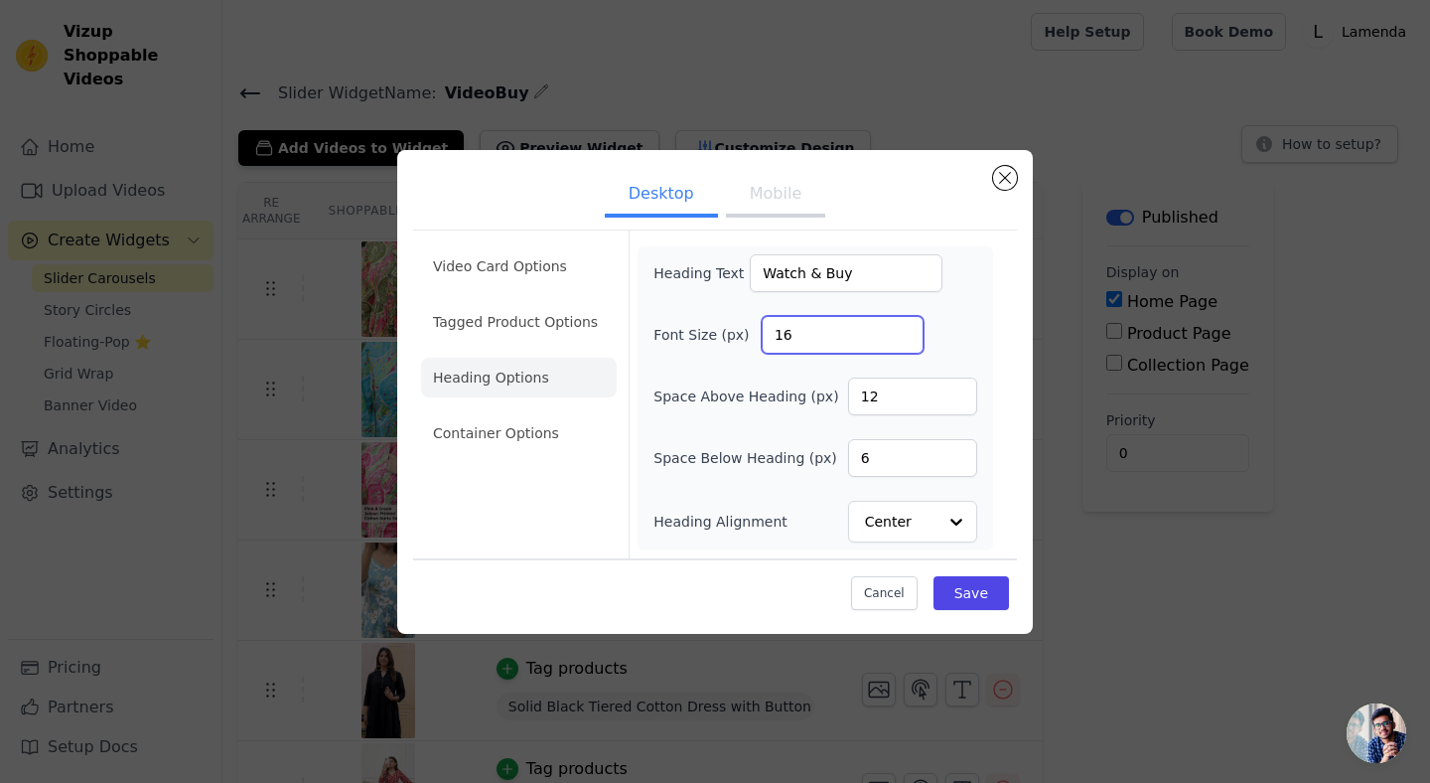
click at [796, 333] on input "16" at bounding box center [843, 335] width 162 height 38
type input "36"
click at [904, 396] on input "12" at bounding box center [912, 396] width 129 height 38
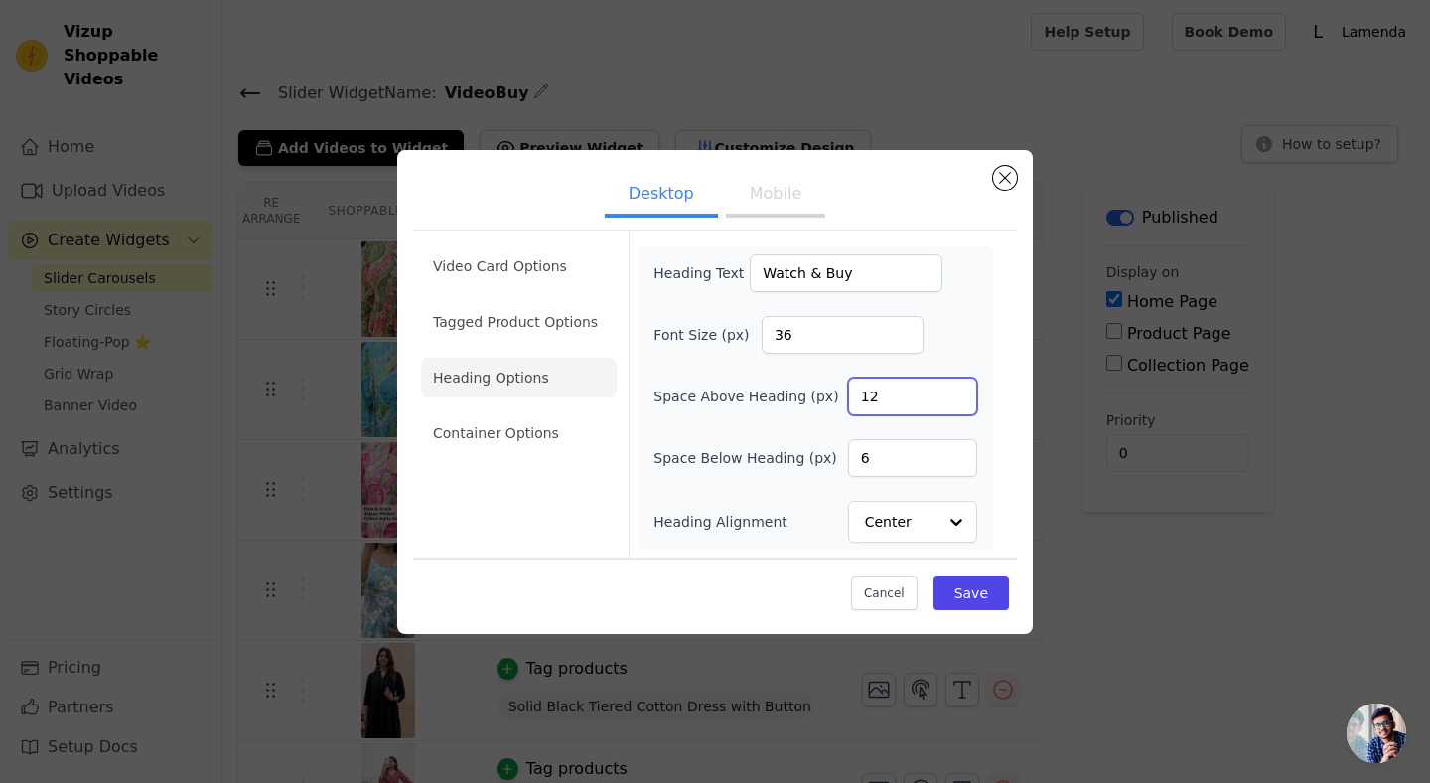
click at [904, 396] on input "12" at bounding box center [912, 396] width 129 height 38
type input "30"
click at [783, 188] on button "Mobile" at bounding box center [775, 196] width 99 height 44
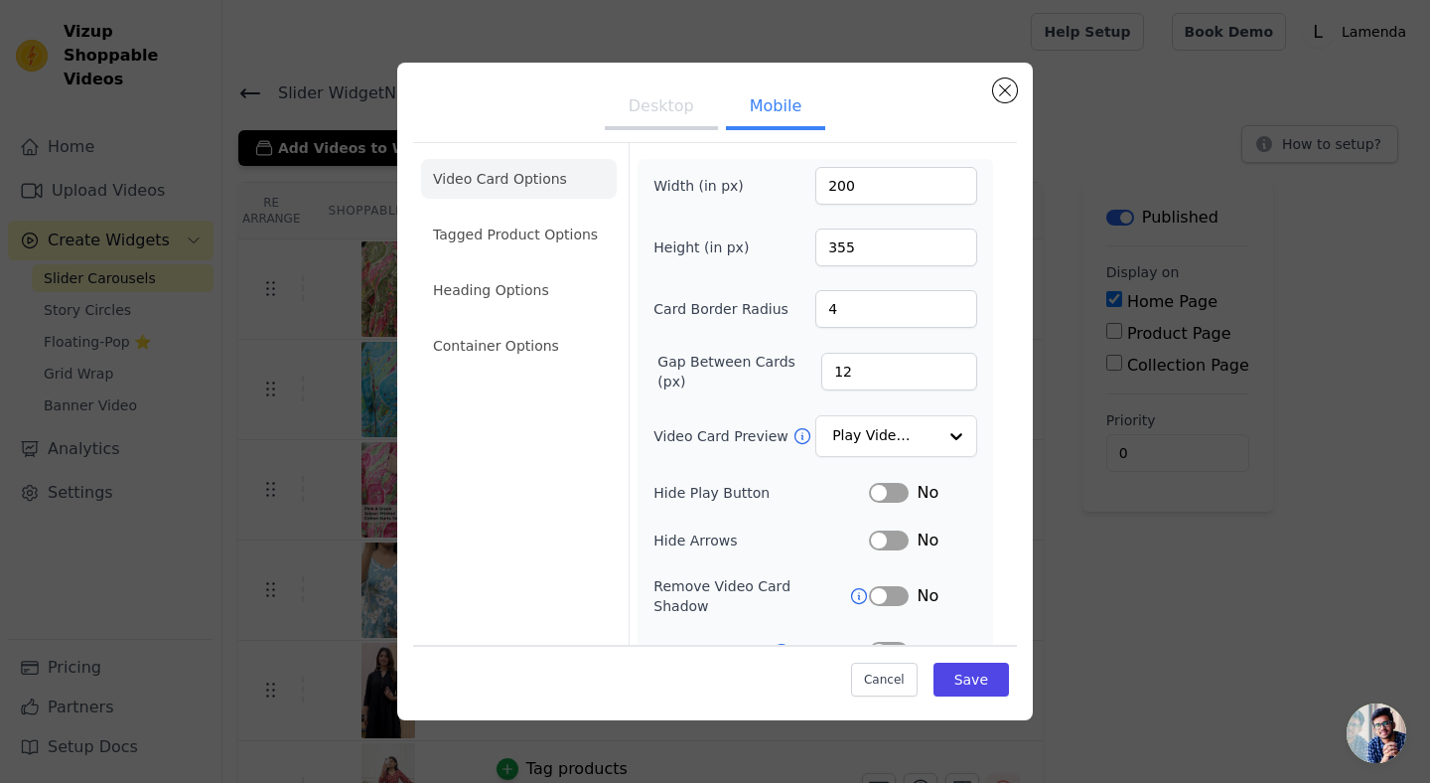
click at [665, 111] on button "Desktop" at bounding box center [661, 108] width 113 height 44
click at [973, 678] on button "Save" at bounding box center [970, 679] width 75 height 34
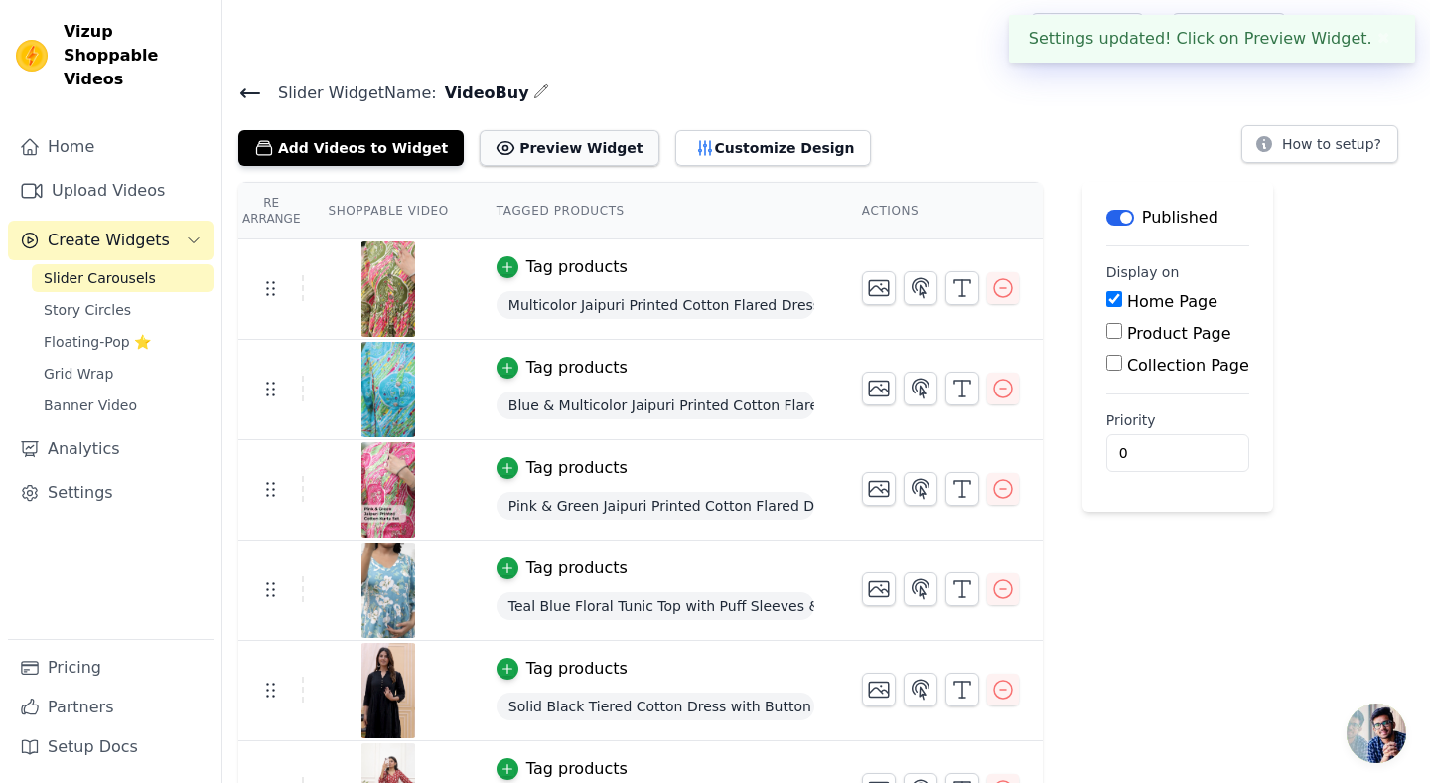
click at [554, 144] on button "Preview Widget" at bounding box center [569, 148] width 179 height 36
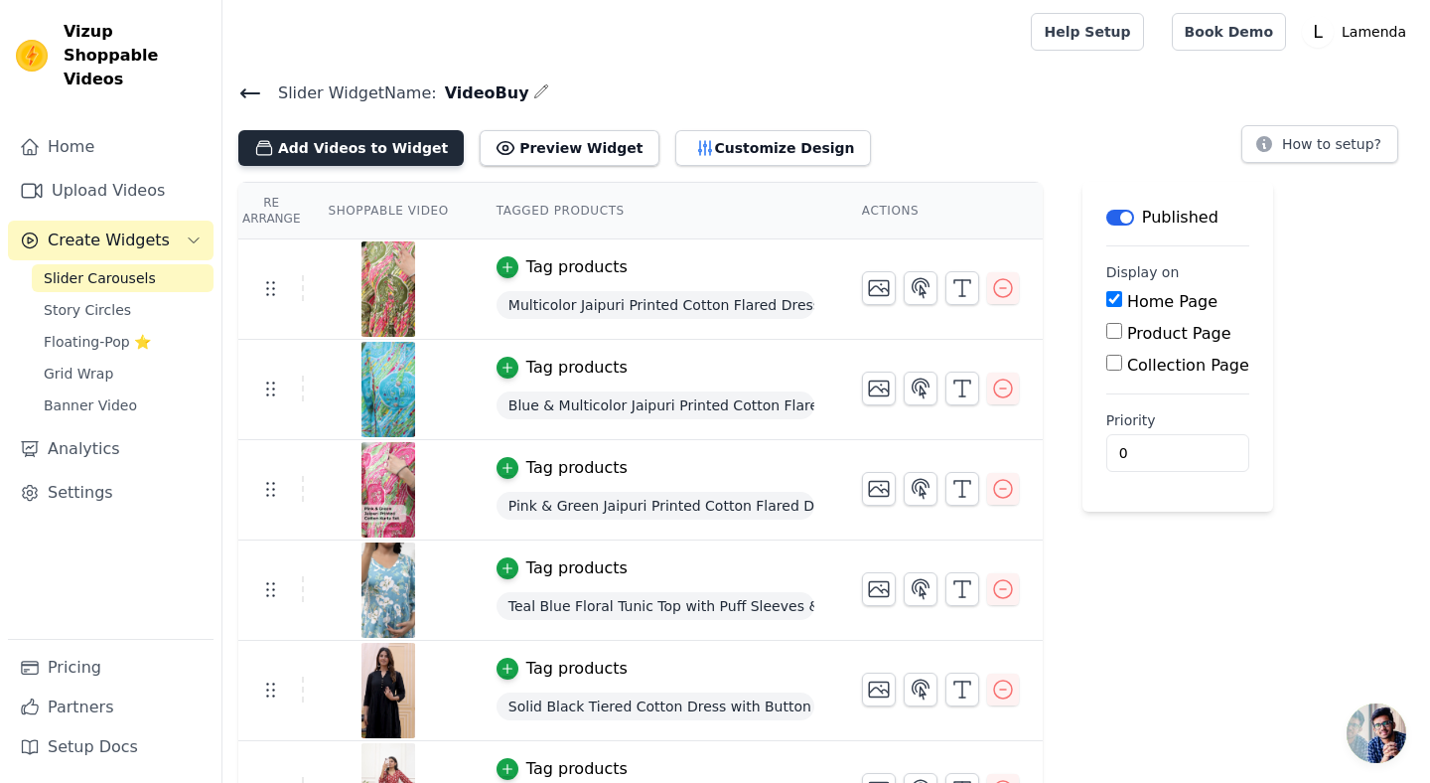
click at [369, 163] on button "Add Videos to Widget" at bounding box center [350, 148] width 225 height 36
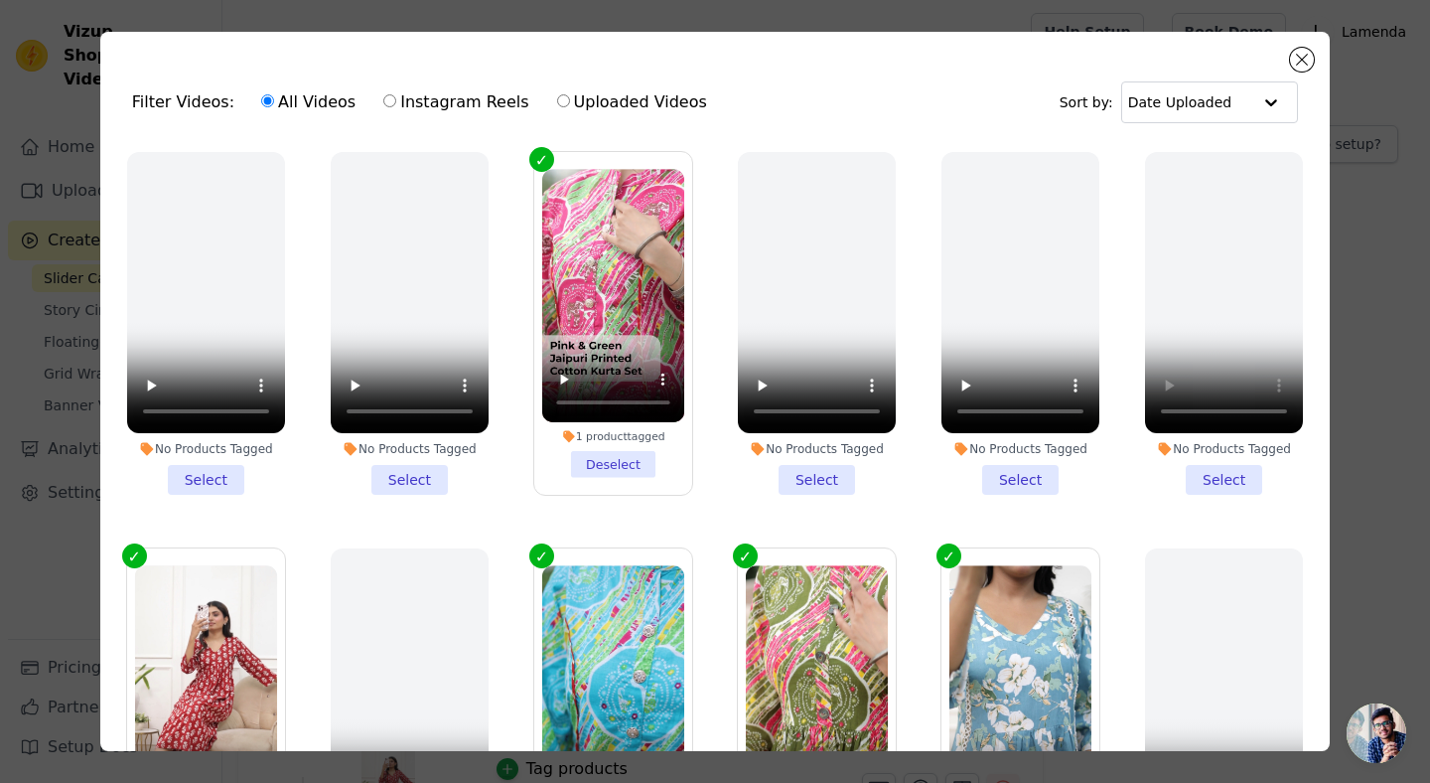
click at [446, 98] on label "Instagram Reels" at bounding box center [455, 102] width 147 height 26
click at [396, 98] on input "Instagram Reels" at bounding box center [389, 100] width 13 height 13
radio input "true"
click at [564, 99] on label "Uploaded Videos" at bounding box center [632, 102] width 152 height 26
click at [564, 99] on input "Uploaded Videos" at bounding box center [563, 100] width 13 height 13
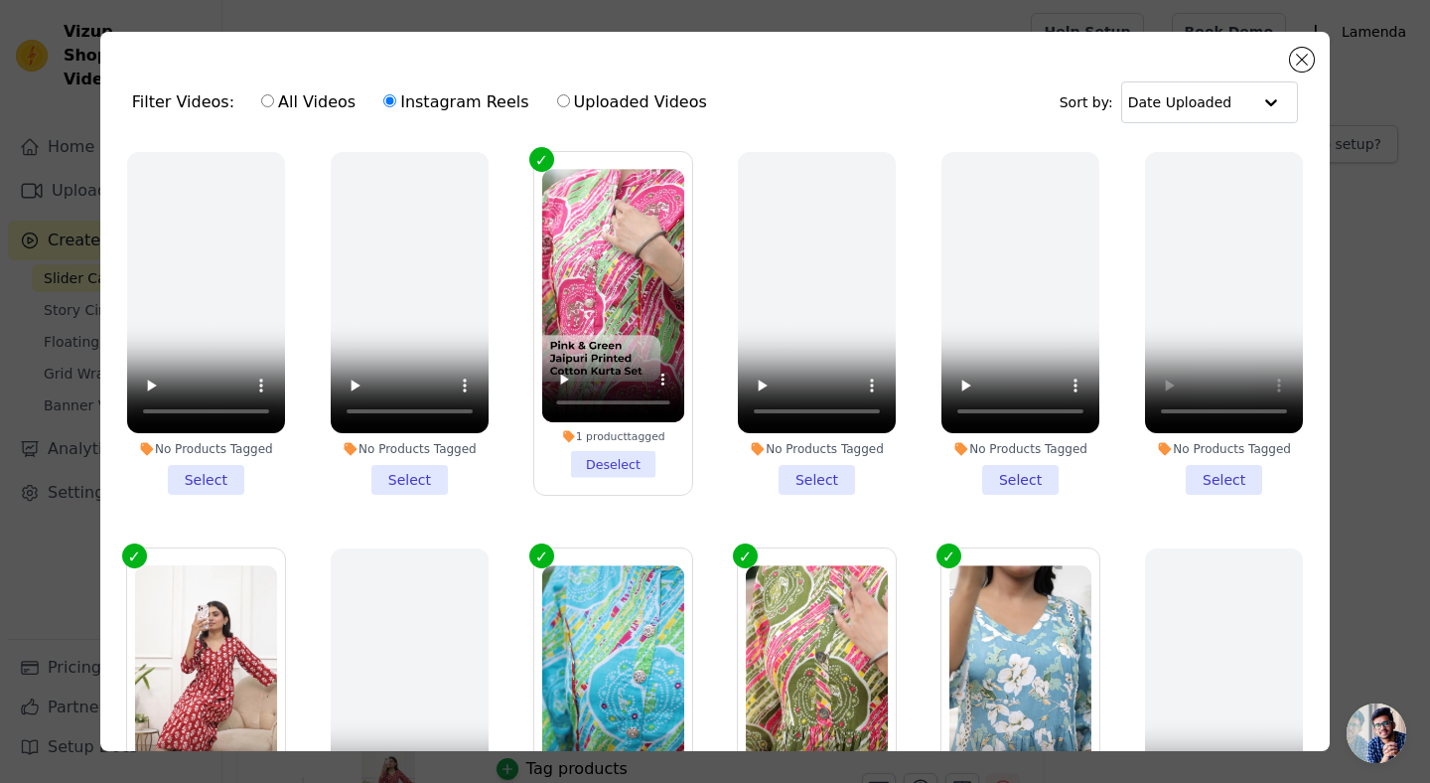
radio input "true"
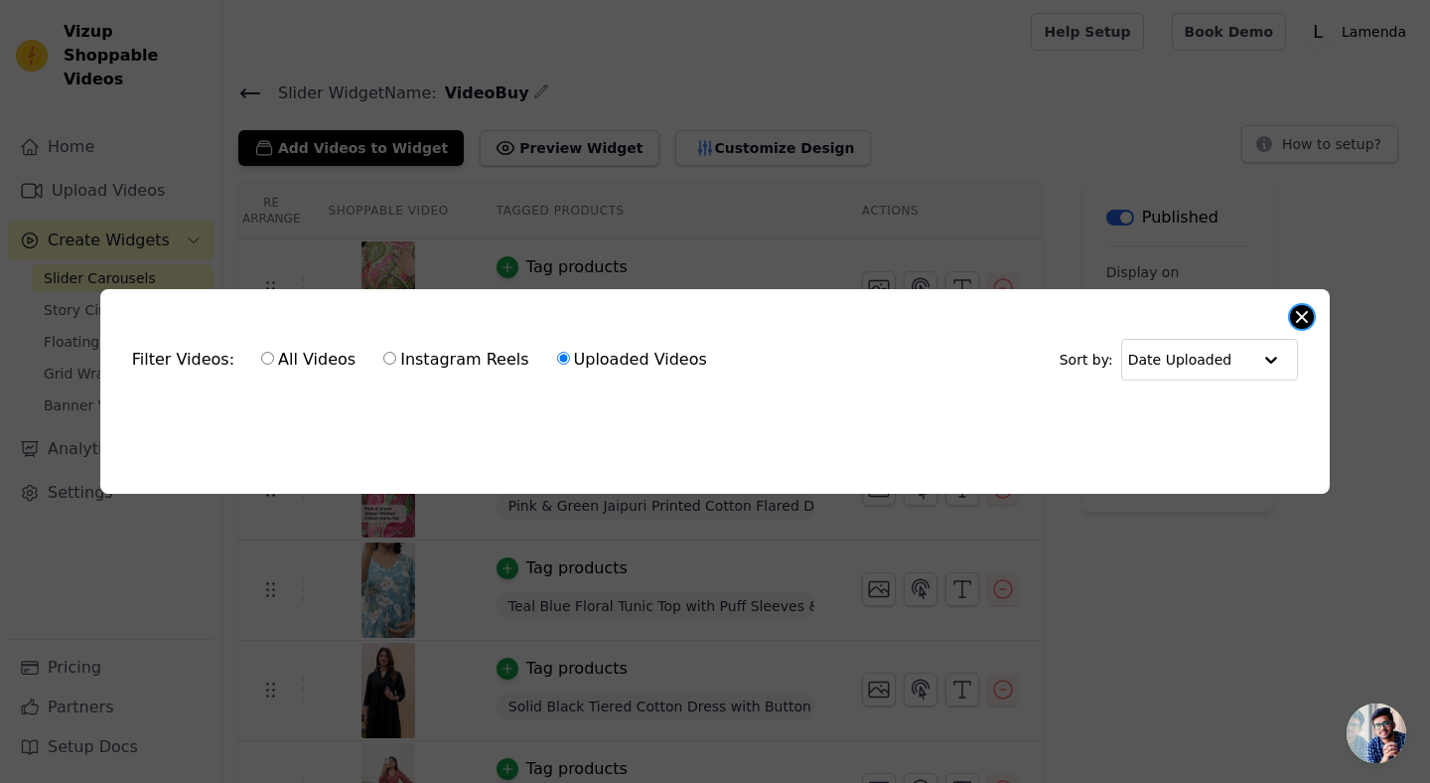
click at [1296, 317] on button "Close modal" at bounding box center [1302, 317] width 24 height 24
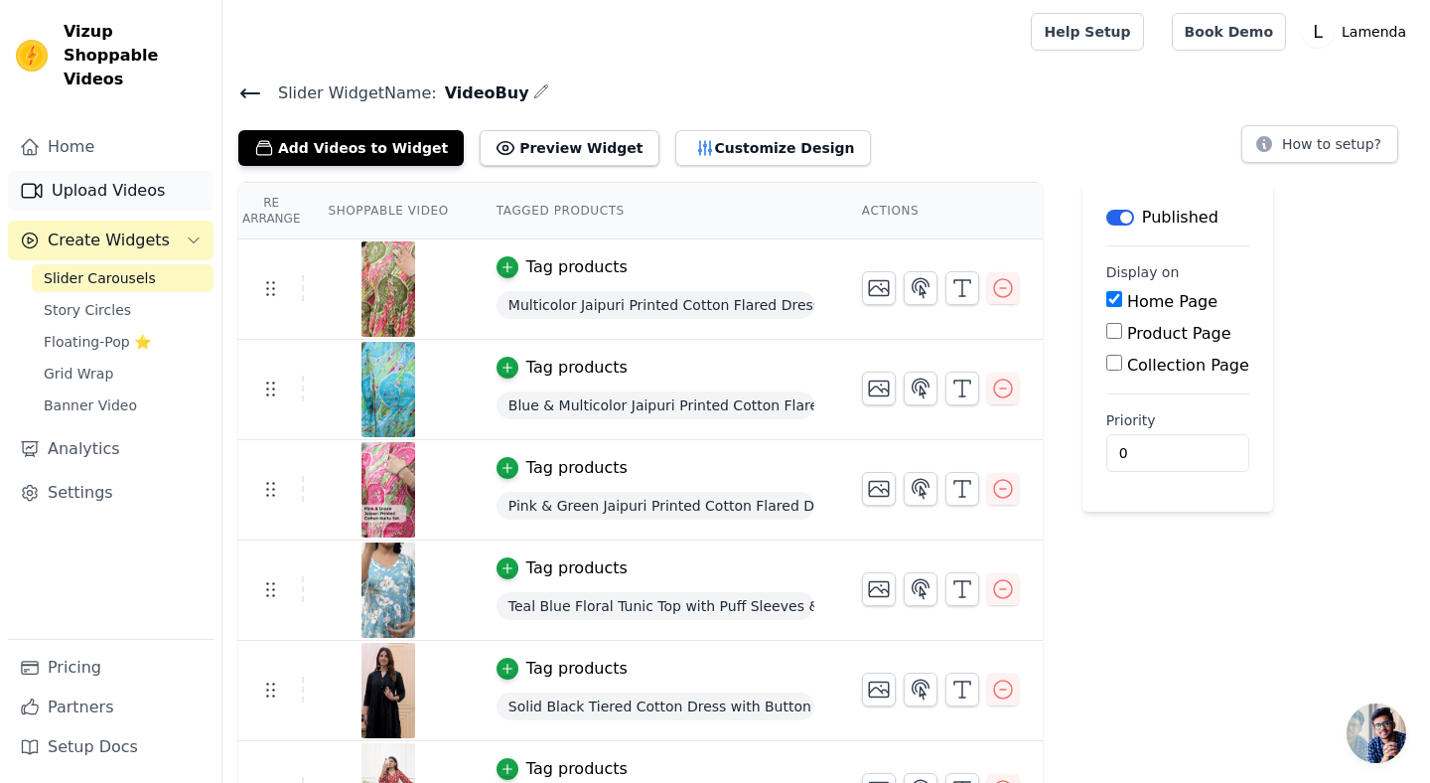
click at [95, 171] on link "Upload Videos" at bounding box center [111, 191] width 206 height 40
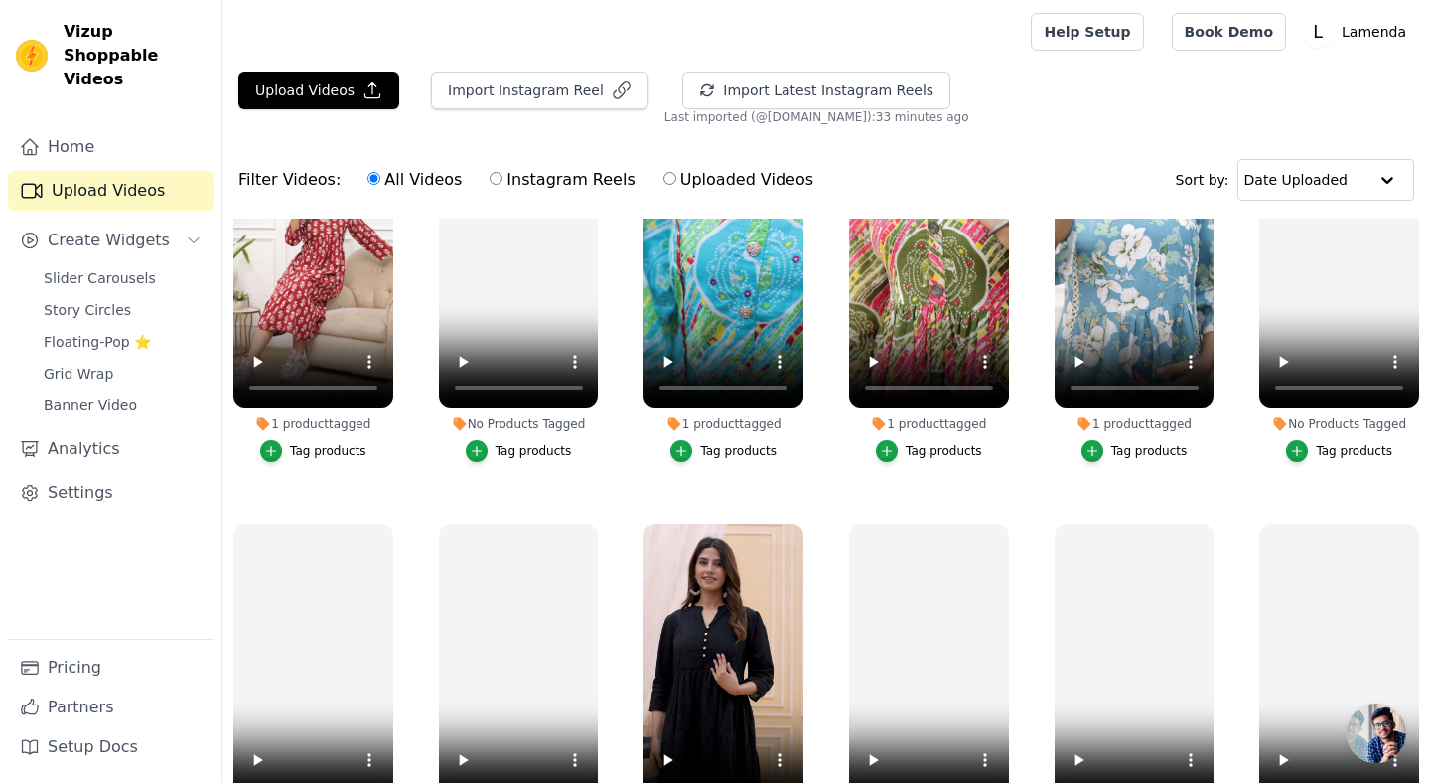
scroll to position [508, 0]
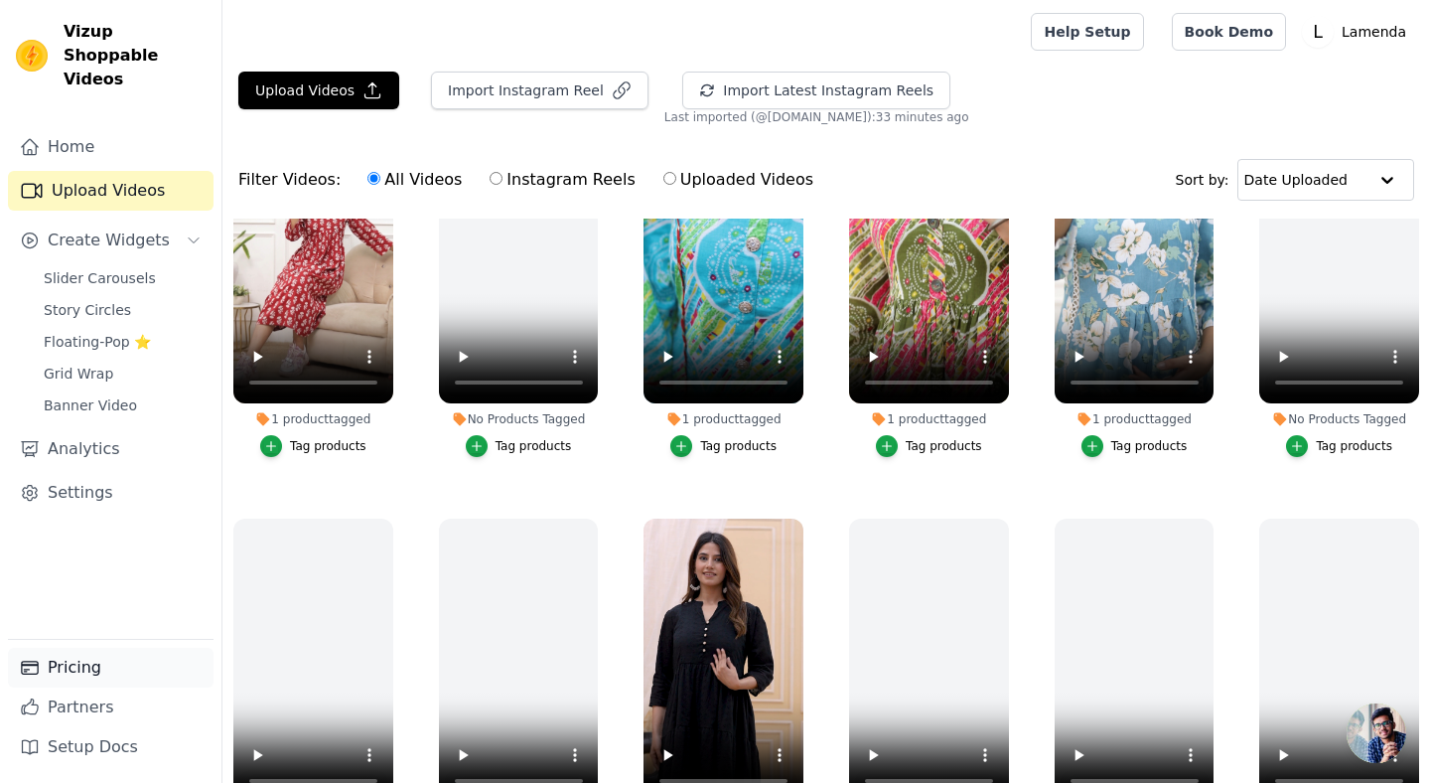
click at [70, 666] on link "Pricing" at bounding box center [111, 667] width 206 height 40
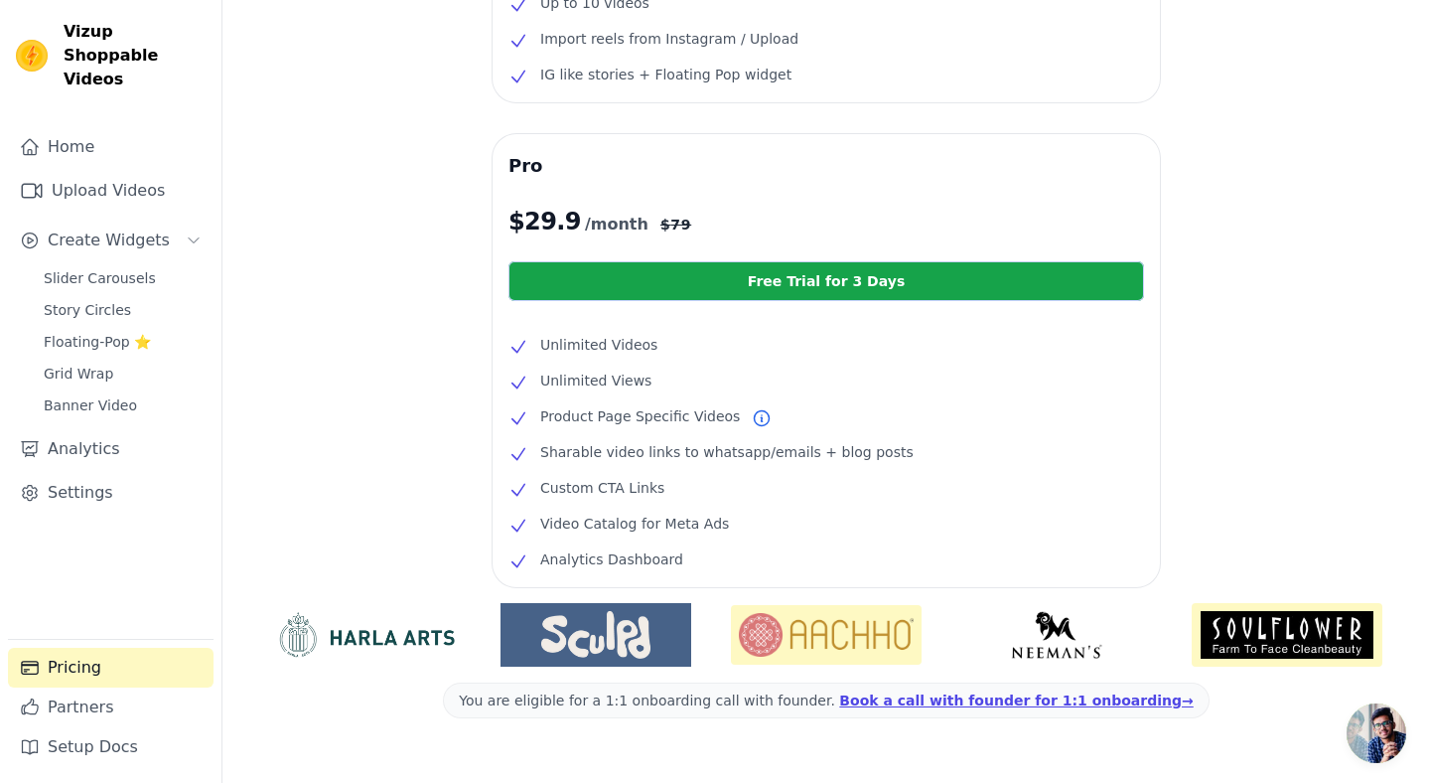
scroll to position [350, 0]
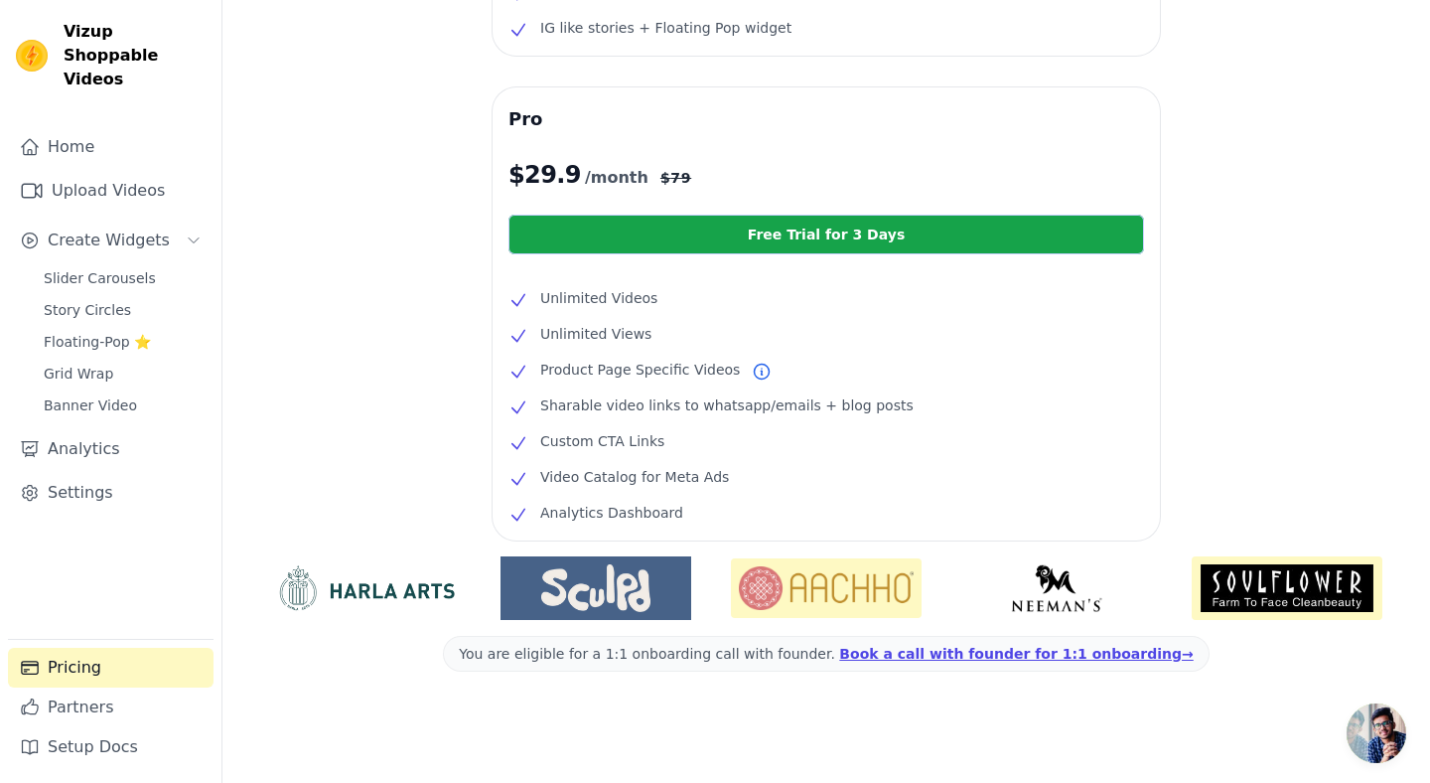
click at [844, 586] on img at bounding box center [826, 588] width 191 height 60
